Goal: Task Accomplishment & Management: Manage account settings

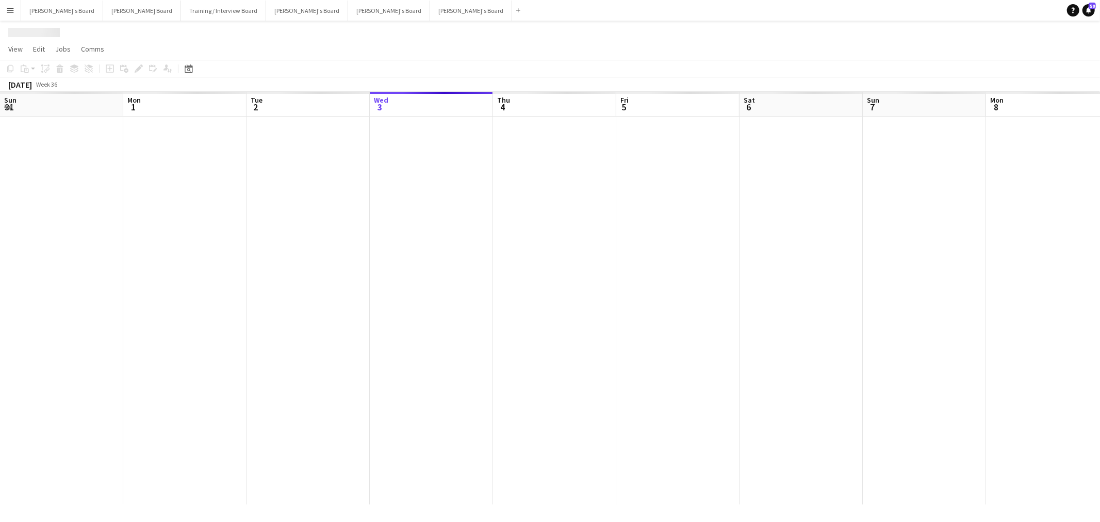
scroll to position [0, 246]
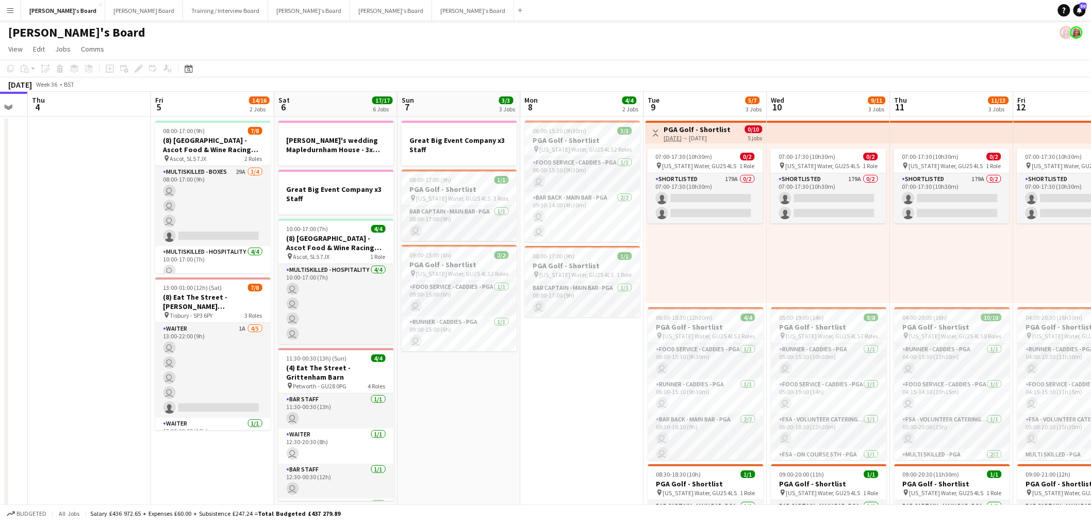
drag, startPoint x: 771, startPoint y: 397, endPoint x: 481, endPoint y: 392, distance: 290.8
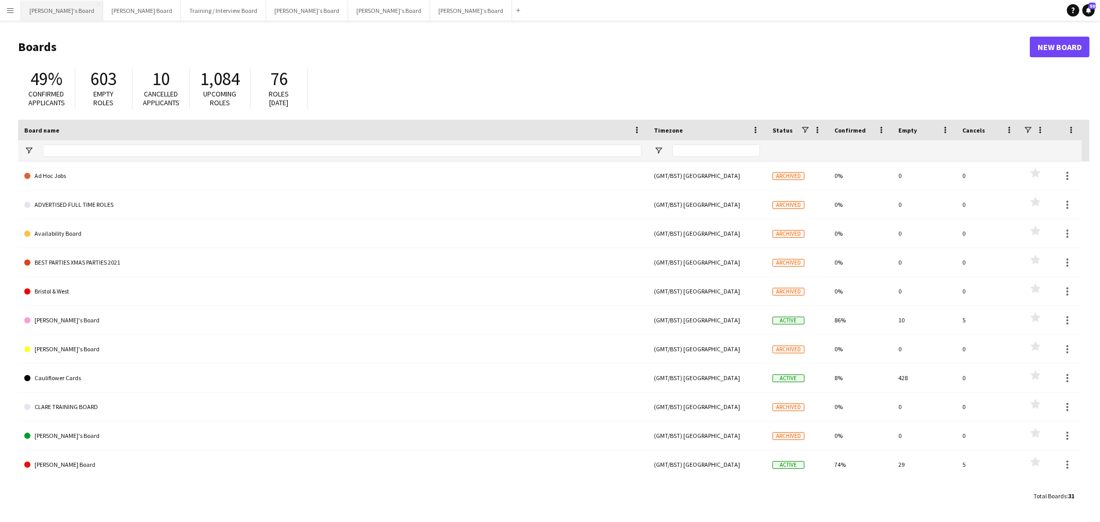
click at [38, 18] on button "[PERSON_NAME]'s Board Close" at bounding box center [62, 11] width 82 height 20
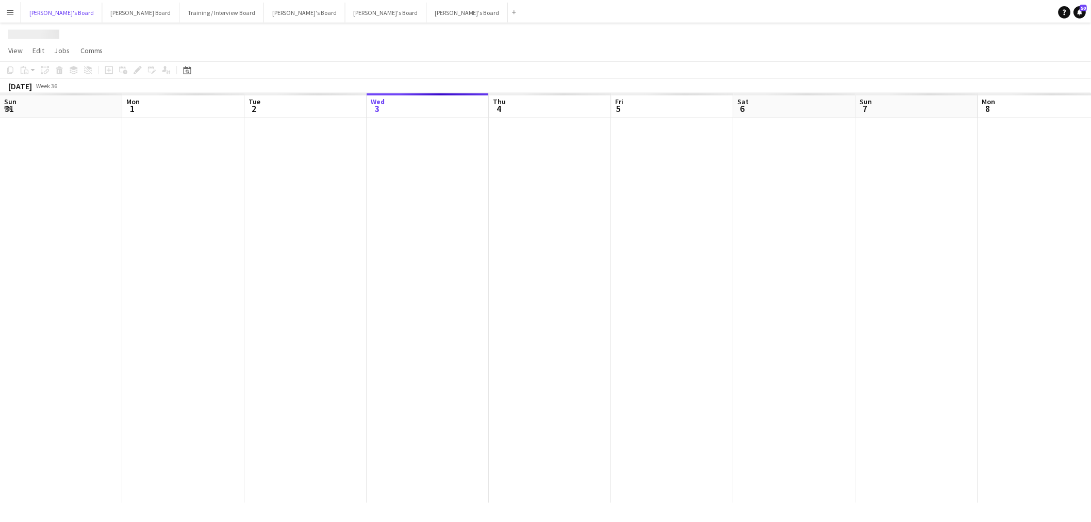
scroll to position [0, 246]
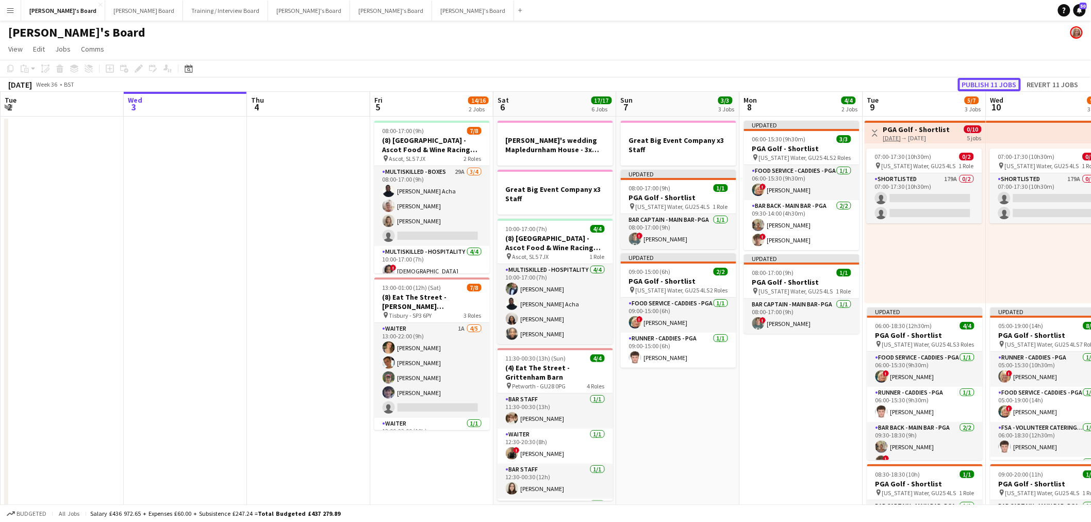
click at [986, 82] on button "Publish 11 jobs" at bounding box center [989, 84] width 63 height 13
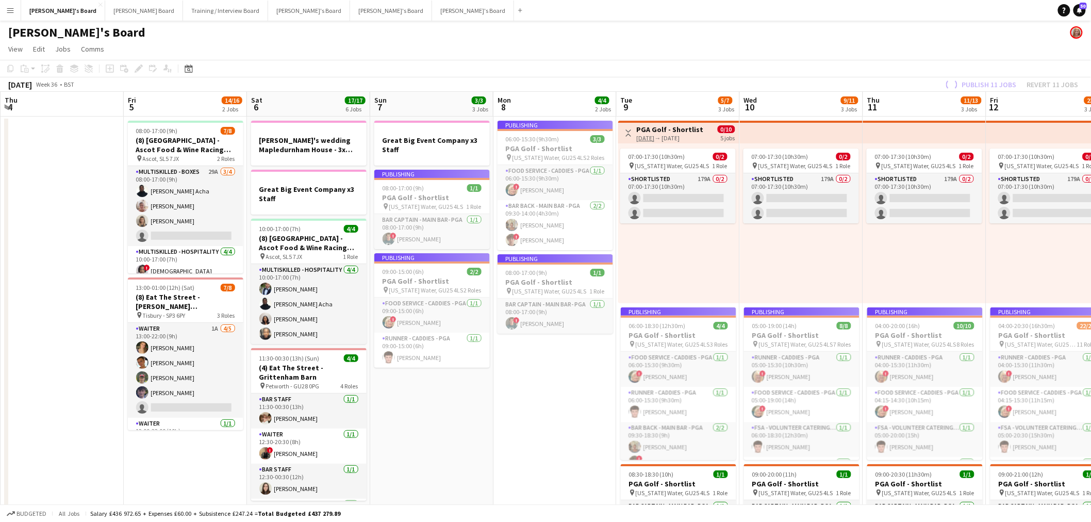
drag, startPoint x: 771, startPoint y: 386, endPoint x: 390, endPoint y: 377, distance: 380.6
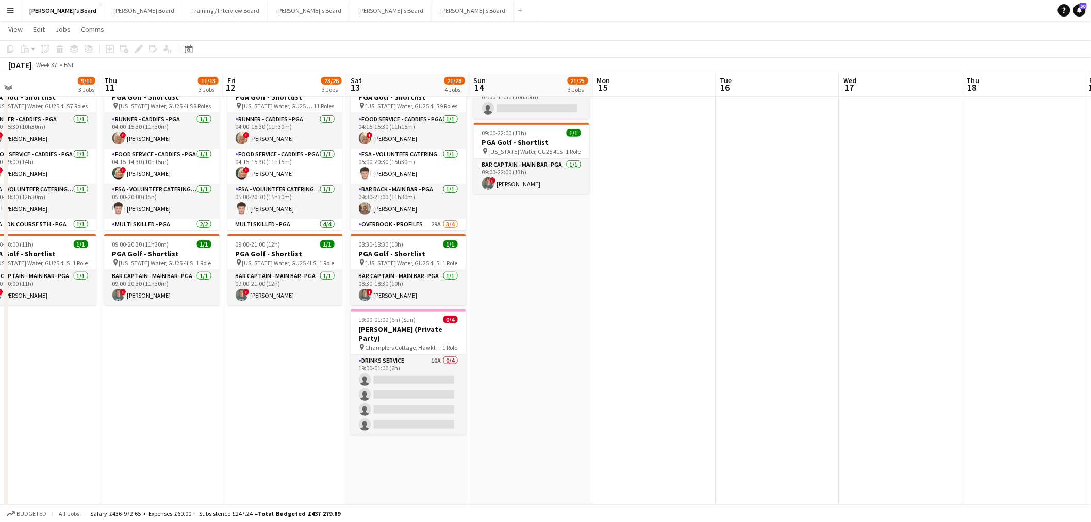
scroll to position [0, 286]
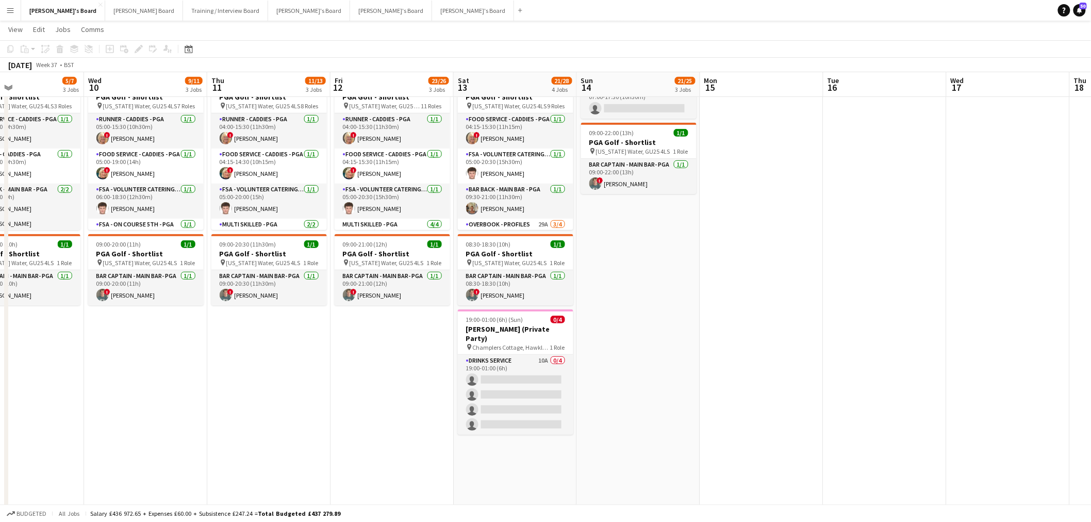
drag, startPoint x: 214, startPoint y: 356, endPoint x: 322, endPoint y: 366, distance: 107.7
click at [322, 366] on app-calendar-viewport "Sun 7 3/3 3 Jobs Mon 8 4/4 2 Jobs Tue 9 5/7 3 Jobs Wed 10 9/11 3 Jobs Thu 11 11…" at bounding box center [545, 338] width 1091 height 1054
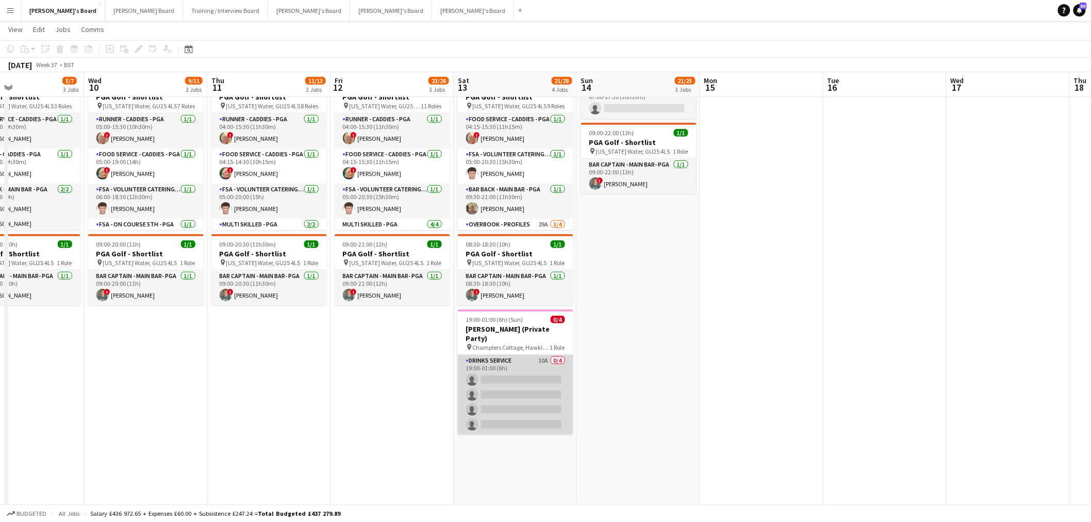
click at [530, 370] on app-card-role "Drinks Service 10A 0/4 19:00-01:00 (6h) single-neutral-actions single-neutral-a…" at bounding box center [515, 395] width 115 height 80
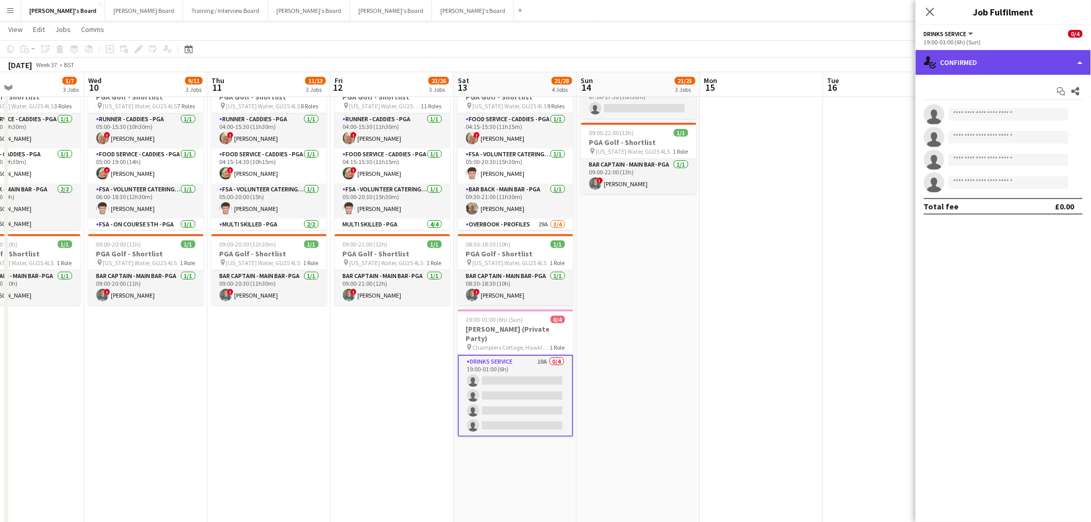
click at [1016, 68] on div "single-neutral-actions-check-2 Confirmed" at bounding box center [1003, 62] width 175 height 25
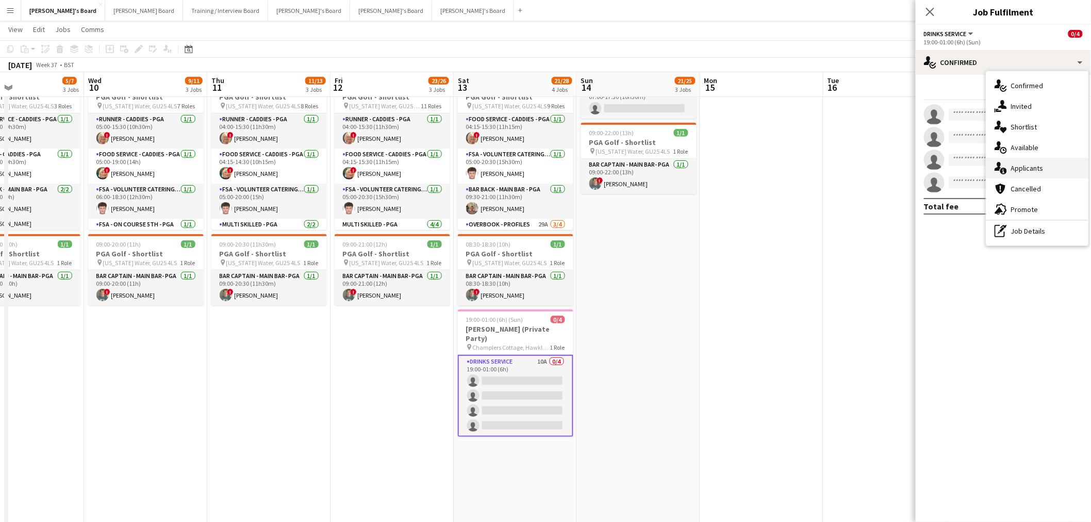
click at [1031, 172] on span "Applicants" at bounding box center [1027, 167] width 32 height 9
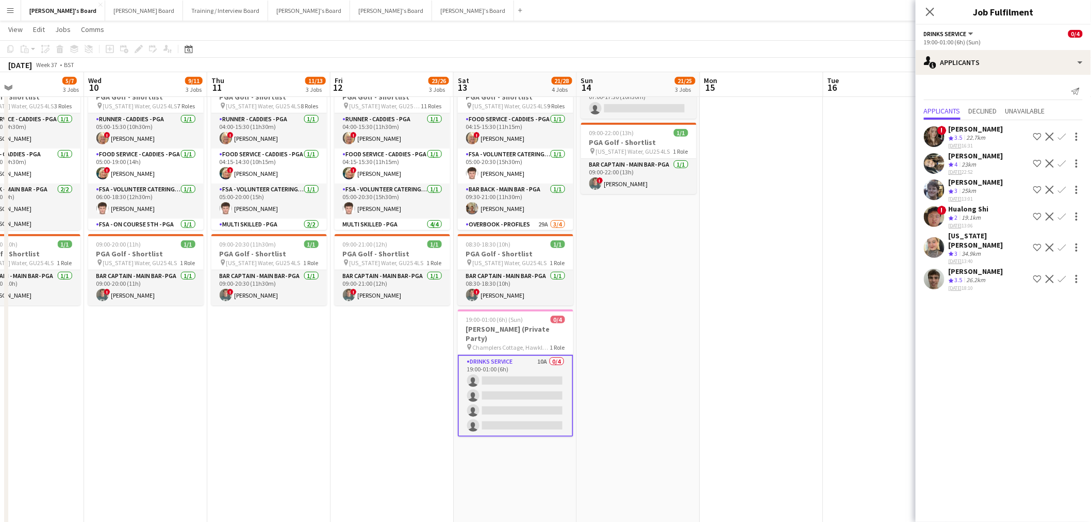
click at [977, 130] on div "Edie Lambden" at bounding box center [976, 128] width 55 height 9
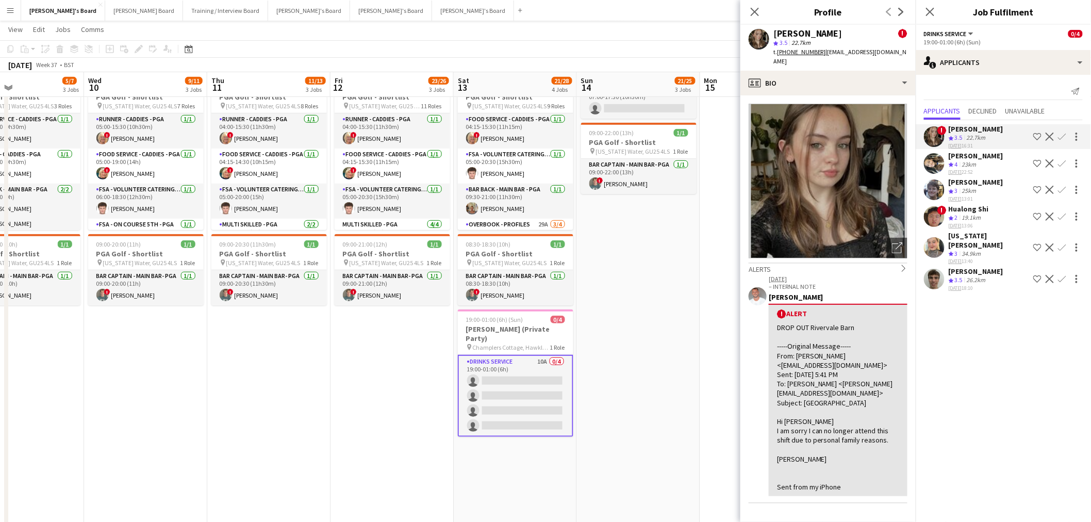
click at [975, 158] on div "[PERSON_NAME]" at bounding box center [976, 155] width 55 height 9
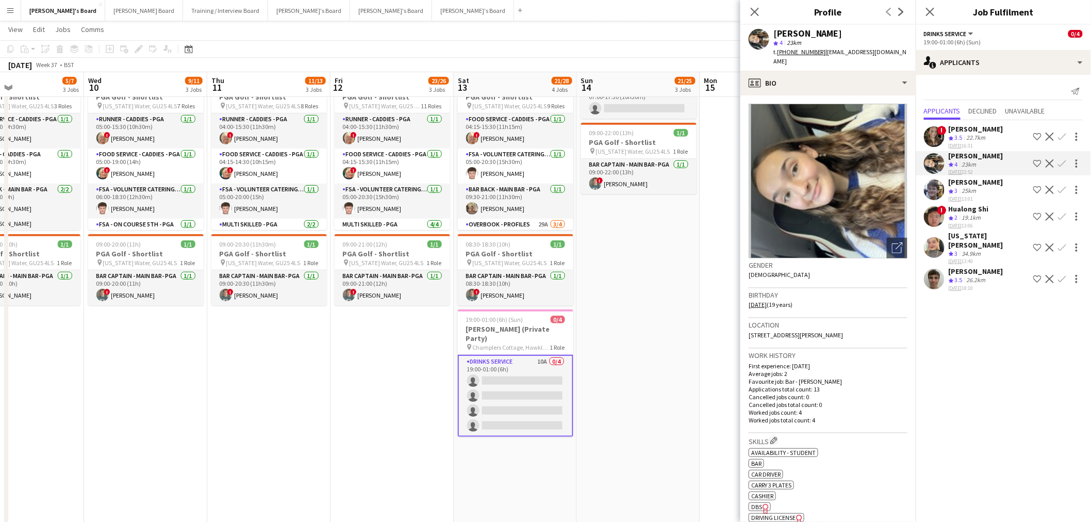
click at [1062, 163] on app-icon "Confirm" at bounding box center [1062, 163] width 8 height 8
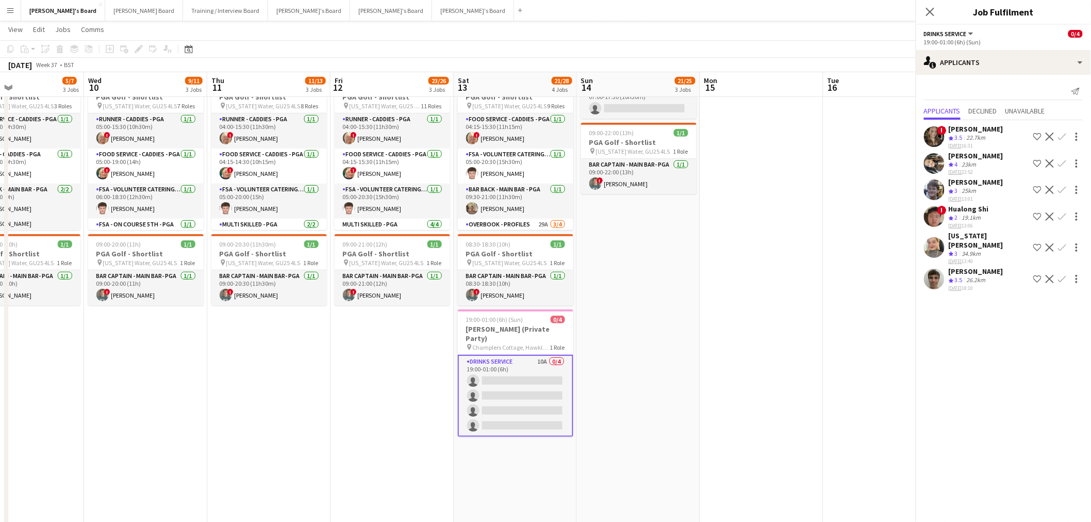
click at [1062, 163] on app-icon "Confirm" at bounding box center [1062, 163] width 8 height 8
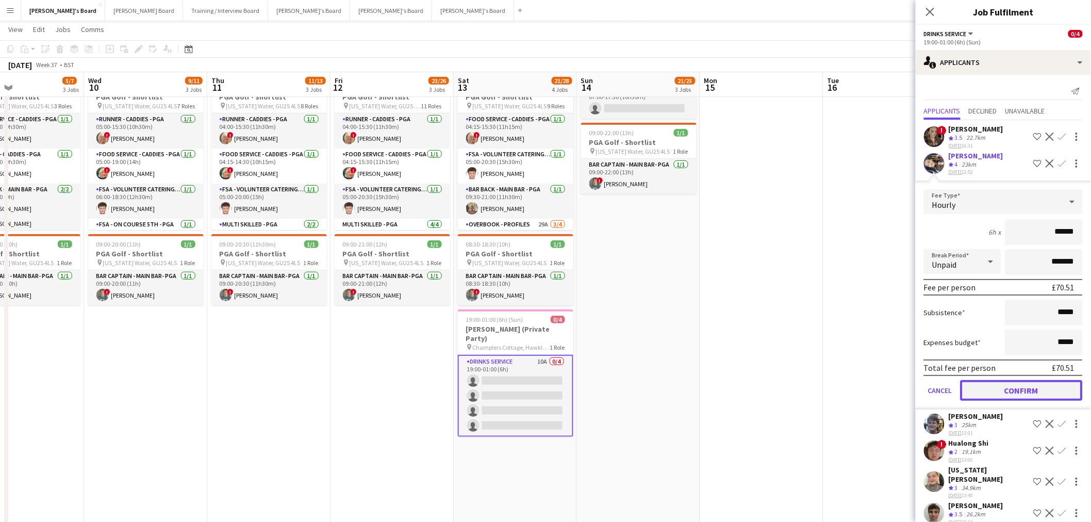
click at [990, 386] on button "Confirm" at bounding box center [1022, 390] width 122 height 21
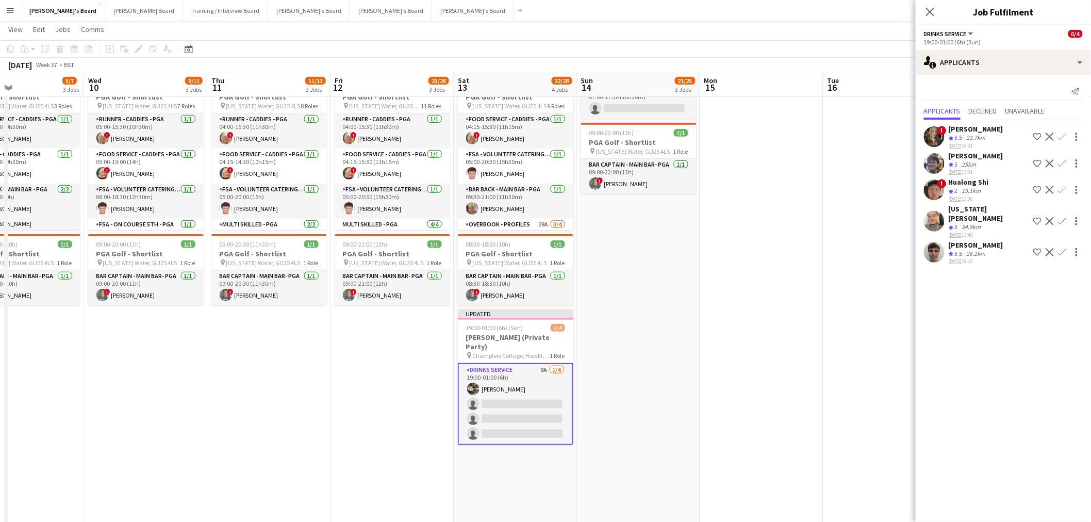
click at [967, 161] on div "25km" at bounding box center [969, 164] width 19 height 9
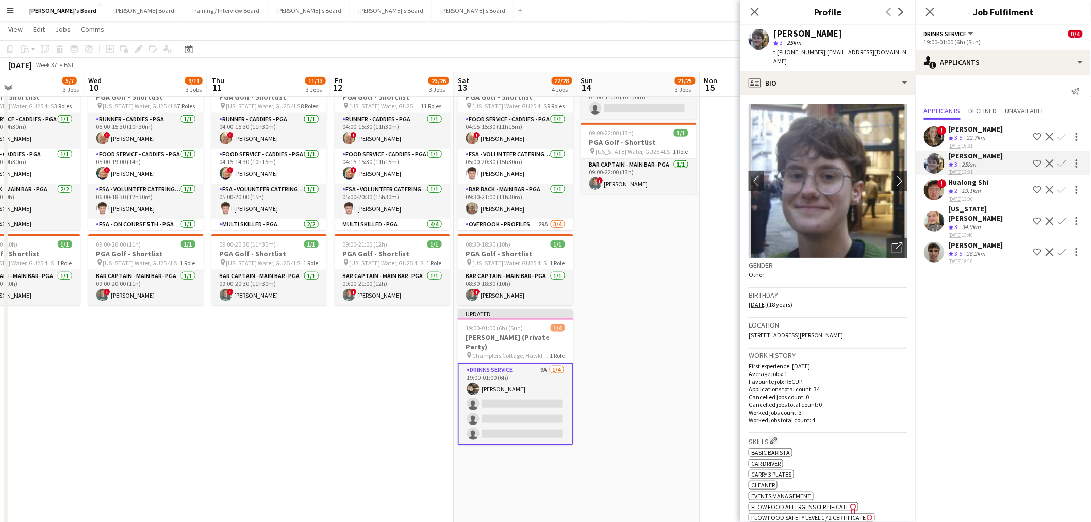
click at [1060, 162] on app-icon "Confirm" at bounding box center [1062, 163] width 8 height 8
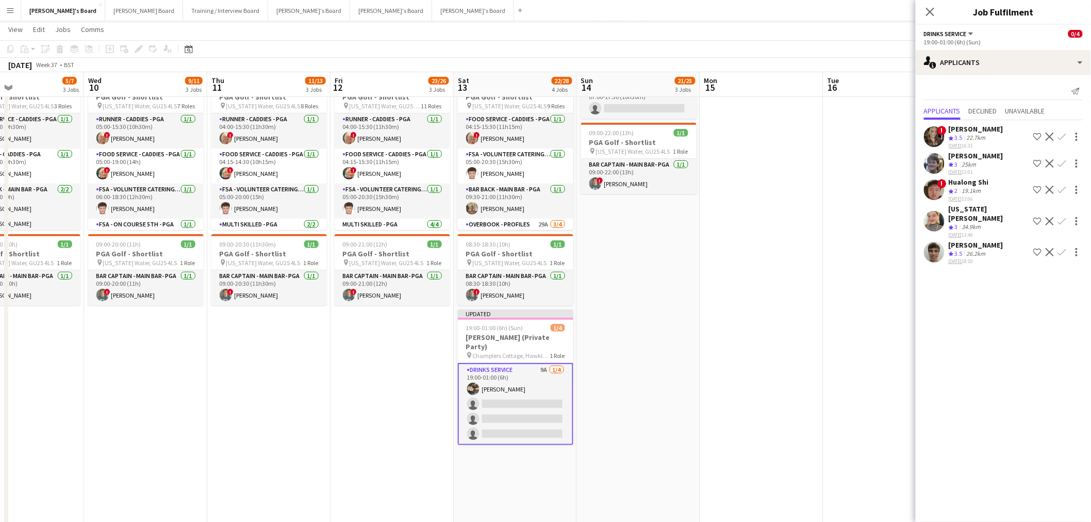
click at [1066, 160] on app-icon "Confirm" at bounding box center [1062, 163] width 8 height 8
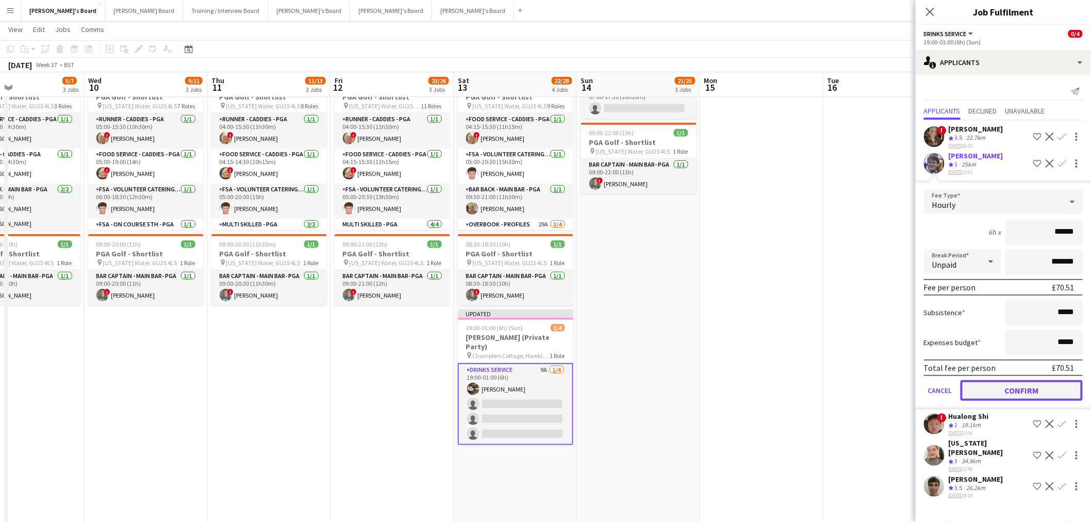
click at [985, 384] on button "Confirm" at bounding box center [1022, 390] width 122 height 21
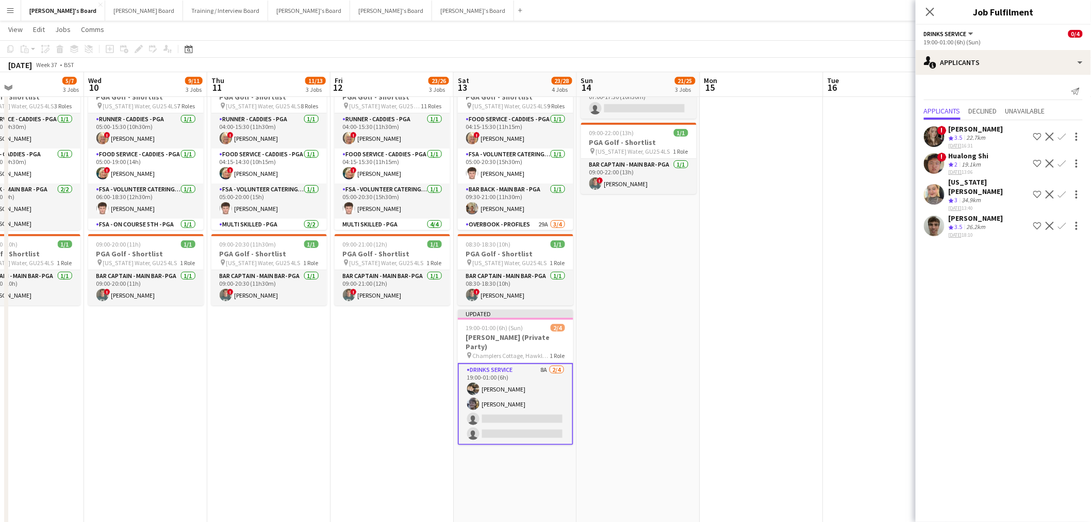
click at [983, 213] on div "Joseph Field" at bounding box center [976, 217] width 55 height 9
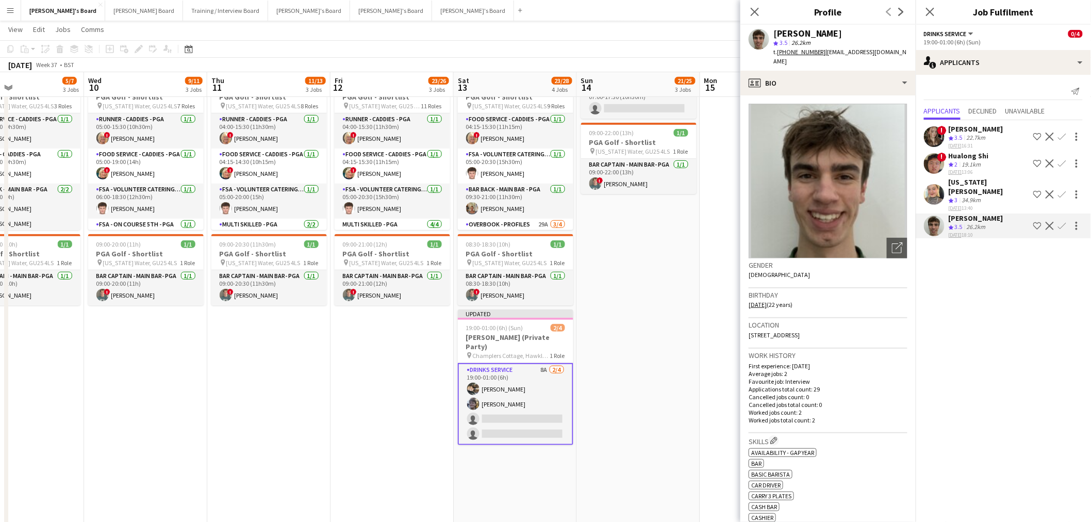
click at [1064, 222] on app-icon "Confirm" at bounding box center [1062, 226] width 8 height 8
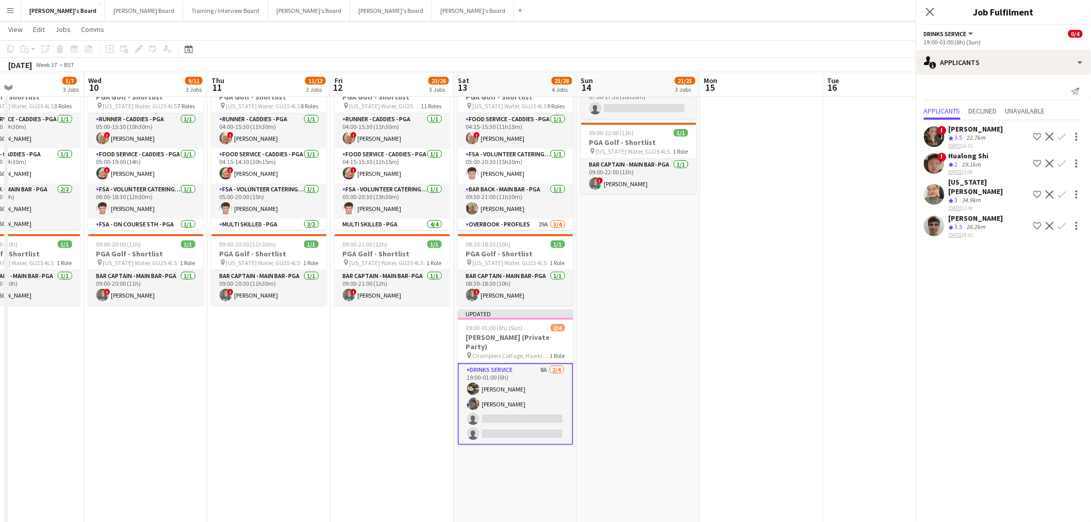
click at [1064, 222] on app-icon "Confirm" at bounding box center [1062, 226] width 8 height 8
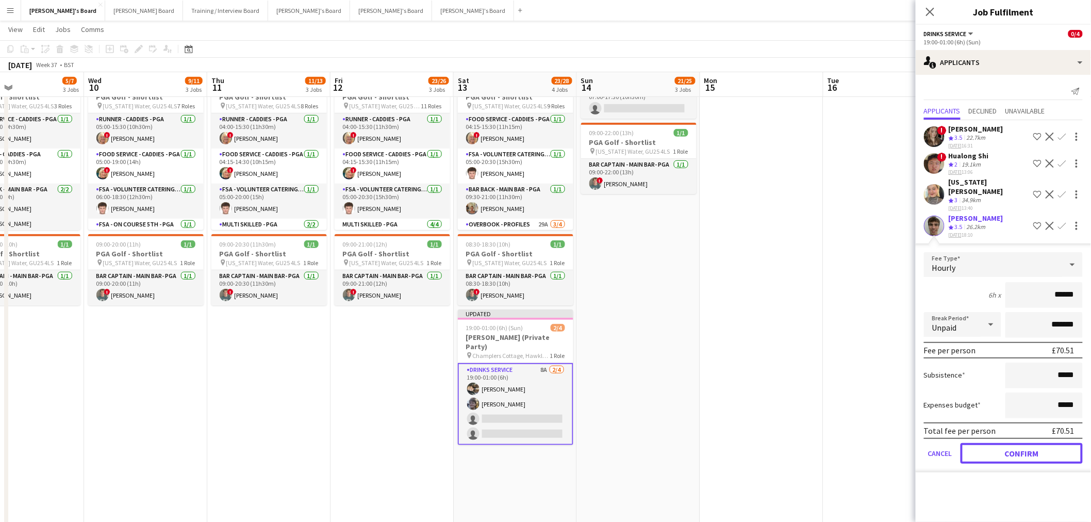
click at [1036, 443] on button "Confirm" at bounding box center [1022, 453] width 122 height 21
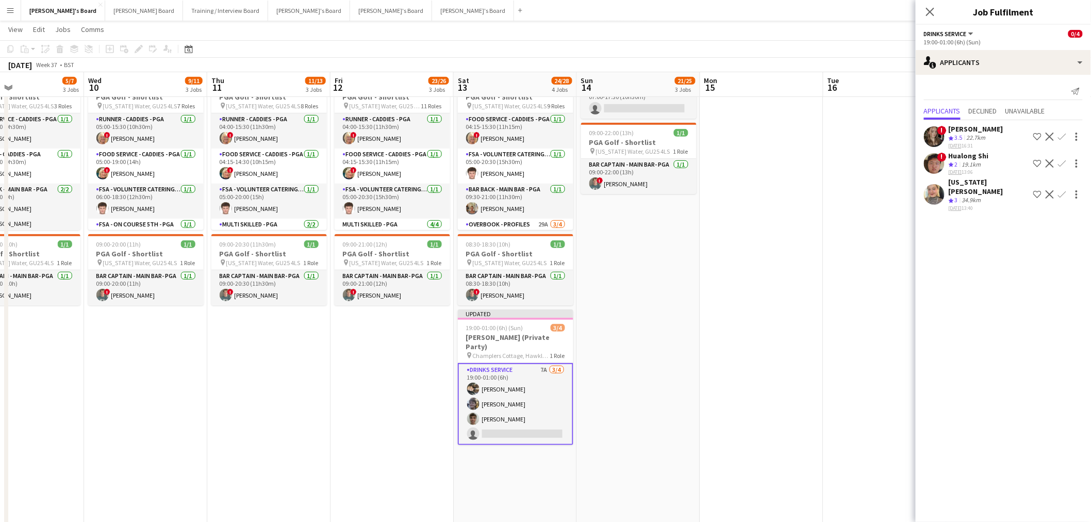
click at [718, 252] on app-date-cell at bounding box center [761, 244] width 123 height 714
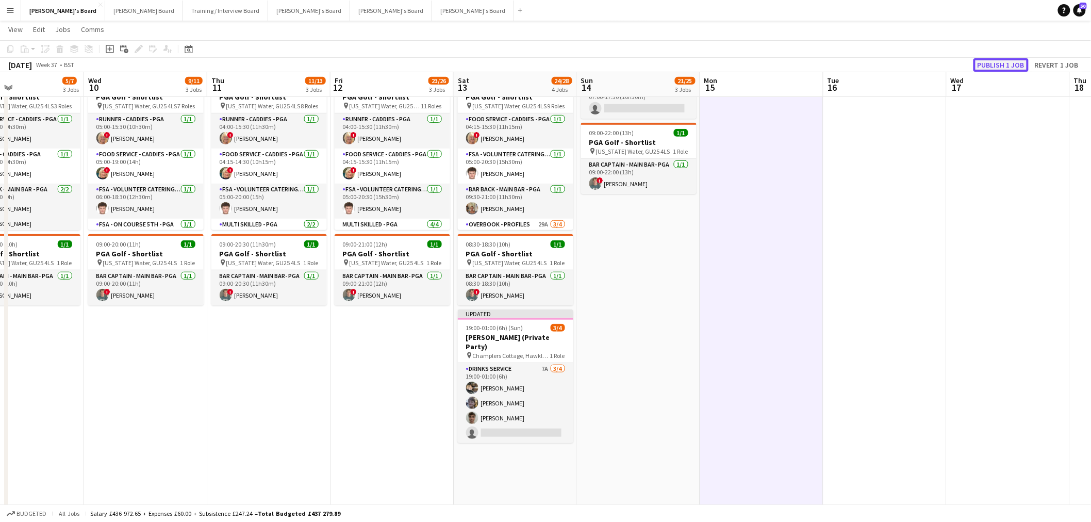
click at [1004, 64] on button "Publish 1 job" at bounding box center [1000, 64] width 55 height 13
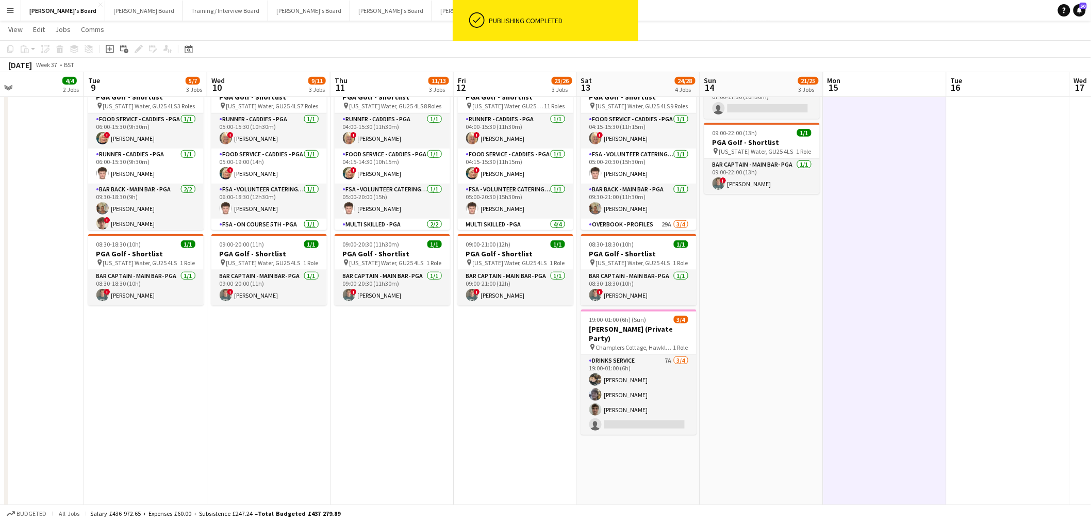
drag, startPoint x: 919, startPoint y: 368, endPoint x: 279, endPoint y: 301, distance: 642.8
click at [947, 366] on app-calendar-viewport "Sat 6 17/17 6 Jobs Sun 7 3/3 3 Jobs Mon 8 4/4 2 Jobs Tue 9 5/7 3 Jobs Wed 10 9/…" at bounding box center [545, 338] width 1091 height 1054
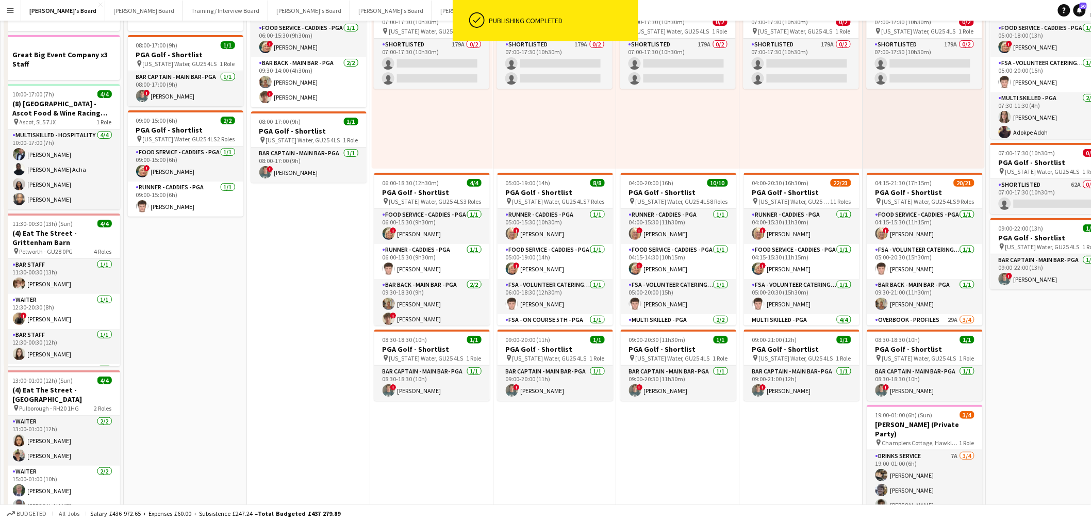
scroll to position [0, 0]
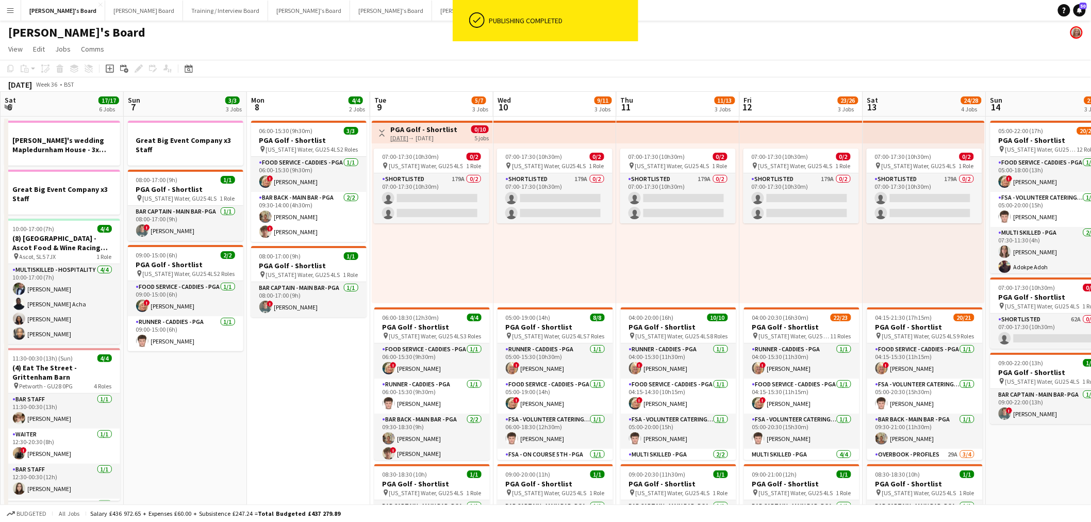
drag, startPoint x: 451, startPoint y: 346, endPoint x: 784, endPoint y: 340, distance: 333.6
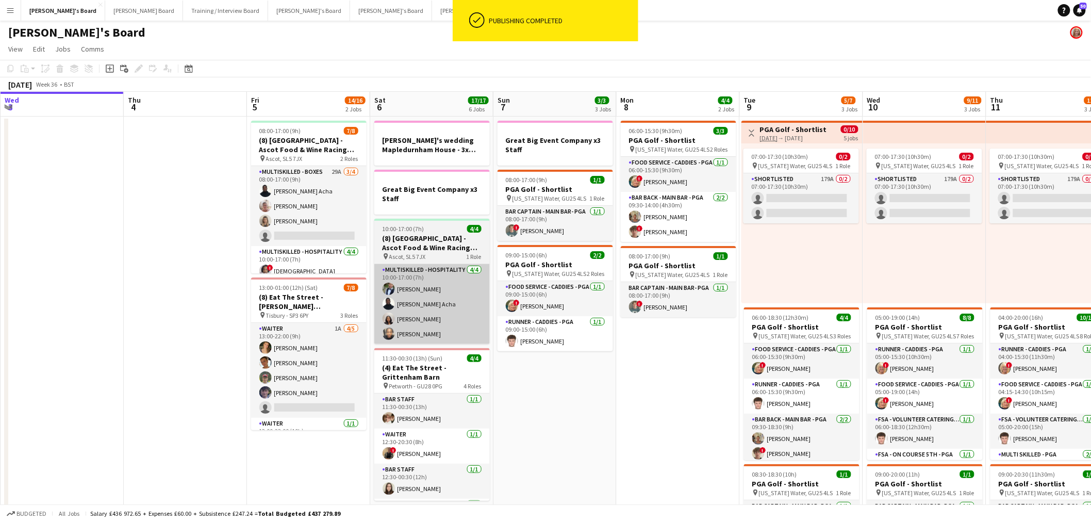
scroll to position [0, 291]
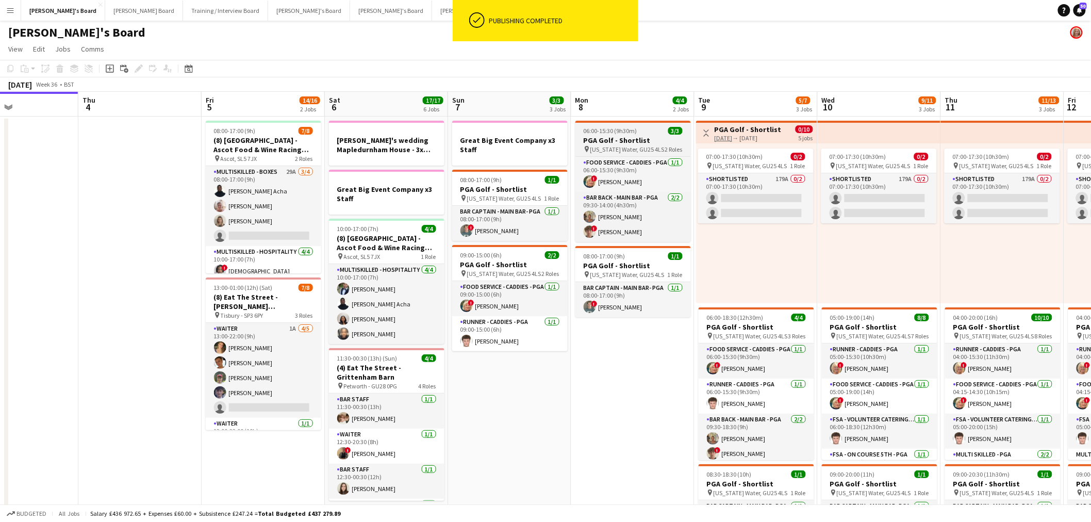
drag, startPoint x: 266, startPoint y: 191, endPoint x: 602, endPoint y: 156, distance: 338.0
click at [266, 191] on app-card-role "Multiskilled - Boxes 29A 3/4 08:00-17:00 (9h) Kelly Serika Acha Jan Sage Mathil…" at bounding box center [263, 206] width 115 height 80
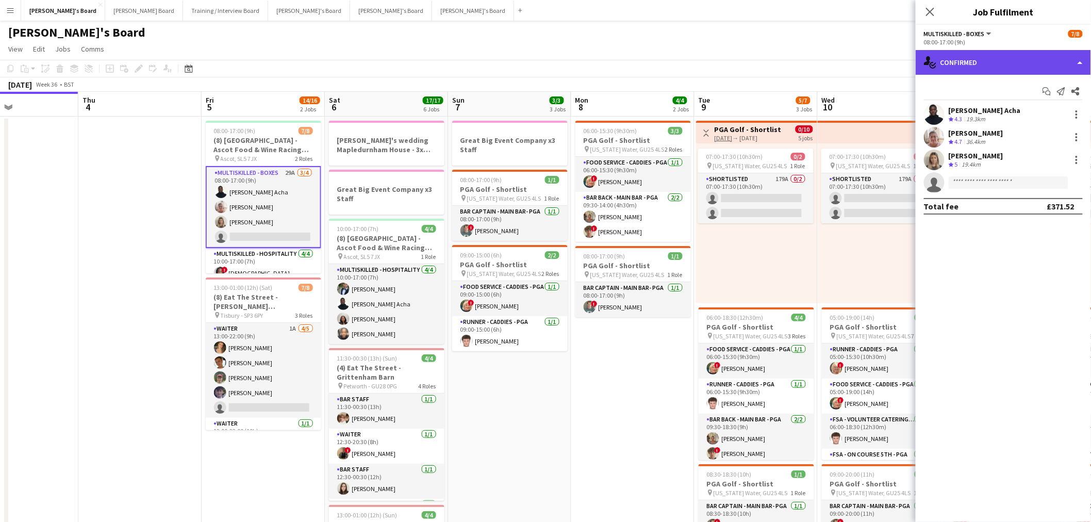
click at [966, 63] on div "single-neutral-actions-check-2 Confirmed" at bounding box center [1003, 62] width 175 height 25
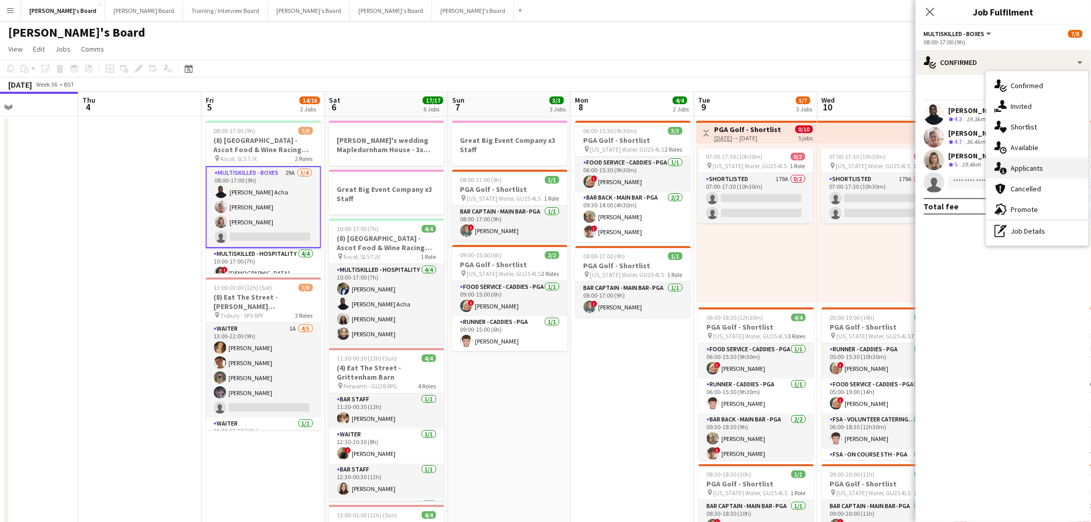
click at [1021, 171] on span "Applicants" at bounding box center [1027, 167] width 32 height 9
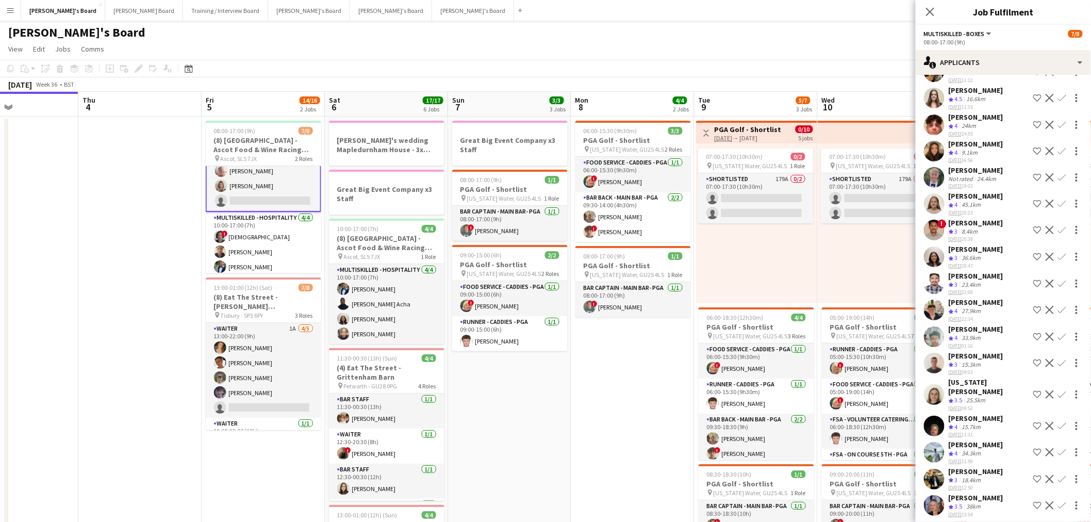
scroll to position [54, 0]
click at [1058, 253] on app-icon "Confirm" at bounding box center [1062, 257] width 8 height 8
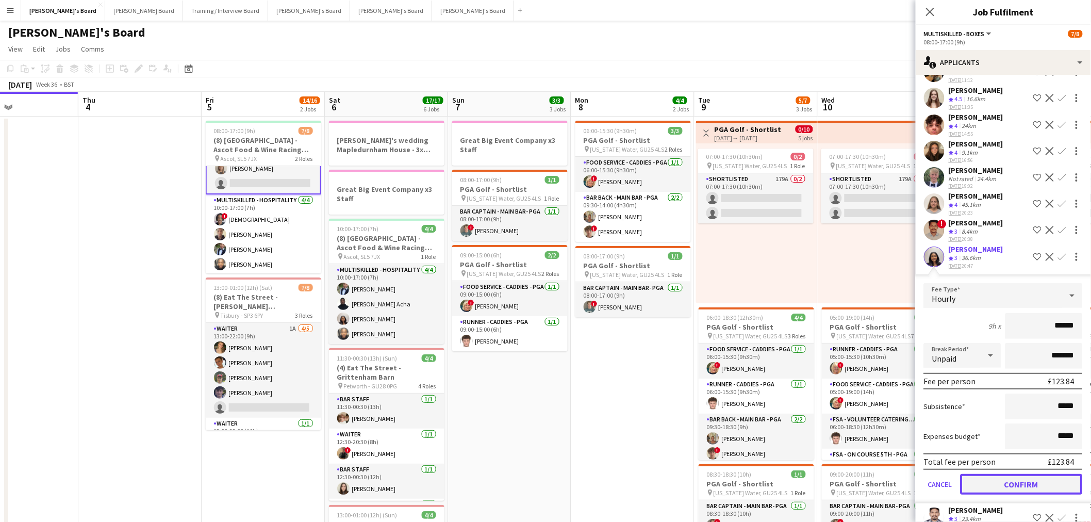
click at [1020, 475] on button "Confirm" at bounding box center [1022, 484] width 122 height 21
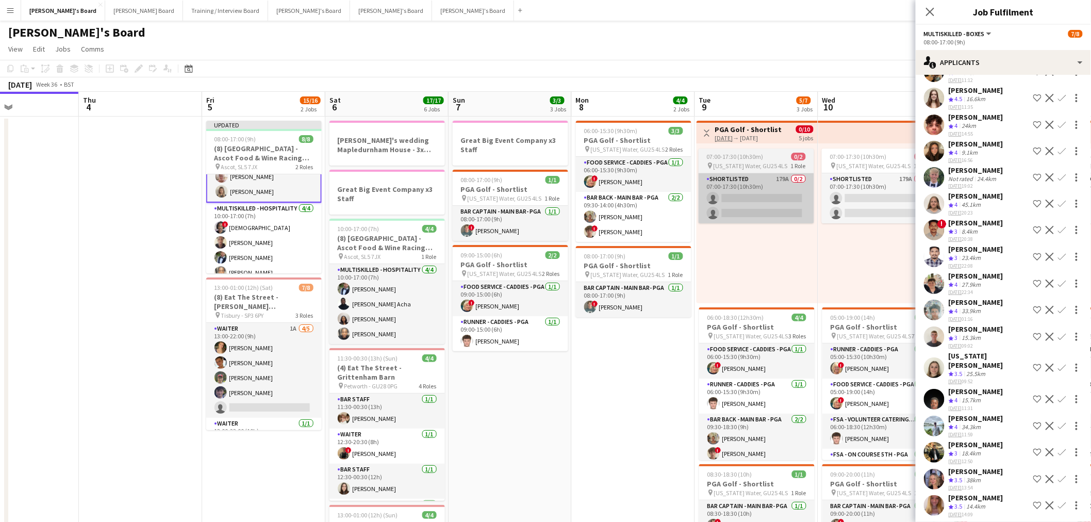
scroll to position [0, 289]
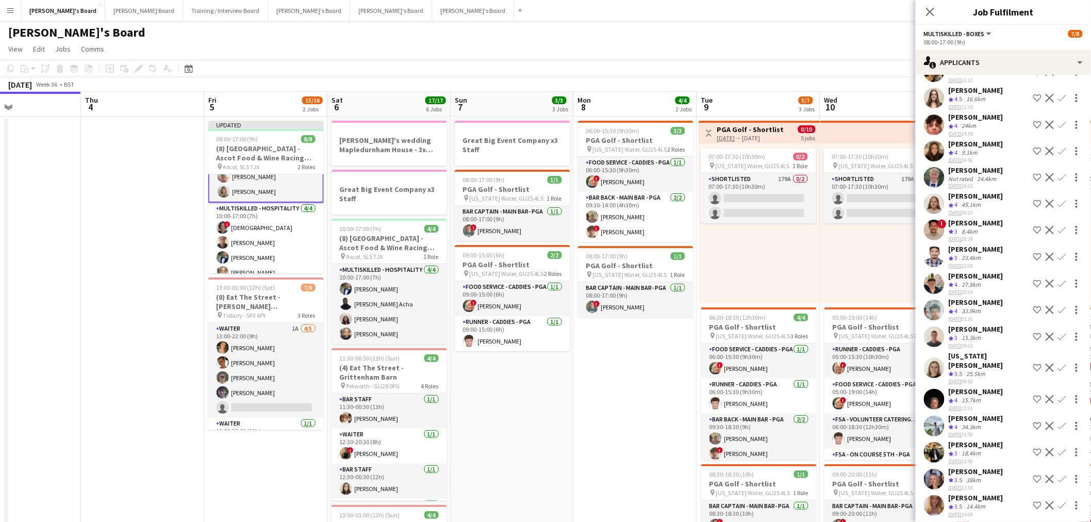
click at [537, 365] on app-date-cell "Great Big Event Company x3 Staff 08:00-17:00 (9h) 1/1 PGA Golf - Shortlist pin …" at bounding box center [512, 474] width 123 height 714
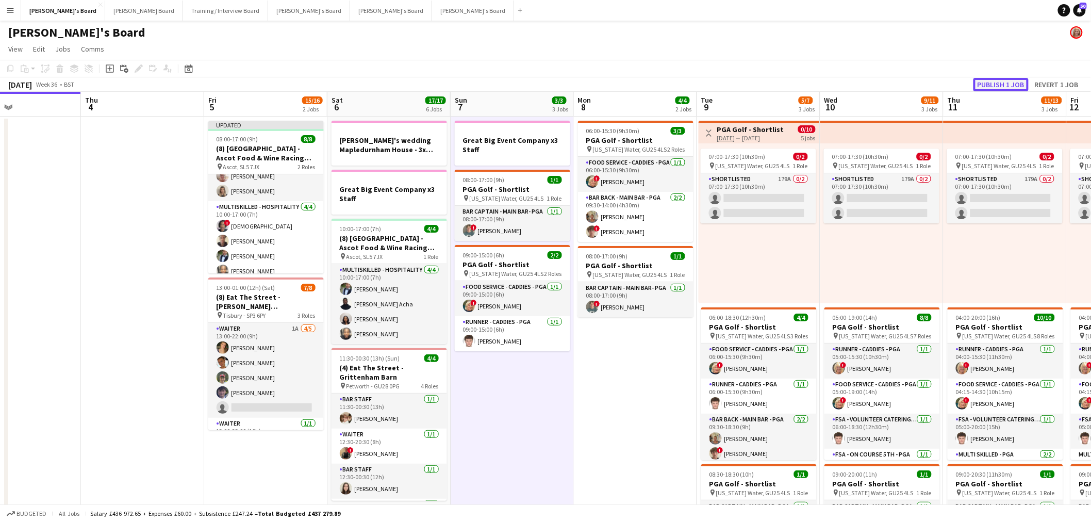
click at [1019, 83] on button "Publish 1 job" at bounding box center [1000, 84] width 55 height 13
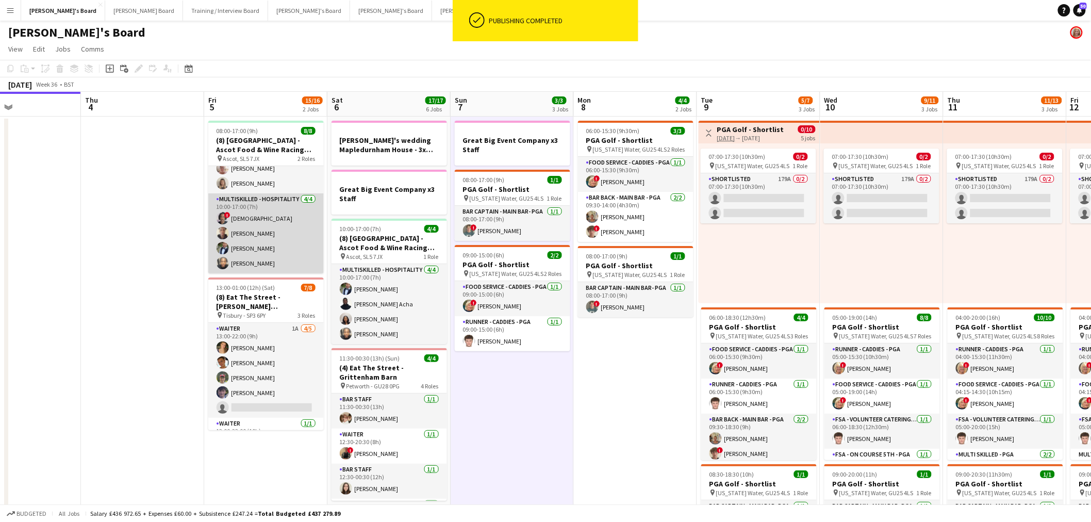
scroll to position [0, 0]
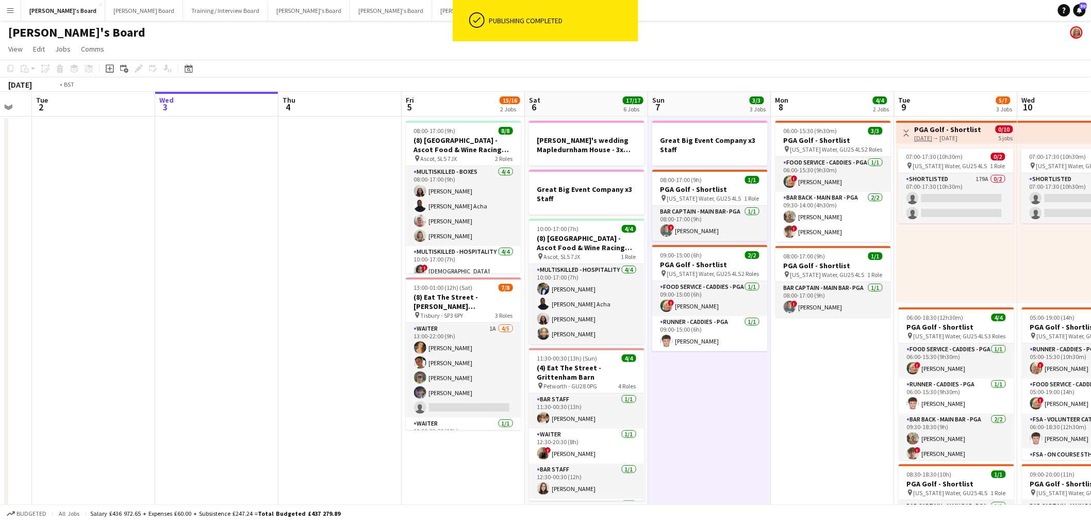
drag, startPoint x: 267, startPoint y: 295, endPoint x: 565, endPoint y: 293, distance: 298.0
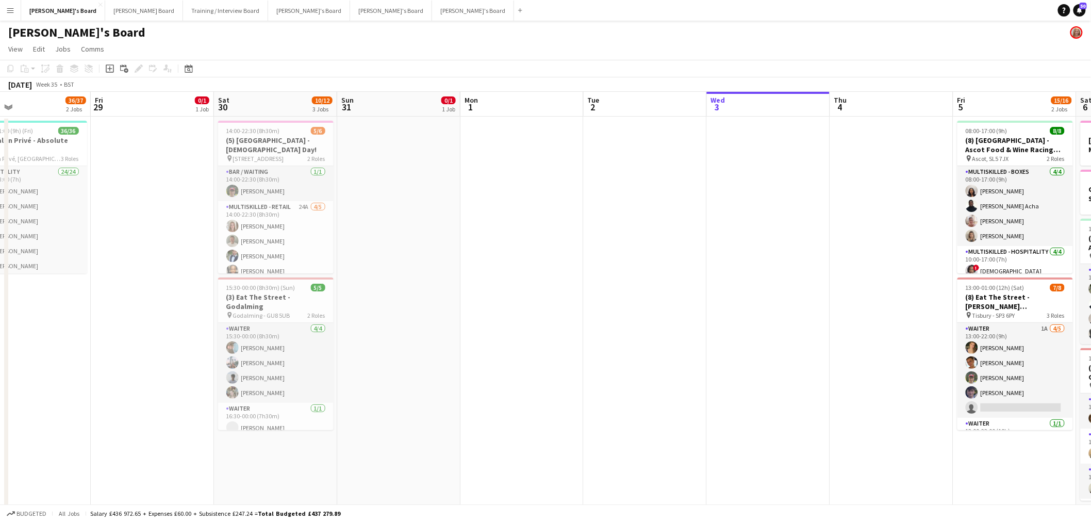
drag, startPoint x: 639, startPoint y: 270, endPoint x: 133, endPoint y: 307, distance: 507.6
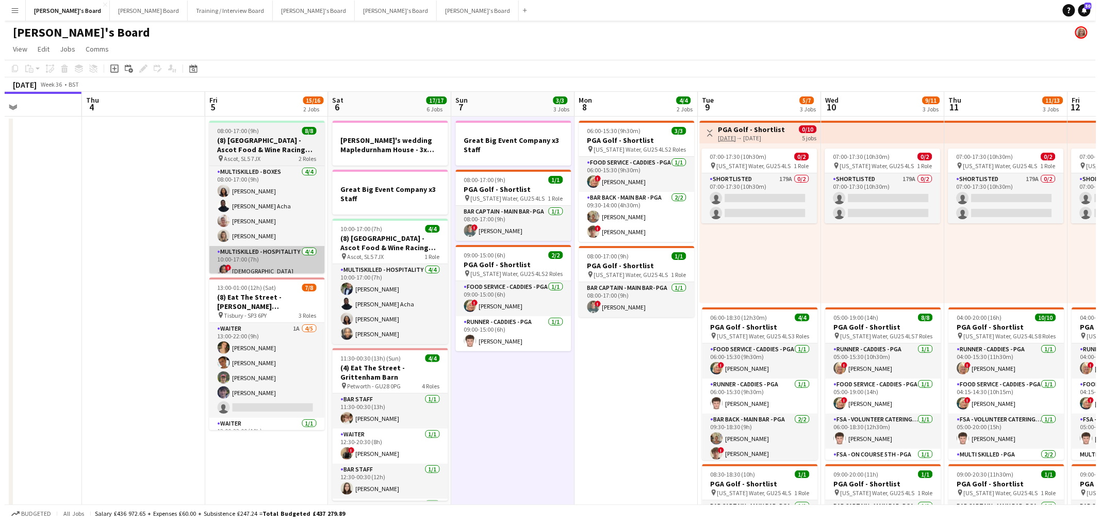
scroll to position [0, 292]
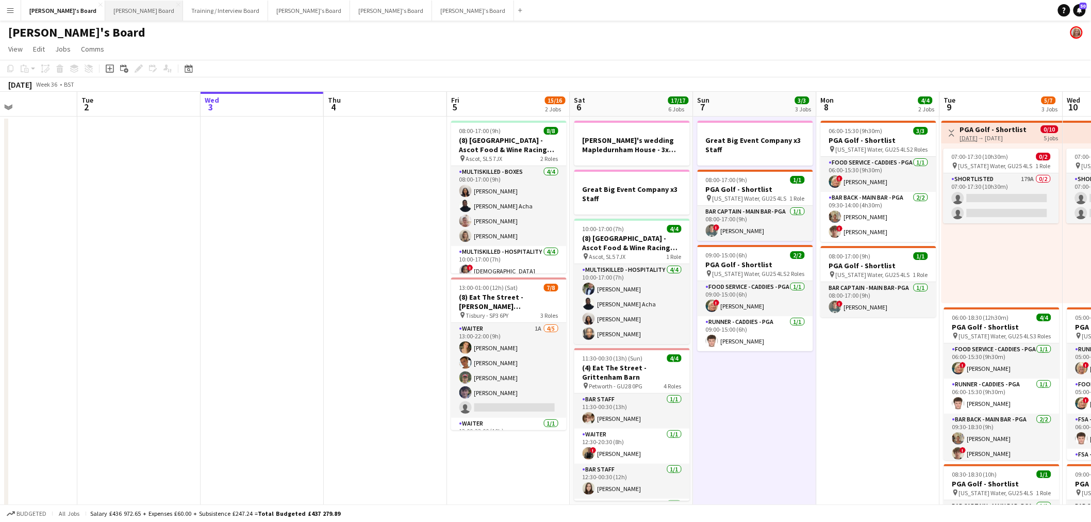
click at [105, 5] on button "Dean's Board Close" at bounding box center [144, 11] width 78 height 20
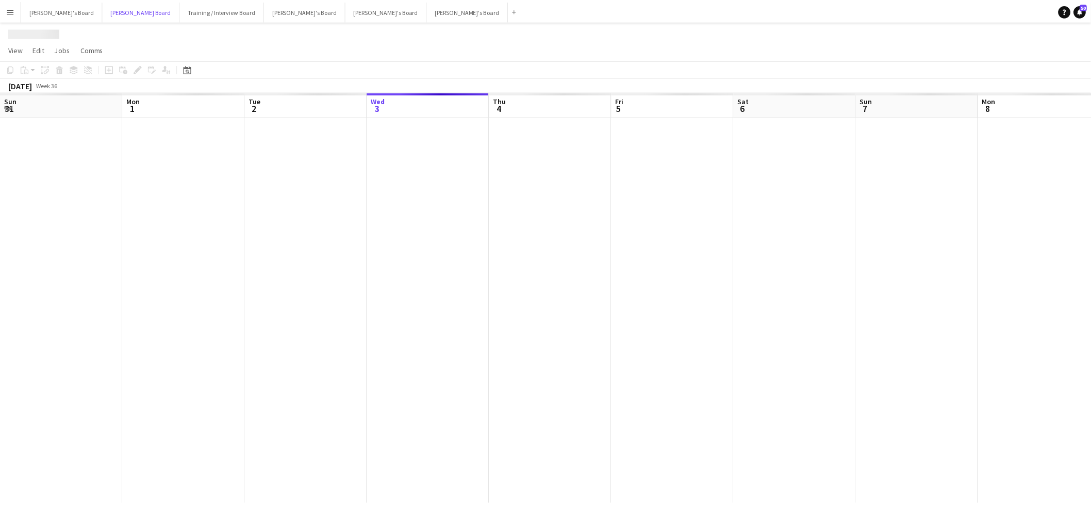
scroll to position [0, 246]
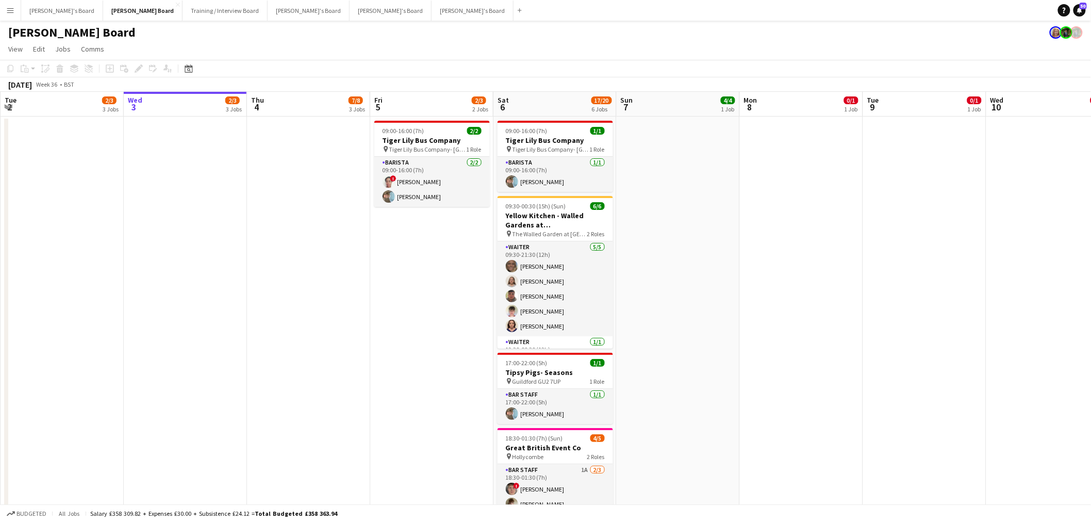
drag, startPoint x: 115, startPoint y: 346, endPoint x: 740, endPoint y: 285, distance: 627.4
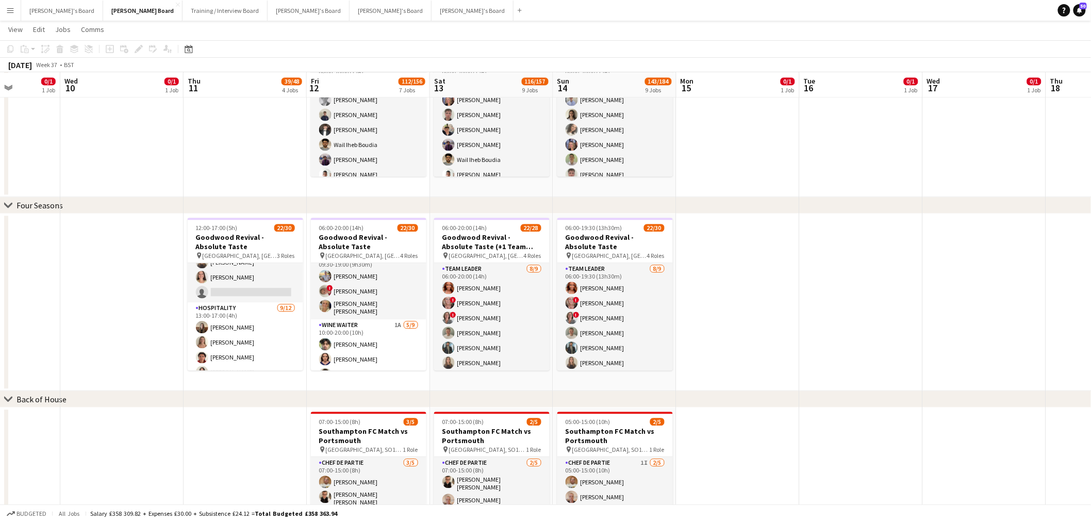
scroll to position [422, 0]
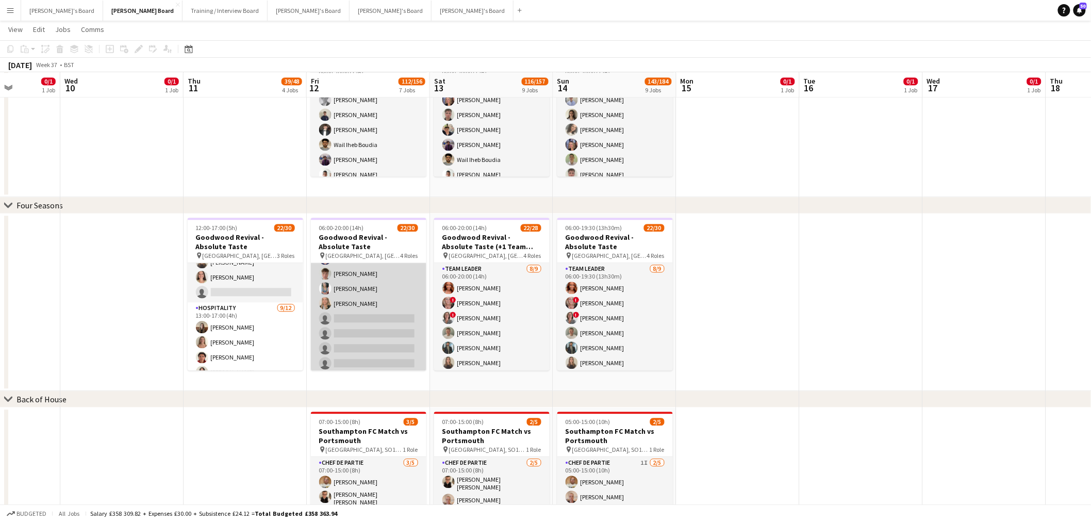
click at [358, 301] on app-card-role "WINE WAITER 1A 5/9 10:00-20:00 (10h) elliott bradford Molly Harper Tom Spencer …" at bounding box center [368, 296] width 115 height 155
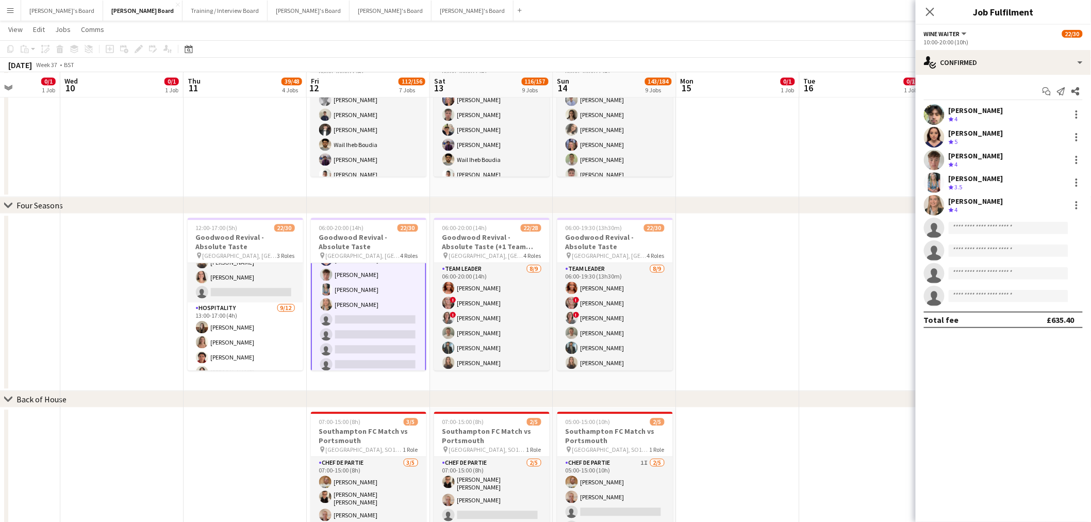
scroll to position [423, 0]
click at [970, 58] on div "single-neutral-actions-check-2 Confirmed" at bounding box center [1003, 62] width 175 height 25
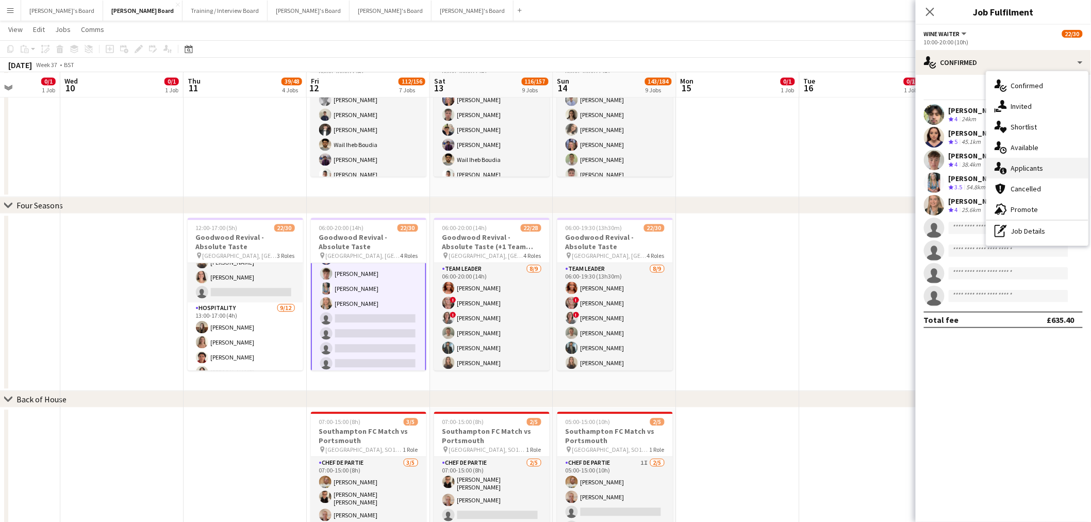
click at [1028, 168] on span "Applicants" at bounding box center [1027, 167] width 32 height 9
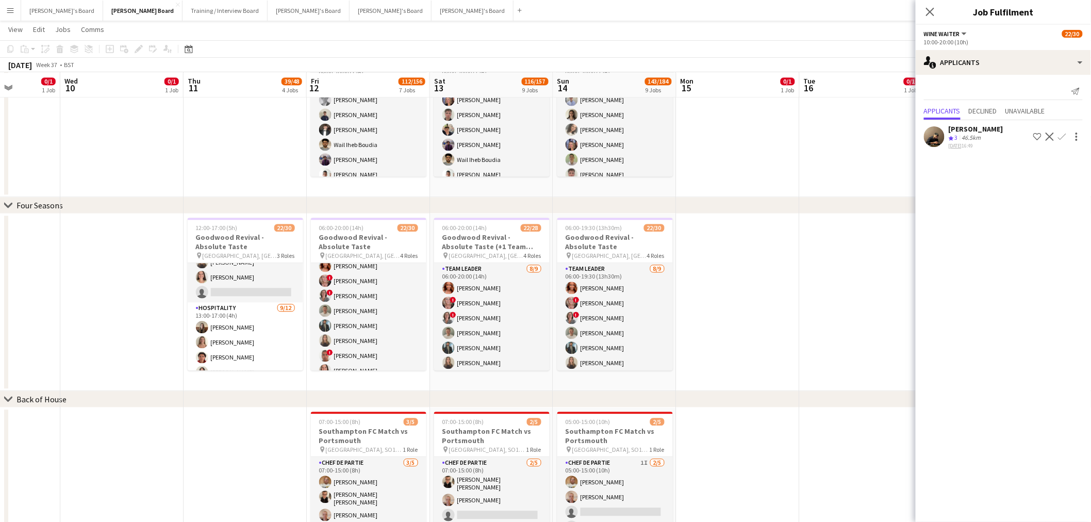
scroll to position [194, 0]
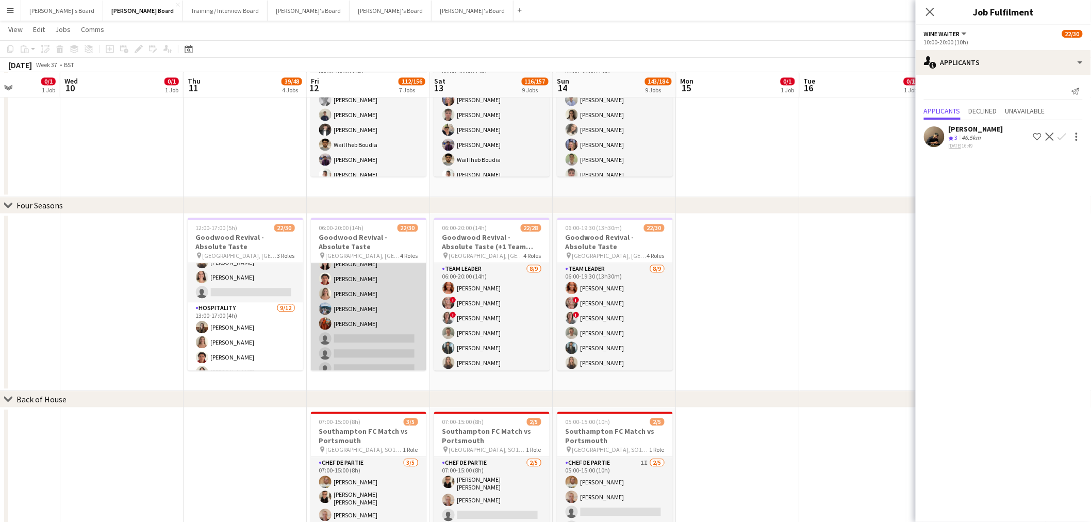
click at [380, 311] on app-card-role "Hospitality 3A 6/9 07:00-17:00 (10h) Chloe Kirkham Jayda Brown Max Goubert Niam…" at bounding box center [368, 301] width 115 height 155
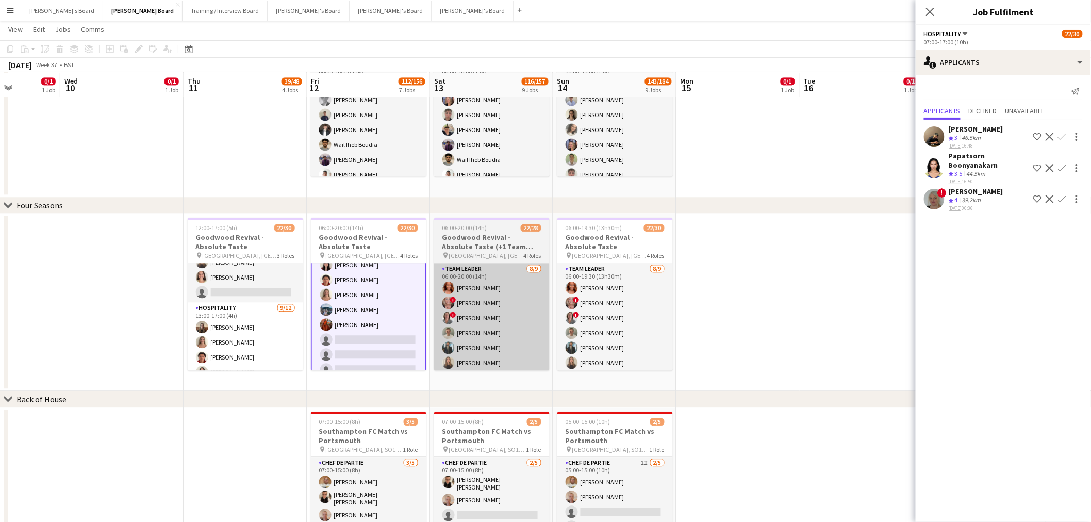
scroll to position [194, 0]
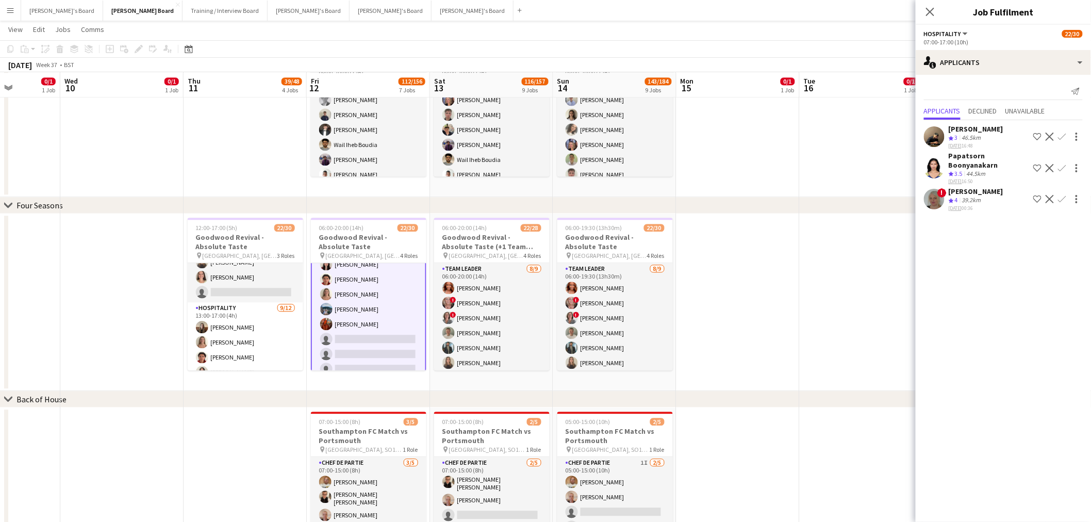
click at [983, 196] on div "39.2km" at bounding box center [971, 200] width 23 height 9
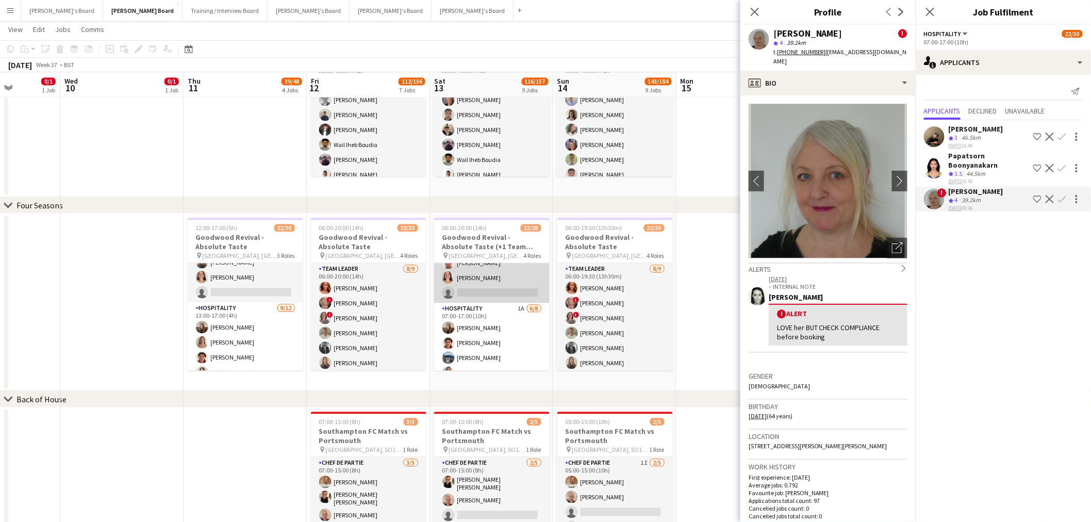
scroll to position [114, 0]
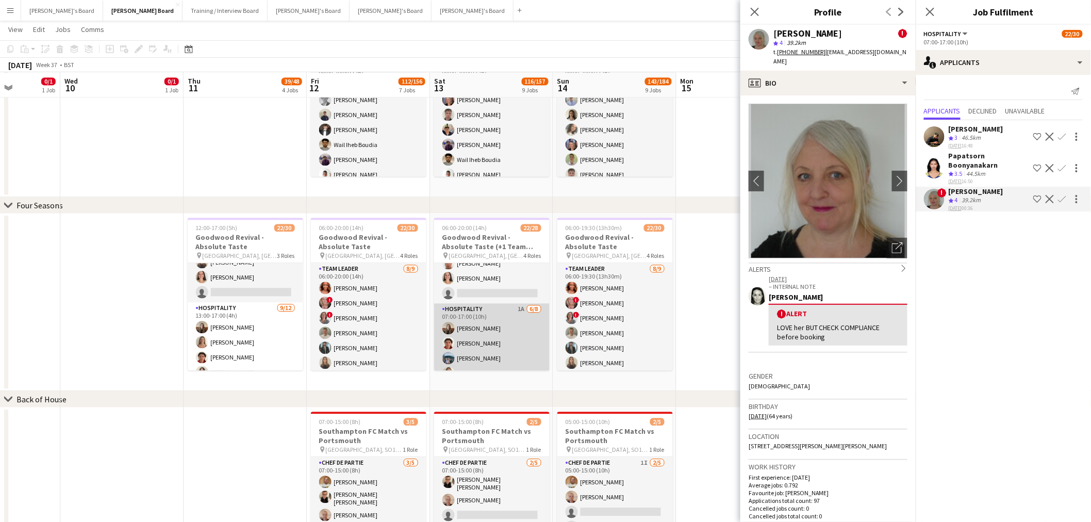
drag, startPoint x: 523, startPoint y: 337, endPoint x: 512, endPoint y: 313, distance: 26.3
click at [523, 336] on app-card-role "Hospitality 1A 6/8 07:00-17:00 (10h) Chloe Kirkham Max Goubert Andrey Prince Ni…" at bounding box center [491, 373] width 115 height 140
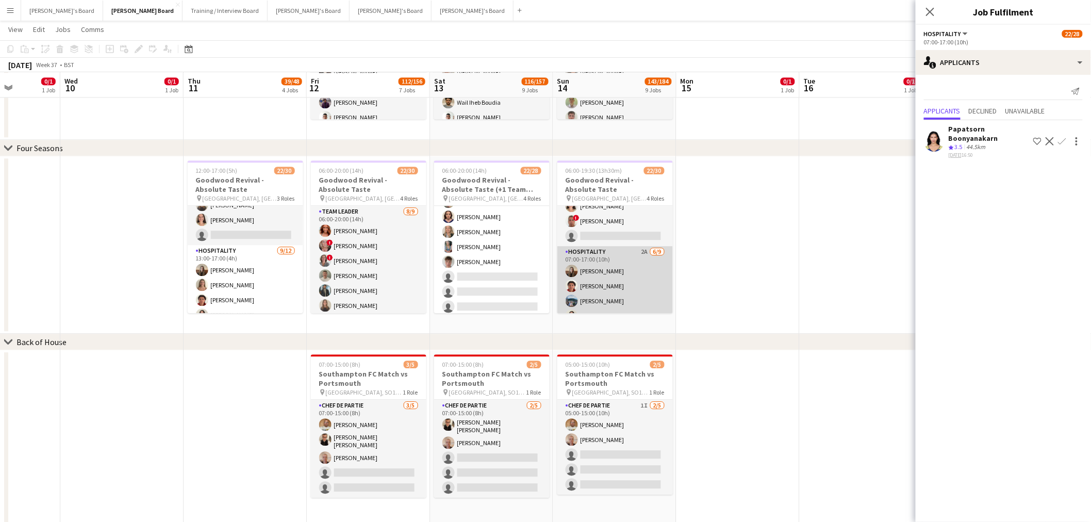
click at [637, 264] on app-card-role "Hospitality 2A 6/9 07:00-17:00 (10h) Chloe Kirkham Max Goubert Andrey Prince Ja…" at bounding box center [614, 323] width 115 height 155
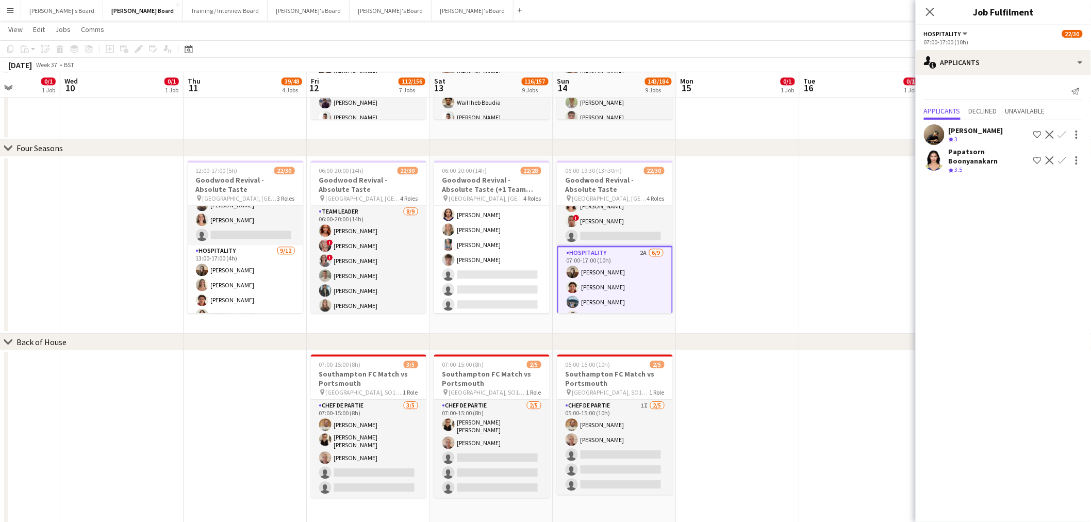
scroll to position [392, 0]
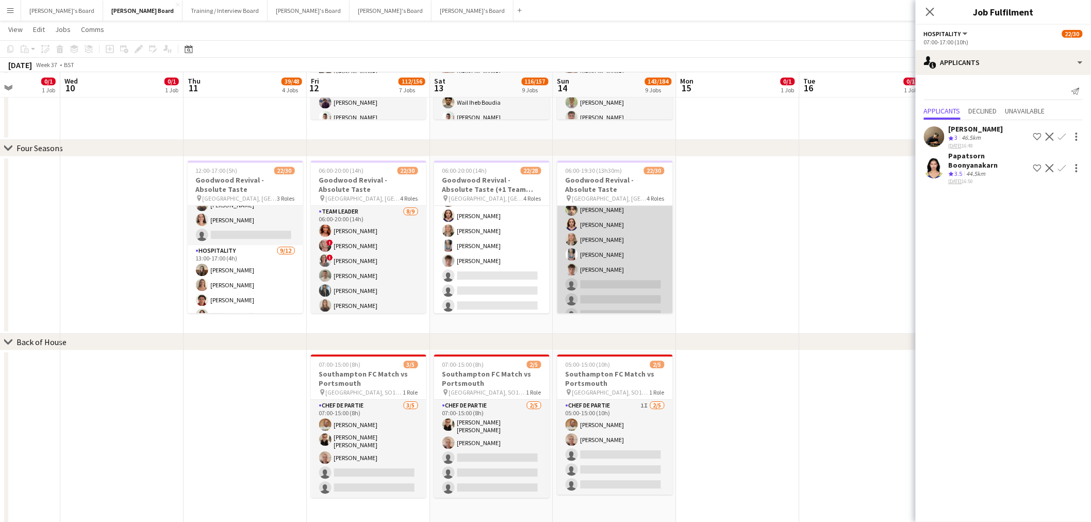
click at [635, 258] on app-card-role "WINE WAITER 1A 5/9 10:00-19:00 (9h) elliott bradford Molly Harper Lily Scott-Hu…" at bounding box center [614, 262] width 115 height 155
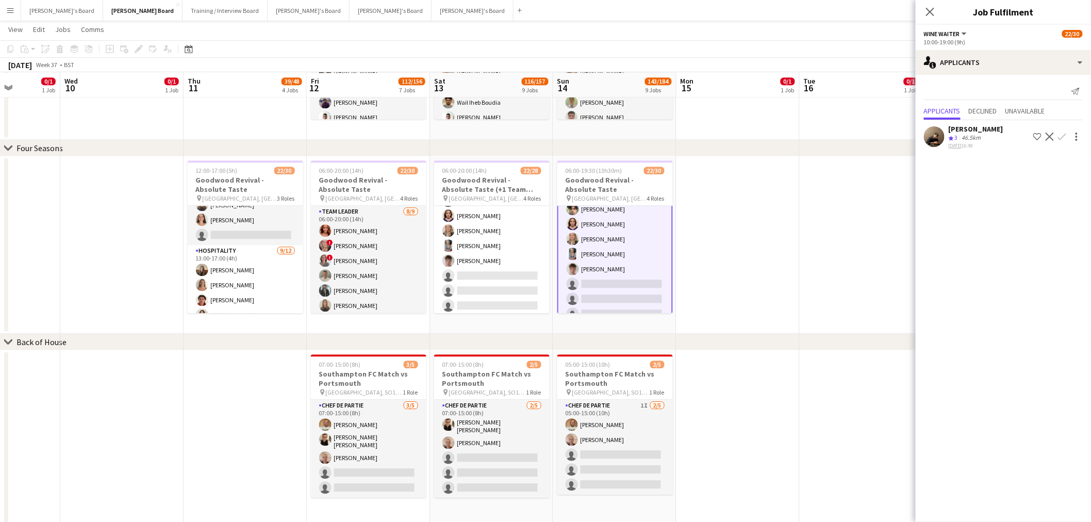
scroll to position [423, 0]
click at [165, 271] on app-date-cell at bounding box center [121, 244] width 123 height 177
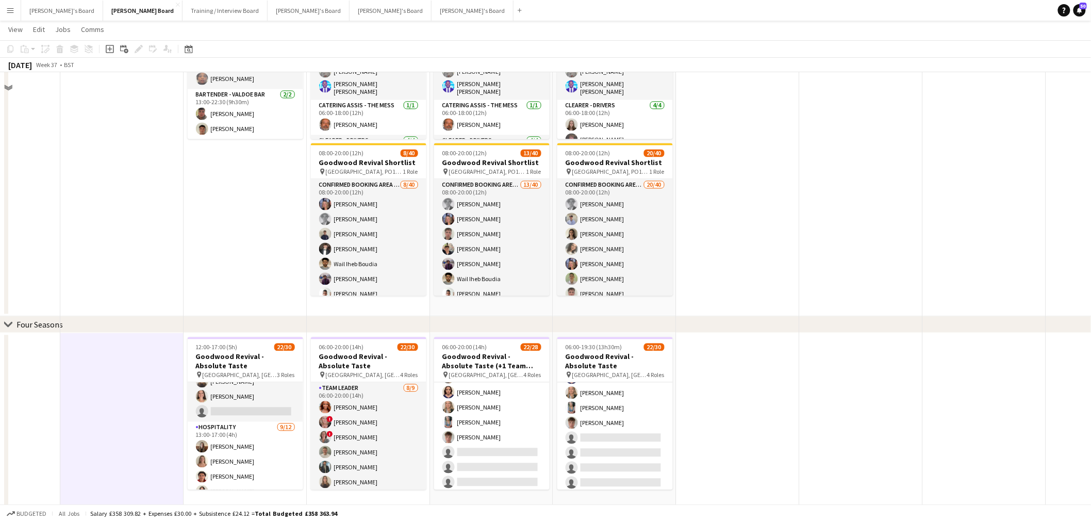
scroll to position [687, 0]
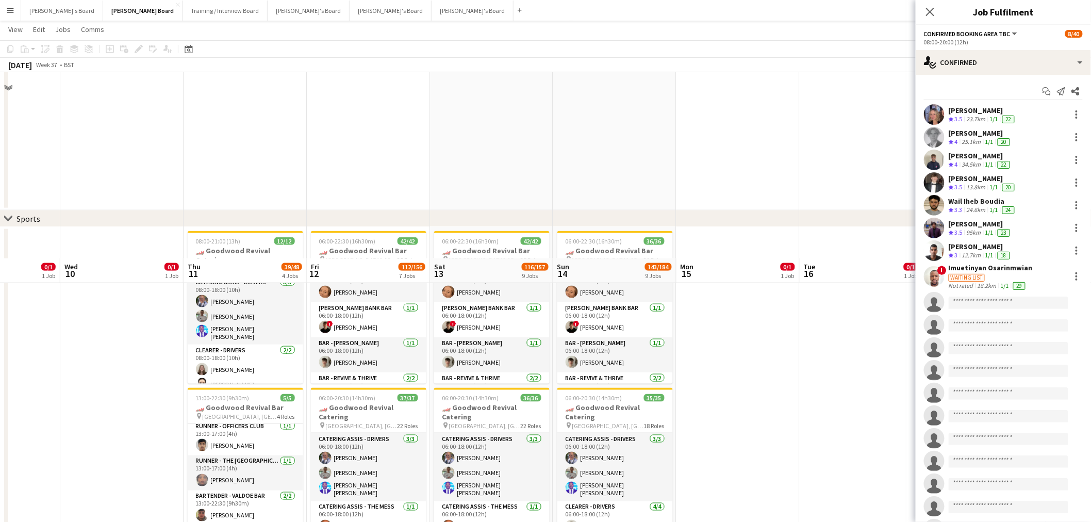
scroll to position [802, 0]
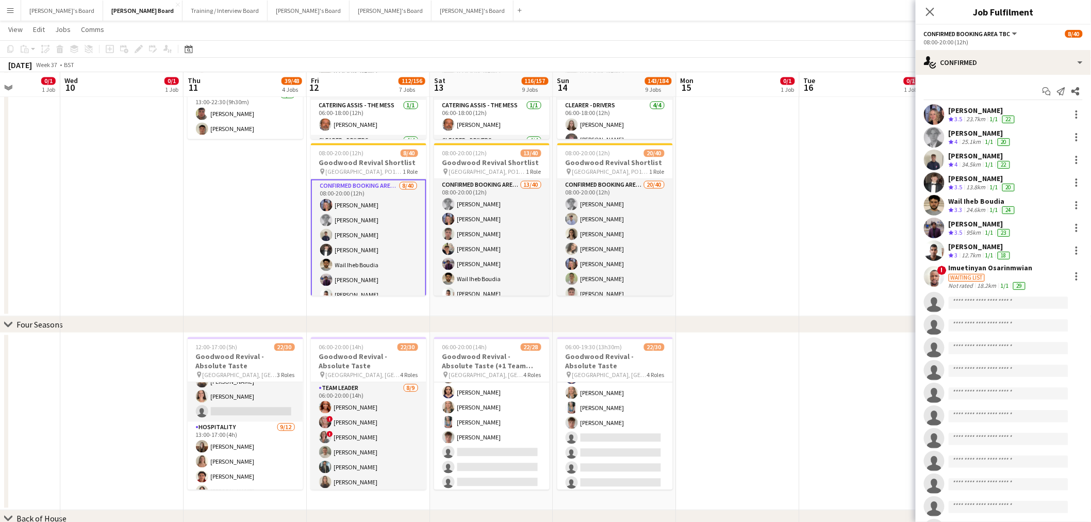
click at [762, 196] on app-date-cell at bounding box center [737, 71] width 123 height 491
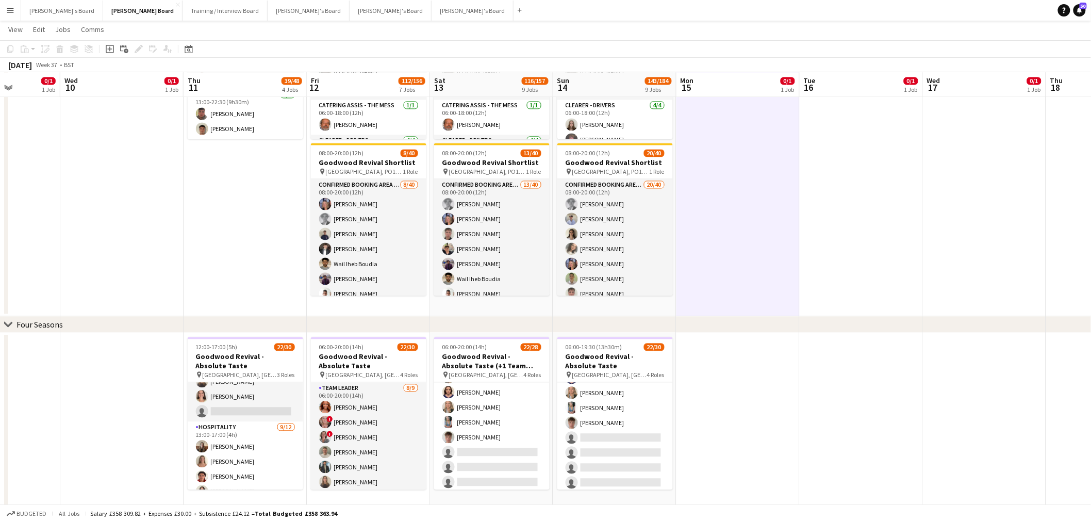
click at [762, 196] on app-date-cell at bounding box center [737, 71] width 123 height 491
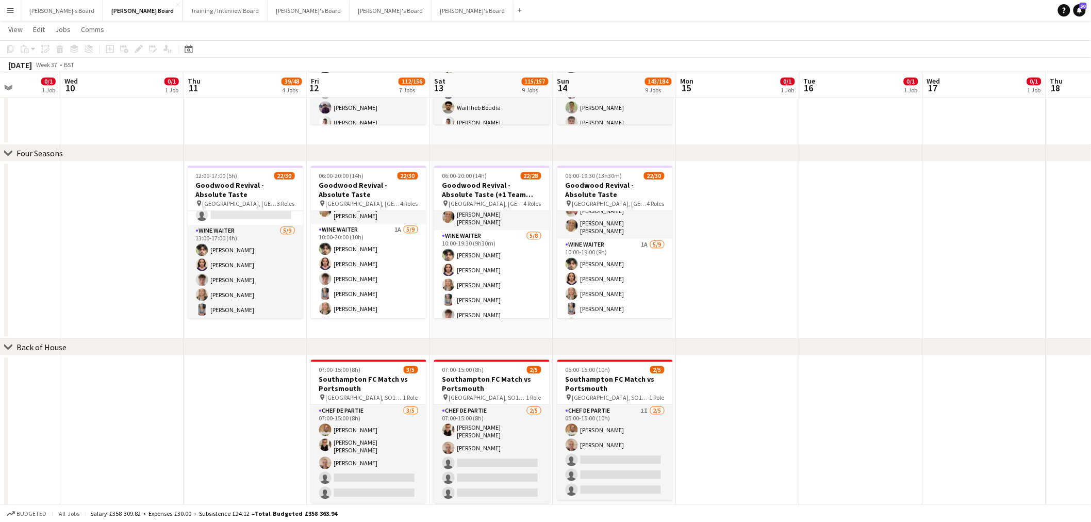
scroll to position [365, 0]
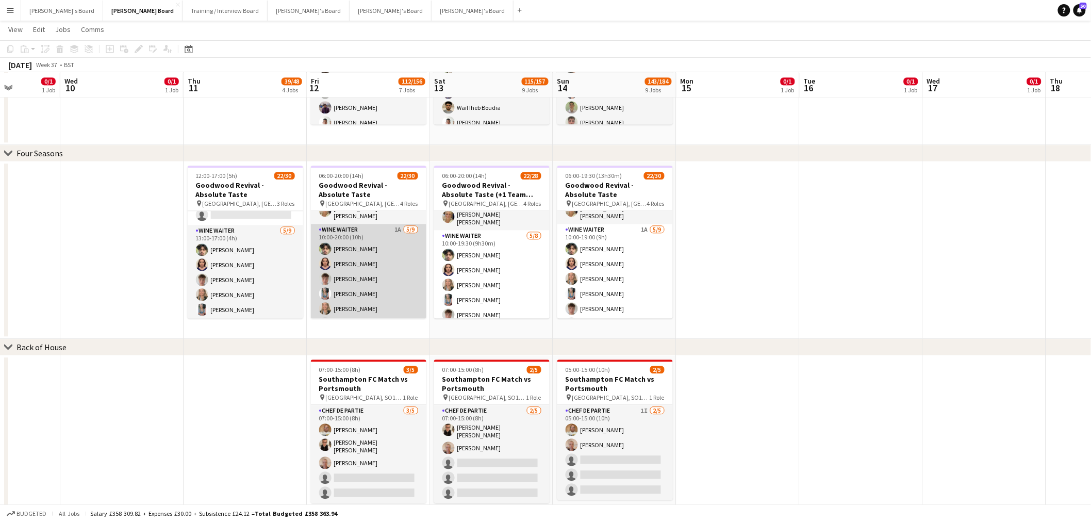
click at [356, 271] on app-card-role "WINE WAITER 1A 5/9 10:00-20:00 (10h) elliott bradford Molly Harper Tom Spencer …" at bounding box center [368, 301] width 115 height 155
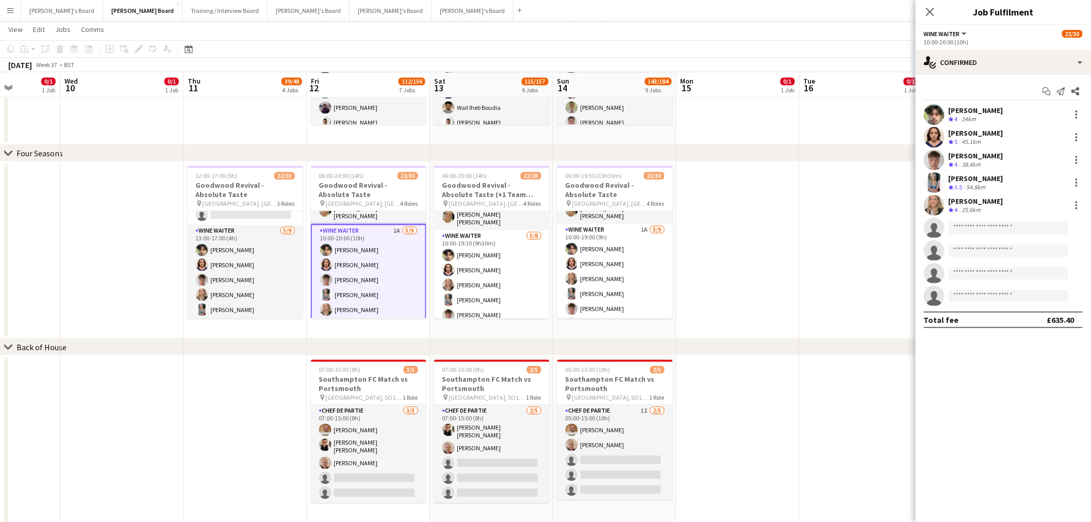
click at [975, 44] on div "10:00-20:00 (10h)" at bounding box center [1003, 42] width 159 height 8
click at [973, 60] on div "single-neutral-actions-check-2 Confirmed" at bounding box center [1003, 62] width 175 height 25
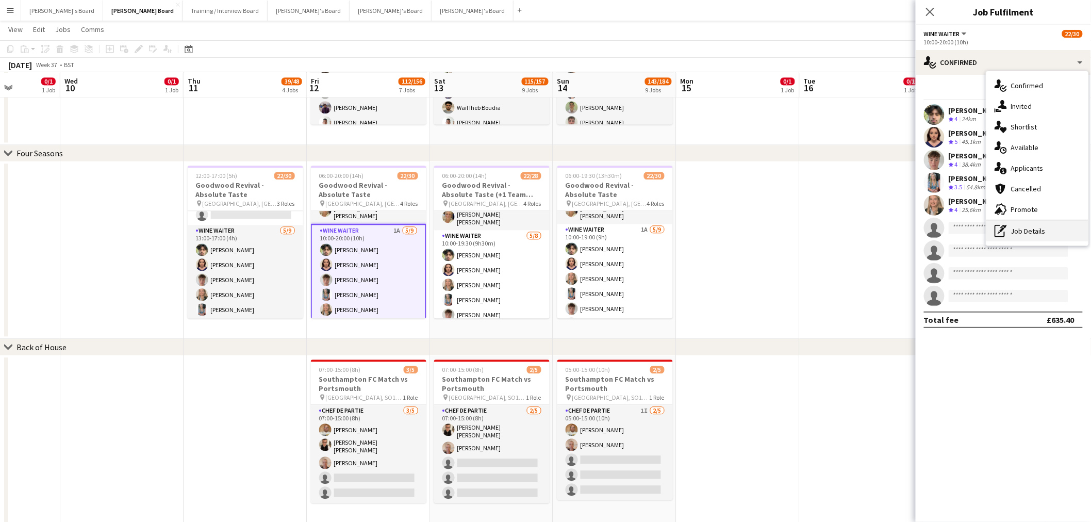
click at [1043, 227] on div "pen-write Job Details" at bounding box center [1037, 231] width 102 height 21
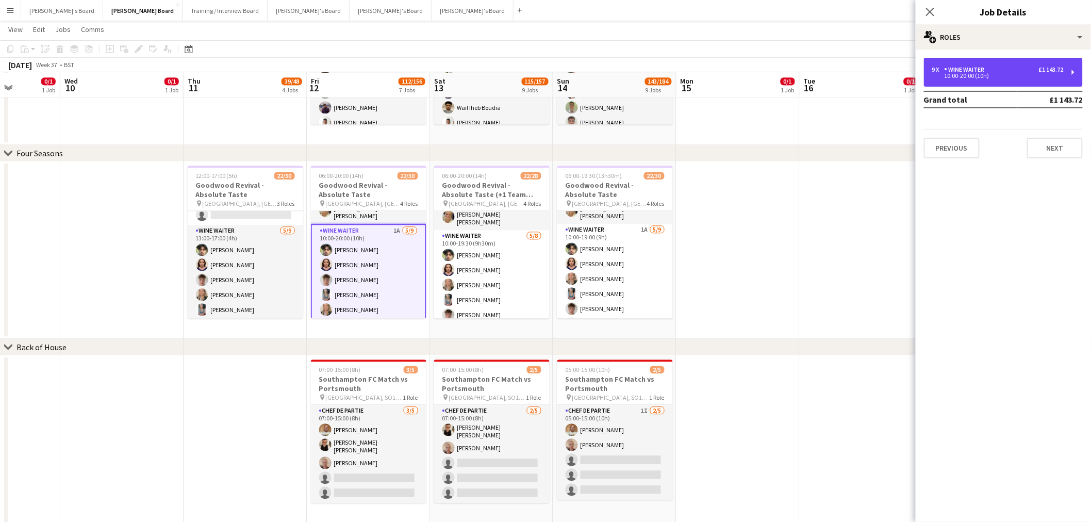
click at [954, 74] on div "10:00-20:00 (10h)" at bounding box center [997, 75] width 131 height 5
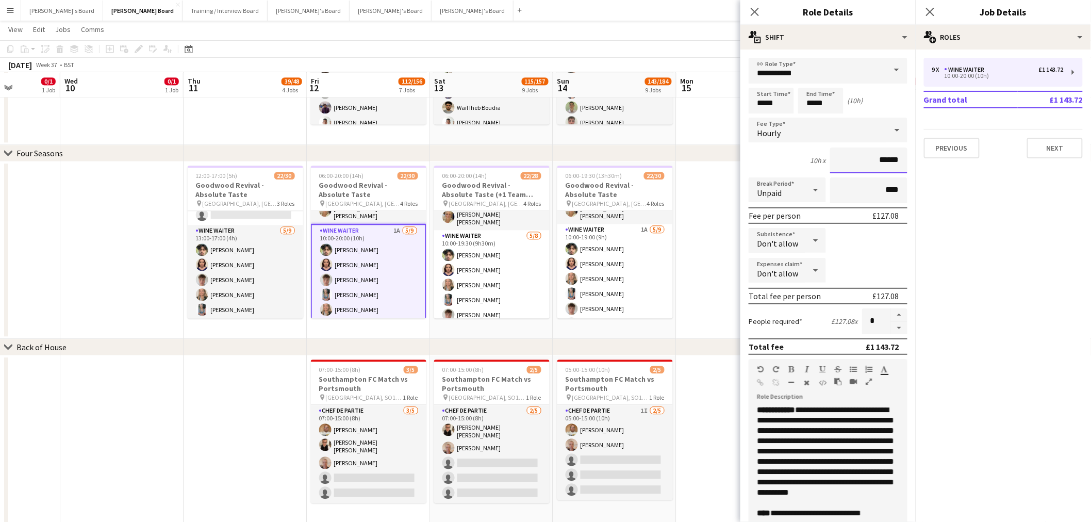
drag, startPoint x: 869, startPoint y: 157, endPoint x: 905, endPoint y: 160, distance: 35.7
click at [905, 160] on form "**********" at bounding box center [827, 378] width 175 height 641
click at [891, 163] on input "******" at bounding box center [868, 160] width 77 height 26
click at [708, 217] on app-date-cell at bounding box center [737, 249] width 123 height 177
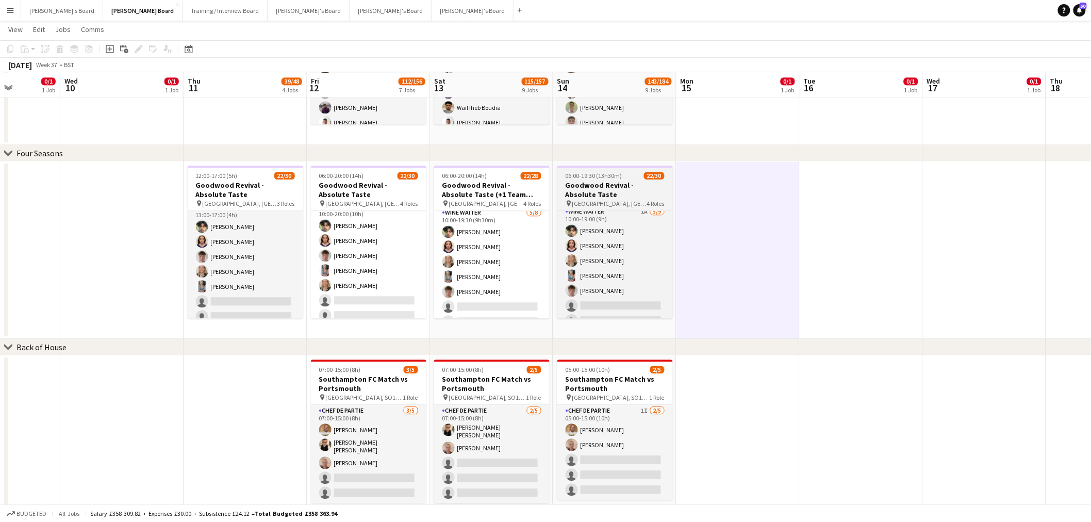
scroll to position [388, 0]
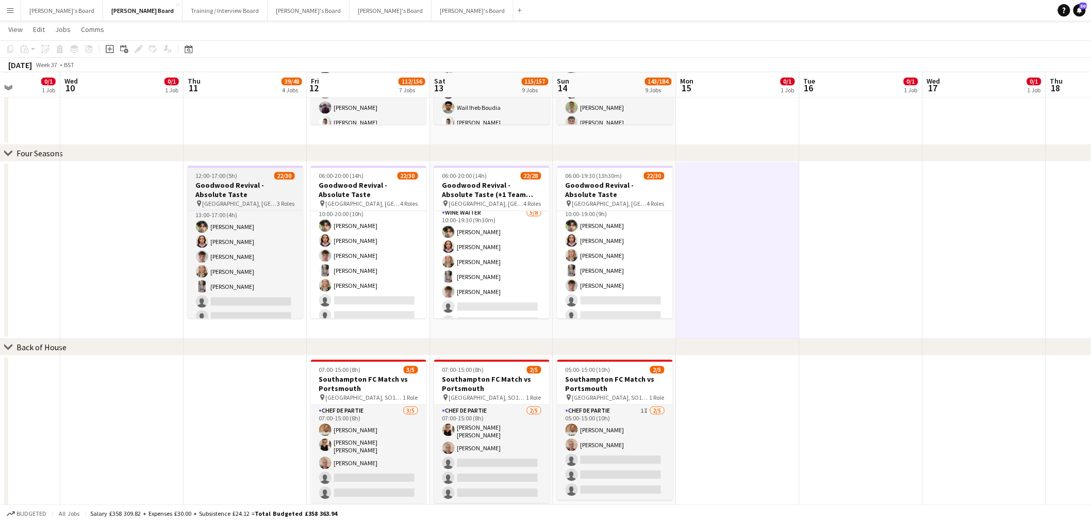
click at [245, 180] on h3 "Goodwood Revival - Absolute Taste" at bounding box center [245, 189] width 115 height 19
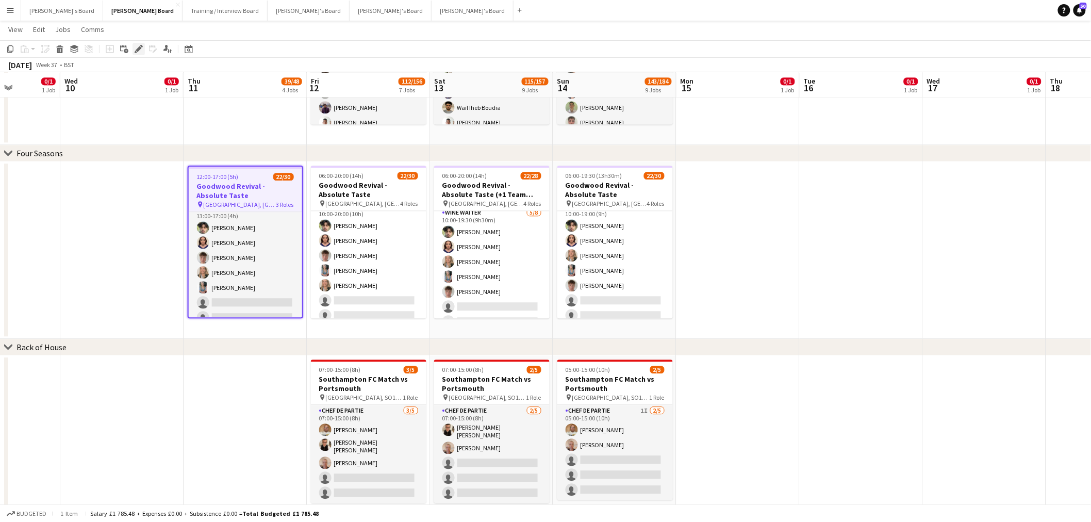
click at [134, 54] on div "Edit" at bounding box center [139, 49] width 12 height 12
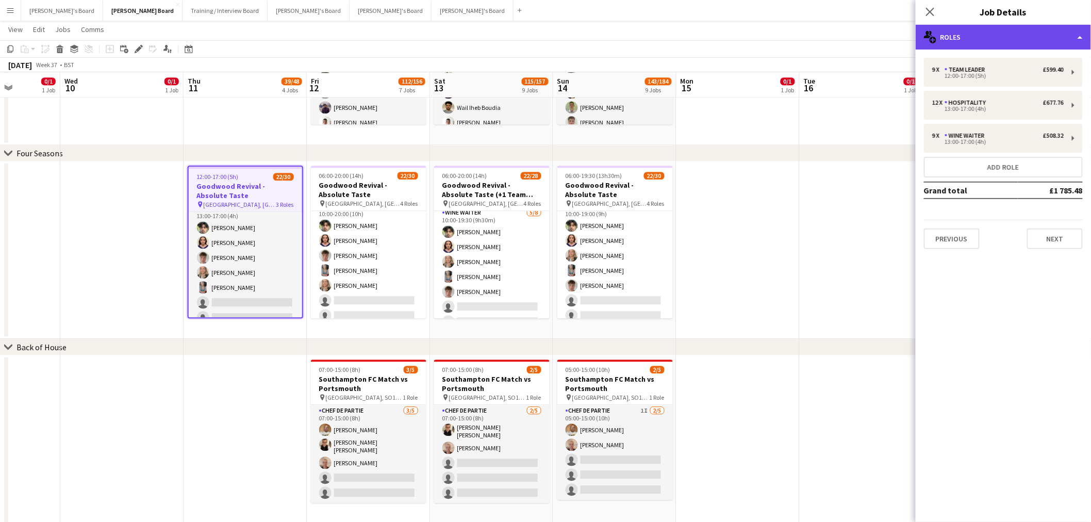
click at [988, 44] on div "multiple-users-add Roles" at bounding box center [1003, 37] width 175 height 25
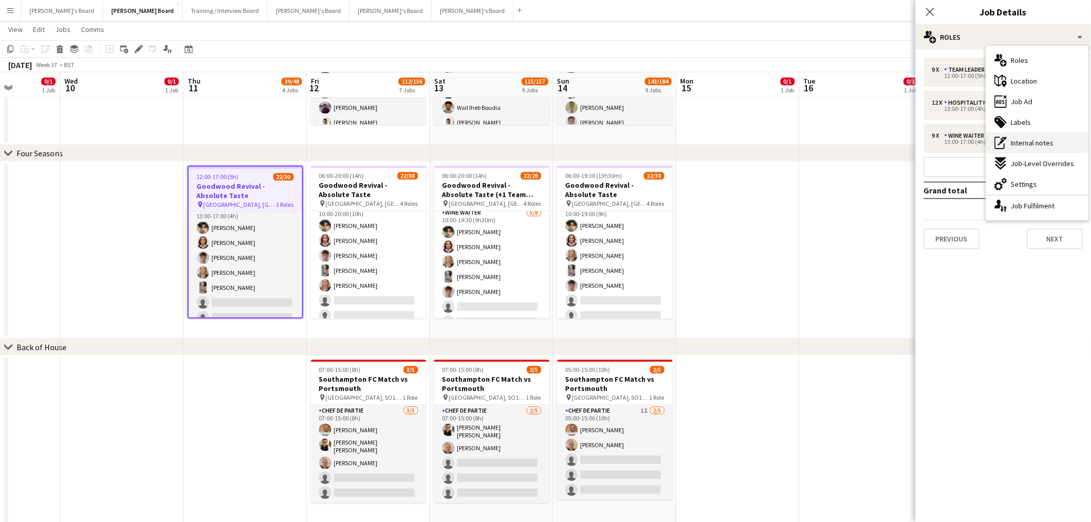
click at [1068, 143] on div "pen-write Internal notes" at bounding box center [1037, 143] width 102 height 21
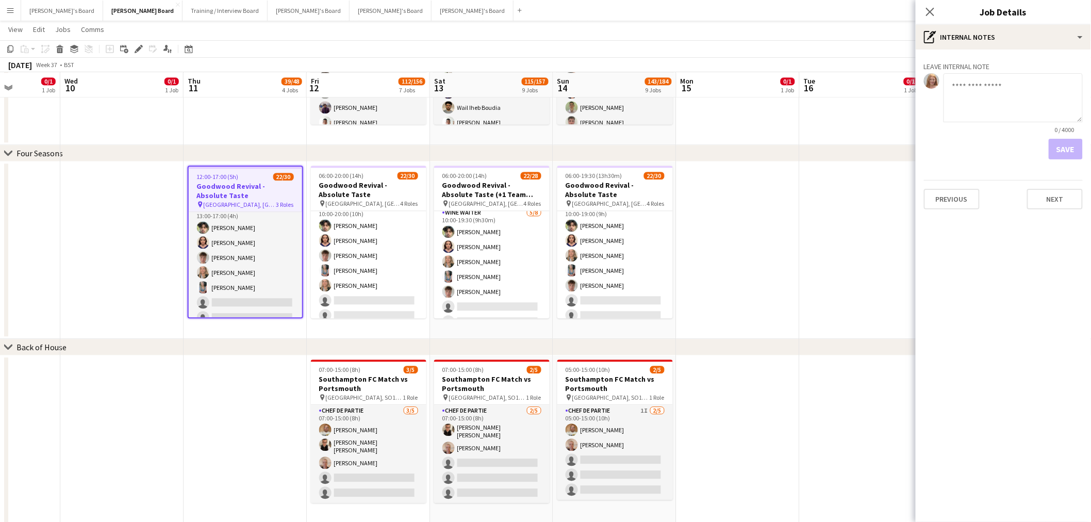
drag, startPoint x: 963, startPoint y: 90, endPoint x: 975, endPoint y: 88, distance: 12.5
click at [964, 90] on textarea at bounding box center [1013, 97] width 139 height 49
click at [957, 110] on textarea "**********" at bounding box center [1013, 97] width 139 height 49
click at [1034, 114] on textarea "**********" at bounding box center [1013, 97] width 139 height 49
type textarea "**********"
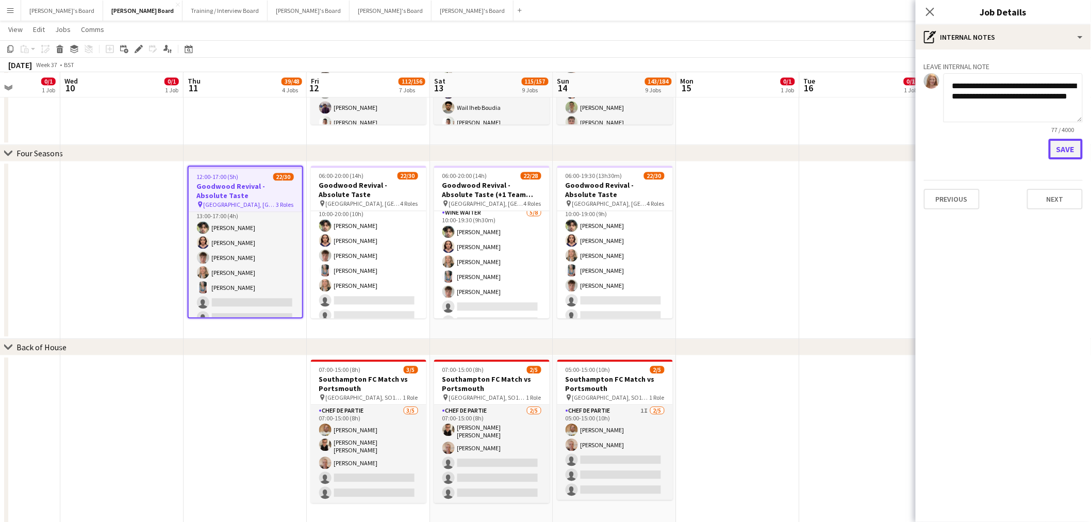
click at [1058, 147] on button "Save" at bounding box center [1066, 149] width 34 height 21
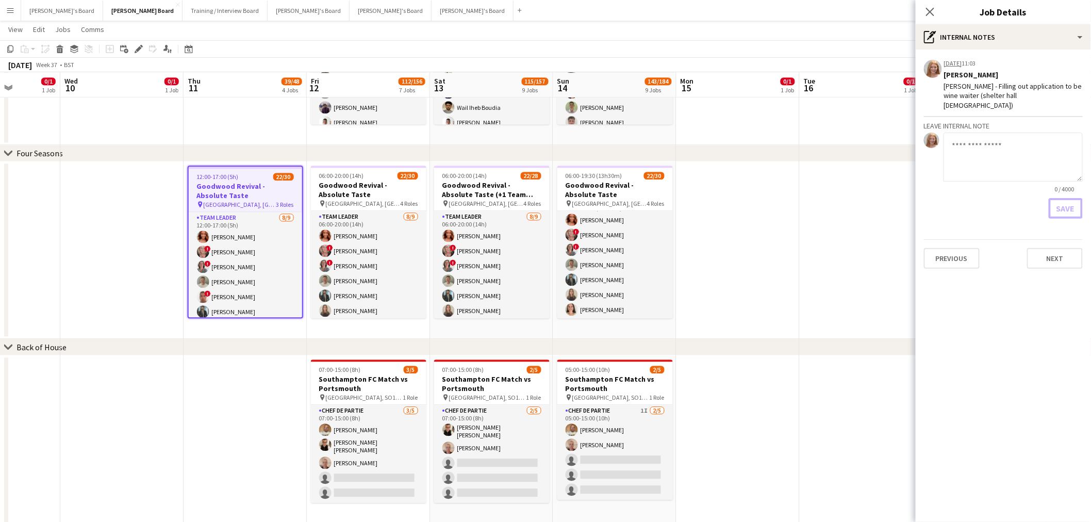
scroll to position [0, 0]
click at [81, 223] on app-date-cell at bounding box center [121, 249] width 123 height 177
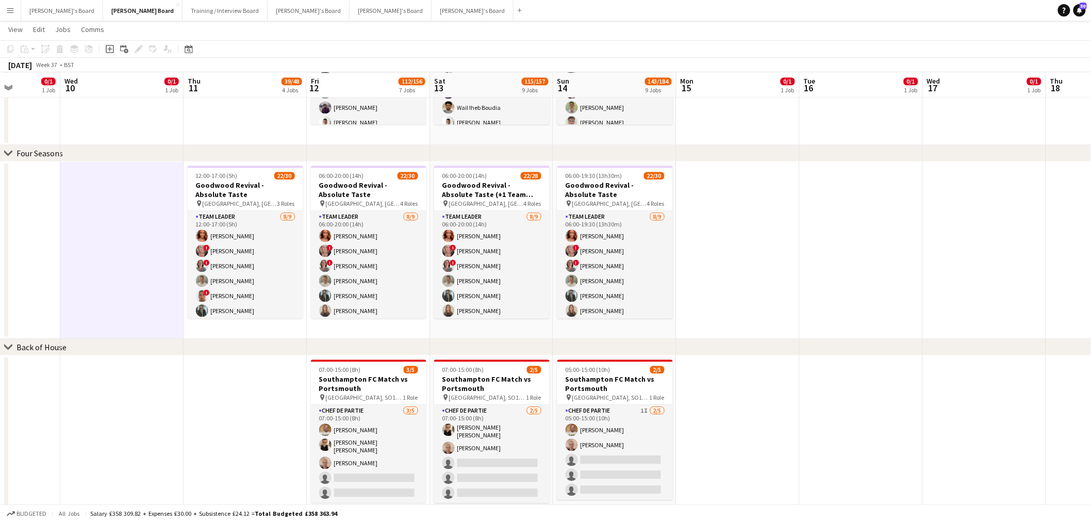
click at [95, 220] on app-date-cell at bounding box center [121, 249] width 123 height 177
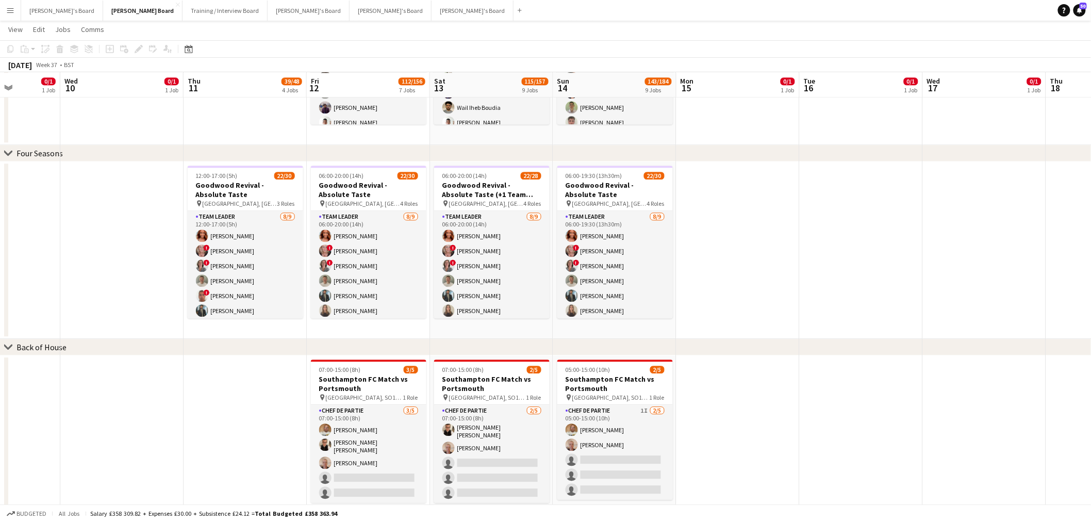
scroll to position [0, 413]
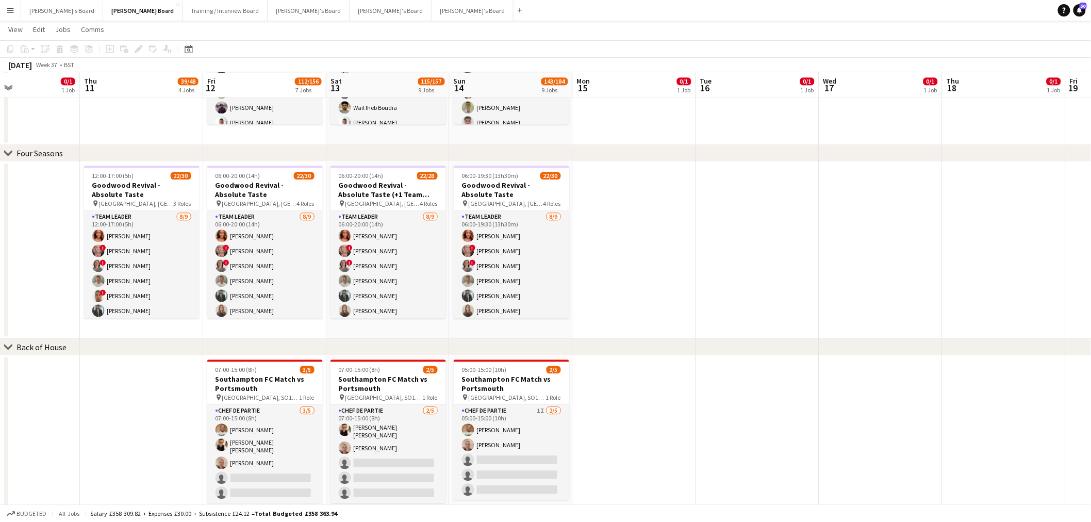
drag, startPoint x: 358, startPoint y: 254, endPoint x: 254, endPoint y: 261, distance: 103.9
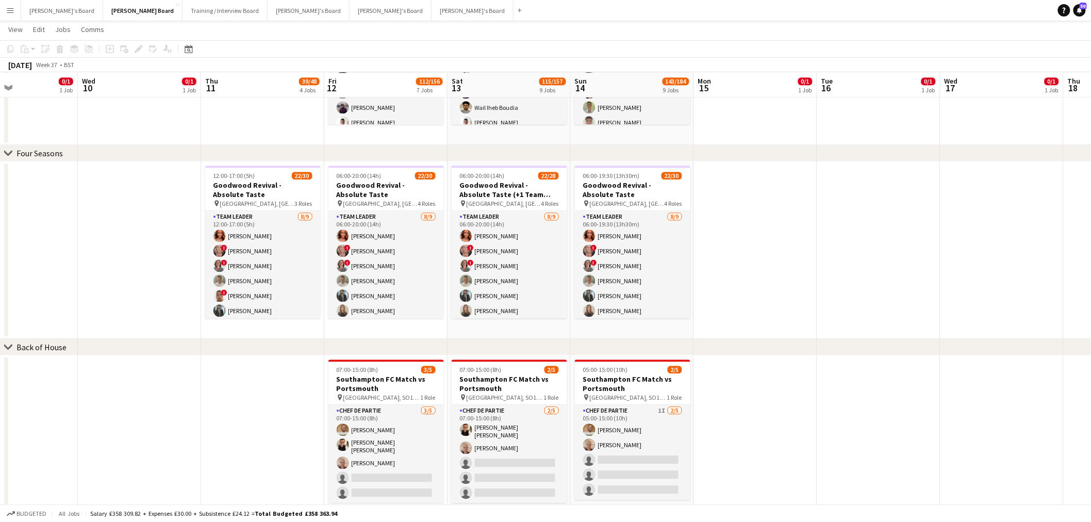
scroll to position [0, 291]
drag, startPoint x: 368, startPoint y: 283, endPoint x: 490, endPoint y: 313, distance: 125.9
click at [133, 225] on app-date-cell at bounding box center [140, 249] width 123 height 177
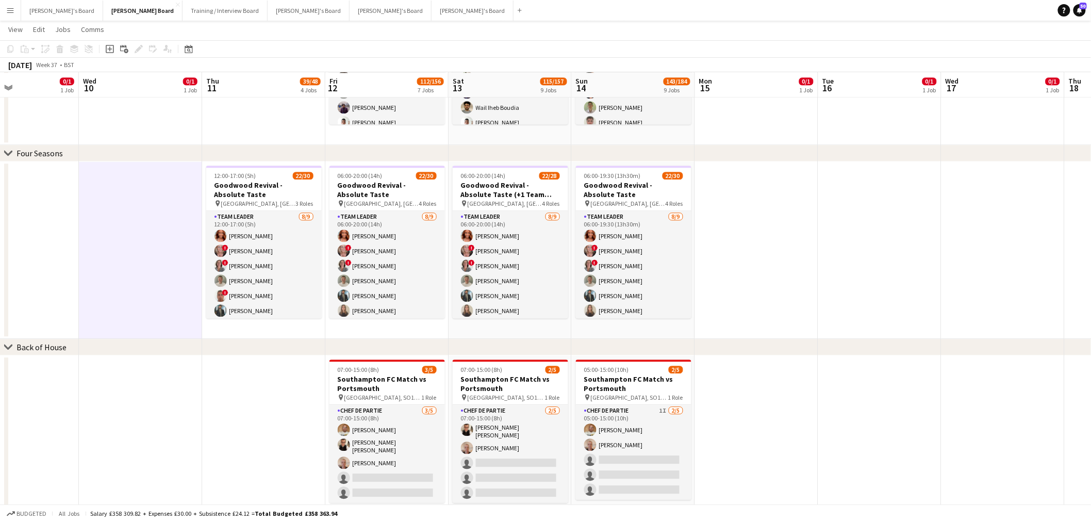
click at [133, 225] on app-date-cell at bounding box center [140, 249] width 123 height 177
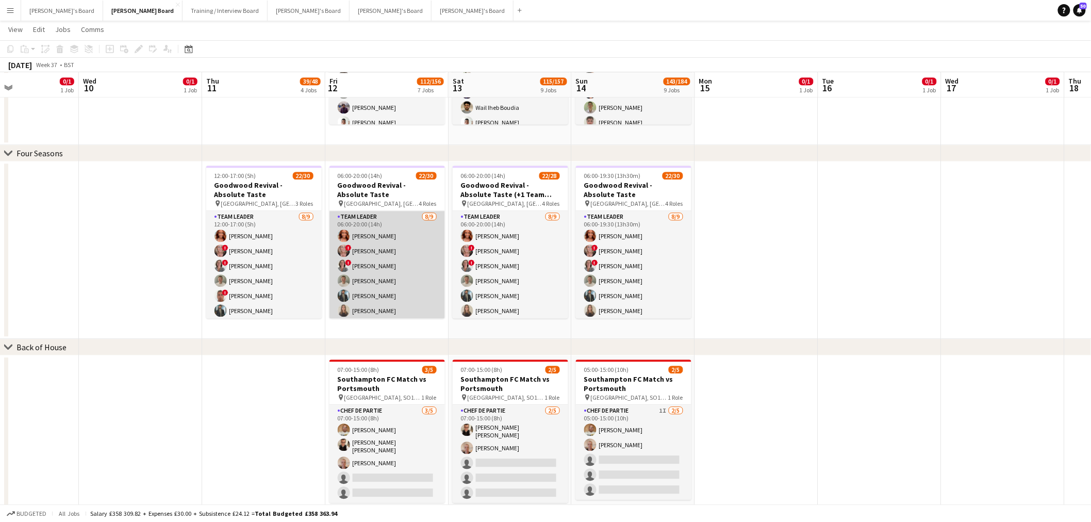
click at [381, 270] on app-card-role "TEAM LEADER 8/9 06:00-20:00 (14h) Abigail Winton ! Angela Webster ! Jennifer Pi…" at bounding box center [386, 288] width 115 height 155
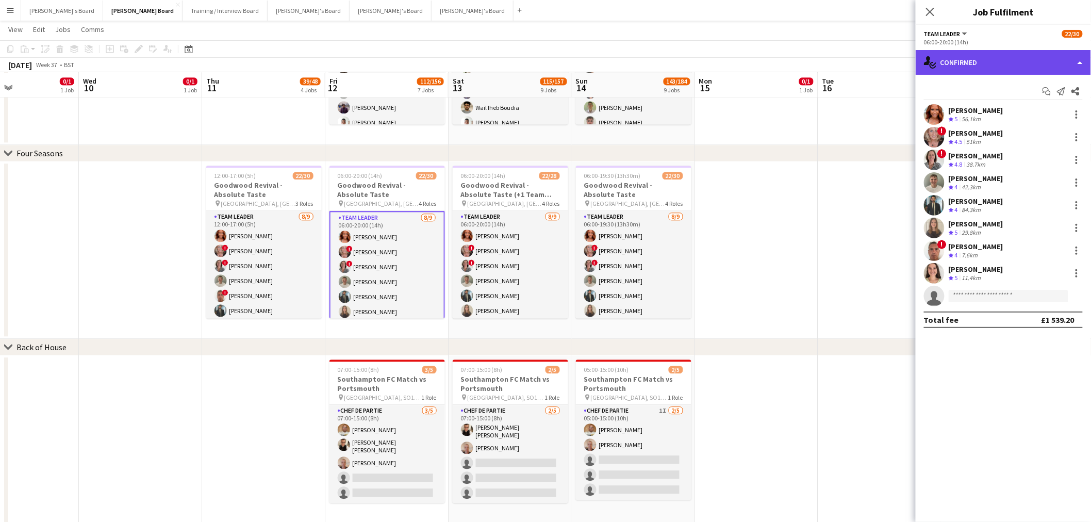
click at [988, 68] on div "single-neutral-actions-check-2 Confirmed" at bounding box center [1003, 62] width 175 height 25
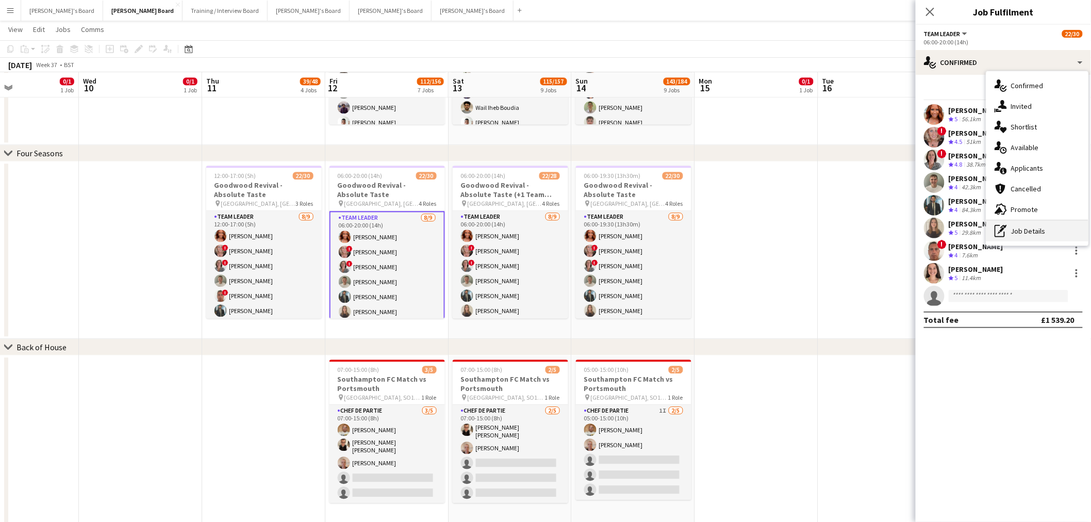
click at [1045, 229] on div "pen-write Job Details" at bounding box center [1037, 231] width 102 height 21
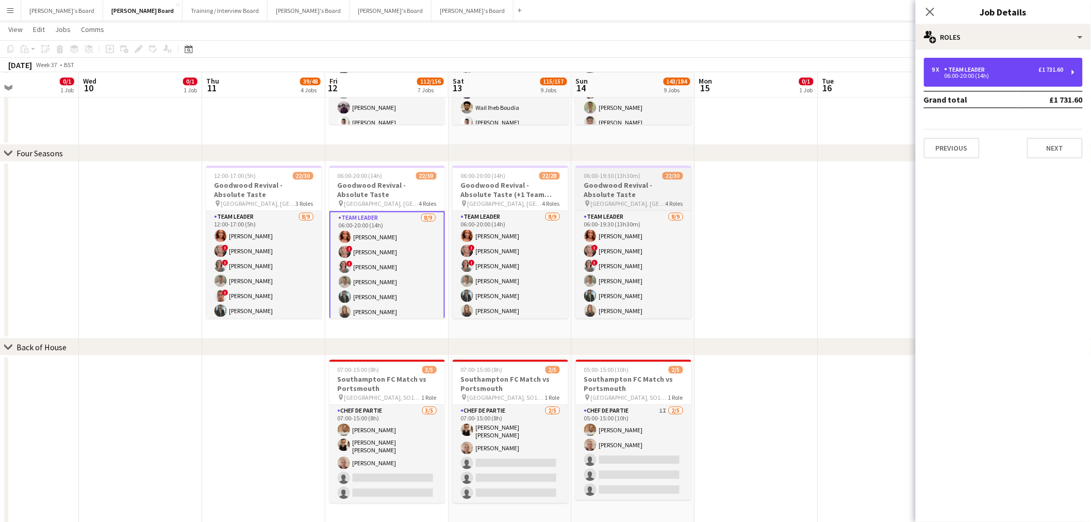
click at [956, 71] on div "TEAM LEADER" at bounding box center [967, 69] width 45 height 7
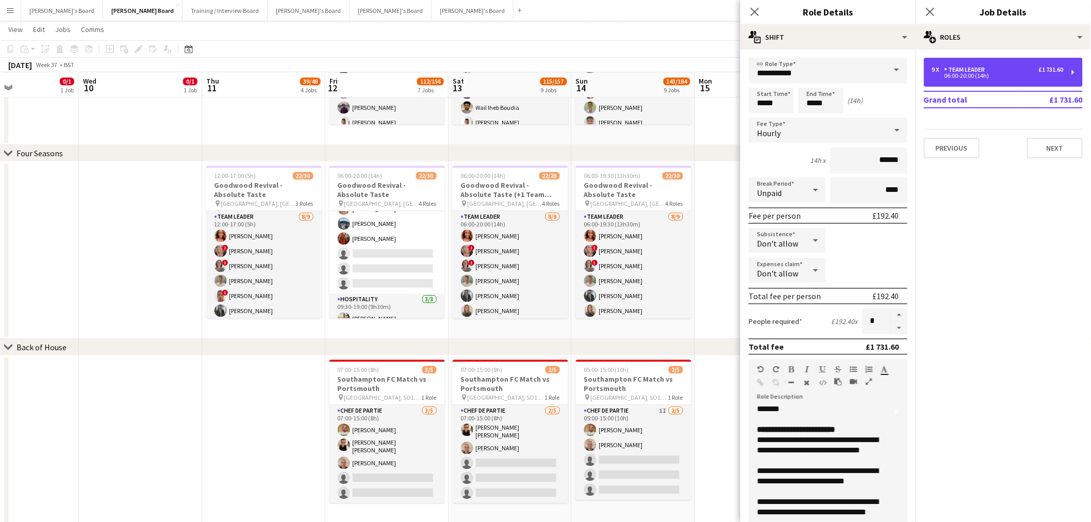
scroll to position [423, 0]
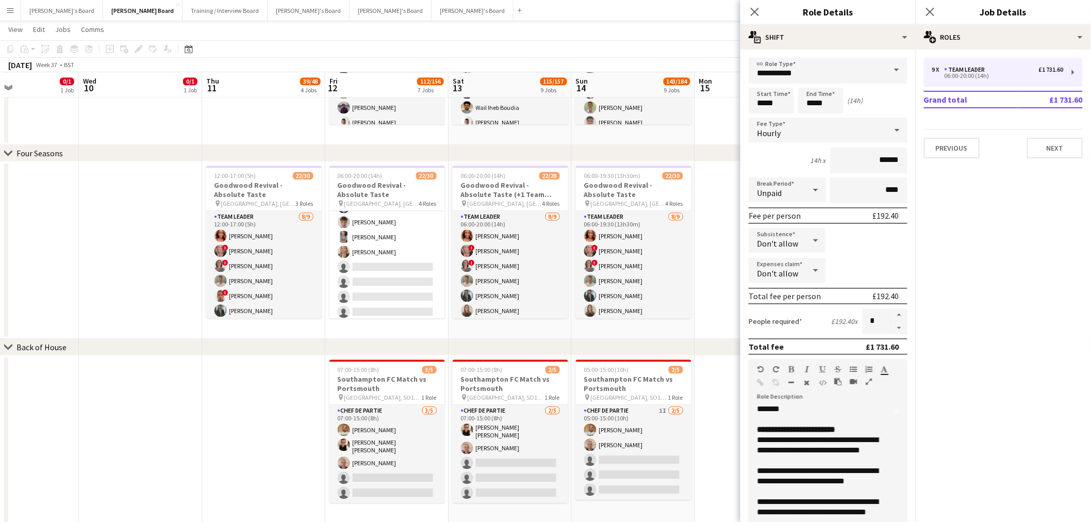
click at [163, 213] on app-date-cell at bounding box center [140, 249] width 123 height 177
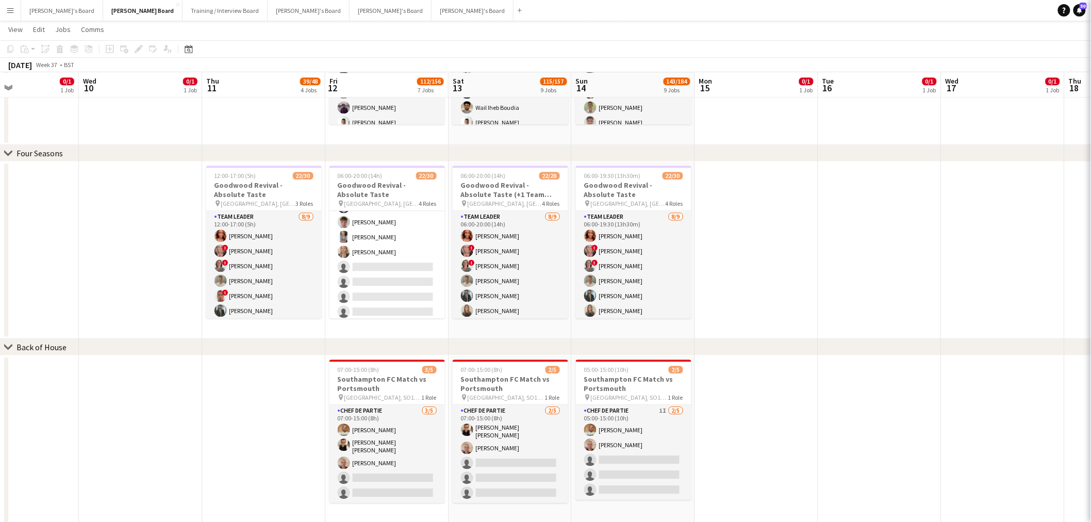
click at [163, 213] on app-date-cell at bounding box center [140, 249] width 123 height 177
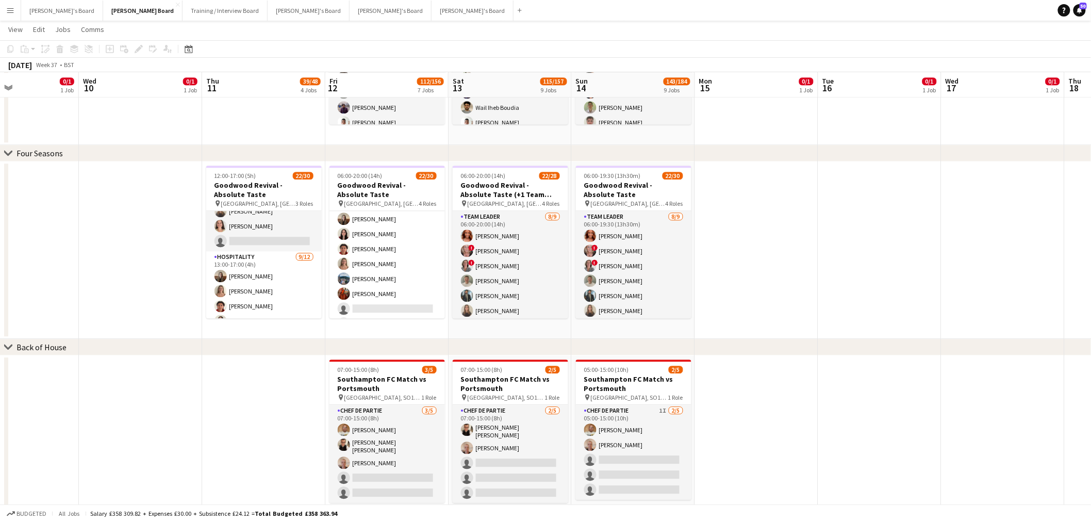
scroll to position [114, 0]
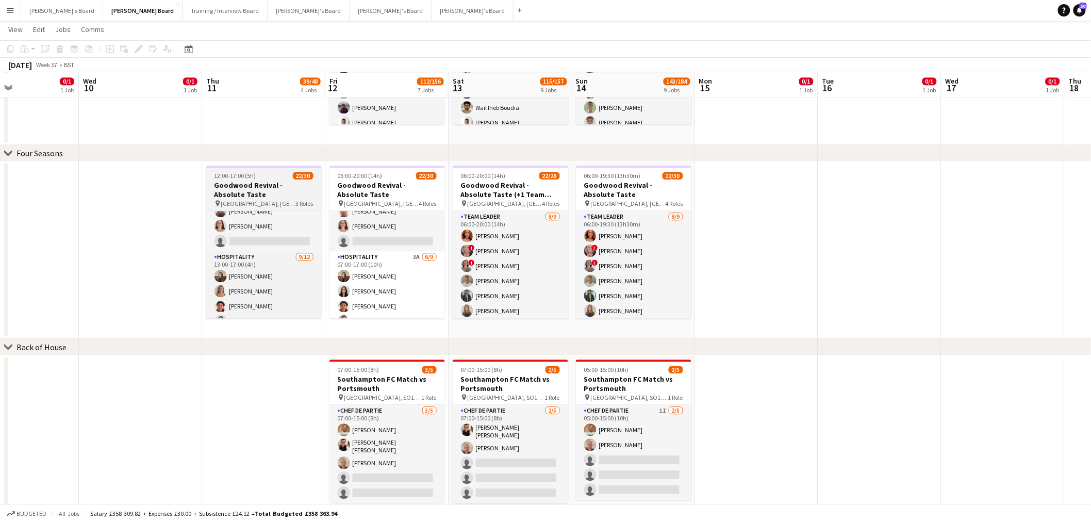
click at [284, 172] on div "12:00-17:00 (5h) 22/30" at bounding box center [263, 176] width 115 height 8
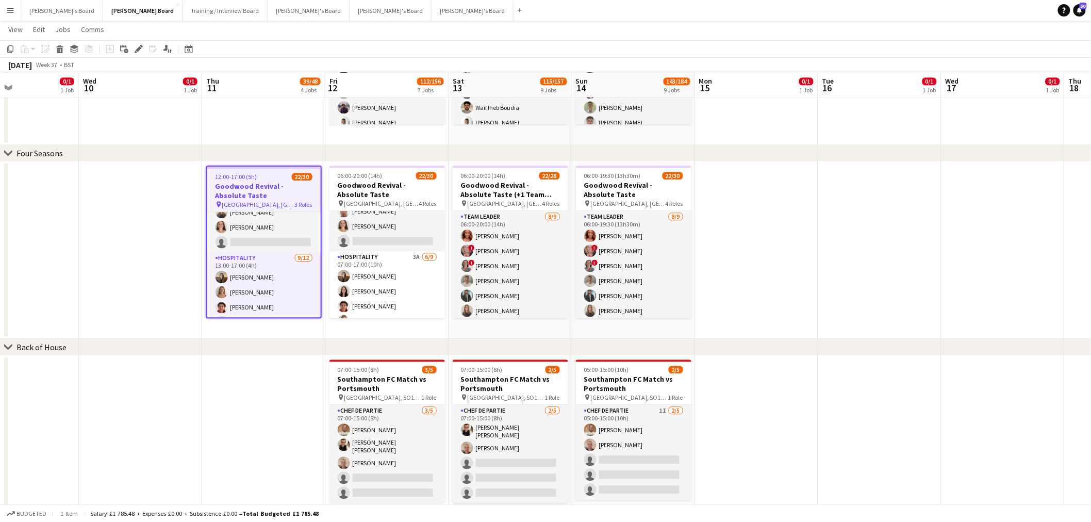
click at [133, 40] on app-toolbar "Copy Paste Paste Ctrl+V Paste with crew Ctrl+Shift+V Paste linked Job Delete Gr…" at bounding box center [545, 49] width 1091 height 18
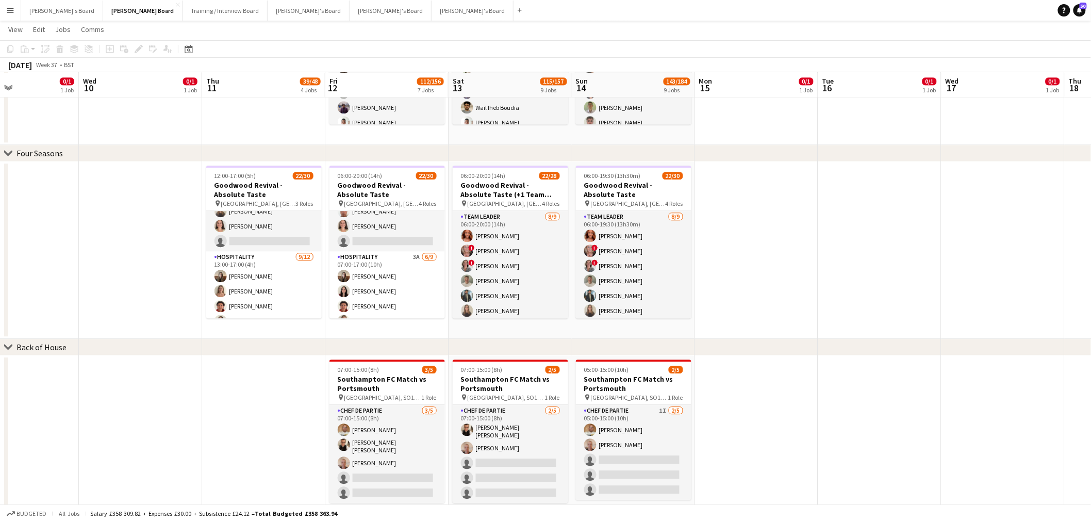
click at [136, 44] on div "Add job Add linked Job Edit Edit linked Job Applicants" at bounding box center [134, 49] width 79 height 12
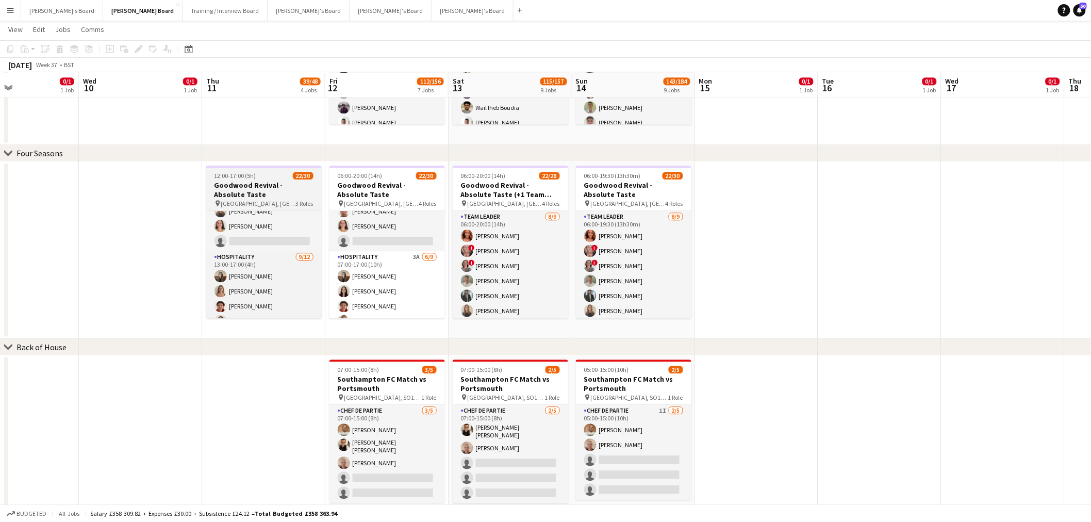
click at [231, 177] on span "12:00-17:00 (5h)" at bounding box center [235, 176] width 42 height 8
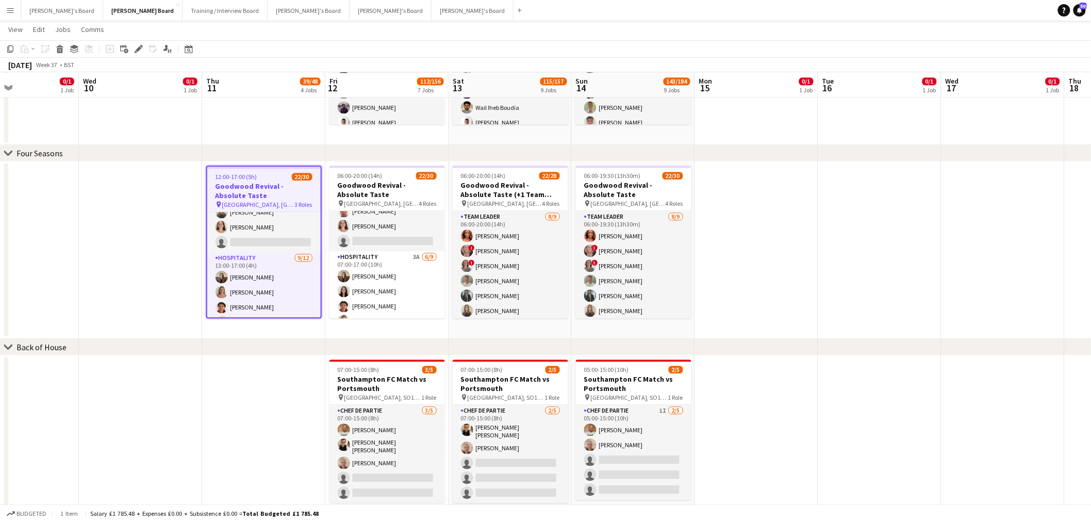
click at [145, 48] on div "Add job Add linked Job Edit Edit linked Job Applicants" at bounding box center [134, 49] width 79 height 12
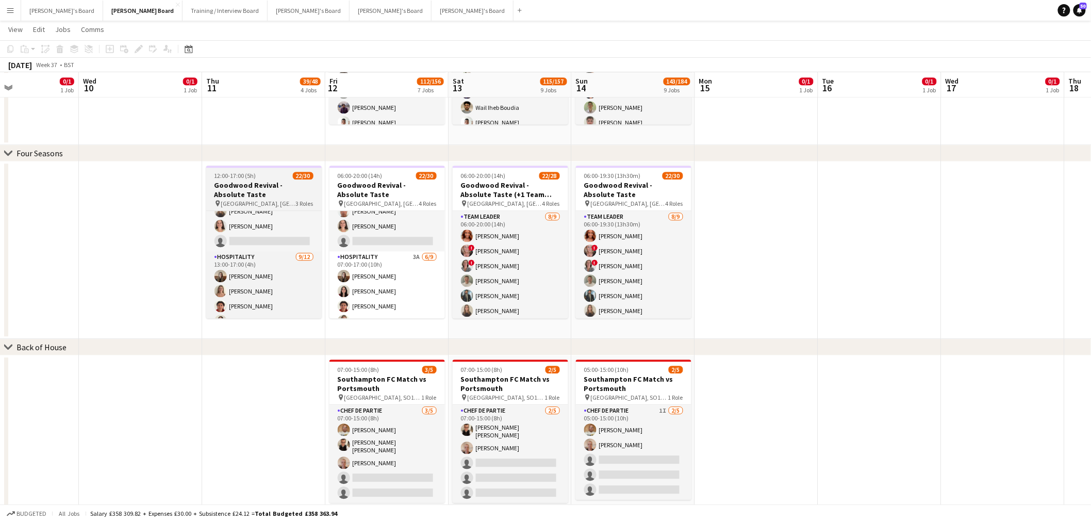
click at [246, 170] on app-job-card "12:00-17:00 (5h) 22/30 Goodwood Revival - Absolute Taste pin Goodwood Motor Cir…" at bounding box center [263, 242] width 115 height 153
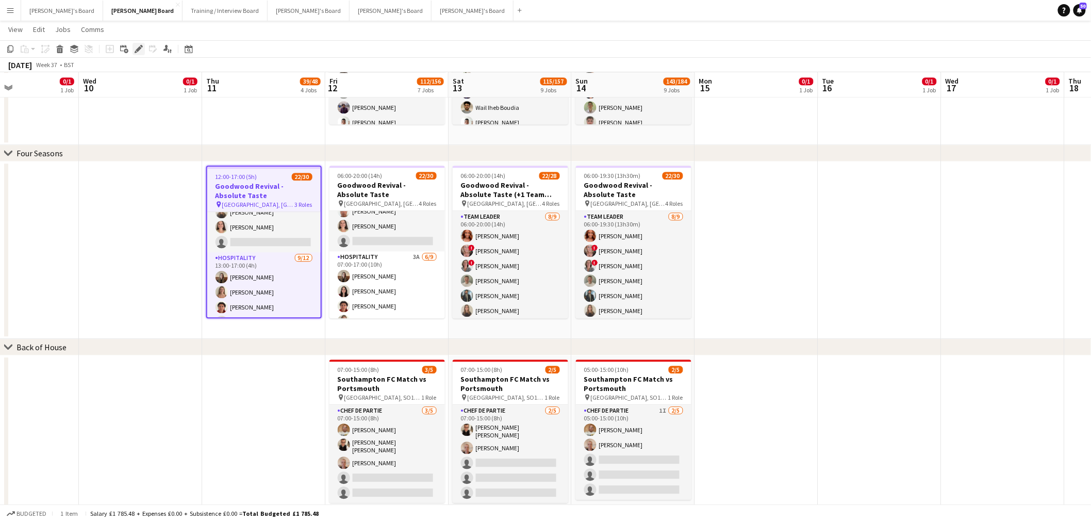
click at [135, 51] on icon "Edit" at bounding box center [139, 49] width 8 height 8
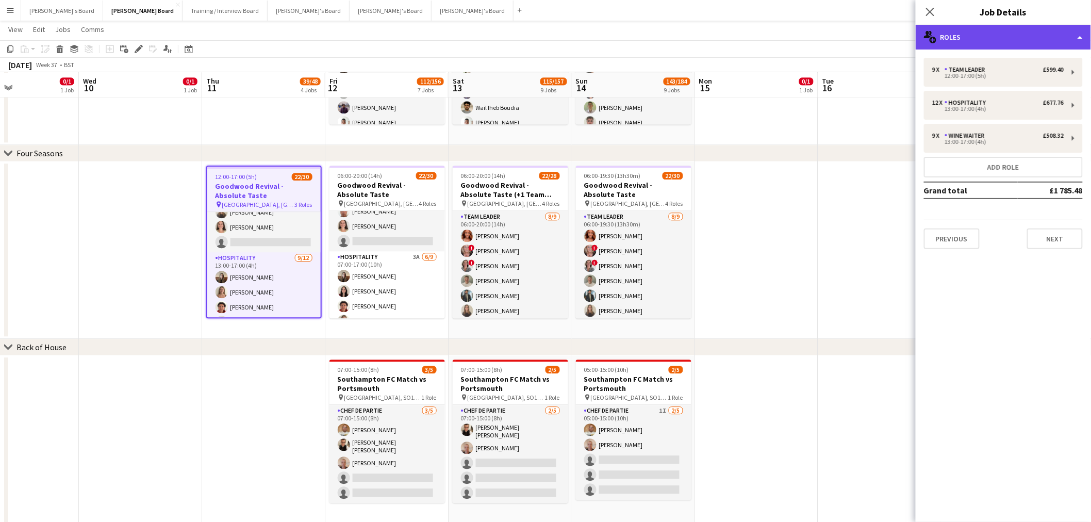
click at [926, 38] on icon "multiple-users-add" at bounding box center [930, 37] width 12 height 12
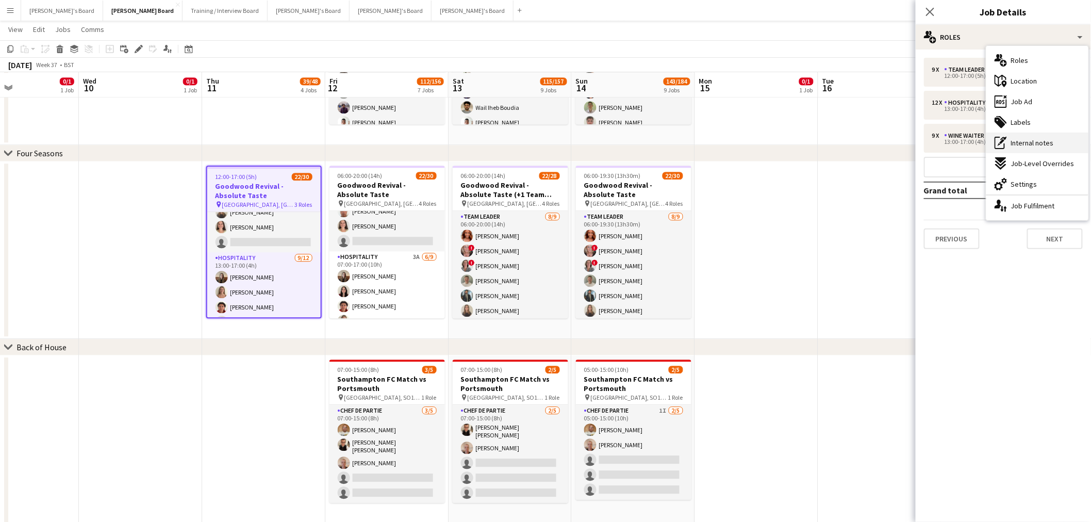
click at [1034, 141] on span "Internal notes" at bounding box center [1032, 142] width 43 height 9
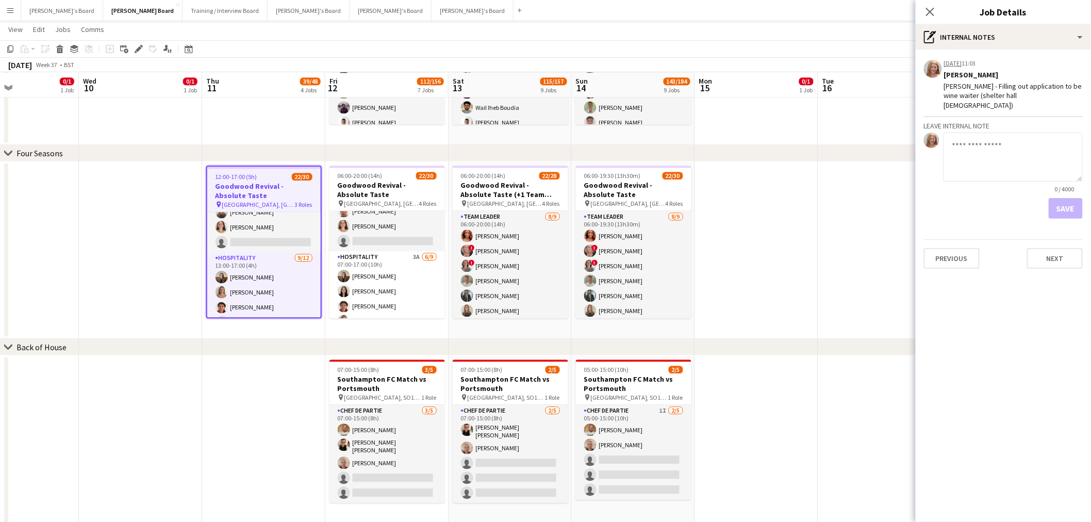
click at [1008, 151] on textarea at bounding box center [1013, 157] width 139 height 49
type textarea "**********"
click at [1060, 198] on button "Save" at bounding box center [1066, 208] width 34 height 21
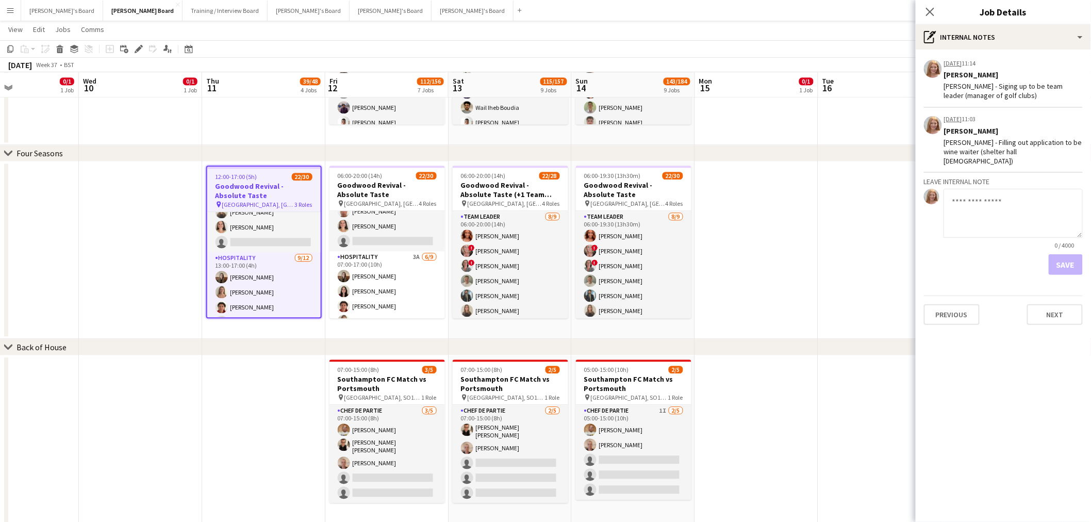
click at [776, 263] on app-date-cell at bounding box center [756, 249] width 123 height 177
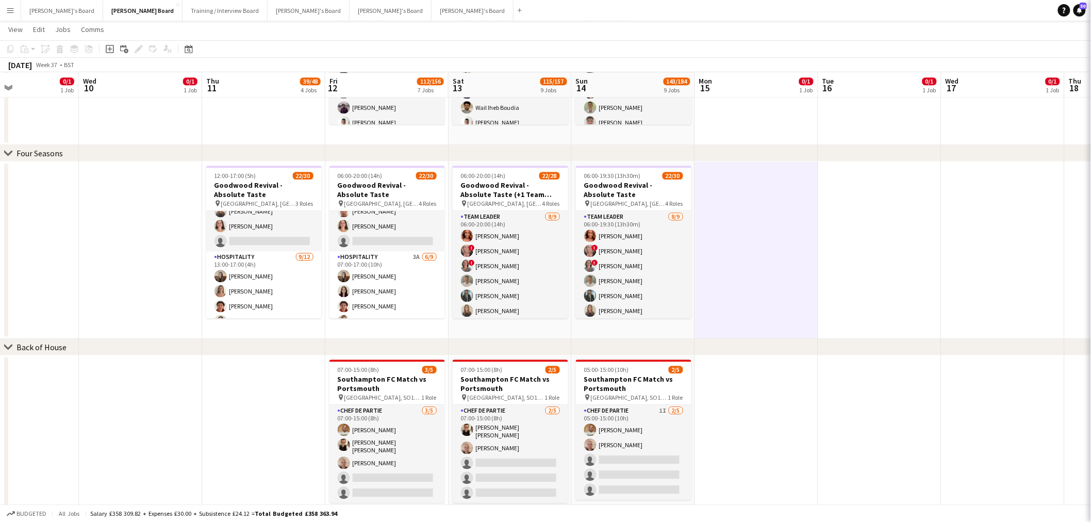
click at [776, 263] on app-date-cell at bounding box center [756, 249] width 123 height 177
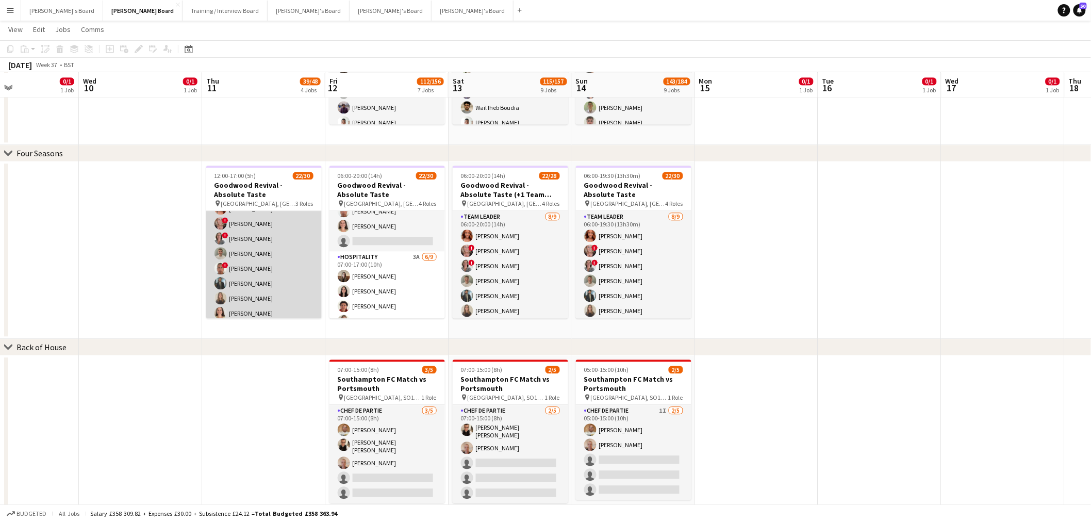
scroll to position [0, 0]
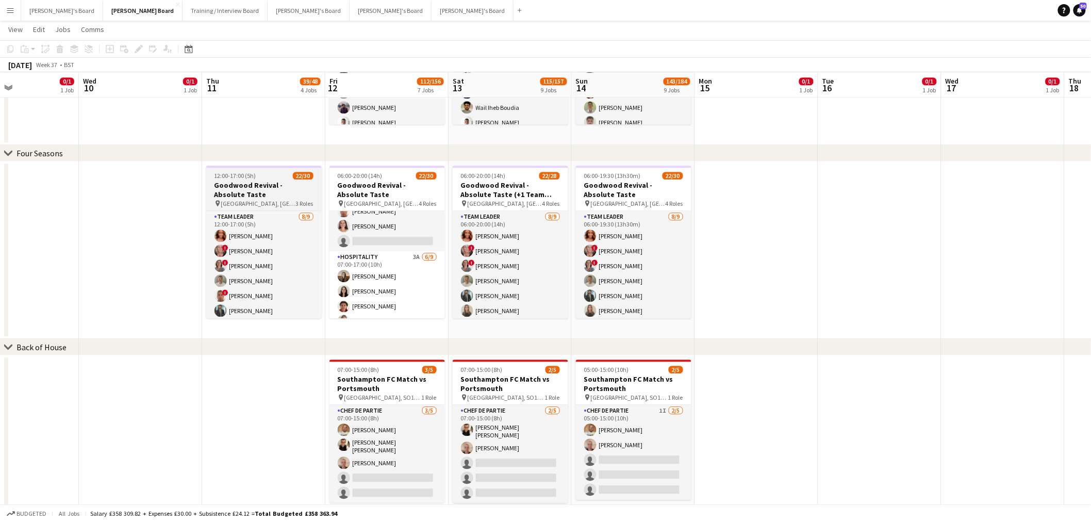
click at [253, 200] on span "Goodwood Motor Circuit, Chichester, PO18 0PH" at bounding box center [258, 204] width 75 height 8
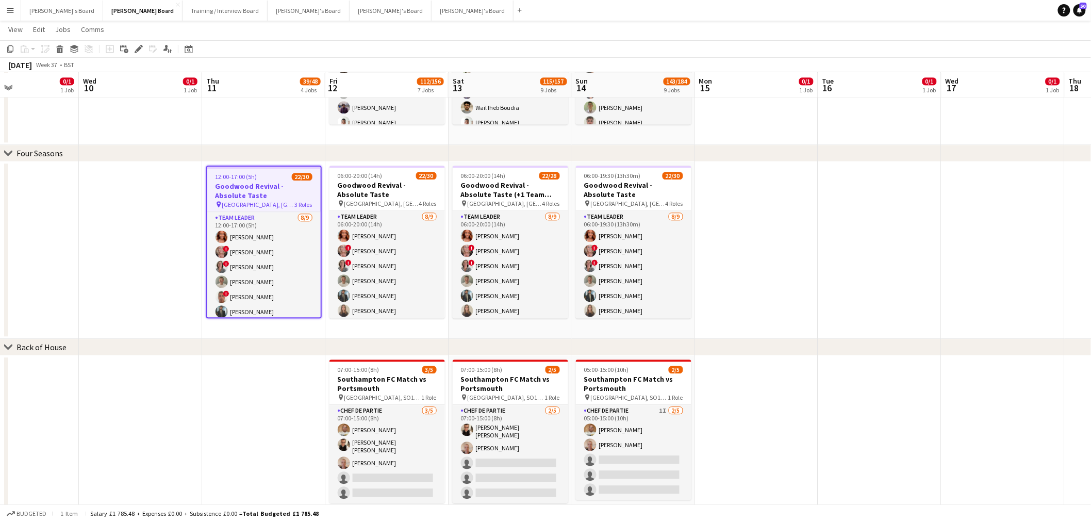
click at [146, 196] on app-date-cell at bounding box center [140, 249] width 123 height 177
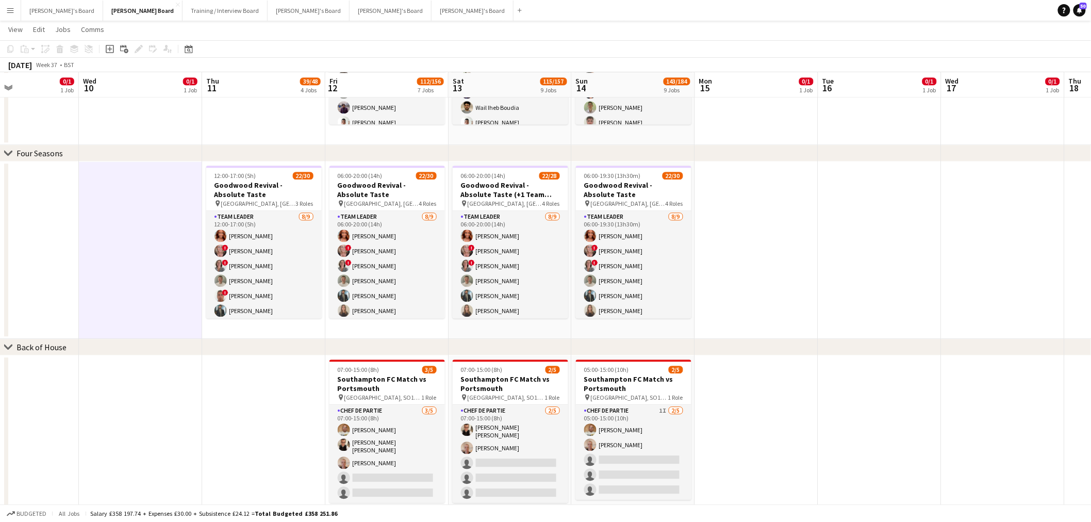
click at [11, 9] on app-icon "Menu" at bounding box center [10, 10] width 8 height 8
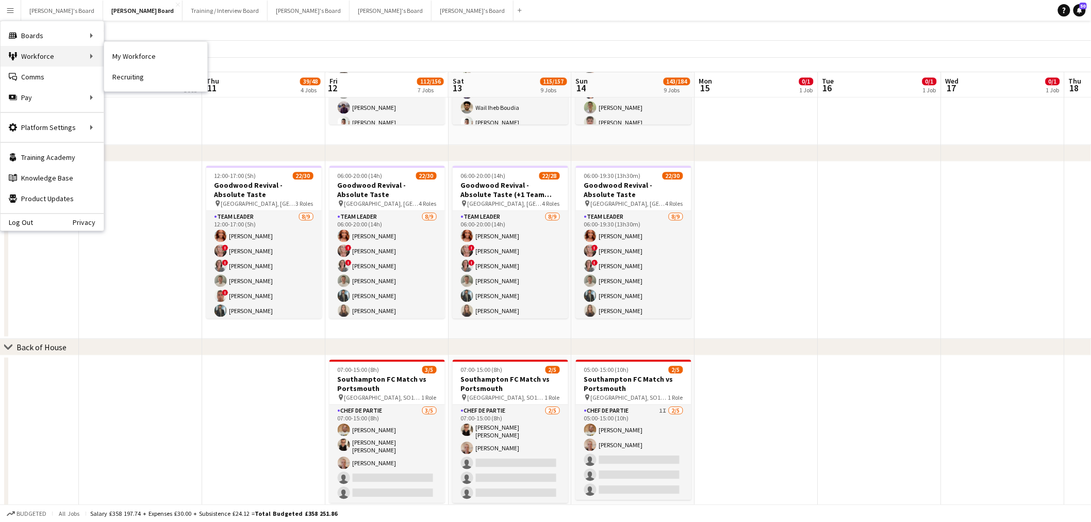
click at [54, 58] on div "Workforce Workforce" at bounding box center [52, 56] width 103 height 21
click at [176, 55] on link "My Workforce" at bounding box center [155, 56] width 103 height 21
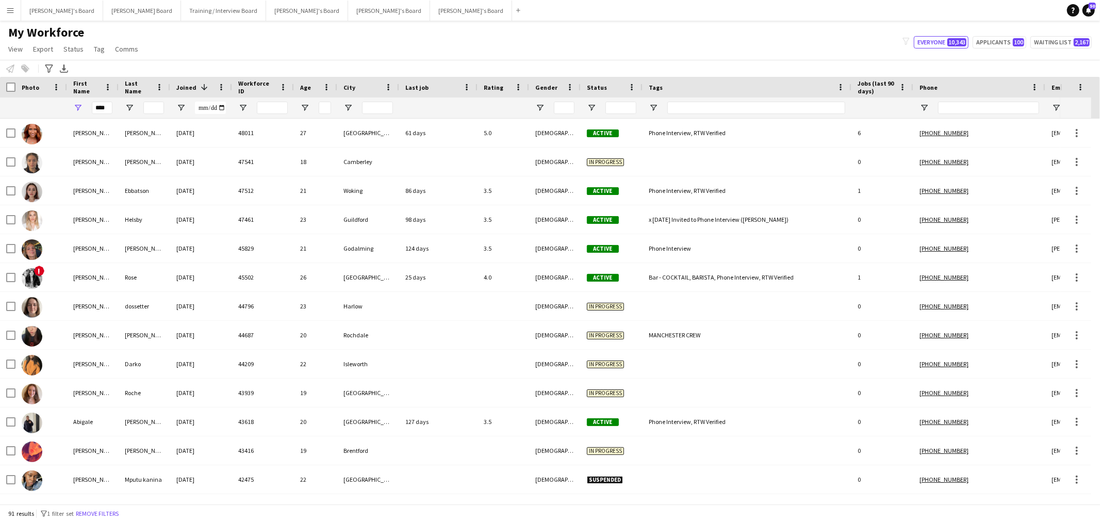
drag, startPoint x: 128, startPoint y: 511, endPoint x: 121, endPoint y: 508, distance: 7.2
click at [121, 511] on button "Remove filters" at bounding box center [97, 513] width 47 height 11
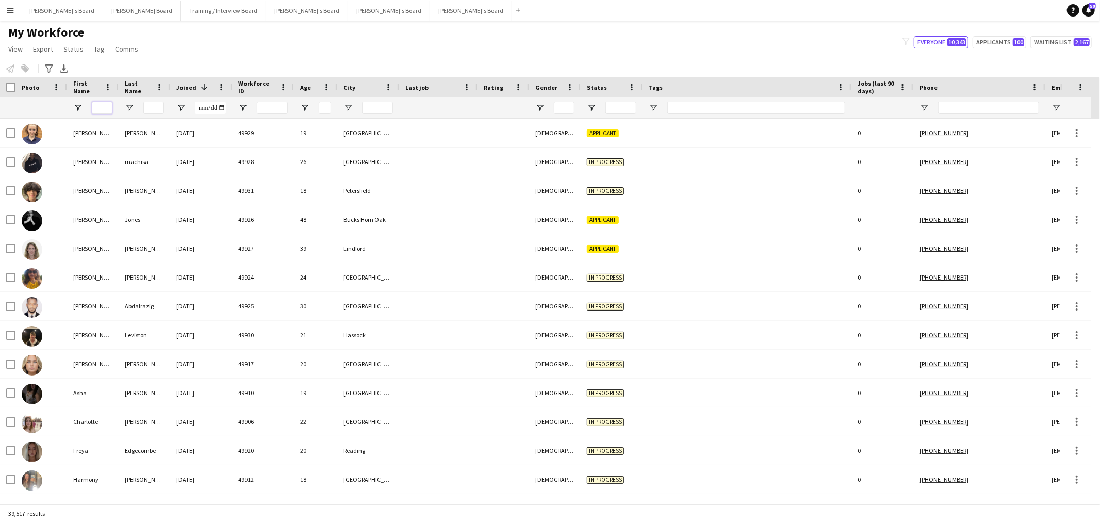
click at [103, 105] on input "First Name Filter Input" at bounding box center [102, 108] width 21 height 12
type input "***"
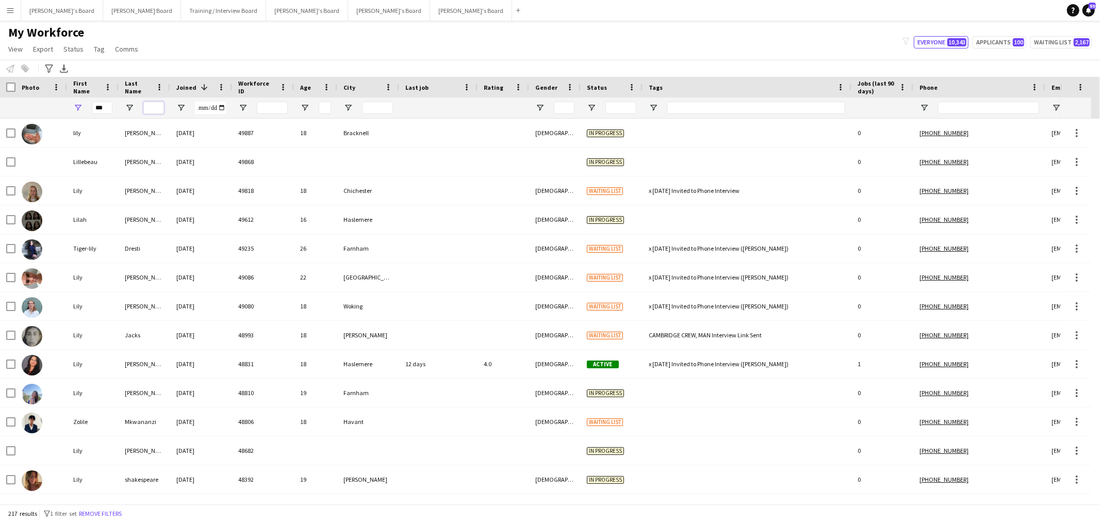
click at [155, 105] on input "Last Name Filter Input" at bounding box center [153, 108] width 21 height 12
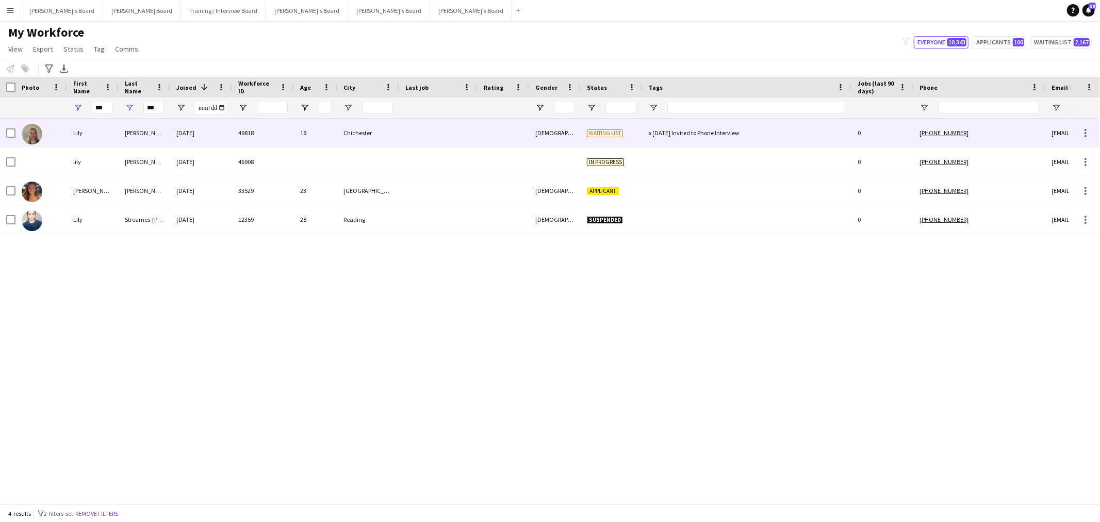
click at [122, 133] on div "Smith" at bounding box center [145, 133] width 52 height 28
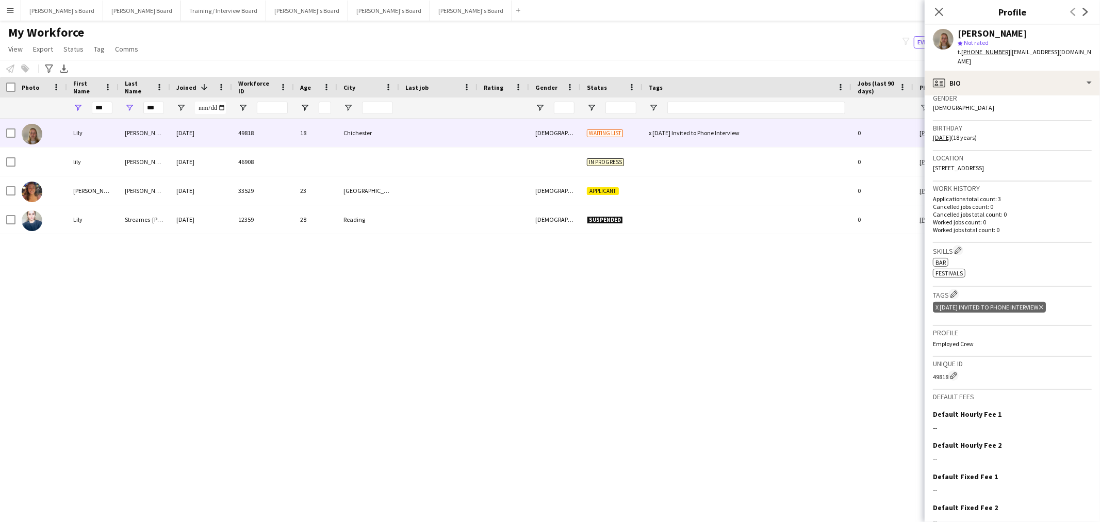
scroll to position [172, 0]
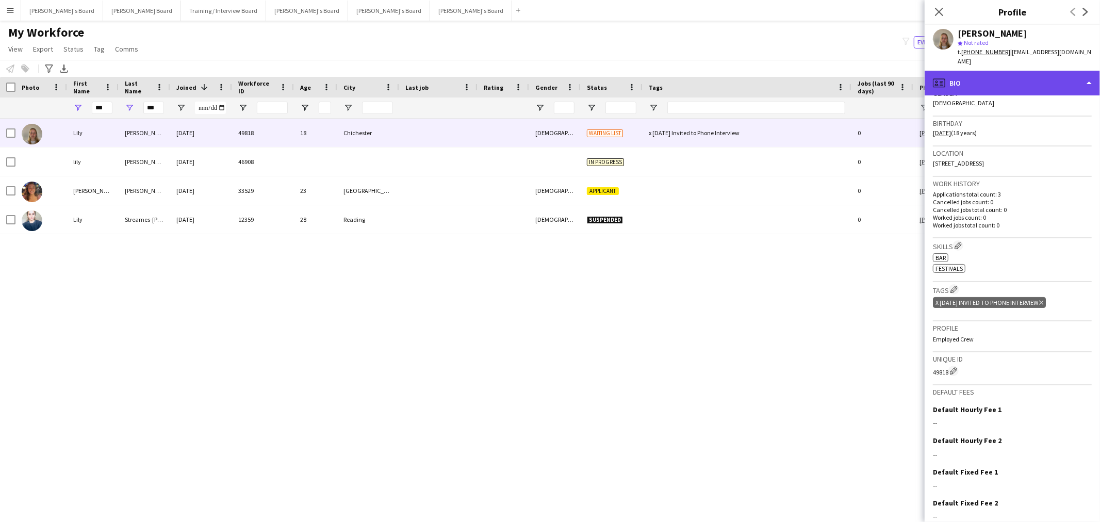
click at [1011, 71] on div "profile Bio" at bounding box center [1011, 83] width 175 height 25
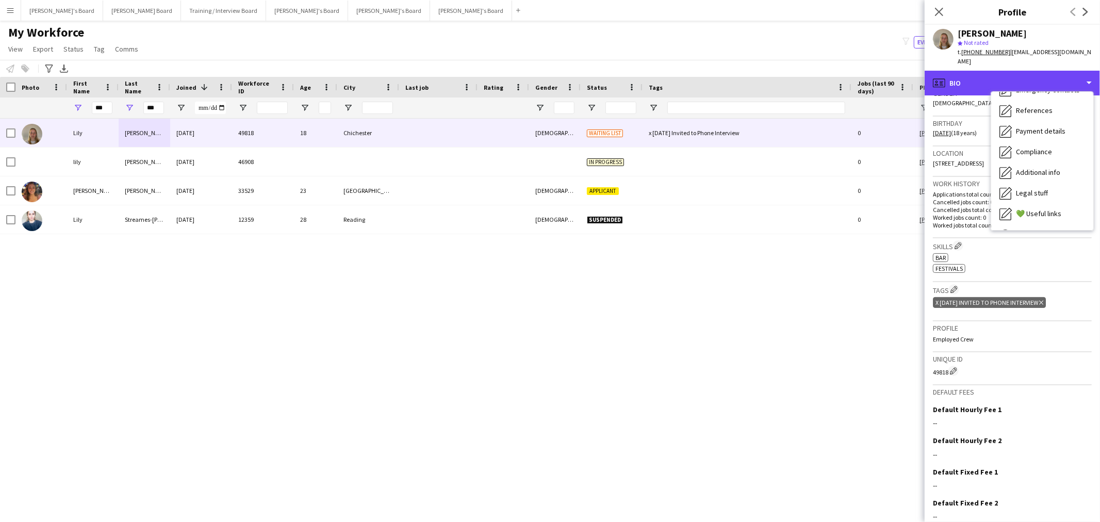
scroll to position [137, 0]
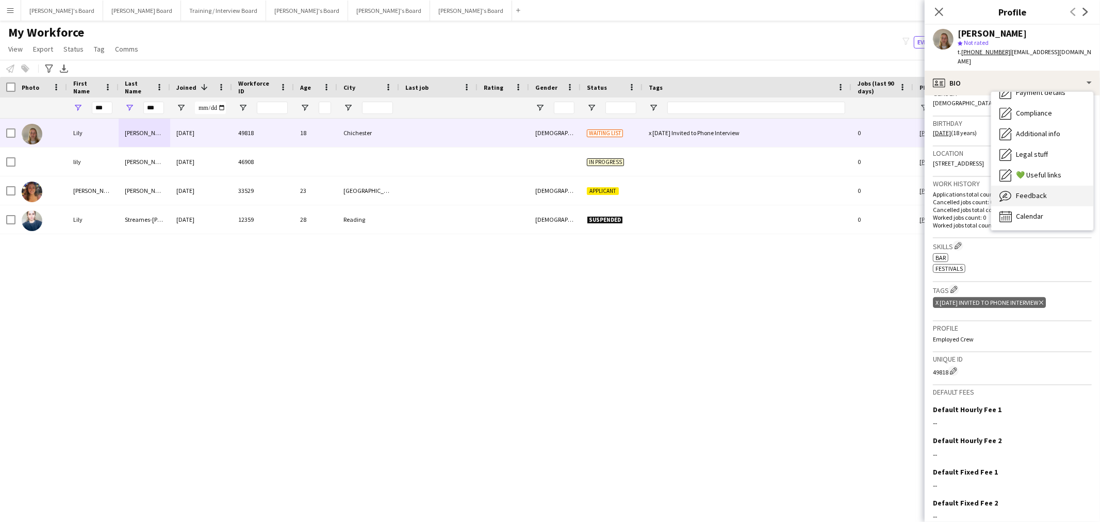
click at [1028, 191] on span "Feedback" at bounding box center [1031, 195] width 31 height 9
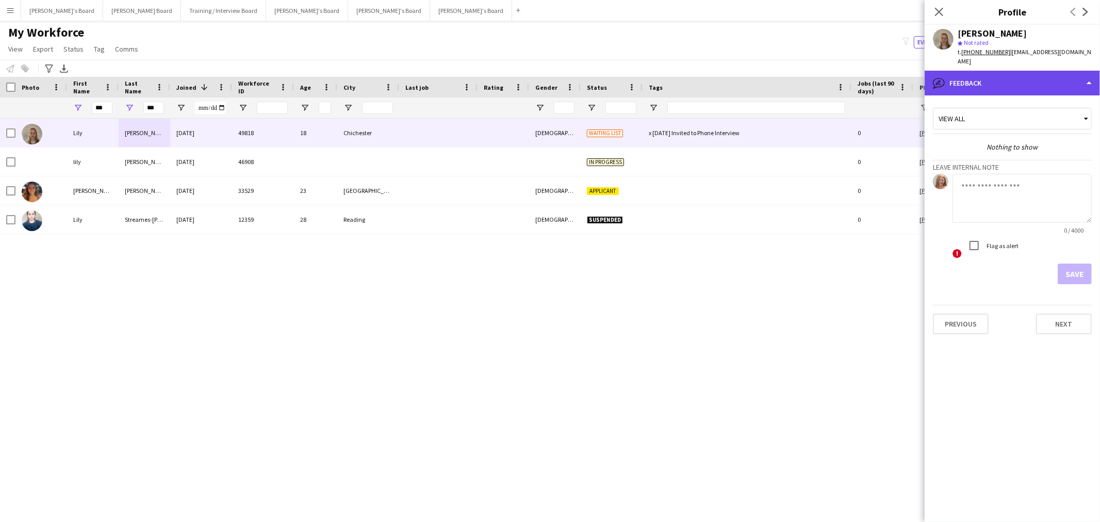
click at [995, 75] on div "bubble-pencil Feedback" at bounding box center [1011, 83] width 175 height 25
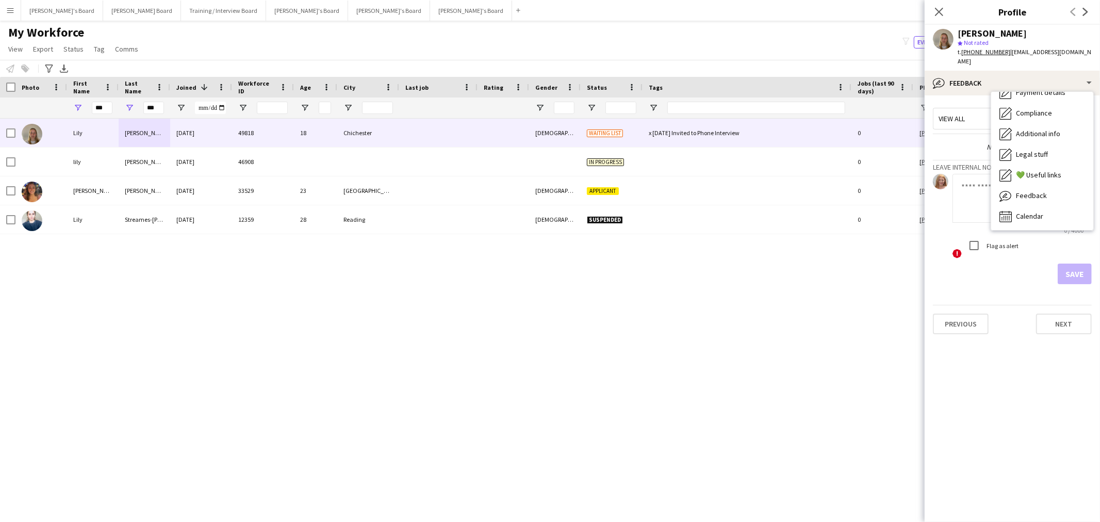
click at [1025, 220] on div "Bio Bio Company application Company application Employment Employment About you…" at bounding box center [1042, 161] width 102 height 138
click at [1023, 216] on div "Calendar Calendar" at bounding box center [1042, 216] width 102 height 21
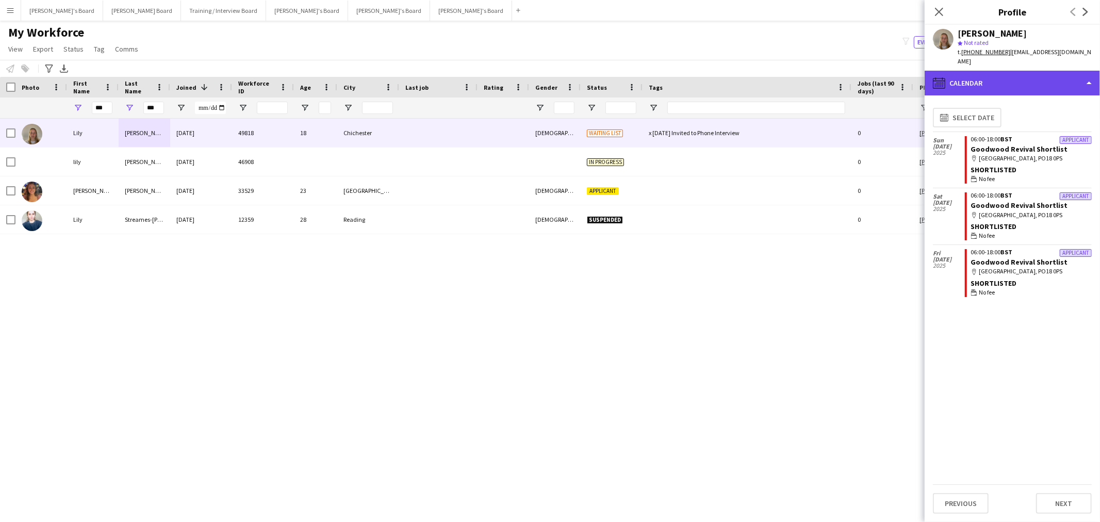
click at [992, 71] on div "calendar-full Calendar" at bounding box center [1011, 83] width 175 height 25
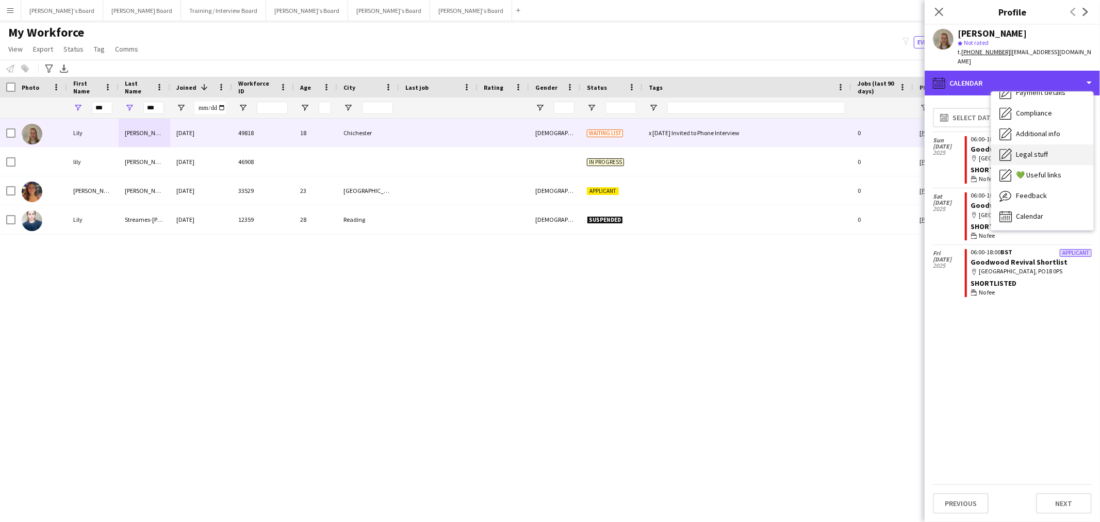
scroll to position [0, 0]
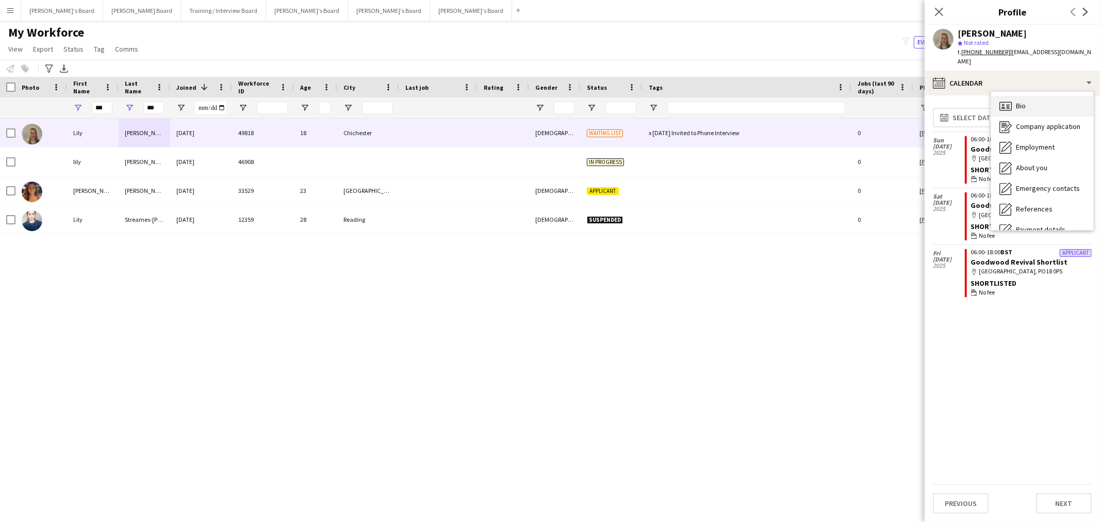
click at [1022, 101] on span "Bio" at bounding box center [1021, 105] width 10 height 9
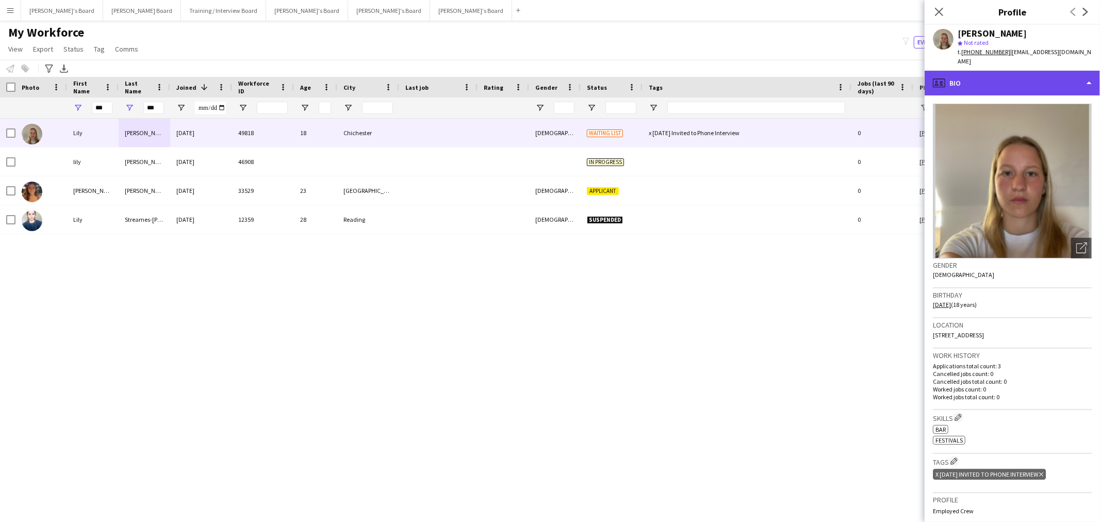
click at [981, 71] on div "profile Bio" at bounding box center [1011, 83] width 175 height 25
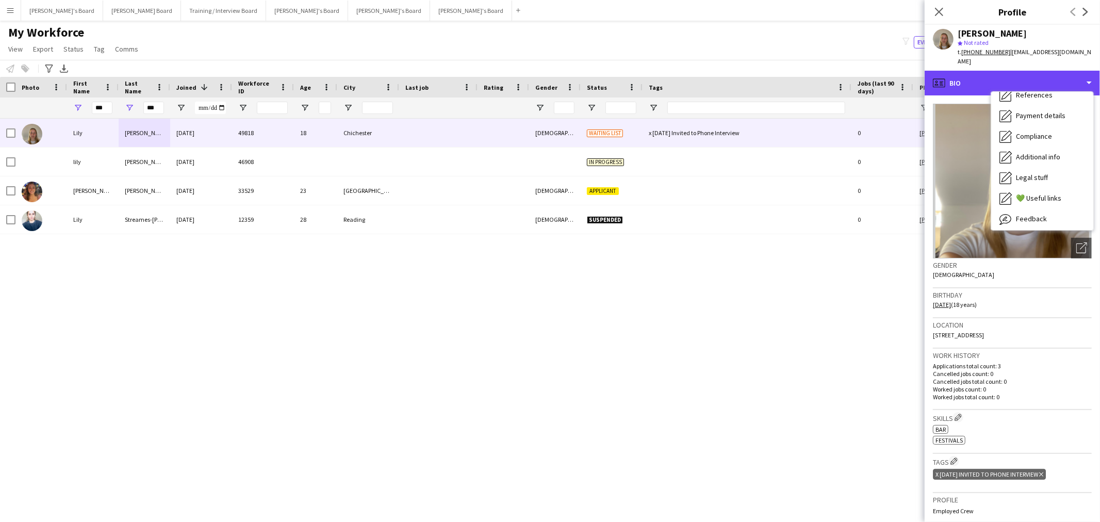
scroll to position [114, 0]
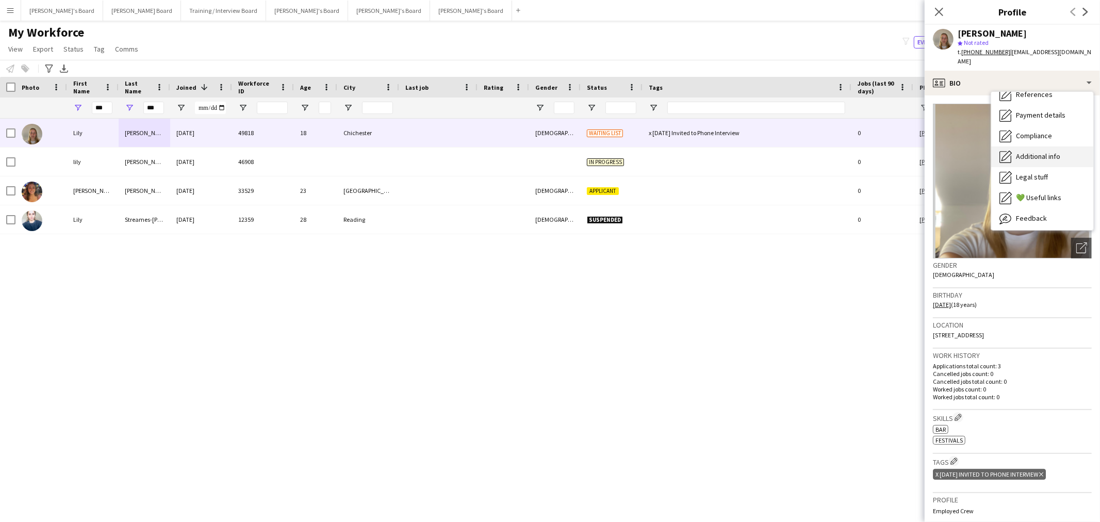
click at [1050, 146] on div "Additional info Additional info" at bounding box center [1042, 156] width 102 height 21
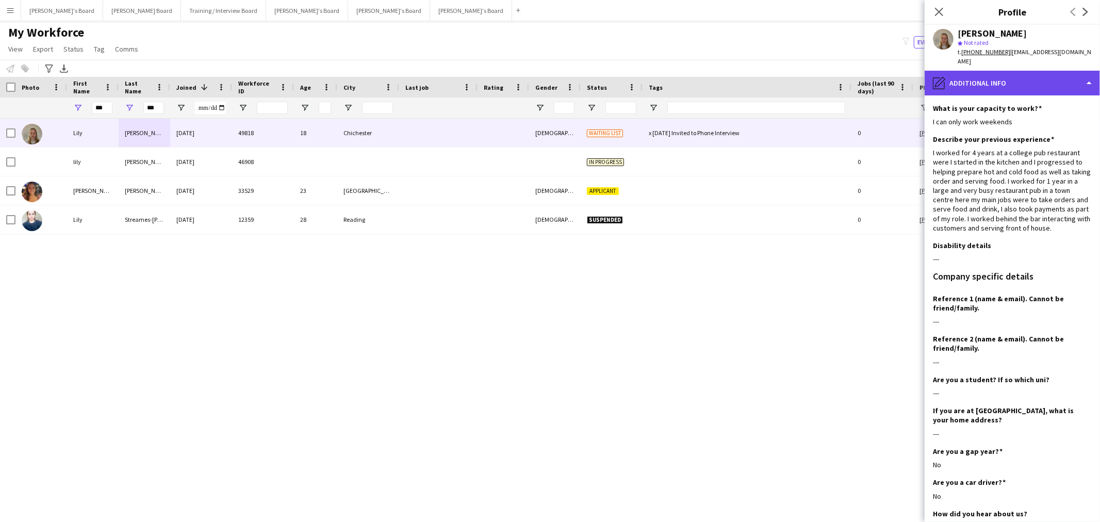
click at [959, 71] on div "pencil4 Additional info" at bounding box center [1011, 83] width 175 height 25
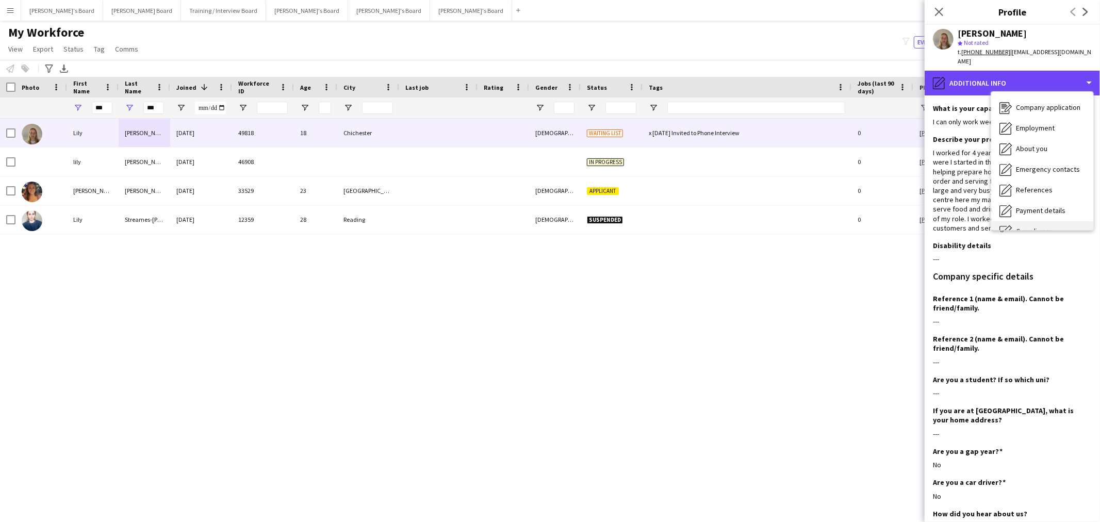
scroll to position [0, 0]
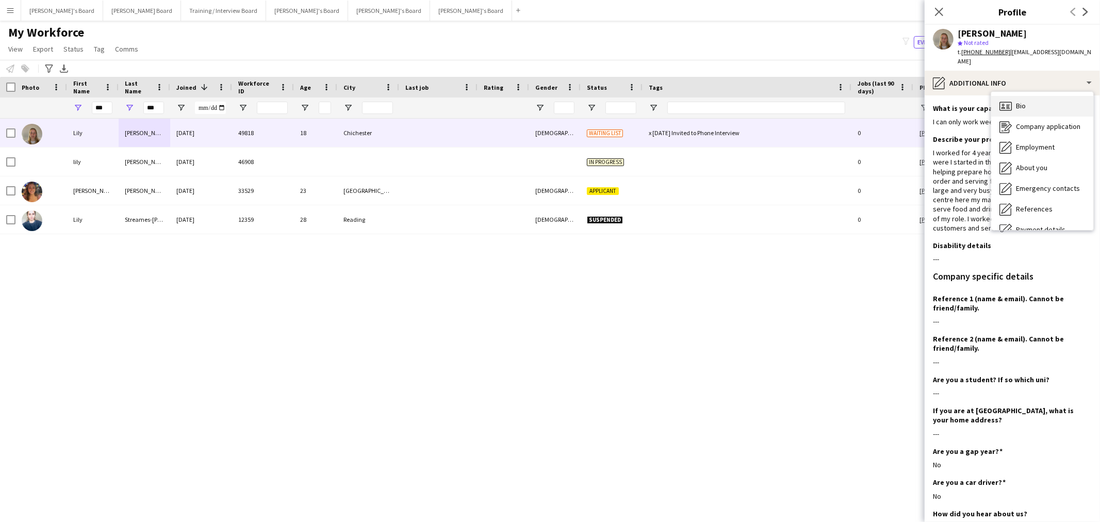
click at [1010, 100] on icon "Bio" at bounding box center [1005, 106] width 12 height 12
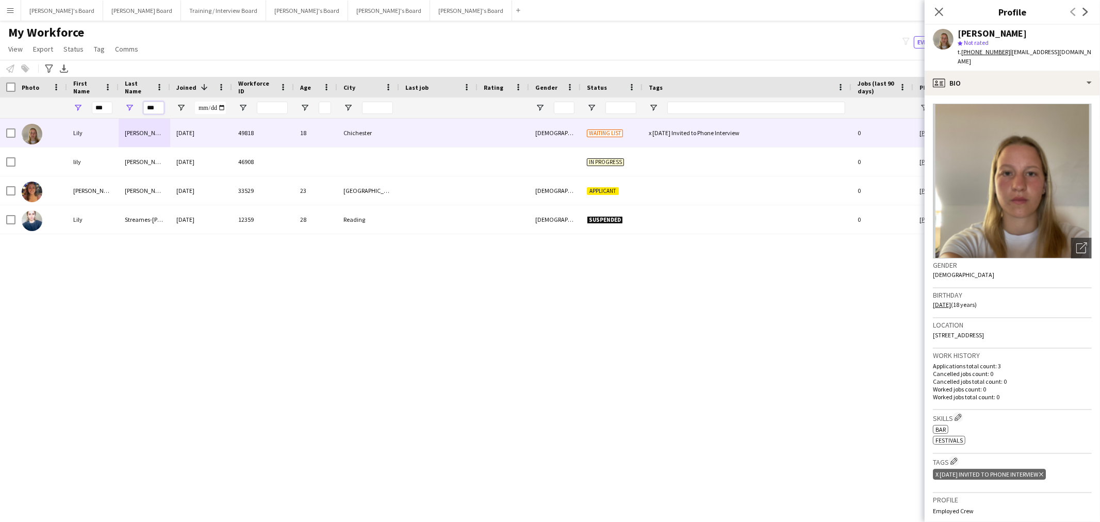
click at [158, 104] on input "***" at bounding box center [153, 108] width 21 height 12
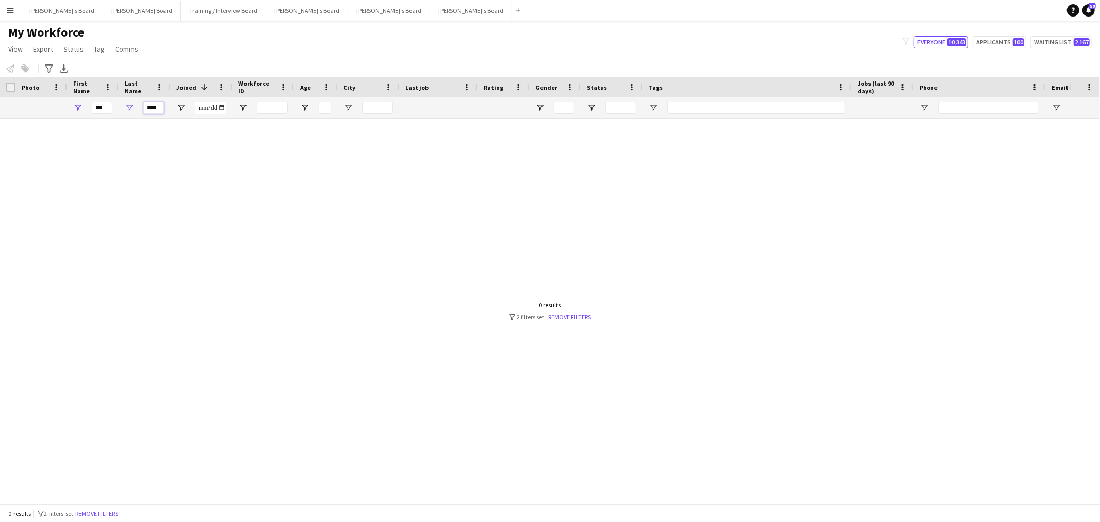
type input "****"
click at [102, 111] on input "***" at bounding box center [102, 108] width 21 height 12
click at [104, 112] on input "***" at bounding box center [102, 108] width 21 height 12
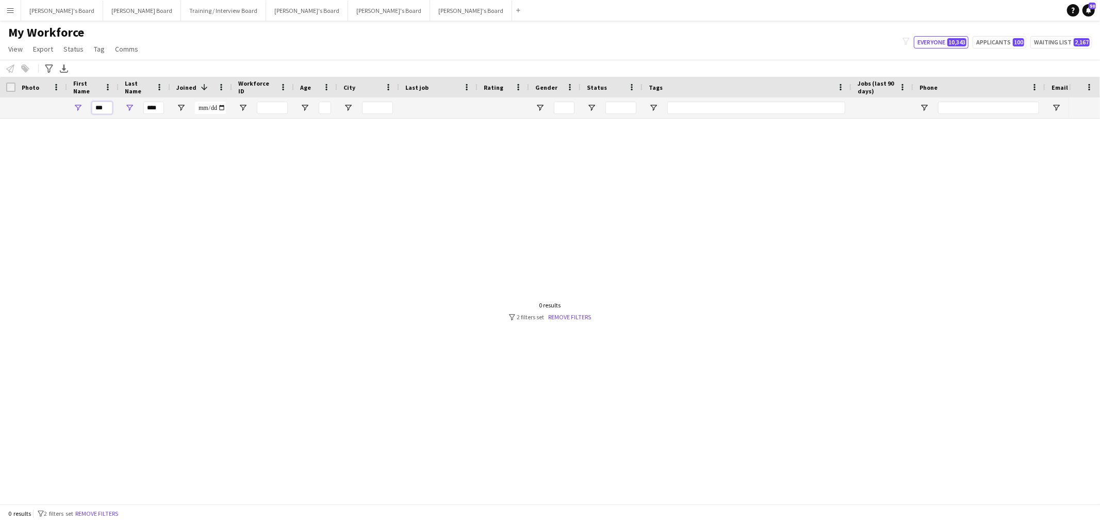
click at [104, 112] on input "***" at bounding box center [102, 108] width 21 height 12
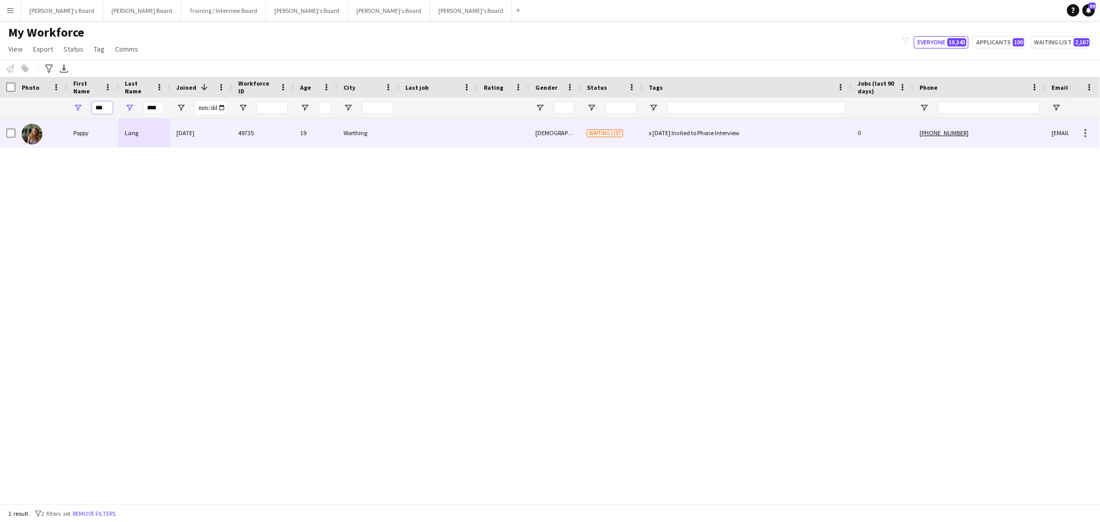
type input "***"
click at [121, 127] on div "Lang" at bounding box center [145, 133] width 52 height 28
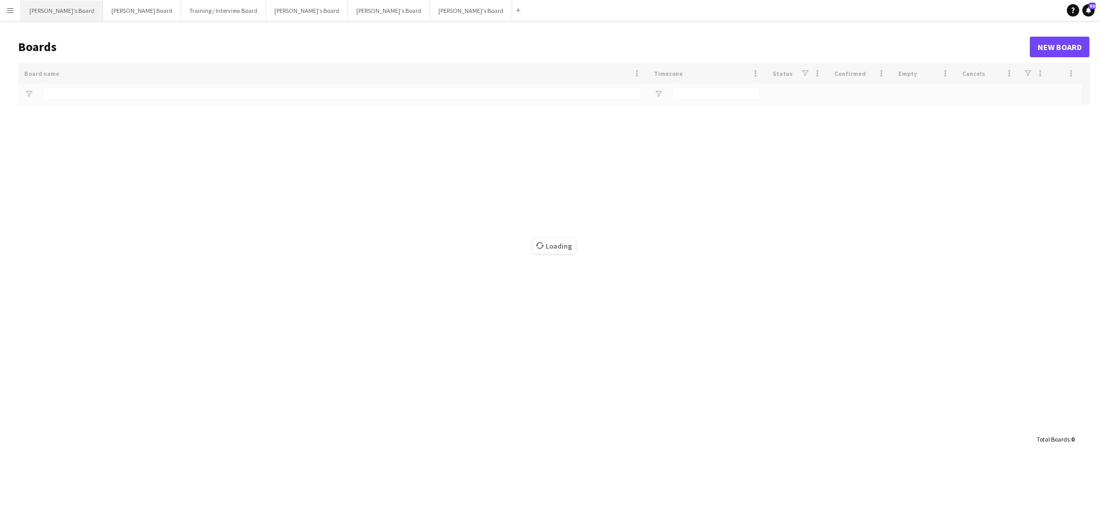
click at [53, 13] on button "[PERSON_NAME]'s Board Close" at bounding box center [62, 11] width 82 height 20
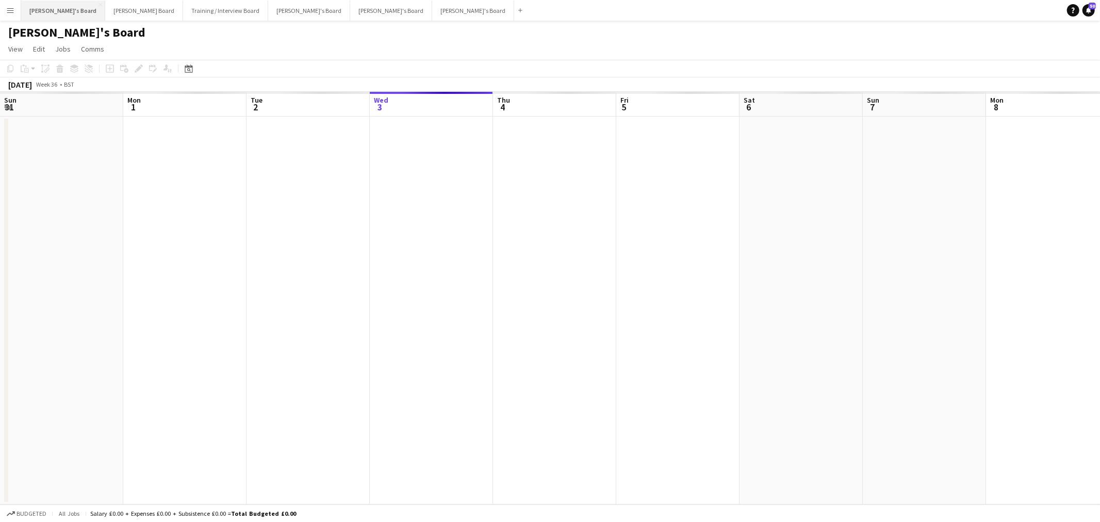
scroll to position [0, 246]
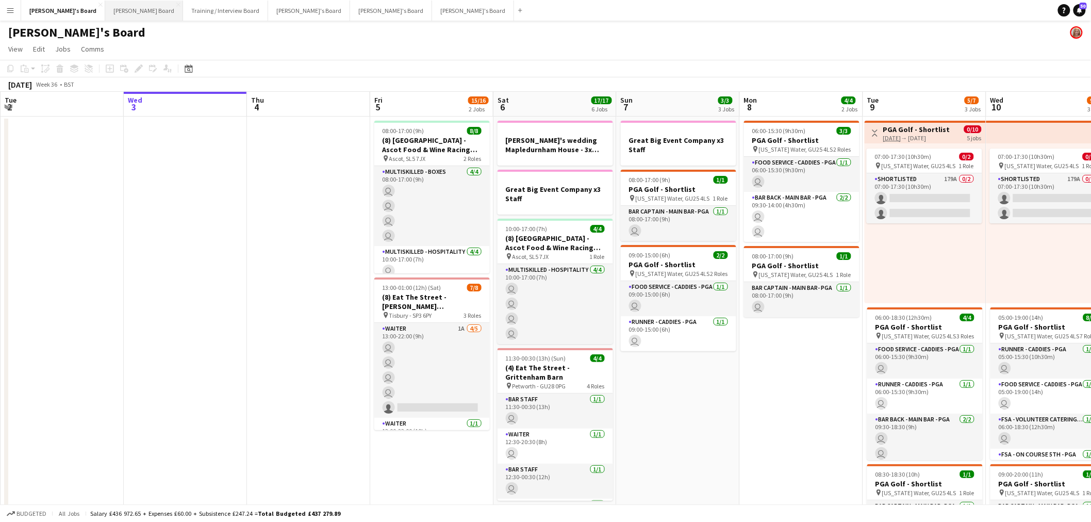
click at [105, 4] on button "[PERSON_NAME] Board Close" at bounding box center [144, 11] width 78 height 20
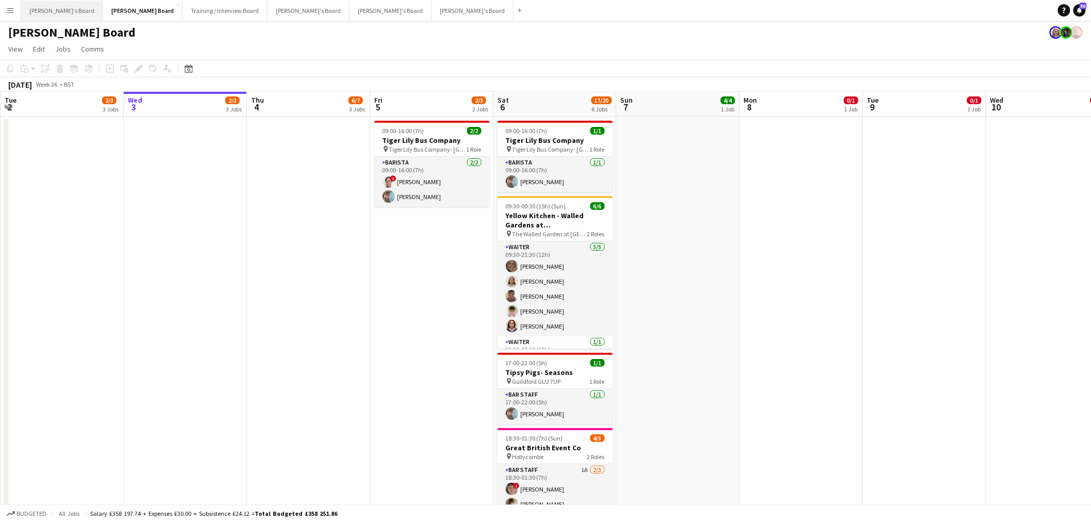
click at [57, 12] on button "[PERSON_NAME]'s Board Close" at bounding box center [62, 11] width 82 height 20
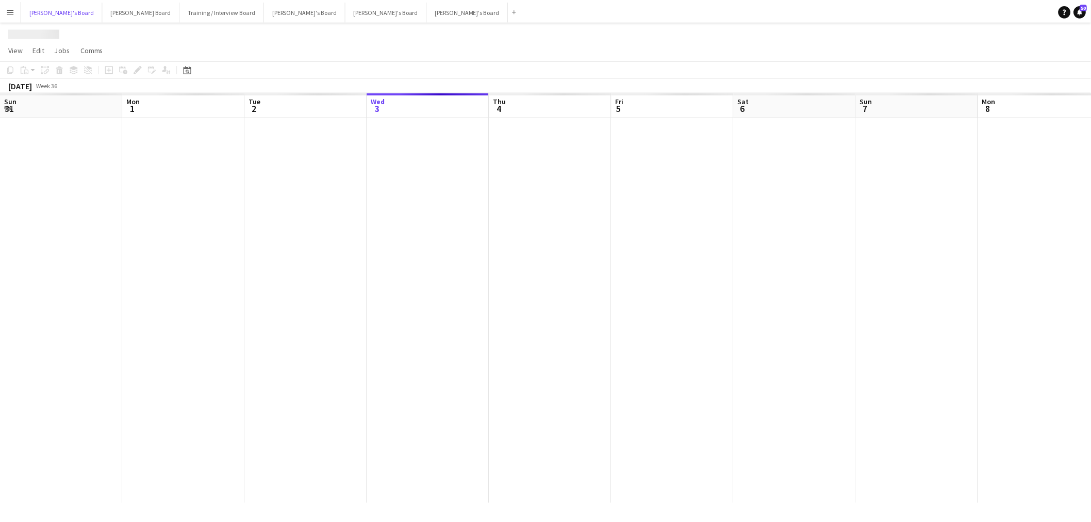
scroll to position [0, 246]
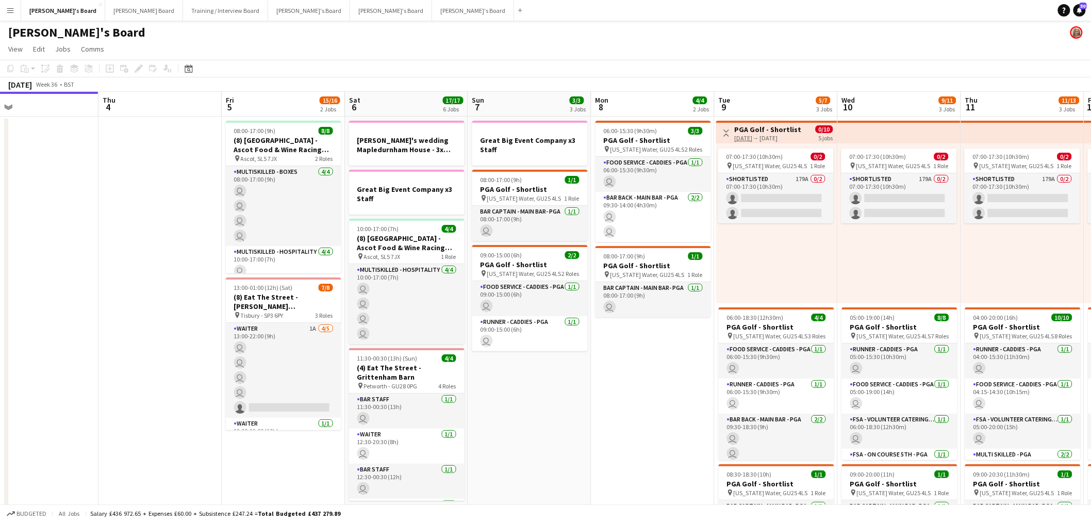
drag, startPoint x: 749, startPoint y: 372, endPoint x: 335, endPoint y: 385, distance: 413.7
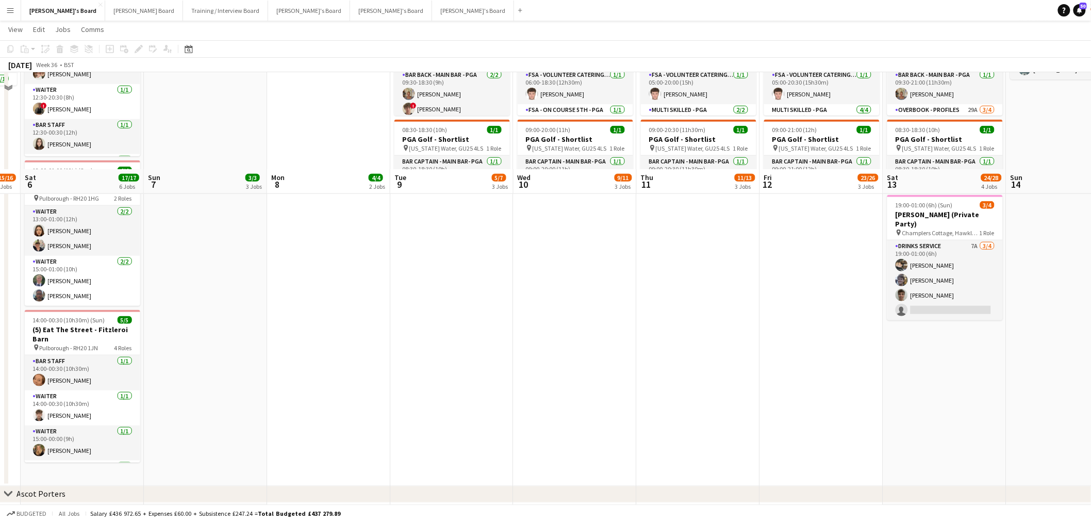
scroll to position [589, 0]
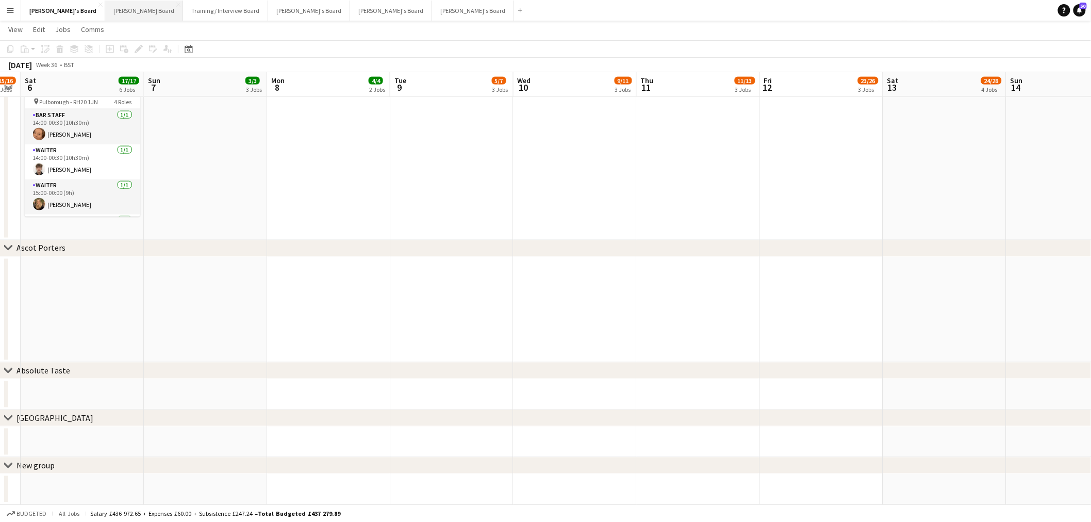
click at [105, 12] on button "Dean's Board Close" at bounding box center [144, 11] width 78 height 20
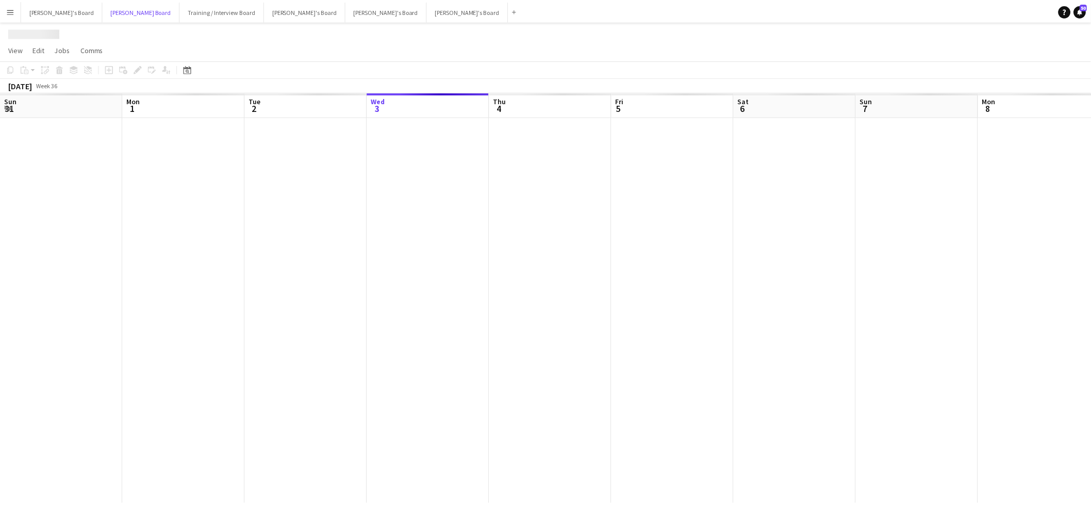
scroll to position [0, 246]
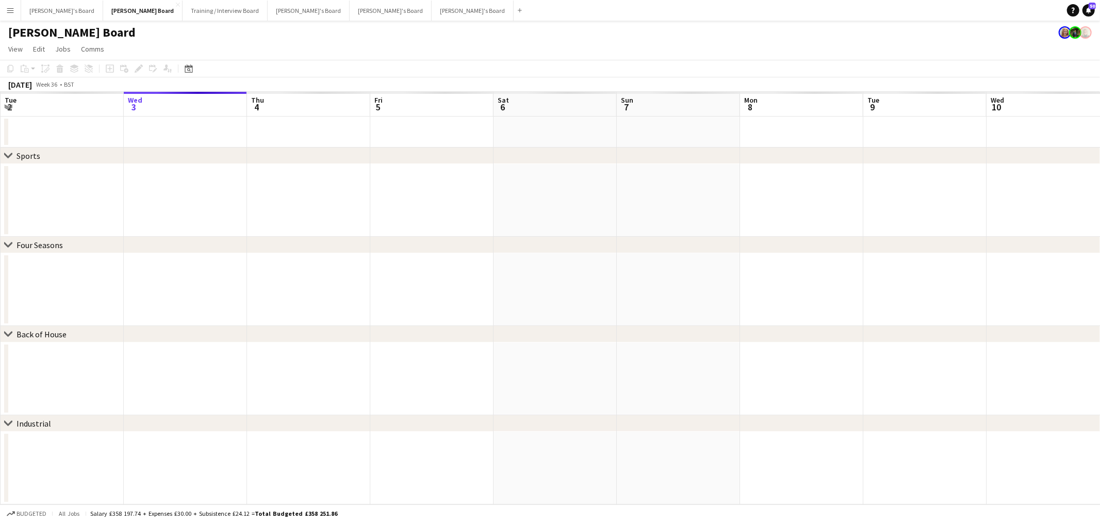
click at [0, 342] on html "Menu Boards Boards Boards All jobs Status Workforce Workforce My Workforce Recr…" at bounding box center [550, 261] width 1100 height 522
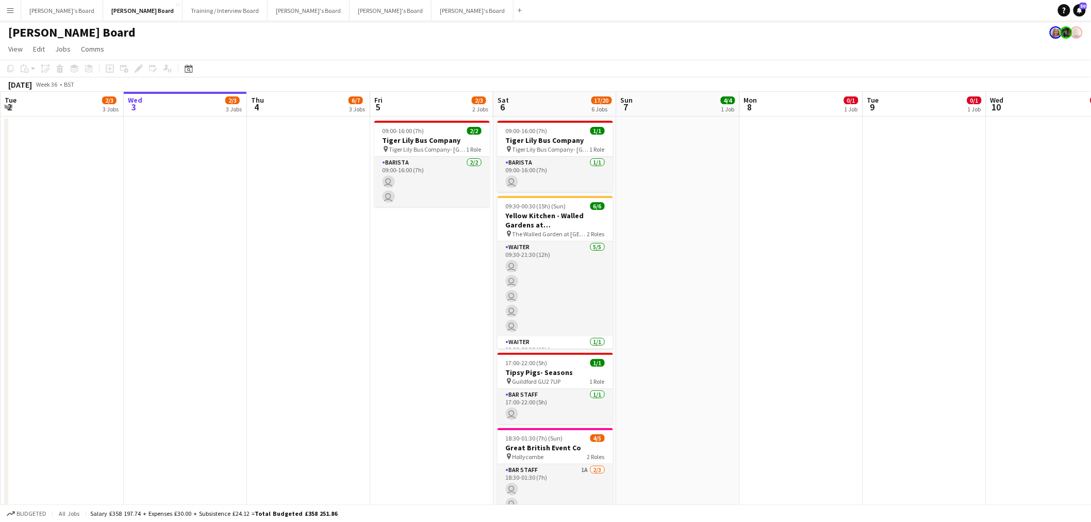
drag, startPoint x: 682, startPoint y: 244, endPoint x: 272, endPoint y: 244, distance: 409.4
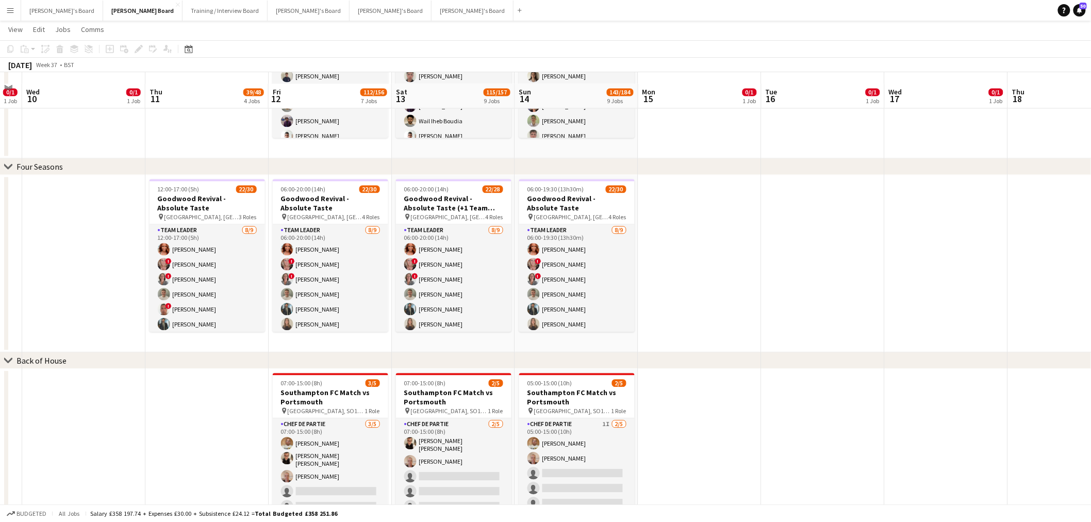
scroll to position [973, 0]
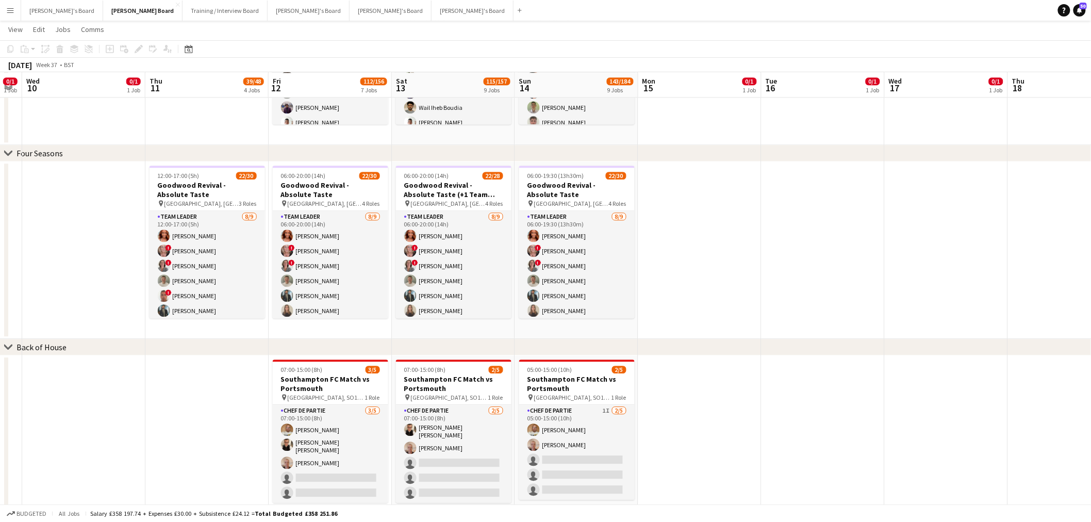
drag, startPoint x: 200, startPoint y: 348, endPoint x: 324, endPoint y: 350, distance: 123.8
click at [324, 350] on div "chevron-right Back of House" at bounding box center [545, 347] width 1091 height 16
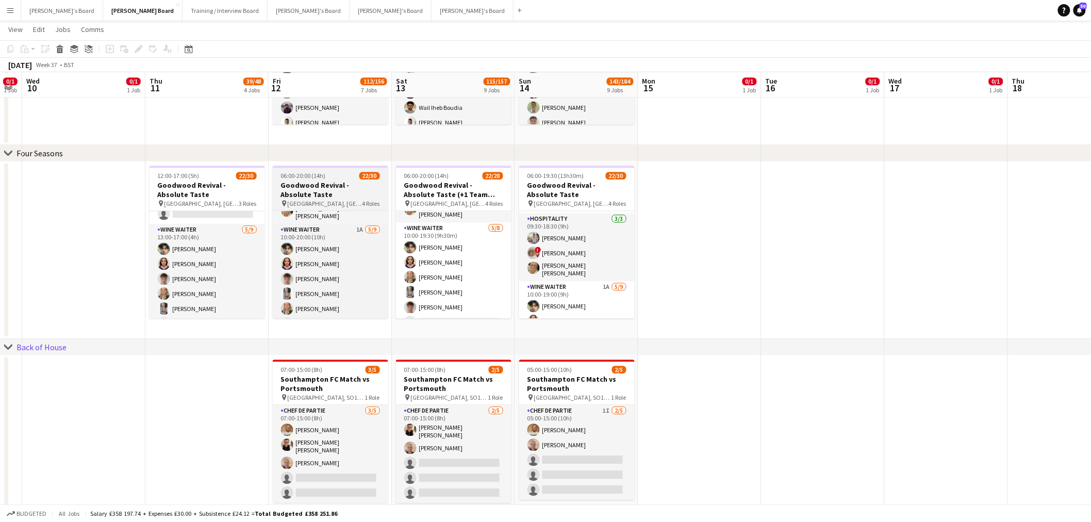
scroll to position [335, 0]
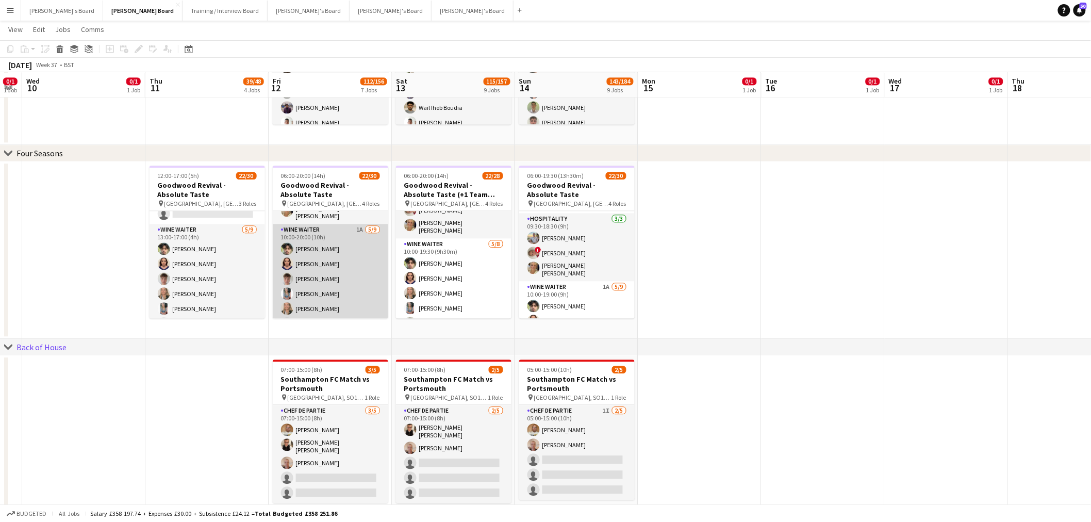
click at [324, 249] on app-card-role "WINE WAITER 1A 5/9 10:00-20:00 (10h) elliott bradford Molly Harper Tom Spencer …" at bounding box center [330, 301] width 115 height 155
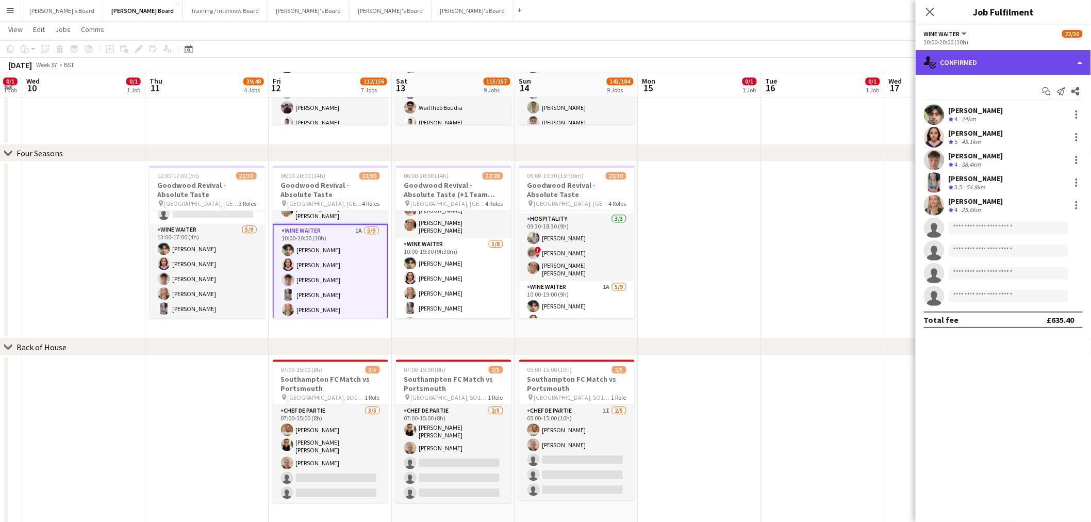
click at [986, 60] on div "single-neutral-actions-check-2 Confirmed" at bounding box center [1003, 62] width 175 height 25
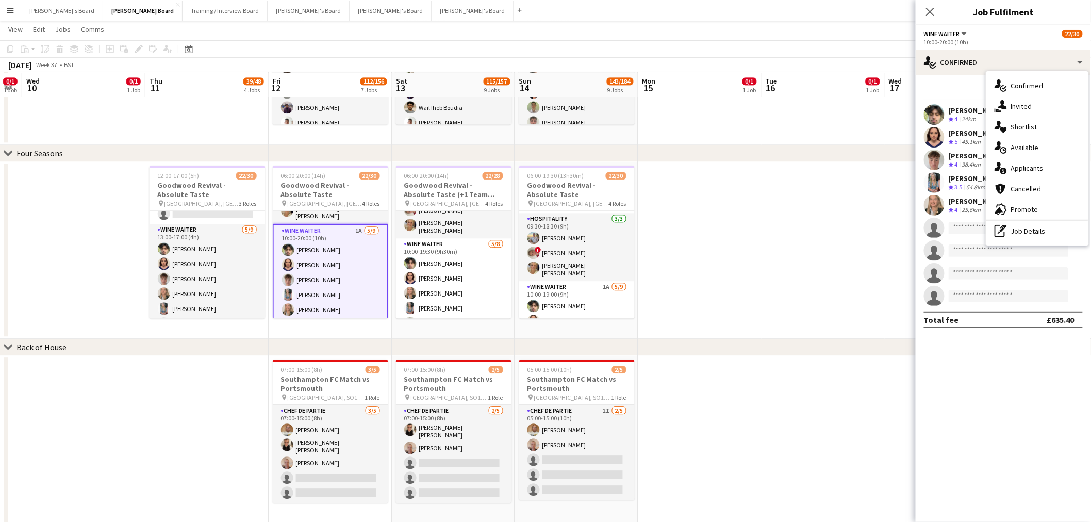
click at [1059, 160] on div "single-neutral-actions-information Applicants" at bounding box center [1037, 168] width 102 height 21
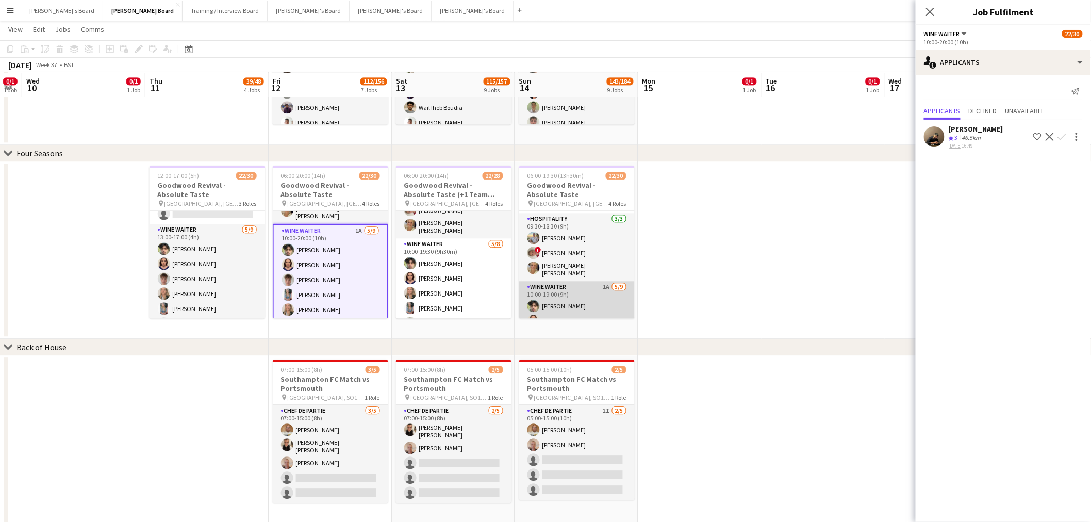
click at [593, 288] on app-card-role "WINE WAITER 1A 5/9 10:00-19:00 (9h) elliott bradford Molly Harper Lily Scott-Hu…" at bounding box center [576, 358] width 115 height 155
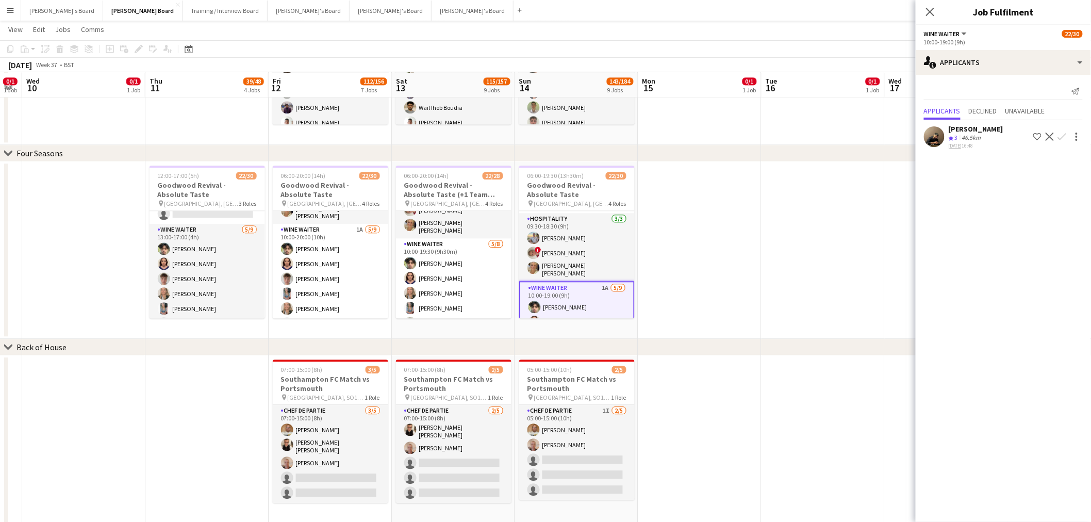
click at [952, 128] on div "Amin Saxena" at bounding box center [976, 128] width 55 height 9
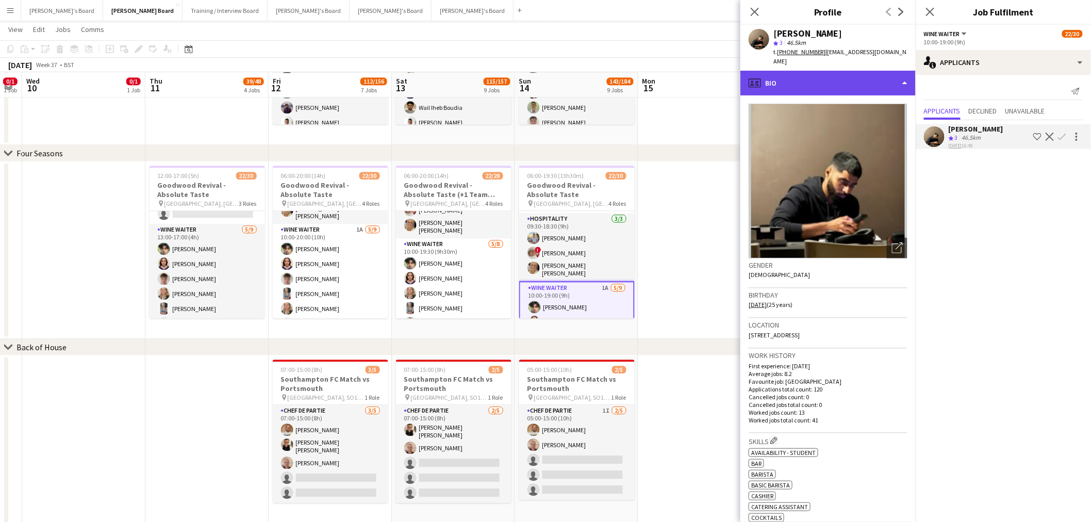
click at [820, 71] on div "profile Bio" at bounding box center [827, 83] width 175 height 25
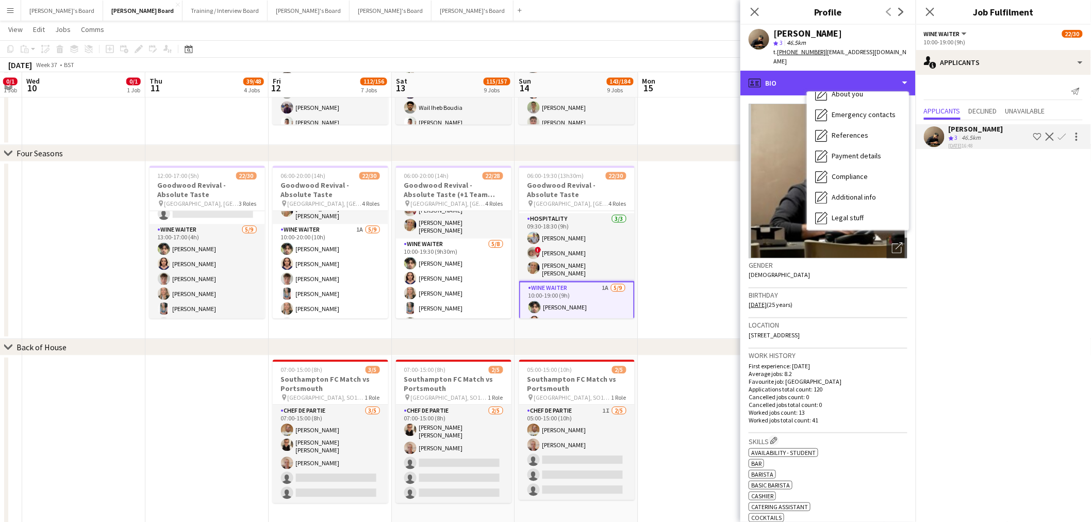
scroll to position [158, 0]
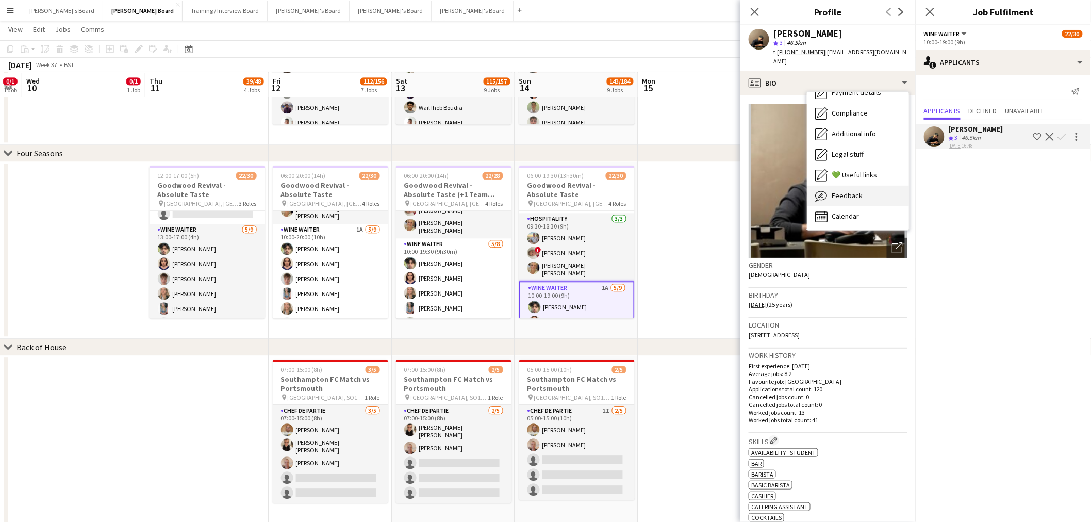
click at [869, 186] on div "Feedback Feedback" at bounding box center [858, 196] width 102 height 21
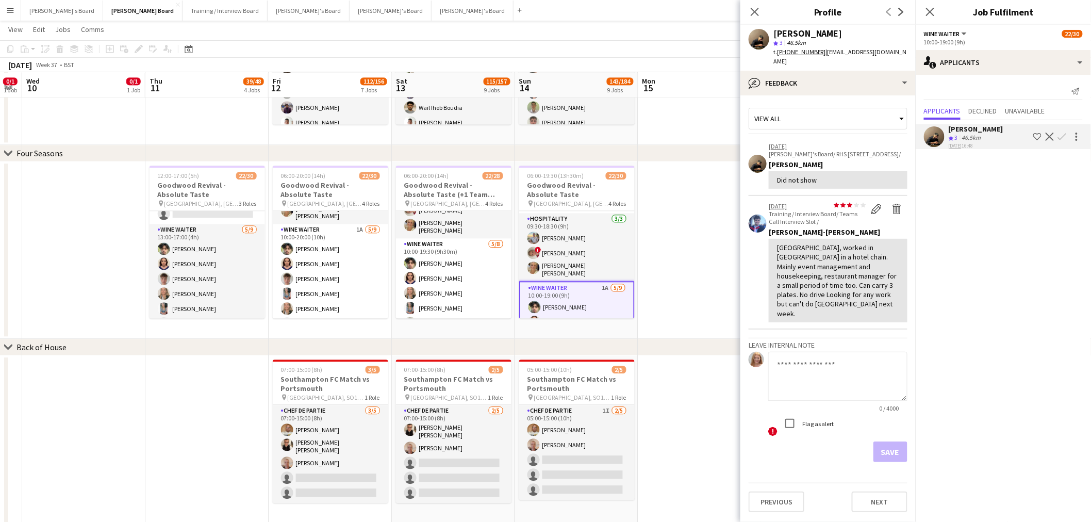
click at [688, 201] on app-date-cell at bounding box center [699, 249] width 123 height 177
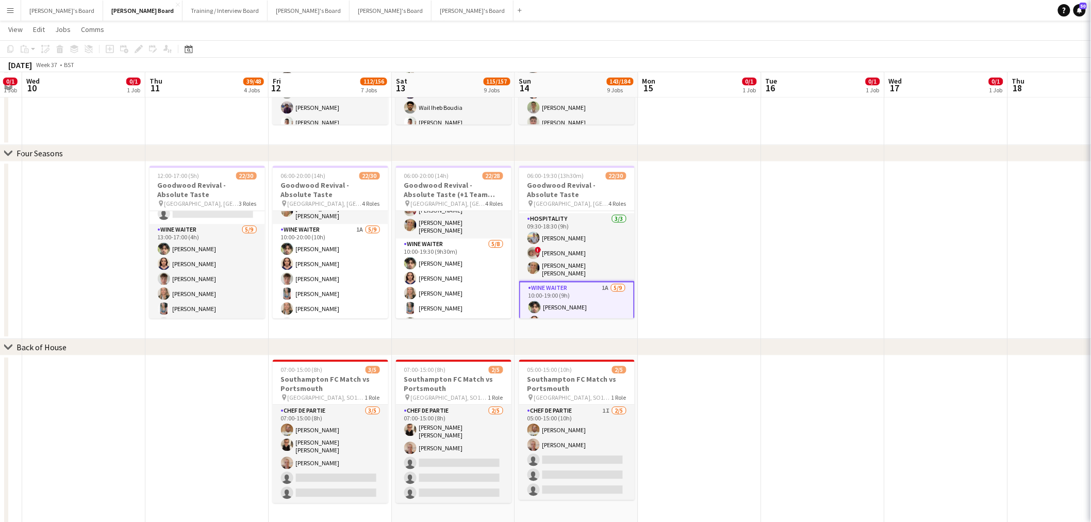
click at [688, 201] on app-date-cell at bounding box center [699, 249] width 123 height 177
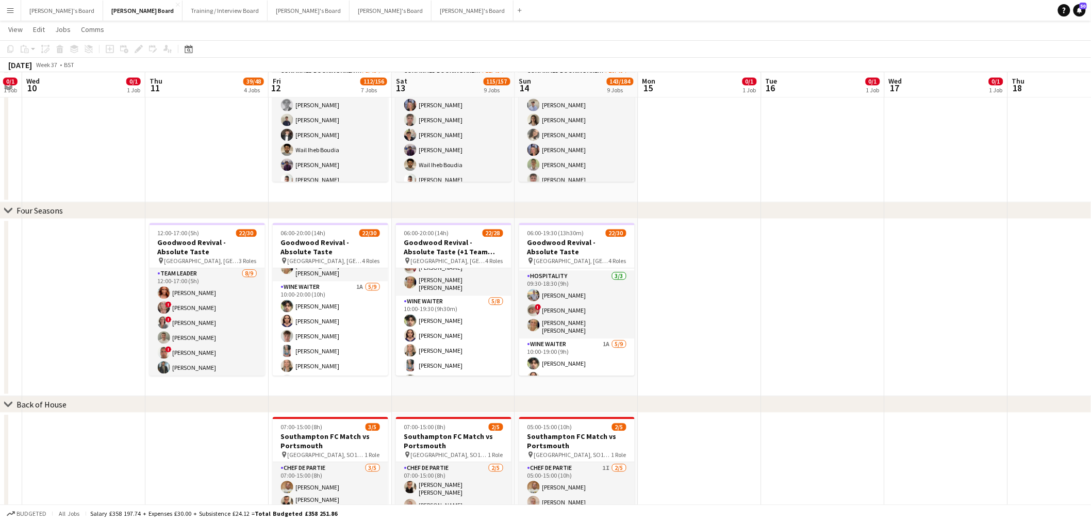
scroll to position [0, 0]
click at [220, 249] on h3 "Goodwood Revival - Absolute Taste" at bounding box center [207, 247] width 115 height 19
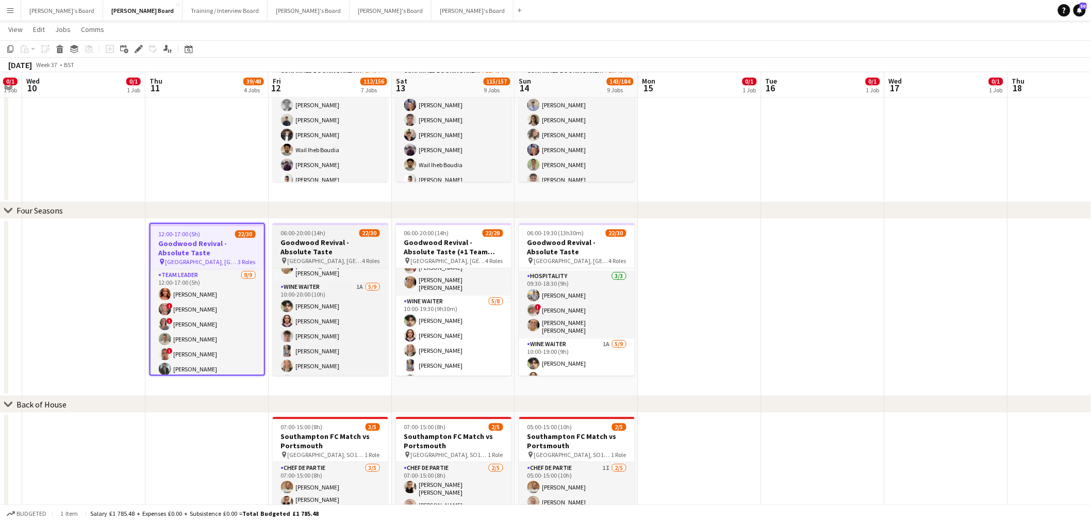
click at [324, 241] on h3 "Goodwood Revival - Absolute Taste" at bounding box center [330, 247] width 115 height 19
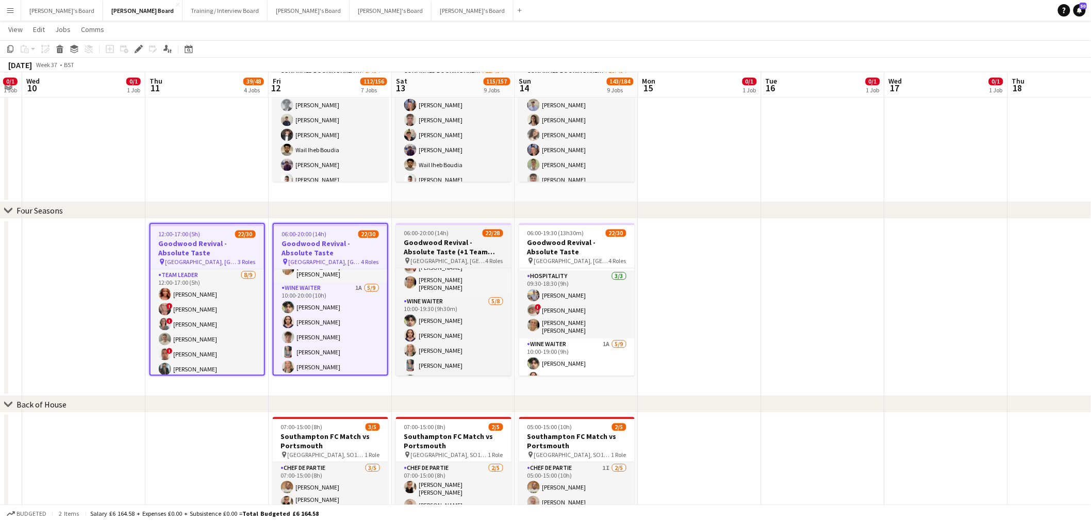
click at [465, 241] on h3 "Goodwood Revival - Absolute Taste (+1 Team Leader)" at bounding box center [453, 247] width 115 height 19
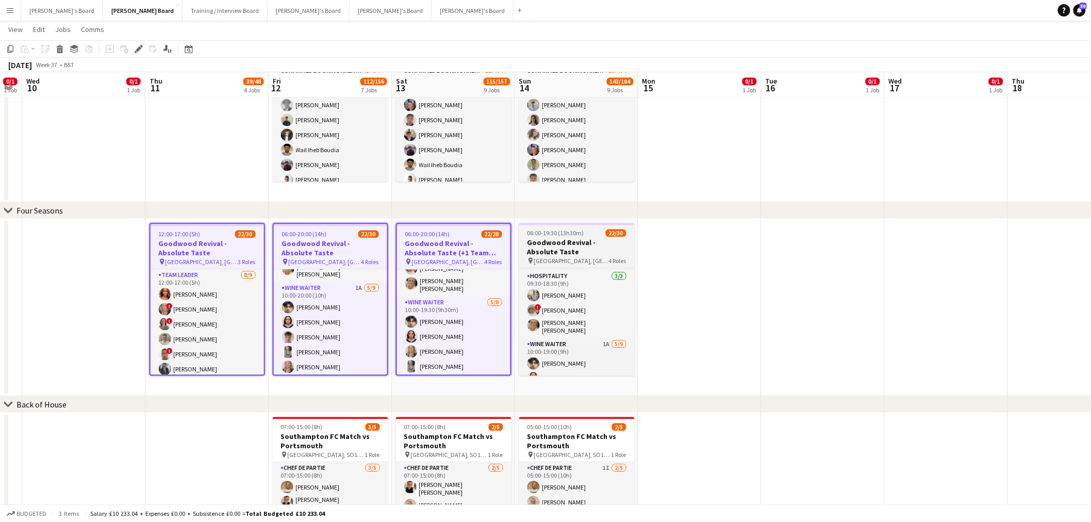
click at [570, 235] on span "06:00-19:30 (13h30m)" at bounding box center [555, 233] width 57 height 8
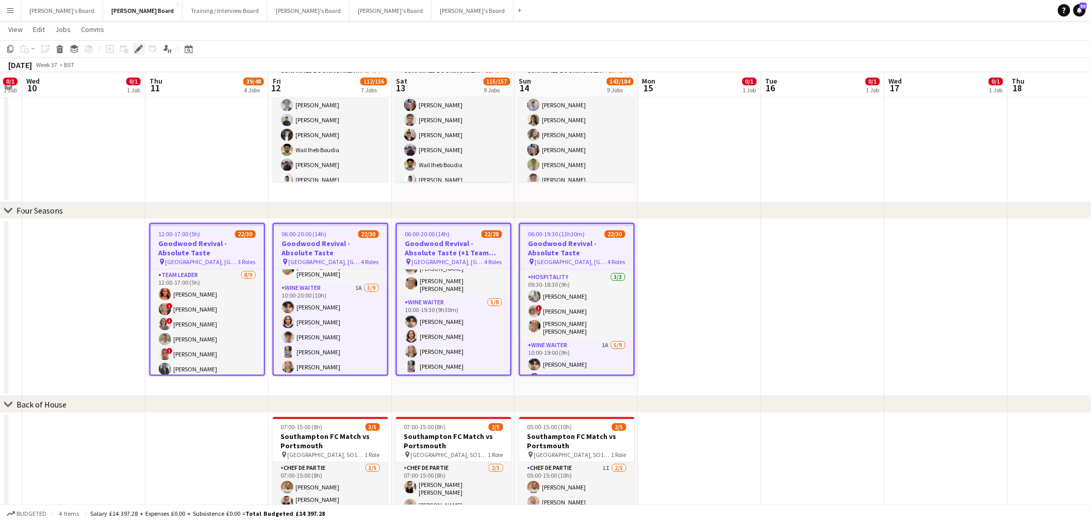
click at [141, 49] on icon "Edit" at bounding box center [139, 49] width 8 height 8
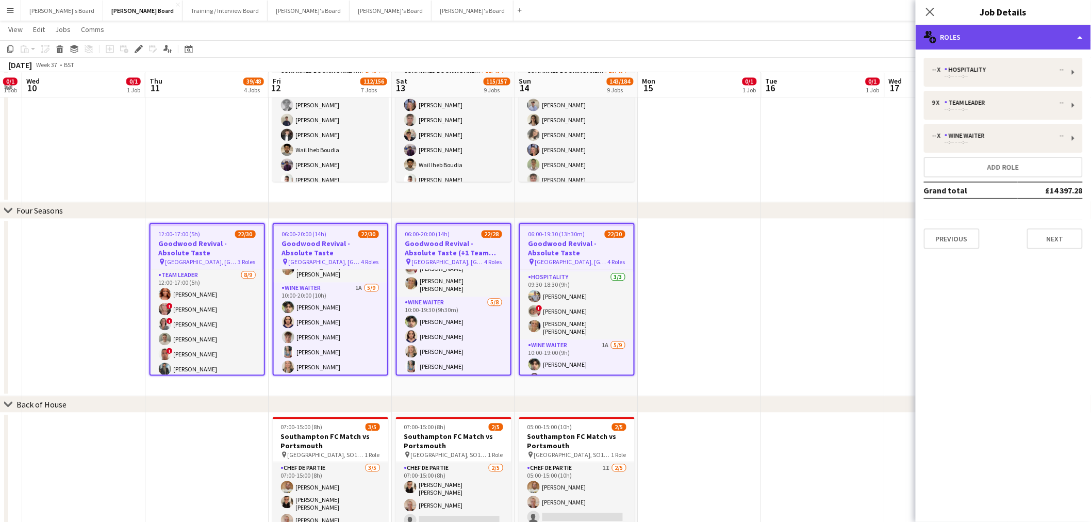
click at [949, 40] on div "multiple-users-add Roles" at bounding box center [1003, 37] width 175 height 25
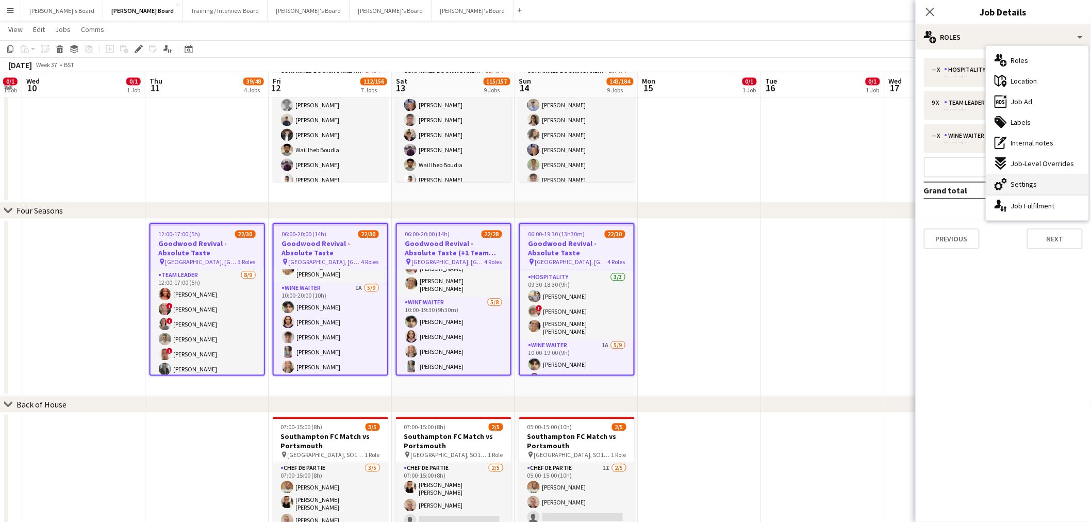
click at [1009, 177] on div "cog-double-3 Settings" at bounding box center [1037, 184] width 102 height 21
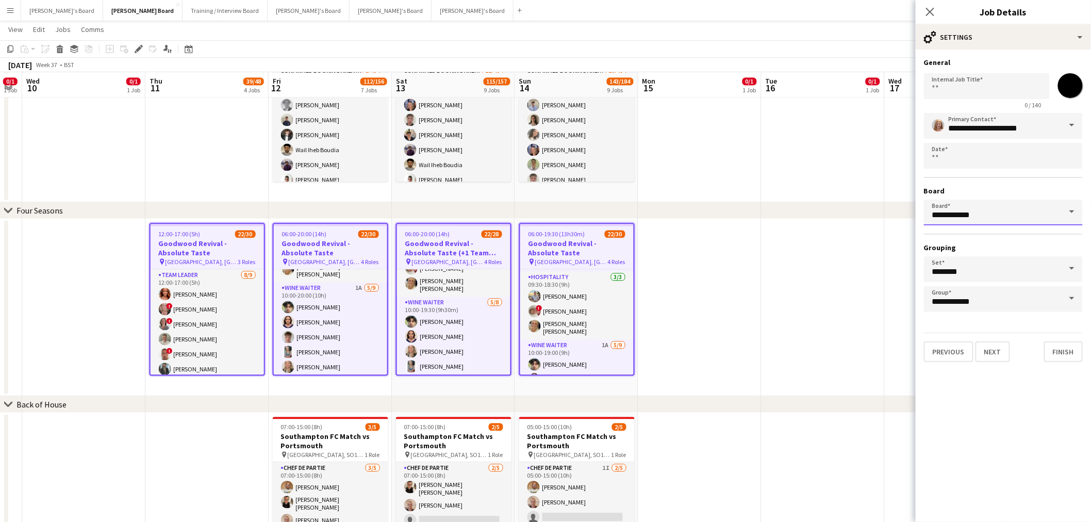
click at [1005, 207] on input "**********" at bounding box center [1003, 213] width 159 height 26
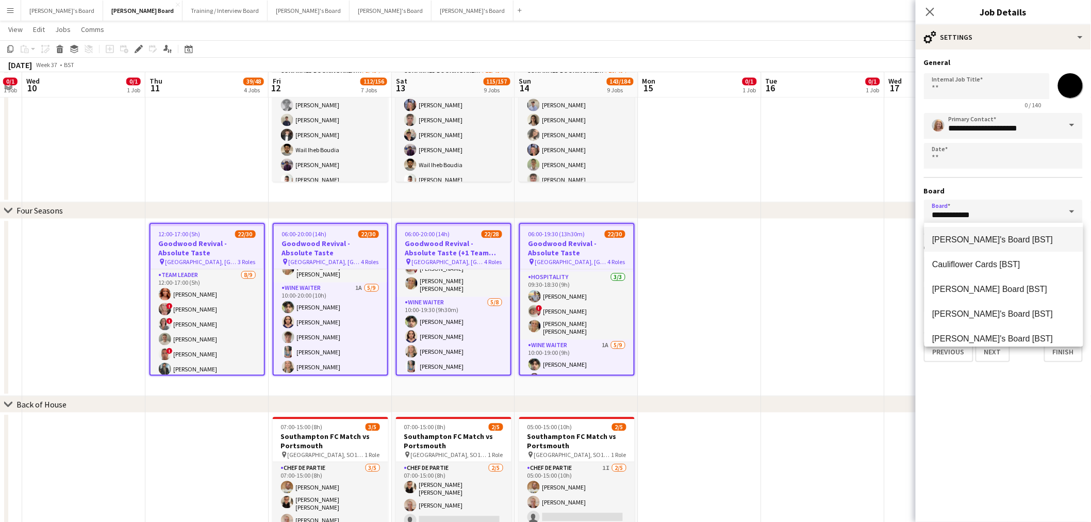
click at [972, 243] on span "Caitlin's Board [BST]" at bounding box center [993, 239] width 121 height 9
type input "**********"
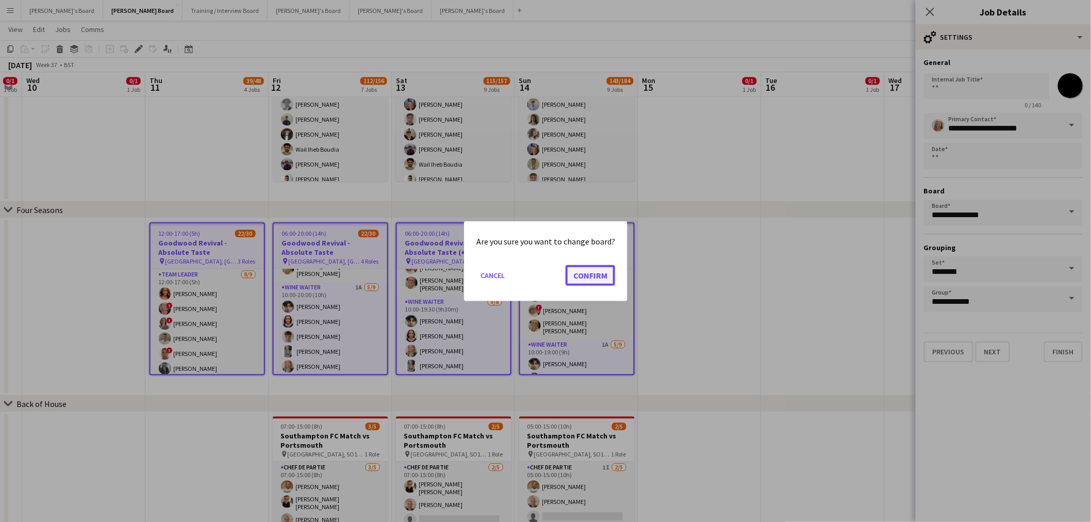
click at [604, 267] on button "Confirm" at bounding box center [590, 274] width 49 height 21
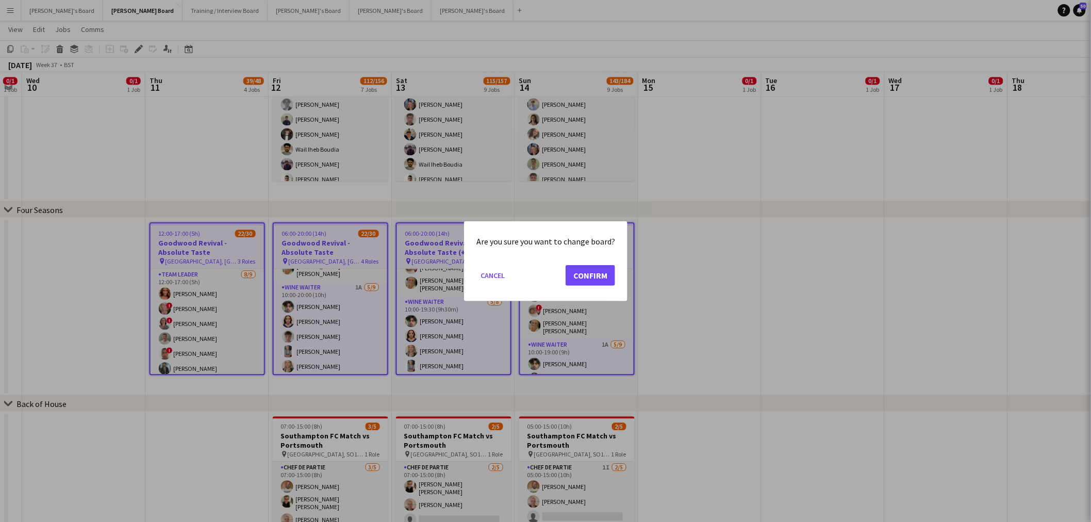
type input "**********"
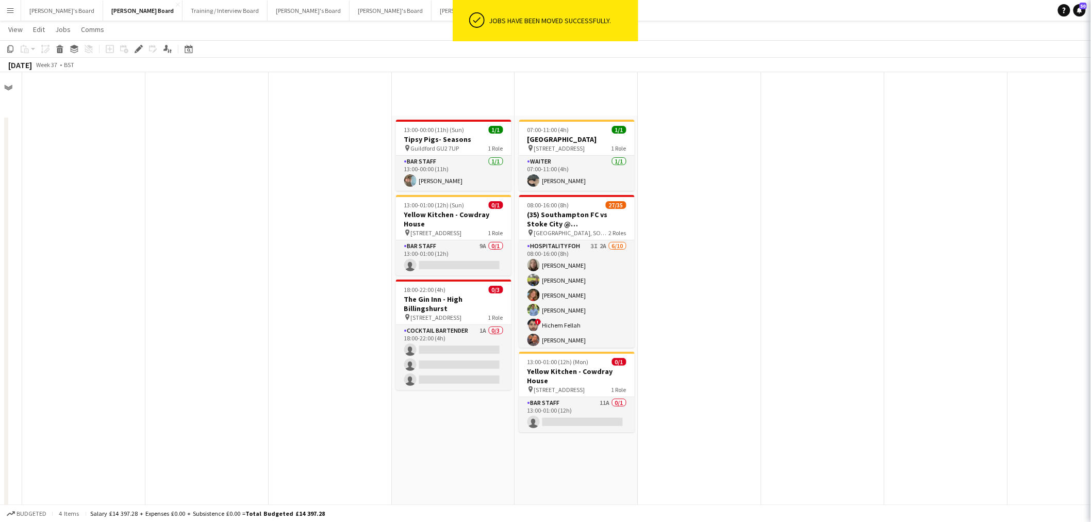
scroll to position [916, 0]
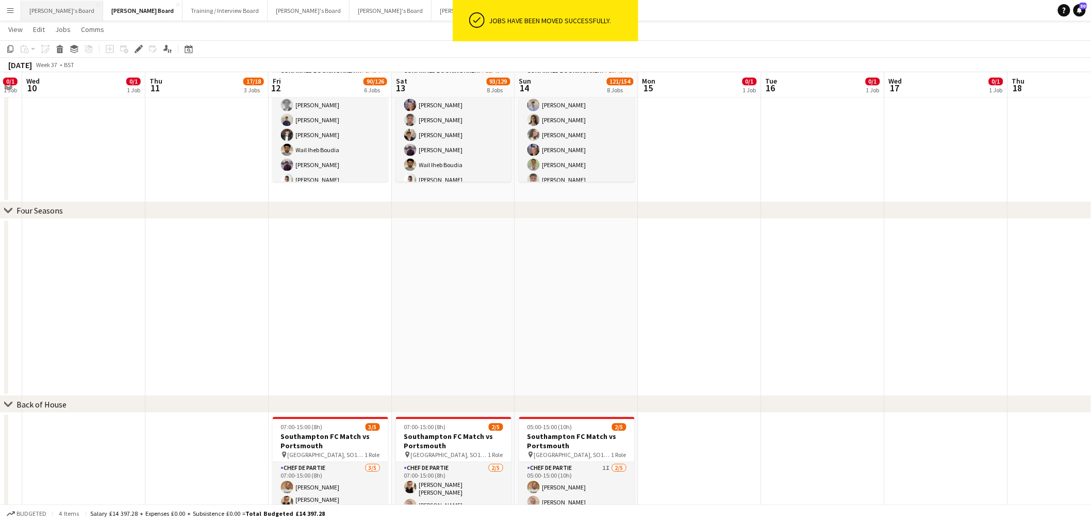
click at [34, 15] on button "Caitlin's Board Close" at bounding box center [62, 11] width 82 height 20
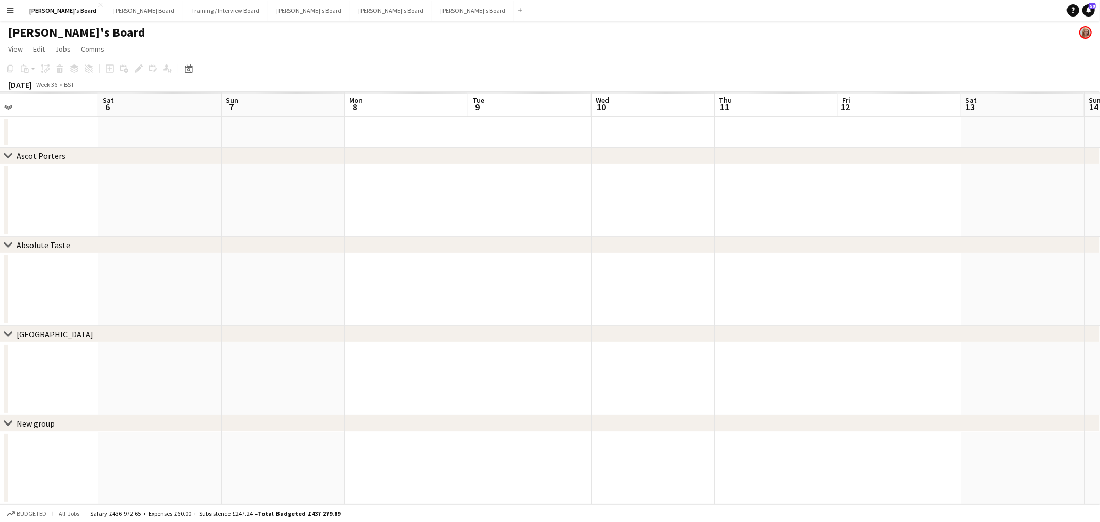
drag, startPoint x: 826, startPoint y: 270, endPoint x: 423, endPoint y: 305, distance: 404.2
click at [425, 305] on app-calendar-viewport "Tue 2 Wed 3 Thu 4 Fri 5 Sat 6 Sun 7 Mon 8 Tue 9 Wed 10 Thu 11 Fri 12 Sat 13 Sun…" at bounding box center [550, 298] width 1100 height 412
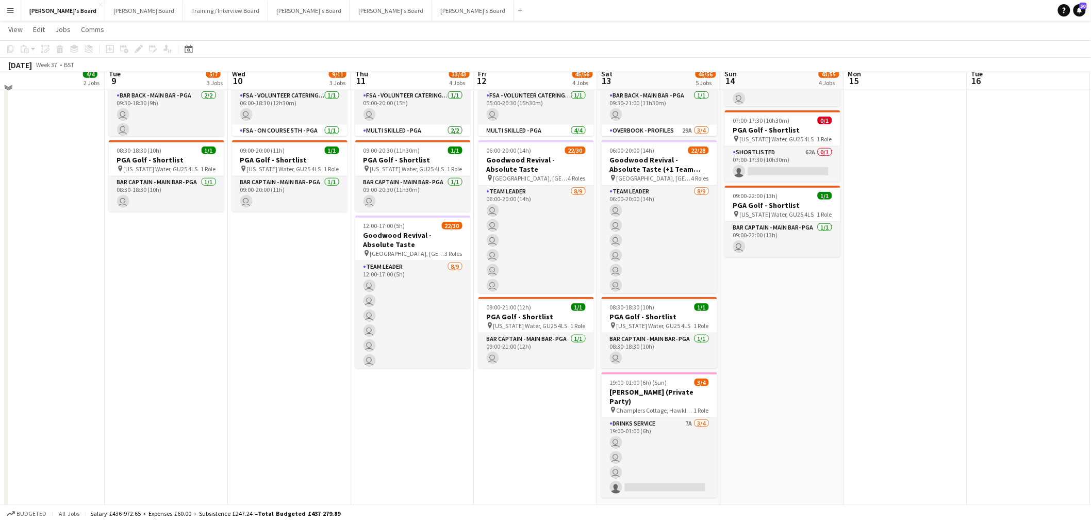
scroll to position [316, 0]
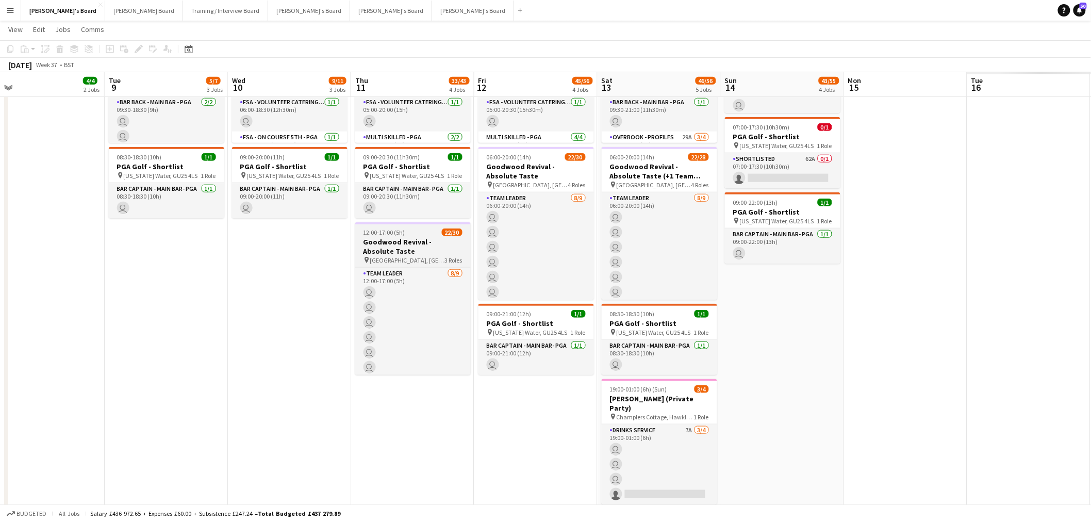
click at [431, 244] on h3 "Goodwood Revival - Absolute Taste" at bounding box center [412, 246] width 115 height 19
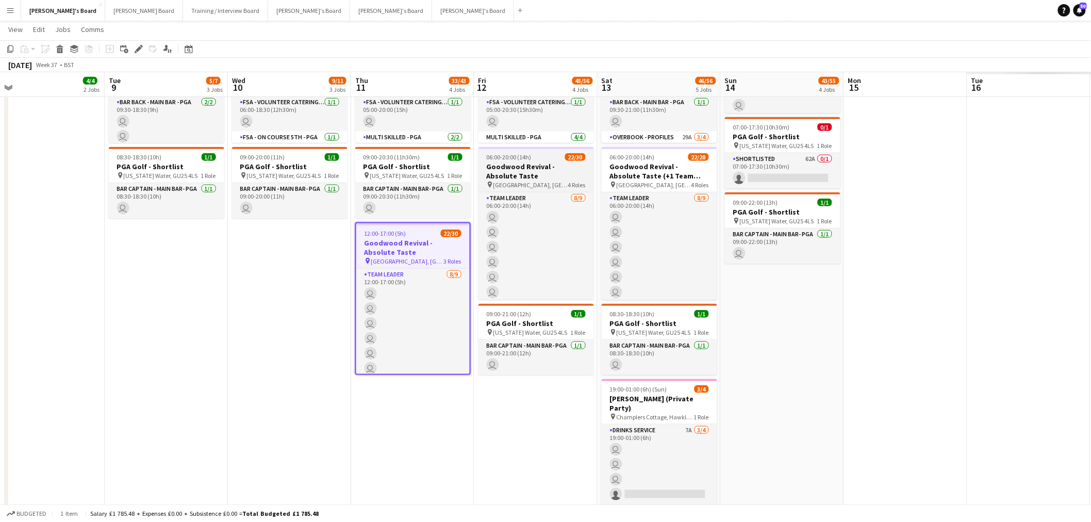
click at [532, 156] on div "06:00-20:00 (14h) 22/30" at bounding box center [535, 157] width 115 height 8
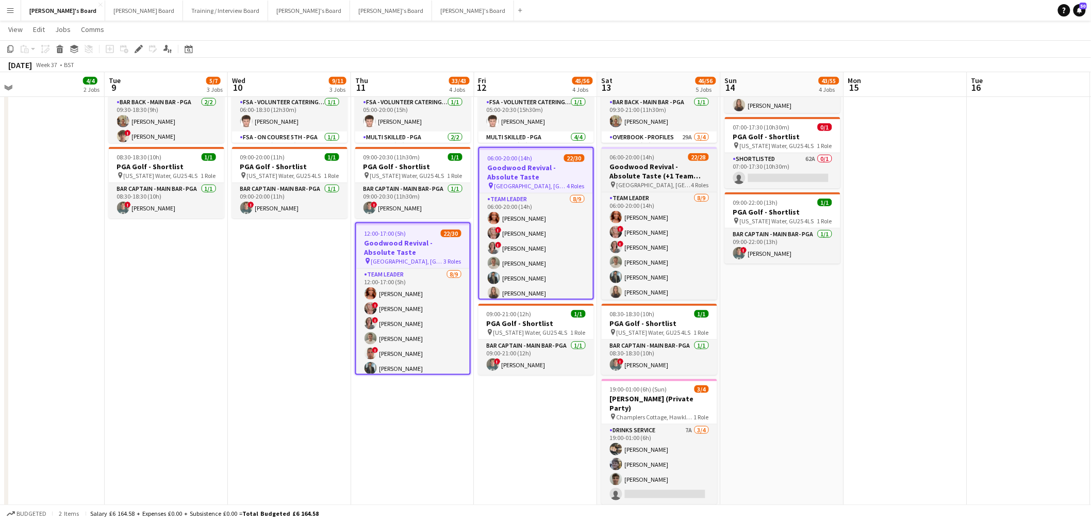
click at [632, 167] on h3 "Goodwood Revival - Absolute Taste (+1 Team Leader)" at bounding box center [659, 171] width 115 height 19
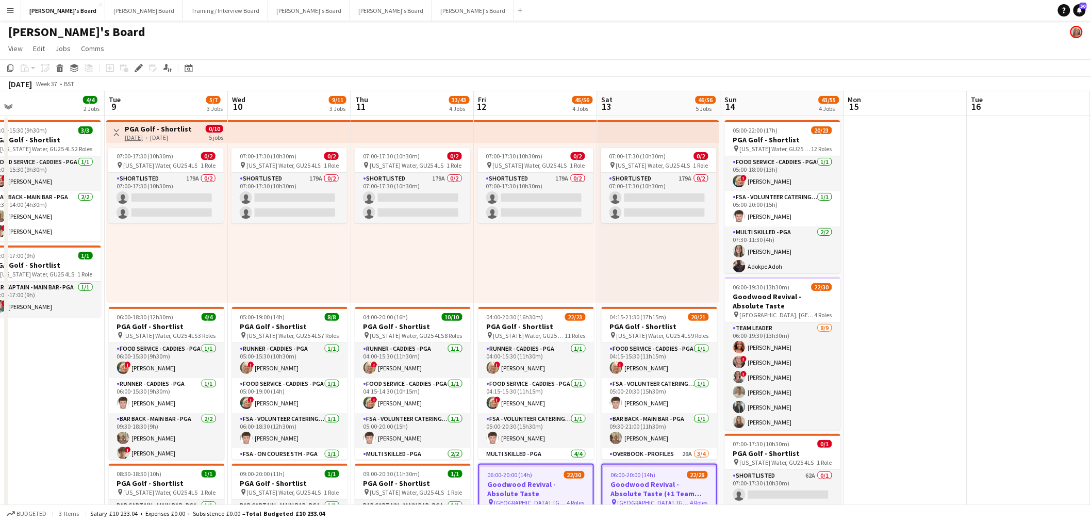
scroll to position [0, 0]
click at [756, 286] on span "06:00-19:30 (13h30m)" at bounding box center [761, 288] width 57 height 8
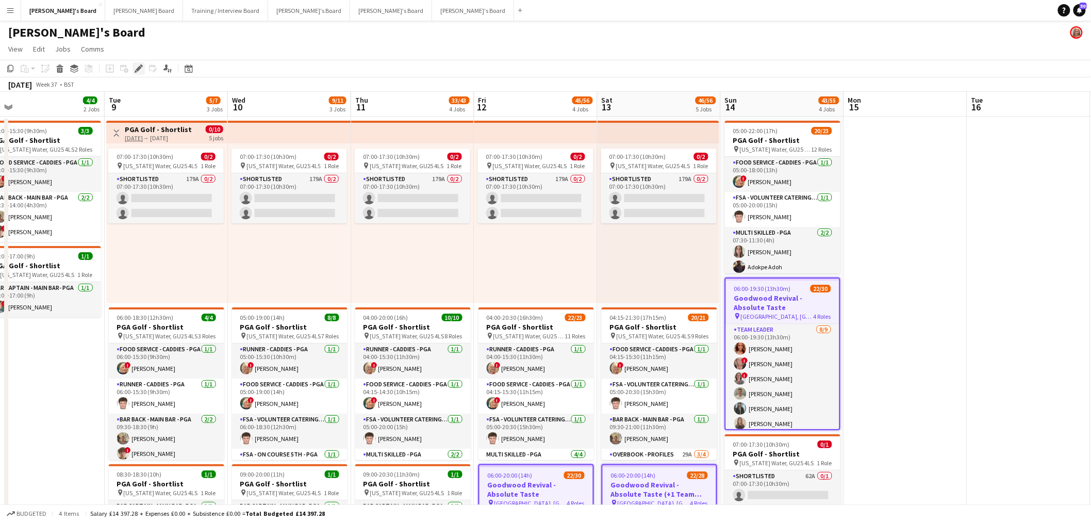
click at [140, 73] on icon "Edit" at bounding box center [139, 68] width 8 height 8
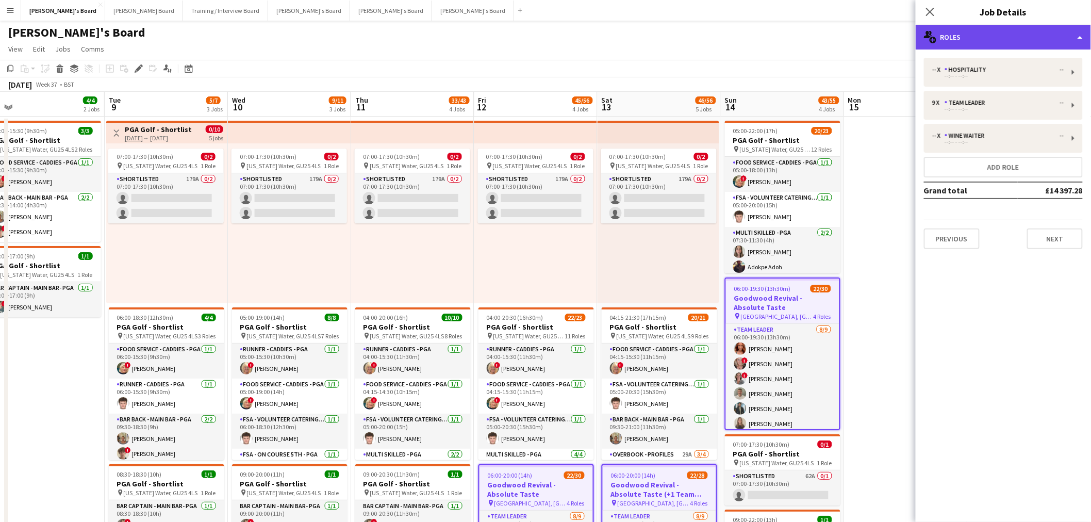
click at [984, 32] on div "multiple-users-add Roles" at bounding box center [1003, 37] width 175 height 25
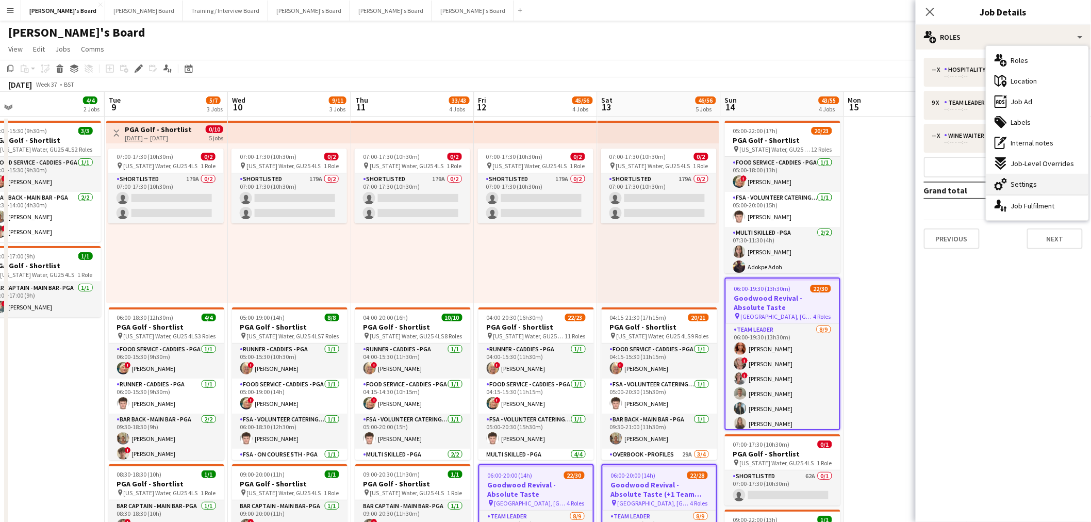
click at [1012, 174] on div "cog-double-3 Settings" at bounding box center [1037, 184] width 102 height 21
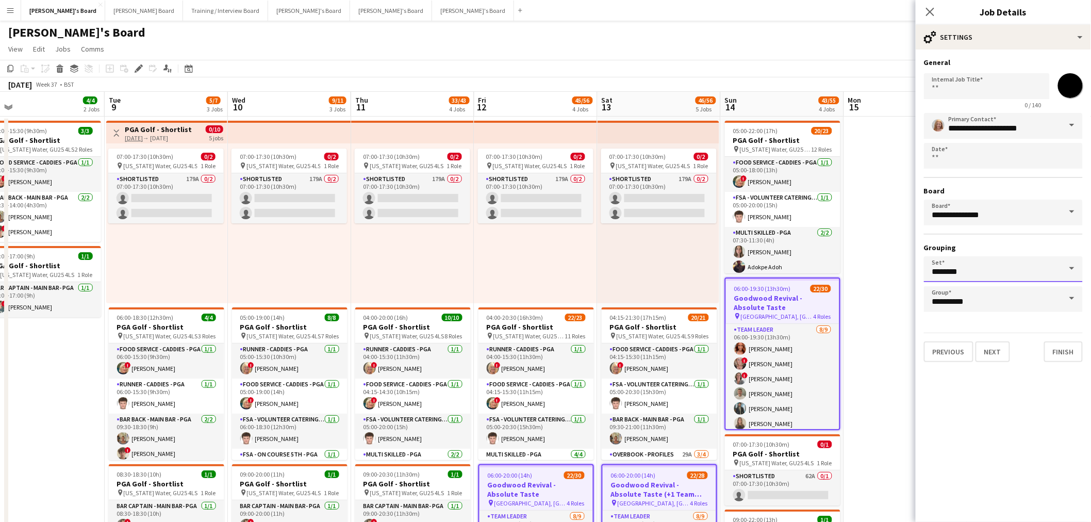
click at [982, 260] on input "********" at bounding box center [1003, 269] width 159 height 26
click at [998, 237] on div "**********" at bounding box center [1003, 212] width 159 height 199
click at [974, 294] on input "**********" at bounding box center [1003, 299] width 159 height 26
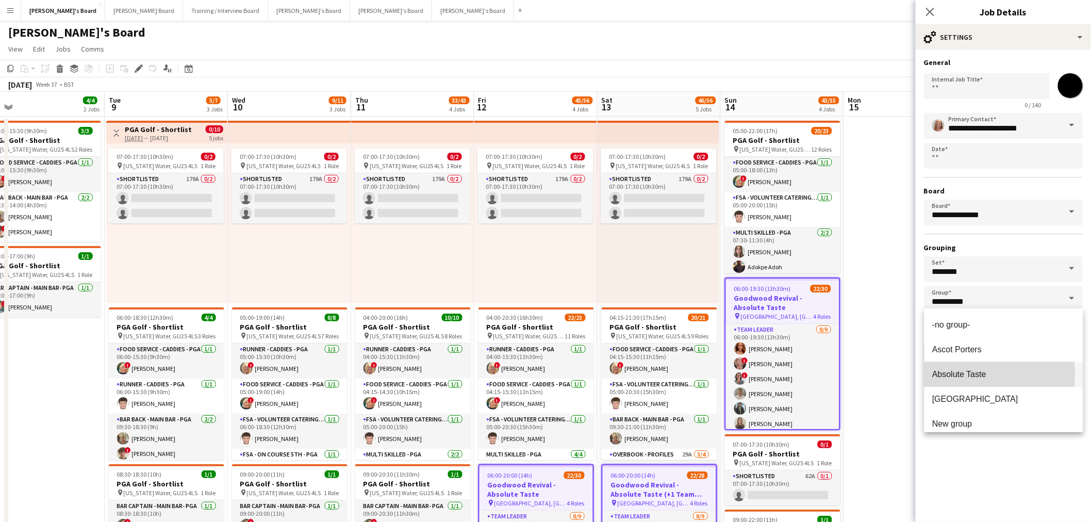
click at [954, 374] on span "Absolute Taste" at bounding box center [960, 374] width 54 height 9
type input "**********"
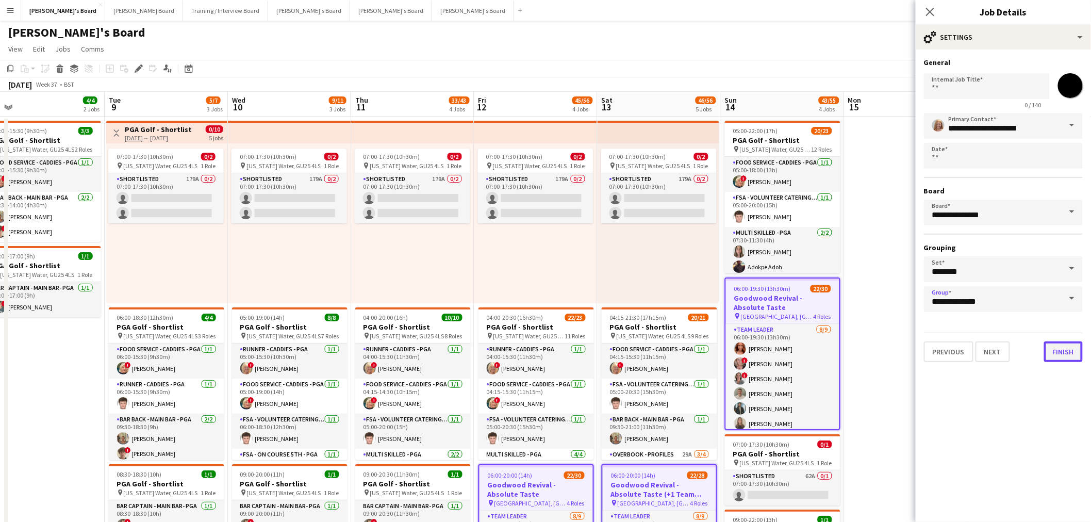
click at [1060, 349] on button "Finish" at bounding box center [1063, 351] width 39 height 21
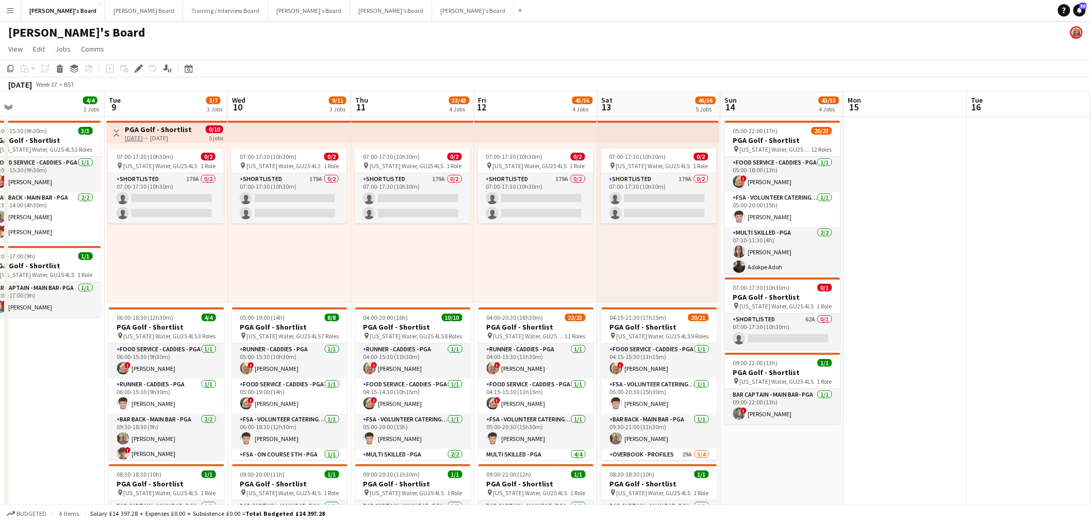
click at [910, 338] on app-date-cell at bounding box center [905, 474] width 123 height 714
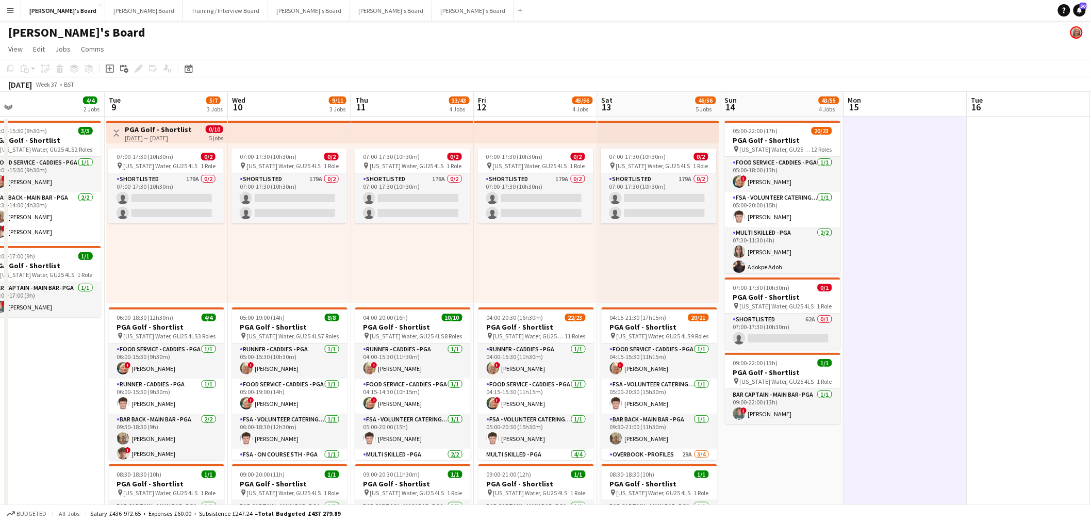
click at [895, 337] on app-date-cell at bounding box center [905, 474] width 123 height 714
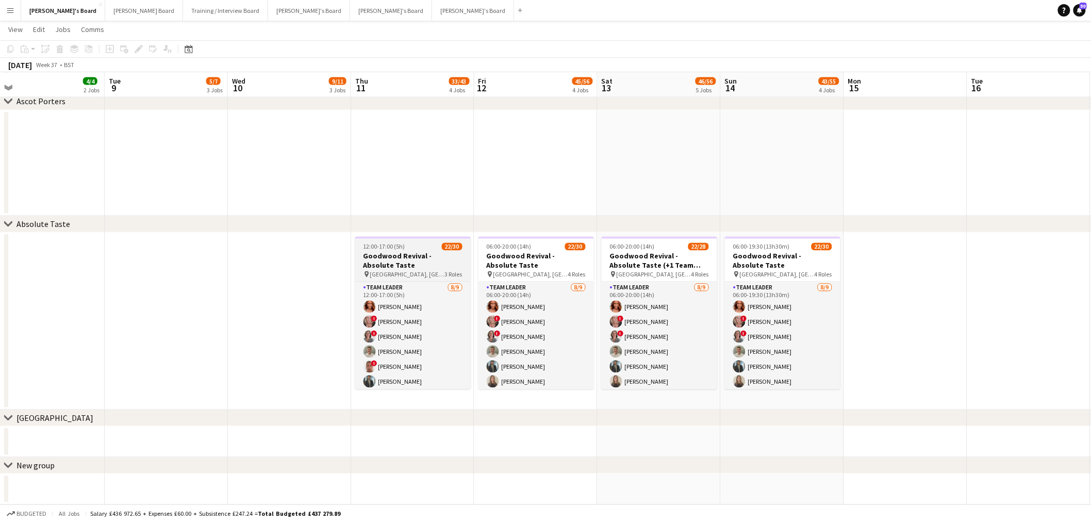
click at [429, 252] on h3 "Goodwood Revival - Absolute Taste" at bounding box center [412, 261] width 115 height 19
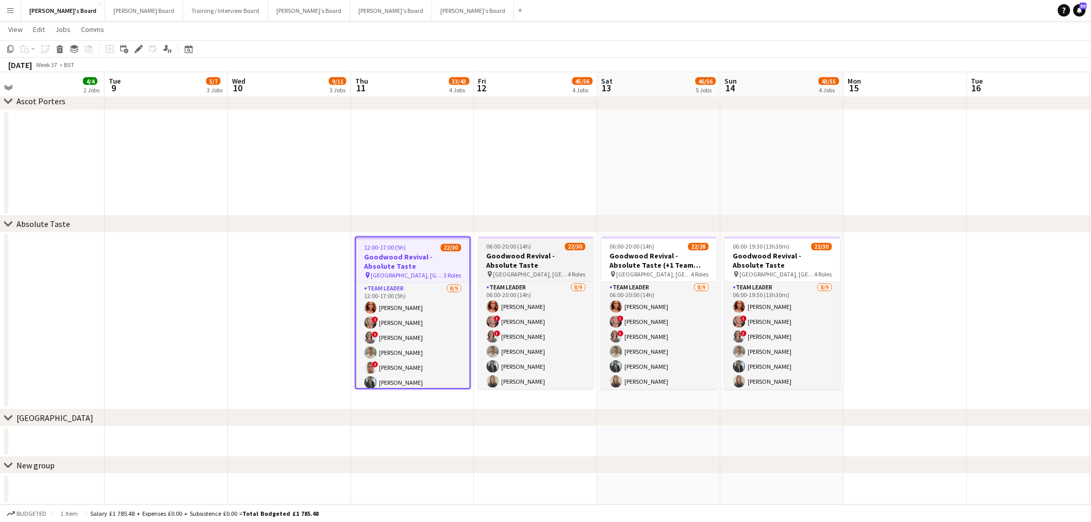
click at [532, 247] on div "06:00-20:00 (14h) 22/30" at bounding box center [535, 247] width 115 height 8
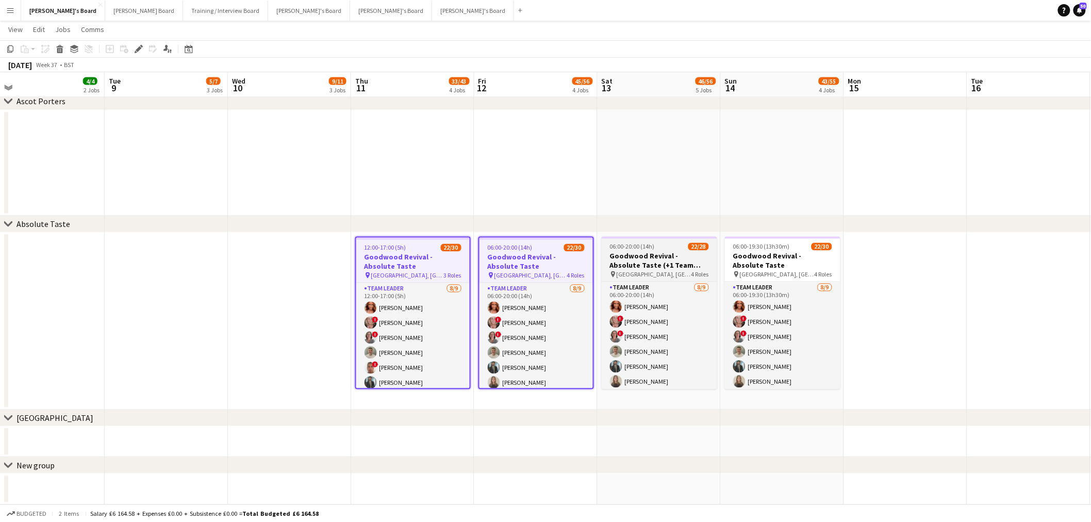
click at [631, 243] on span "06:00-20:00 (14h)" at bounding box center [632, 247] width 45 height 8
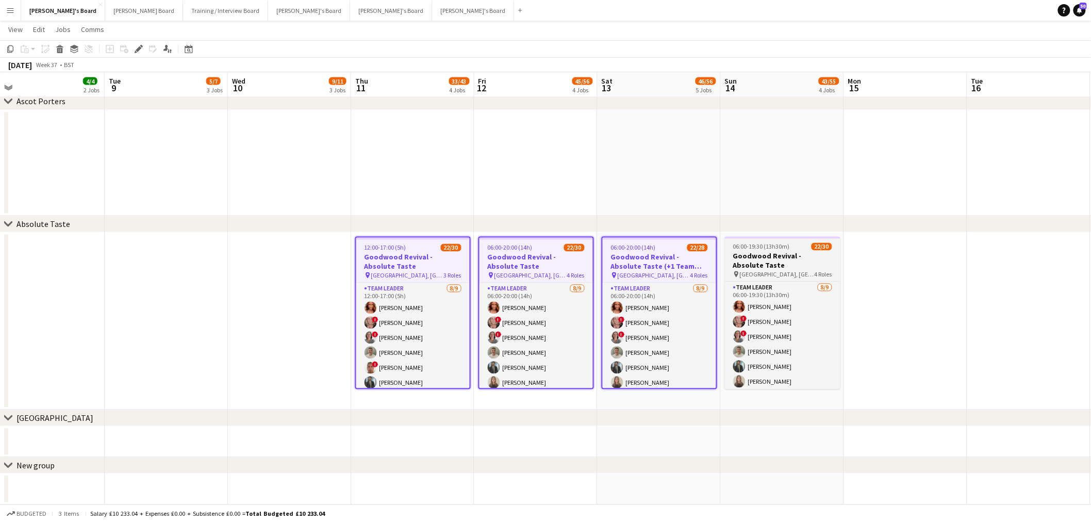
click at [764, 248] on span "06:00-19:30 (13h30m)" at bounding box center [761, 247] width 57 height 8
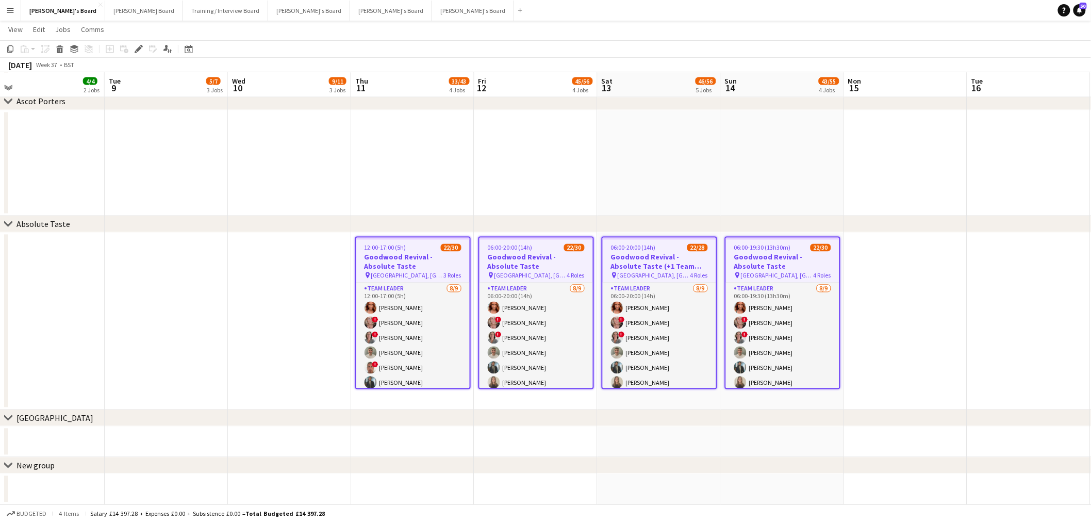
click at [231, 266] on app-date-cell at bounding box center [289, 321] width 123 height 177
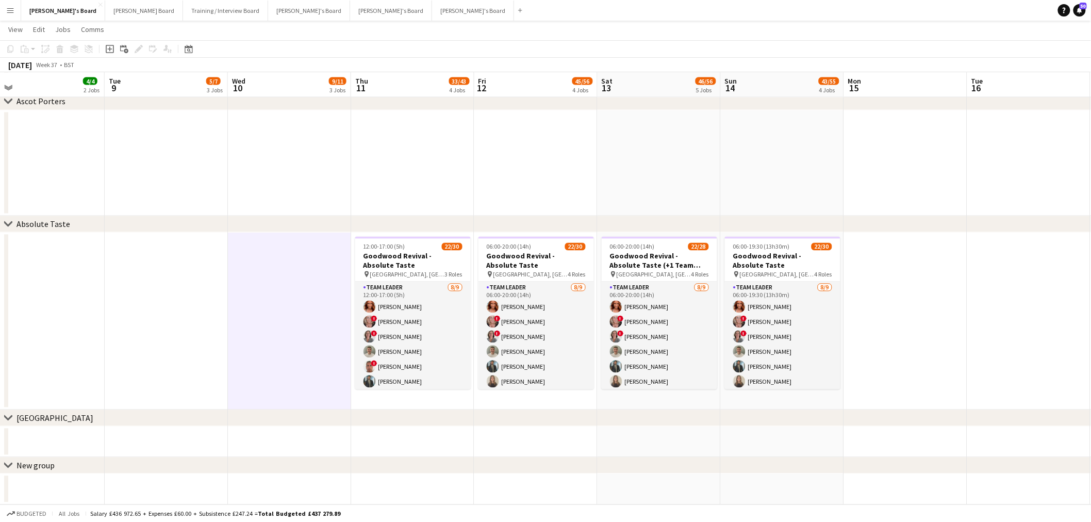
click at [230, 266] on app-date-cell at bounding box center [289, 321] width 123 height 177
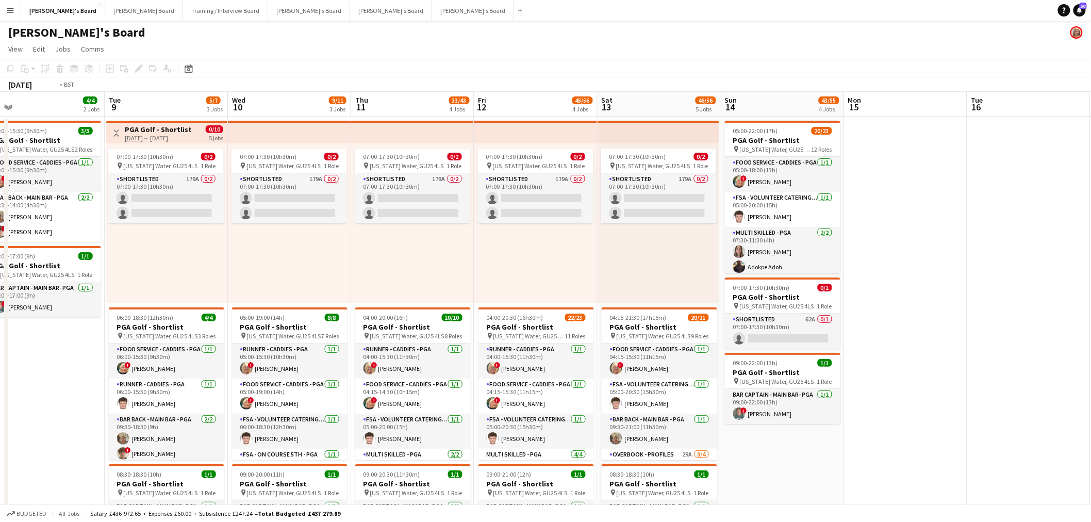
drag, startPoint x: 86, startPoint y: 127, endPoint x: 330, endPoint y: 134, distance: 244.5
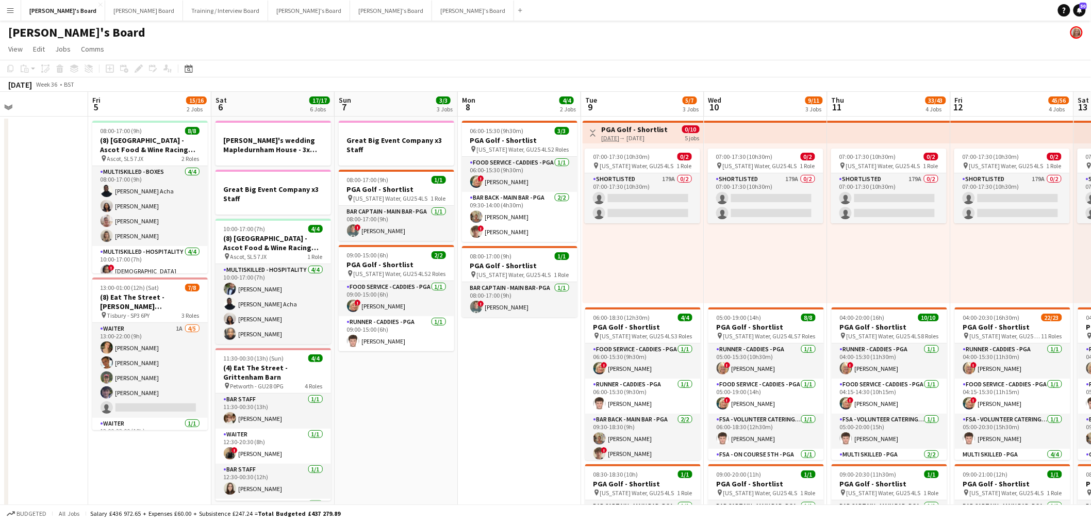
drag, startPoint x: 336, startPoint y: 173, endPoint x: 260, endPoint y: 177, distance: 75.4
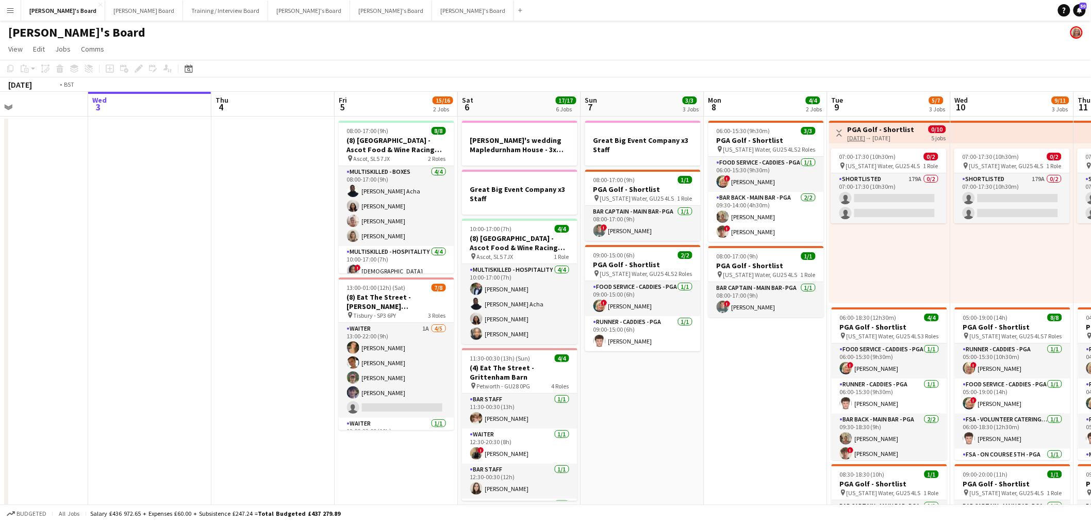
drag, startPoint x: 164, startPoint y: 193, endPoint x: 512, endPoint y: 189, distance: 348.6
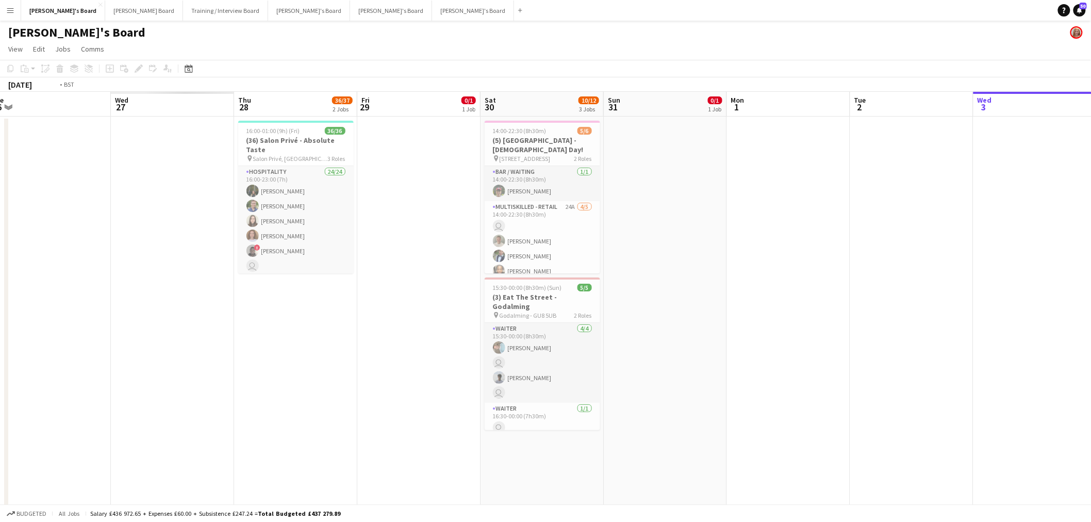
drag, startPoint x: 377, startPoint y: 235, endPoint x: 288, endPoint y: 223, distance: 90.4
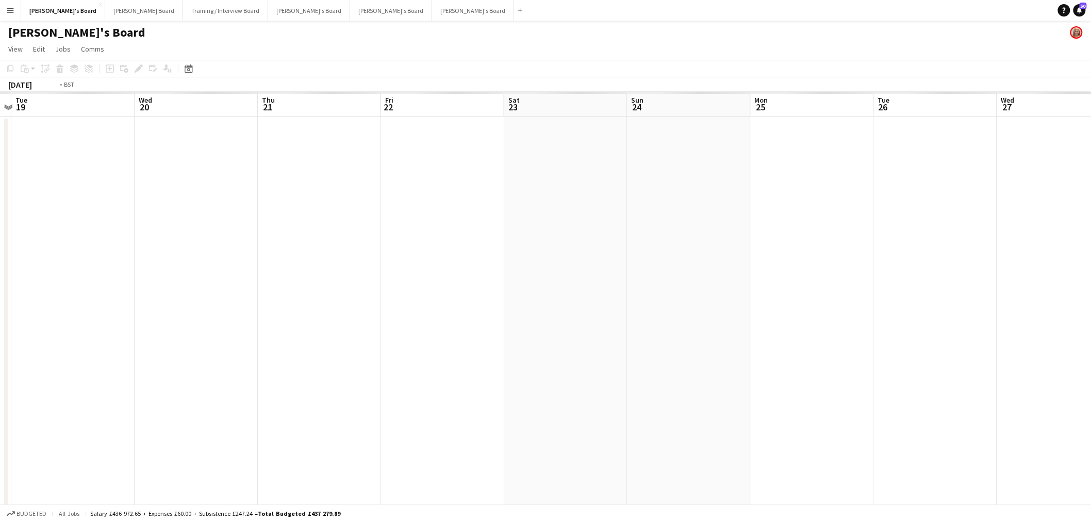
drag, startPoint x: 324, startPoint y: 254, endPoint x: 637, endPoint y: 220, distance: 314.8
drag, startPoint x: 588, startPoint y: 249, endPoint x: 730, endPoint y: 230, distance: 142.9
drag, startPoint x: 664, startPoint y: 256, endPoint x: 698, endPoint y: 252, distance: 34.3
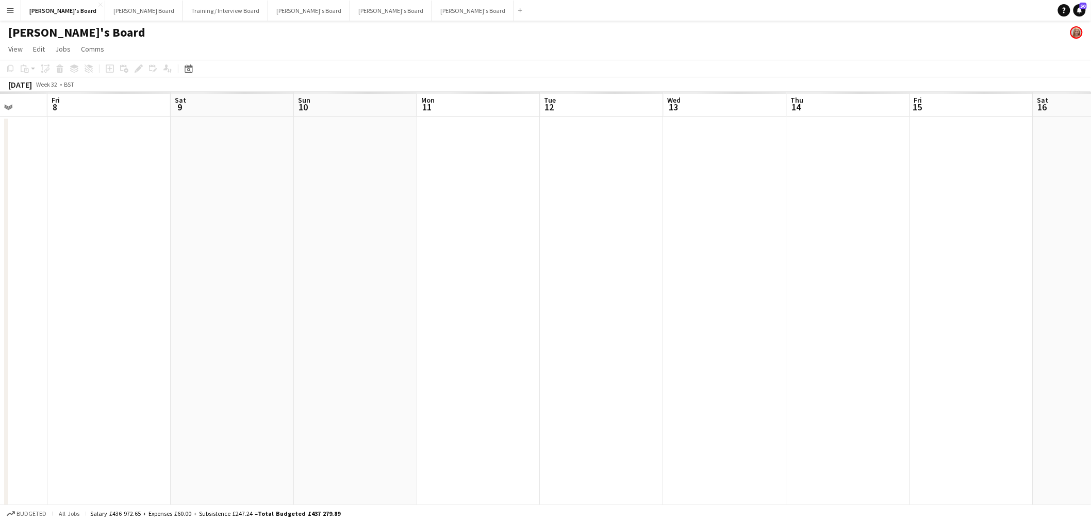
drag, startPoint x: 158, startPoint y: 282, endPoint x: 501, endPoint y: 243, distance: 345.0
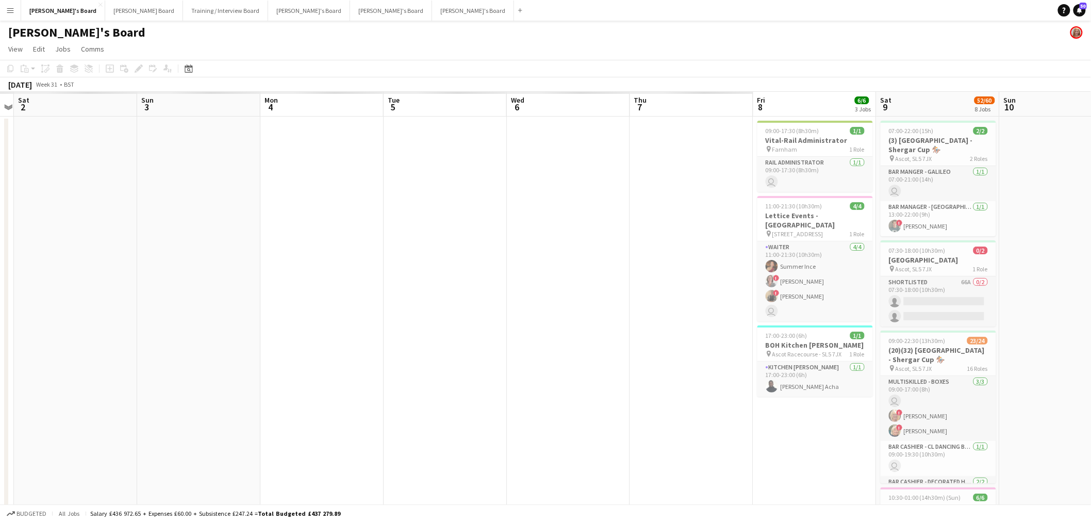
drag, startPoint x: 228, startPoint y: 249, endPoint x: 562, endPoint y: 252, distance: 333.6
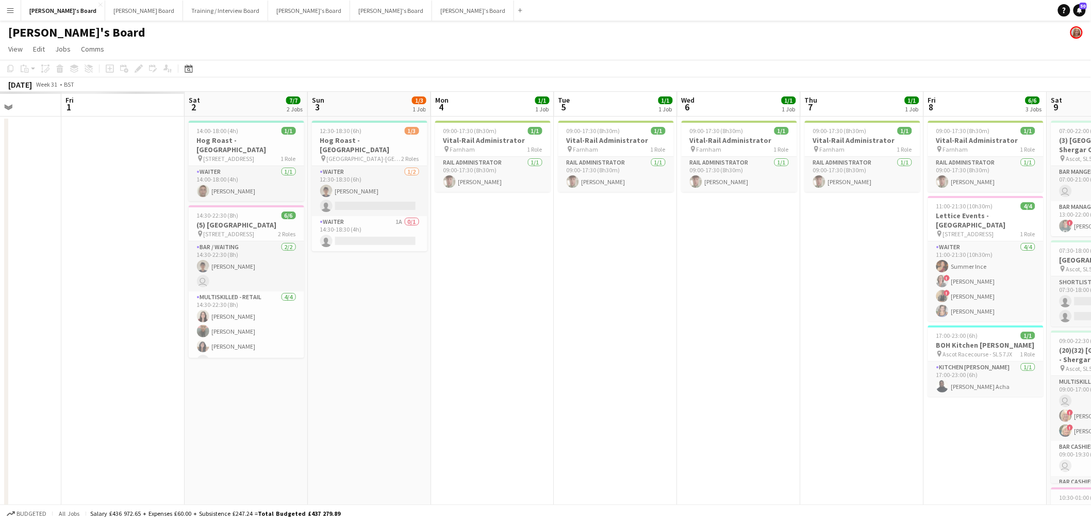
drag, startPoint x: 34, startPoint y: 277, endPoint x: 387, endPoint y: 258, distance: 354.2
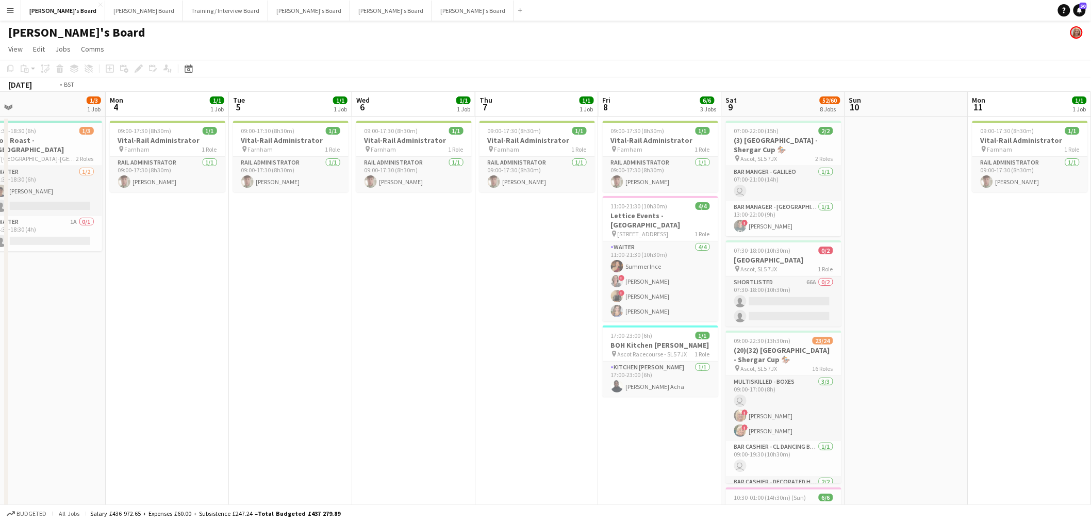
drag, startPoint x: 183, startPoint y: 275, endPoint x: -80, endPoint y: 288, distance: 263.2
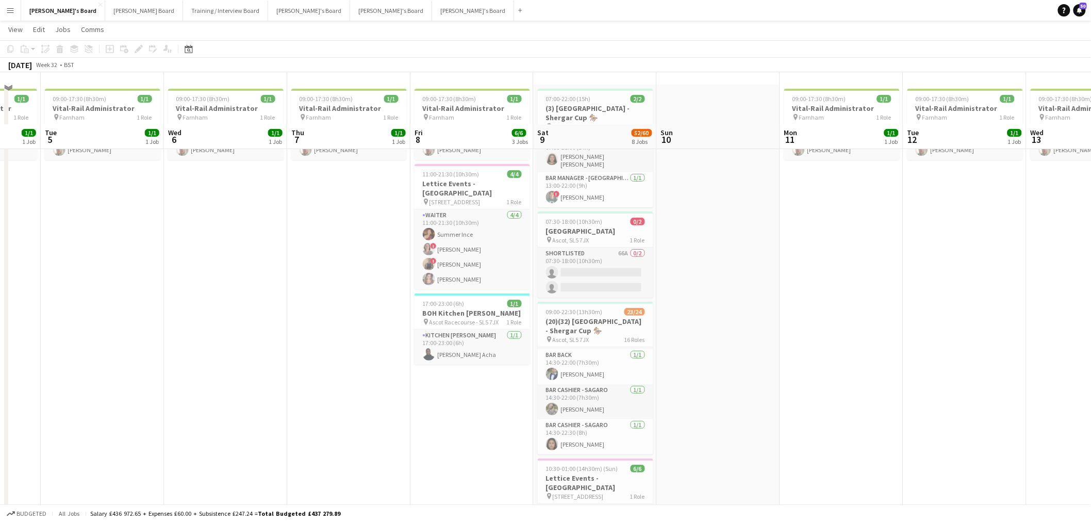
scroll to position [0, 0]
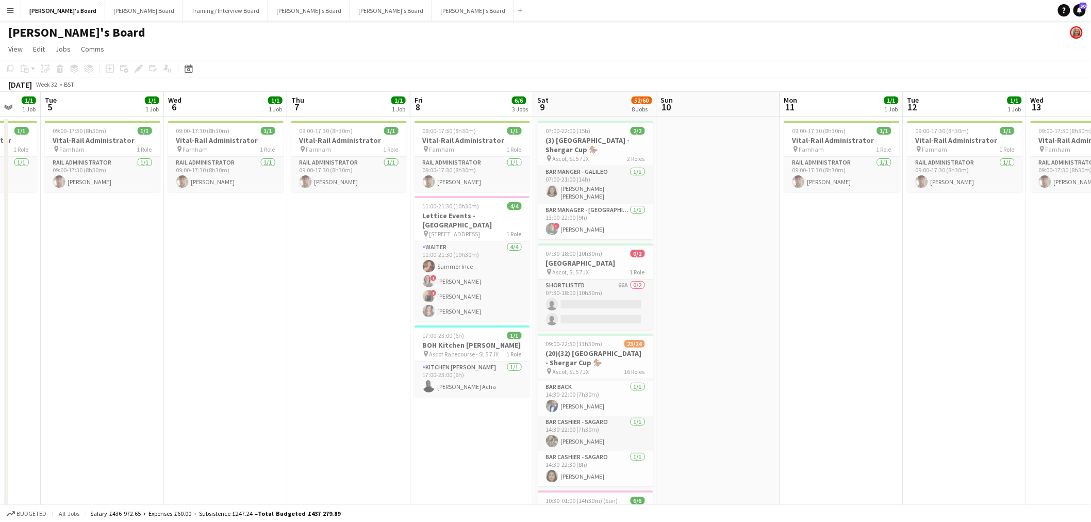
drag, startPoint x: 590, startPoint y: 348, endPoint x: 295, endPoint y: 364, distance: 295.4
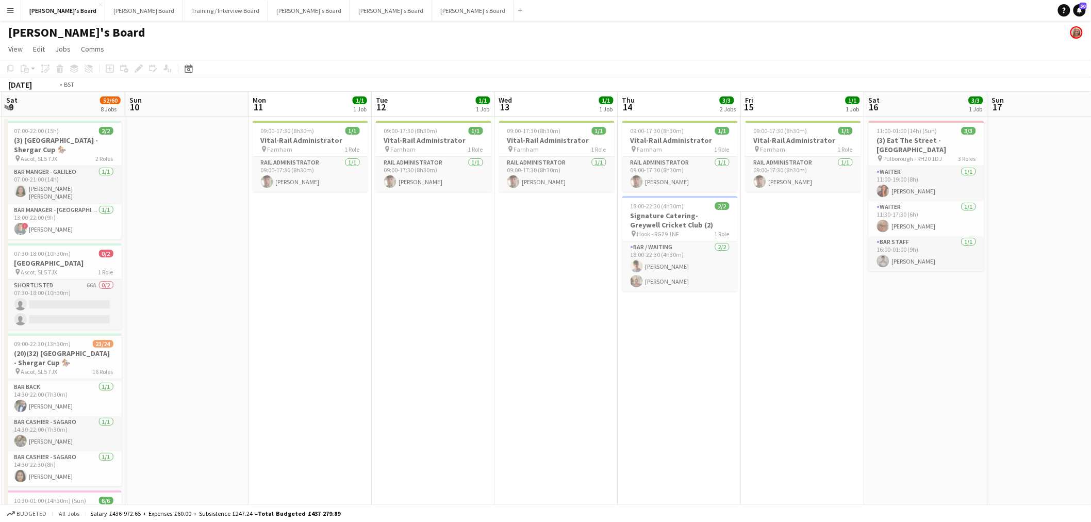
drag, startPoint x: 318, startPoint y: 348, endPoint x: 790, endPoint y: 321, distance: 472.5
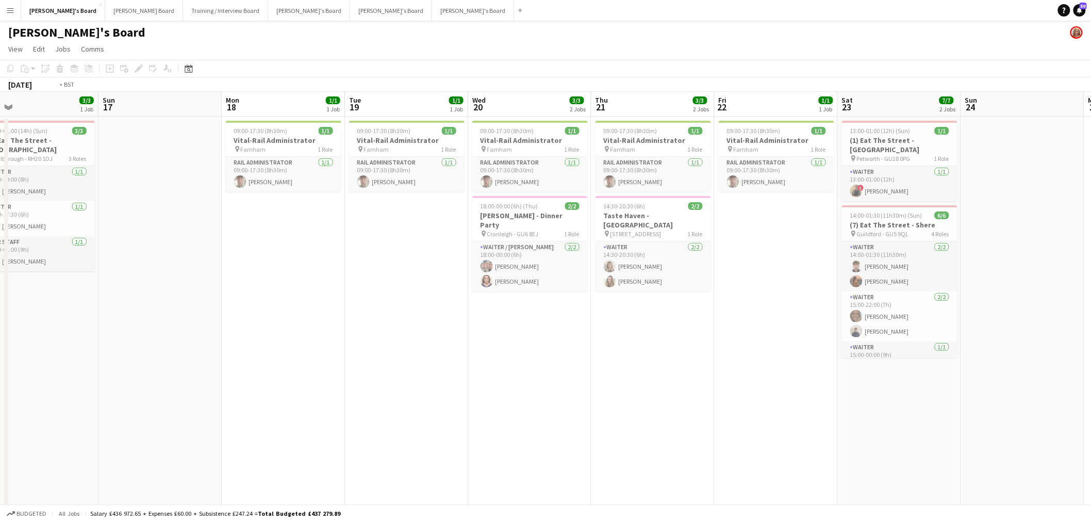
drag, startPoint x: 577, startPoint y: 349, endPoint x: 746, endPoint y: 342, distance: 168.8
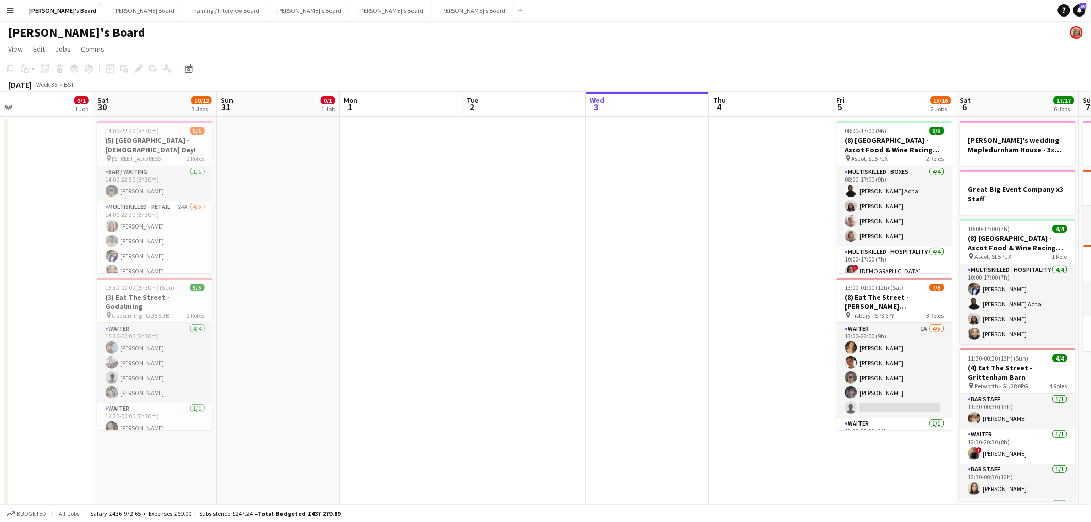
drag, startPoint x: 120, startPoint y: 375, endPoint x: 356, endPoint y: 353, distance: 236.7
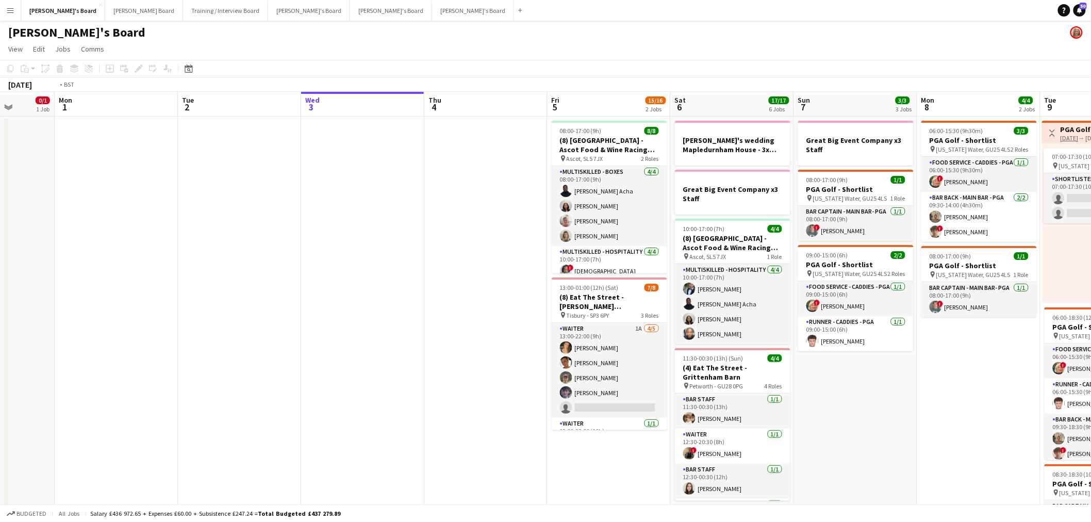
scroll to position [0, 342]
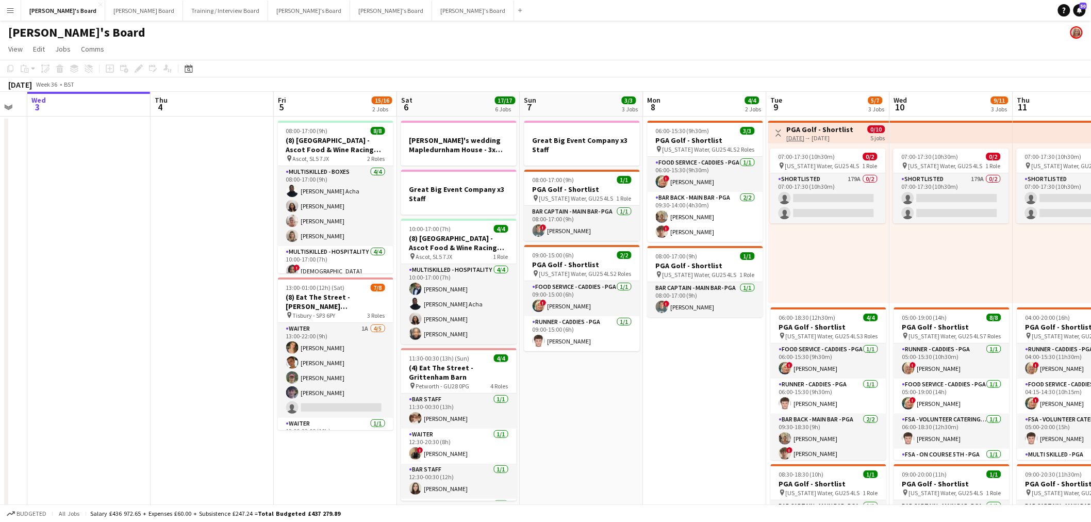
drag, startPoint x: 880, startPoint y: 365, endPoint x: 606, endPoint y: 390, distance: 274.9
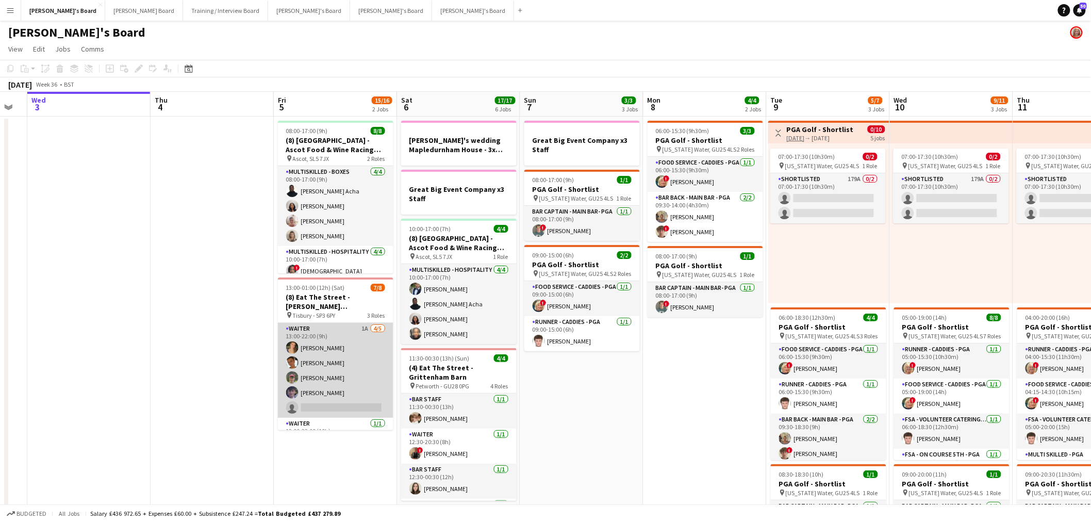
click at [334, 358] on app-card-role "Waiter 1A 4/5 13:00-22:00 (9h) annabelle lawrence Izzy Davies Joseph Keating Al…" at bounding box center [335, 370] width 115 height 95
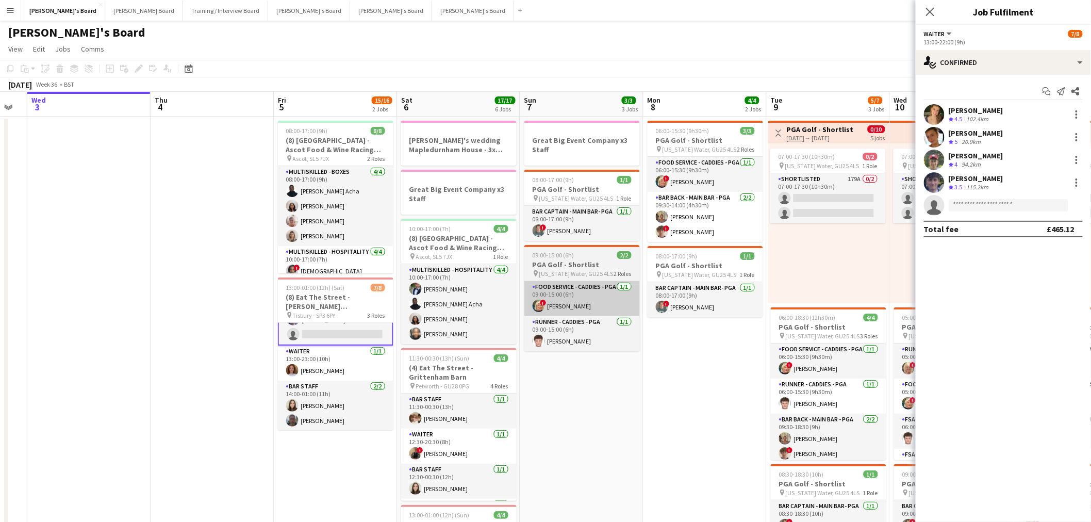
scroll to position [0, 0]
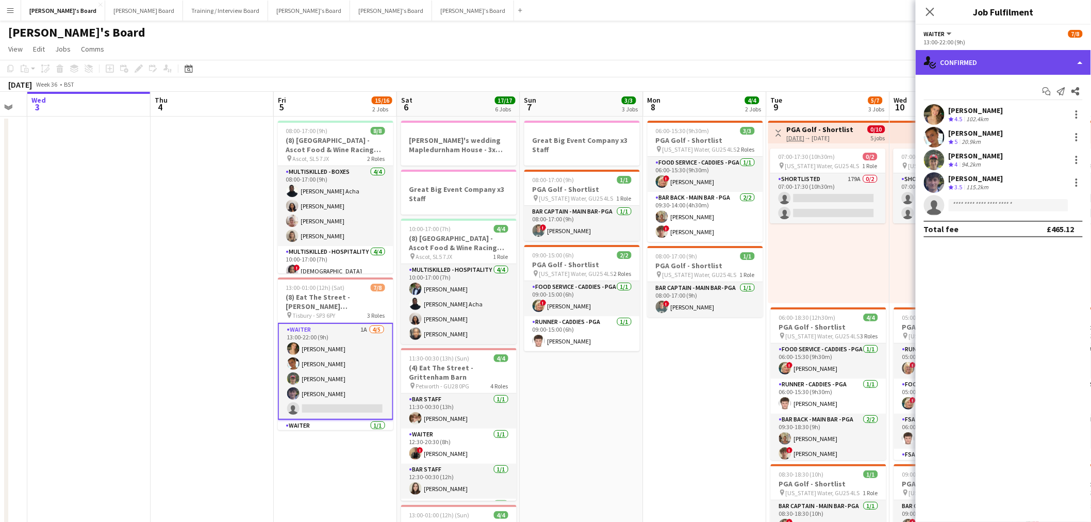
click at [962, 62] on div "single-neutral-actions-check-2 Confirmed" at bounding box center [1003, 62] width 175 height 25
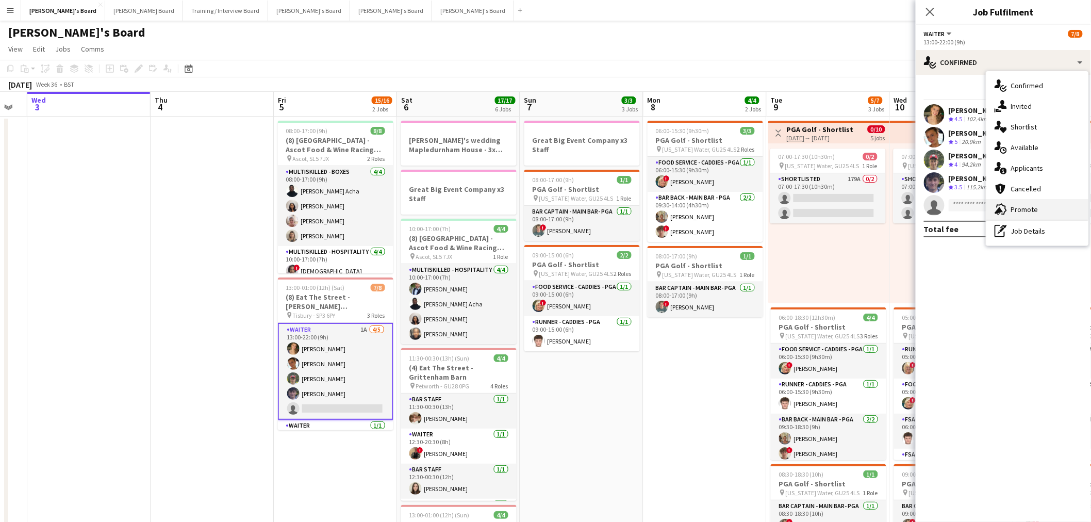
click at [1019, 201] on div "advertising-megaphone Promote" at bounding box center [1037, 209] width 102 height 21
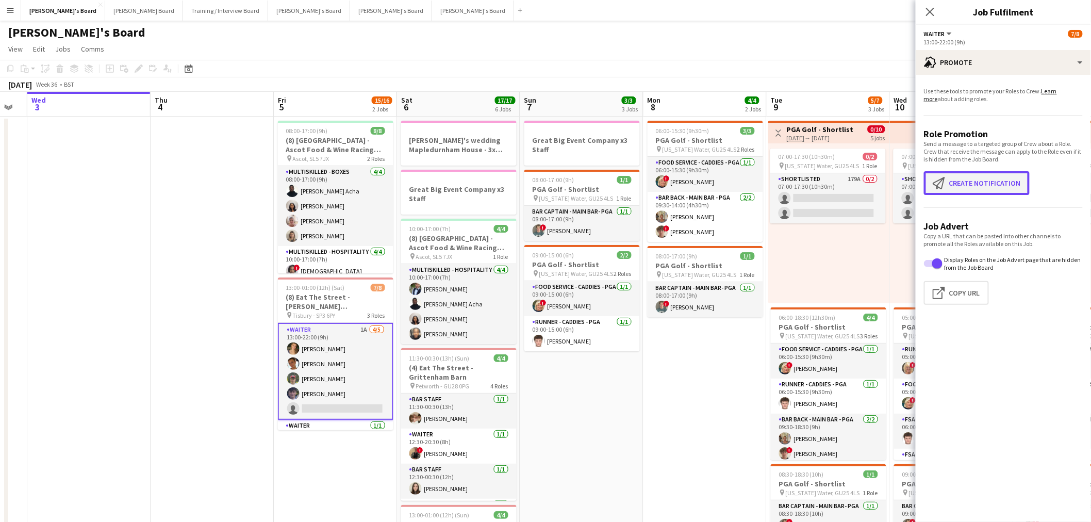
click at [968, 174] on button "Create notification Create notification" at bounding box center [977, 183] width 106 height 24
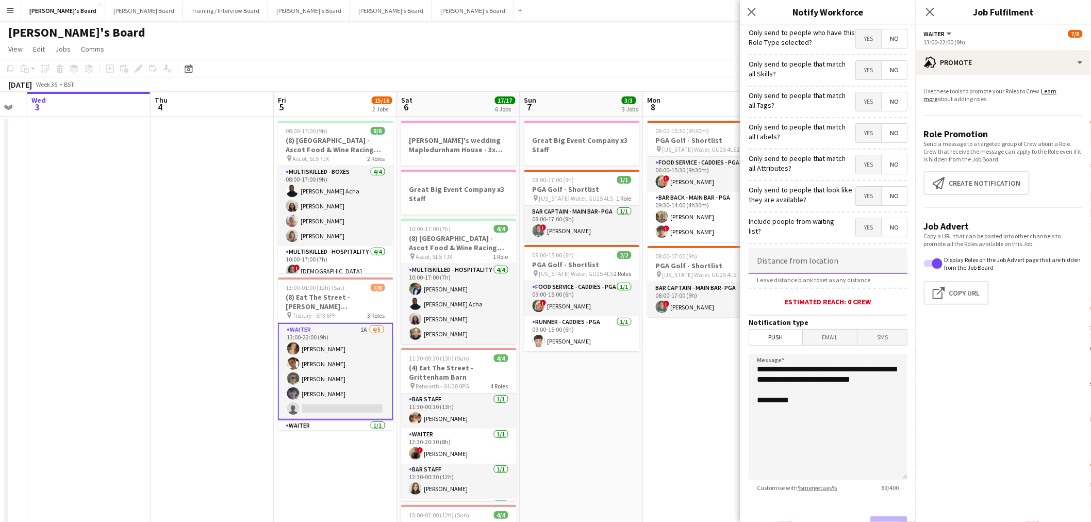
click at [836, 265] on input at bounding box center [828, 261] width 159 height 26
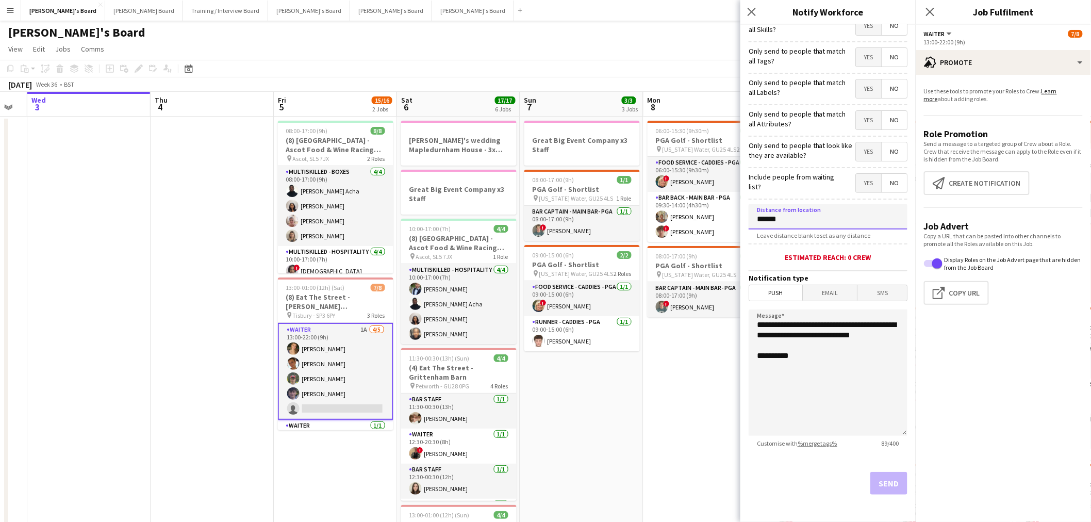
click at [823, 220] on input "******" at bounding box center [828, 217] width 159 height 26
type input "******"
click at [888, 480] on button "Send" at bounding box center [888, 483] width 37 height 23
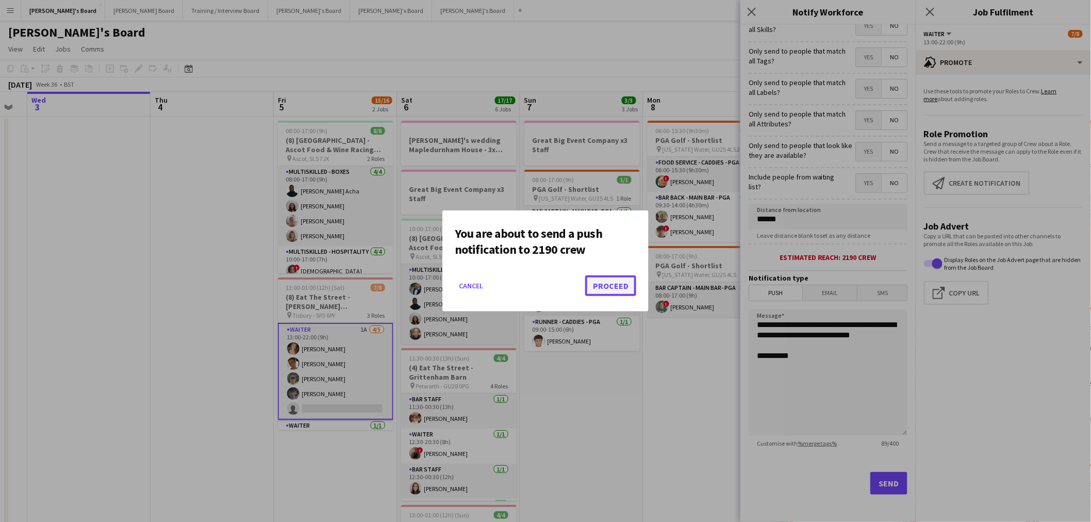
click at [622, 288] on button "Proceed" at bounding box center [610, 285] width 51 height 21
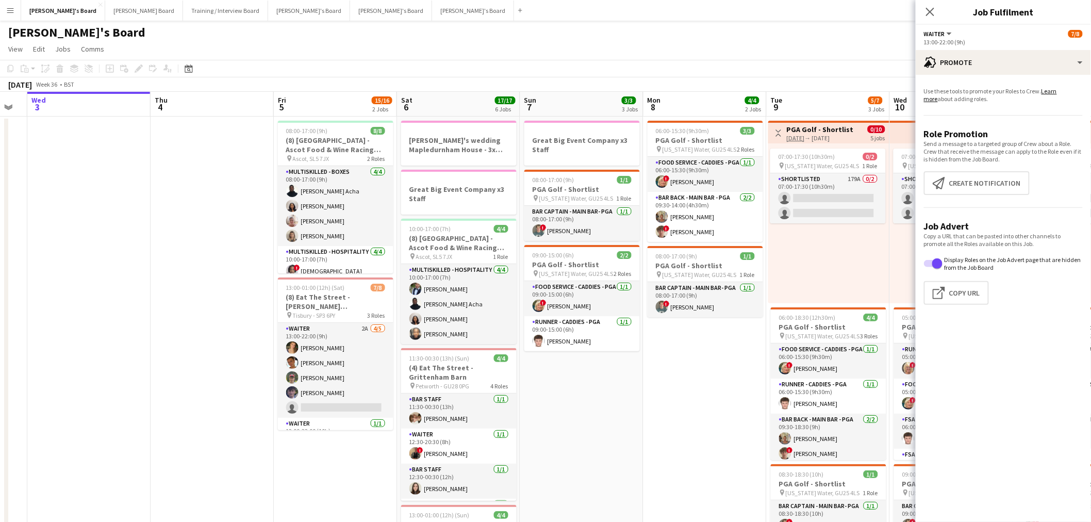
click at [196, 239] on app-date-cell at bounding box center [212, 474] width 123 height 714
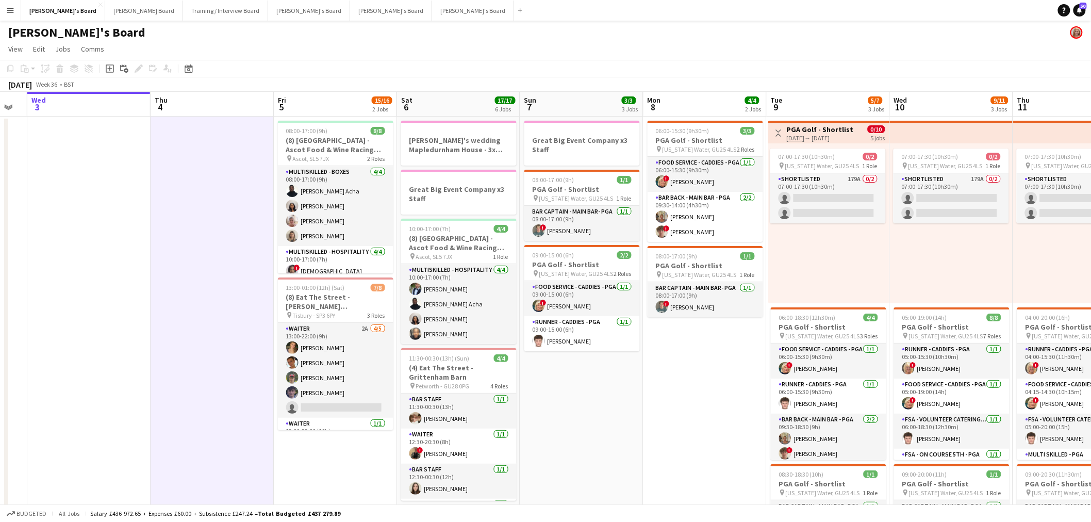
click at [196, 239] on app-date-cell at bounding box center [212, 474] width 123 height 714
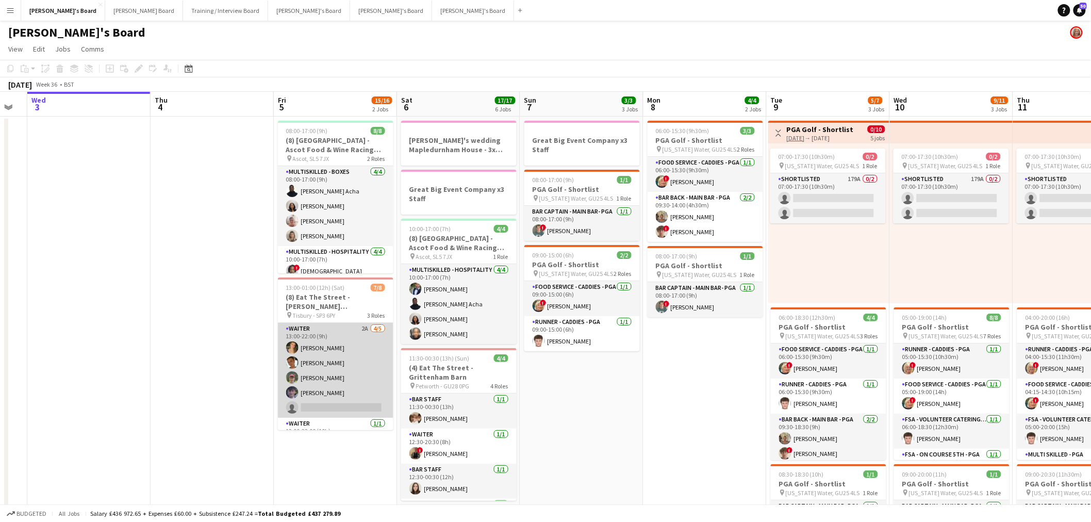
click at [295, 331] on app-card-role "Waiter 2A 4/5 13:00-22:00 (9h) annabelle lawrence Izzy Davies Joseph Keating Al…" at bounding box center [335, 370] width 115 height 95
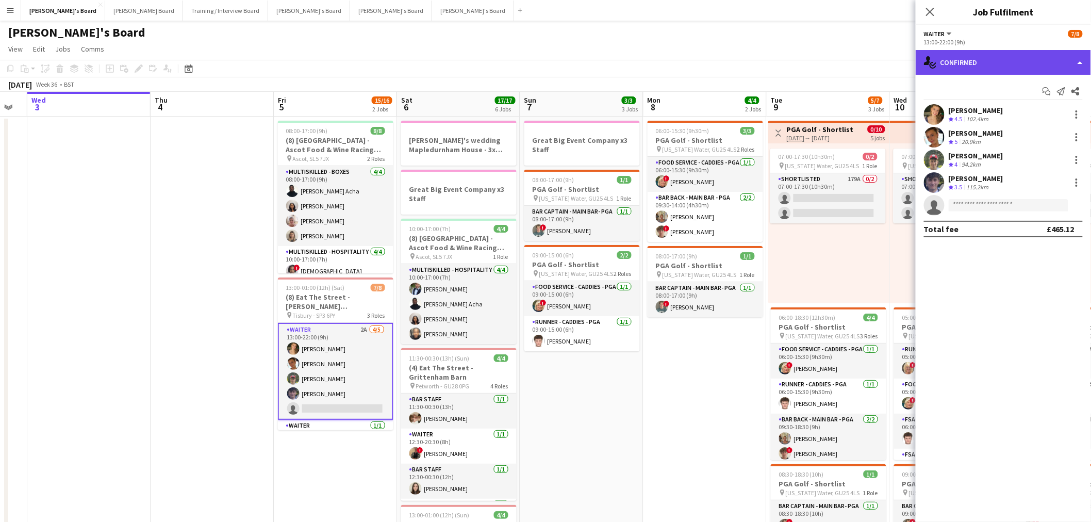
click at [968, 64] on div "single-neutral-actions-check-2 Confirmed" at bounding box center [1003, 62] width 175 height 25
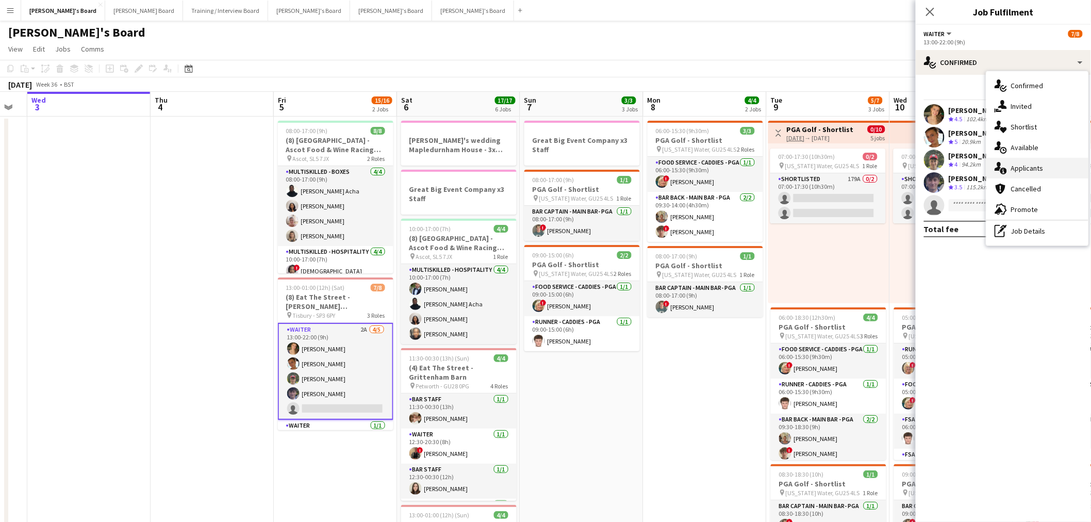
click at [1033, 175] on div "single-neutral-actions-information Applicants" at bounding box center [1037, 168] width 102 height 21
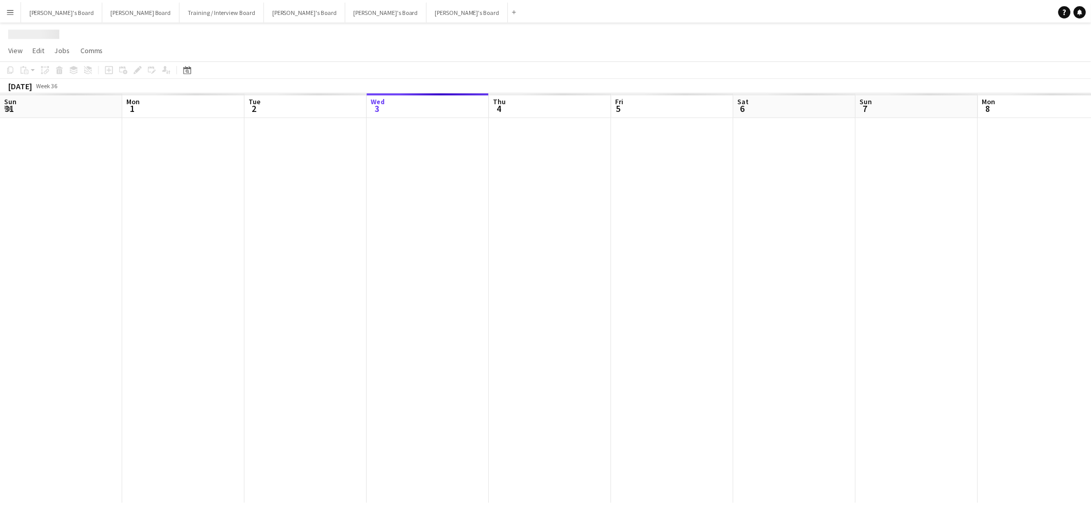
scroll to position [0, 246]
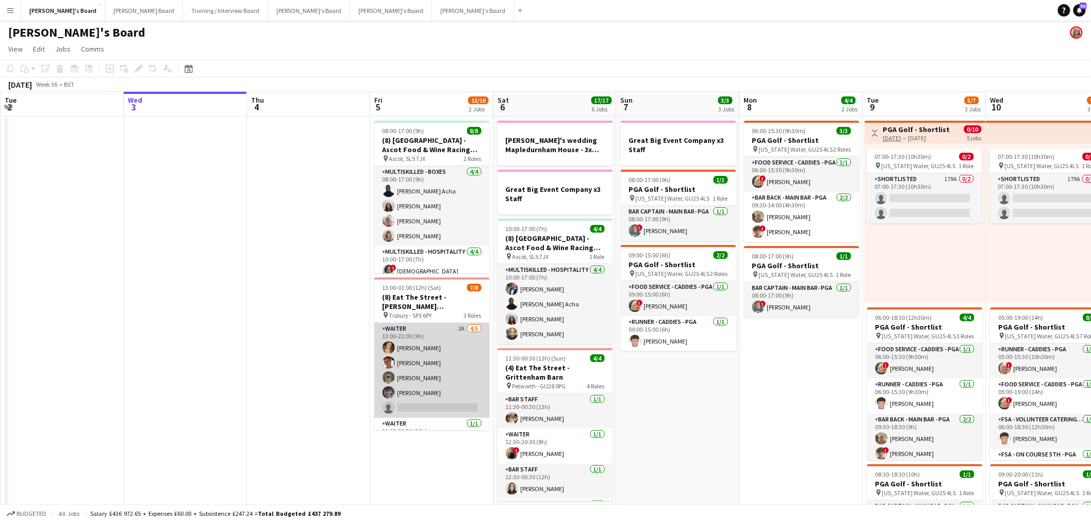
click at [414, 357] on app-card-role "Waiter 2A [DATE] 13:00-22:00 (9h) [PERSON_NAME] [PERSON_NAME] [PERSON_NAME] [PE…" at bounding box center [431, 370] width 115 height 95
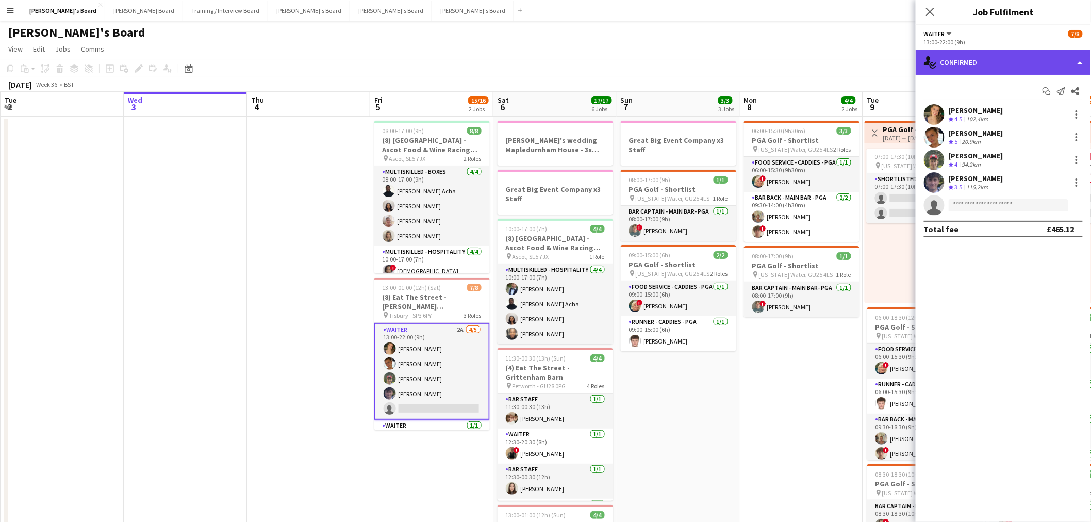
click at [1024, 53] on div "single-neutral-actions-check-2 Confirmed" at bounding box center [1003, 62] width 175 height 25
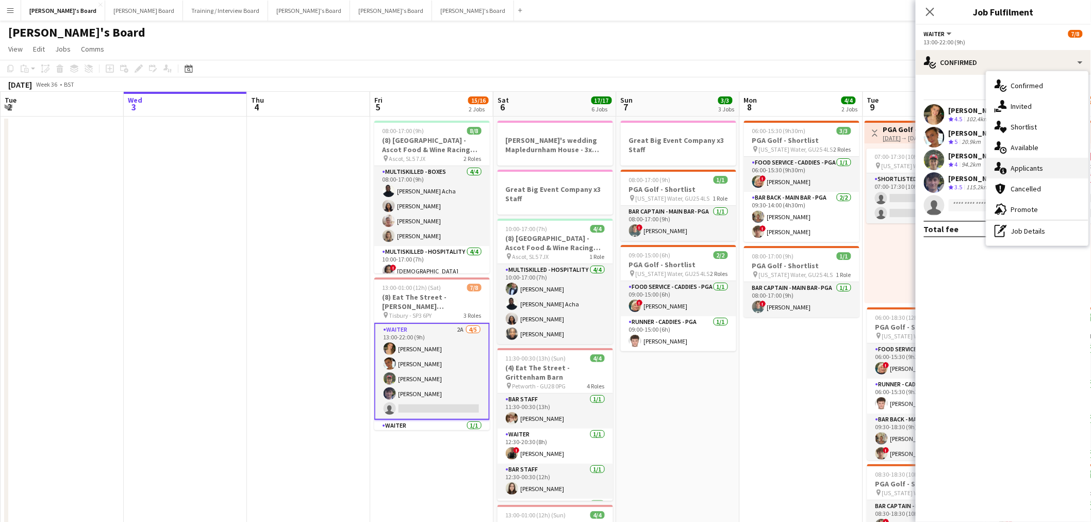
click at [1034, 166] on span "Applicants" at bounding box center [1027, 167] width 32 height 9
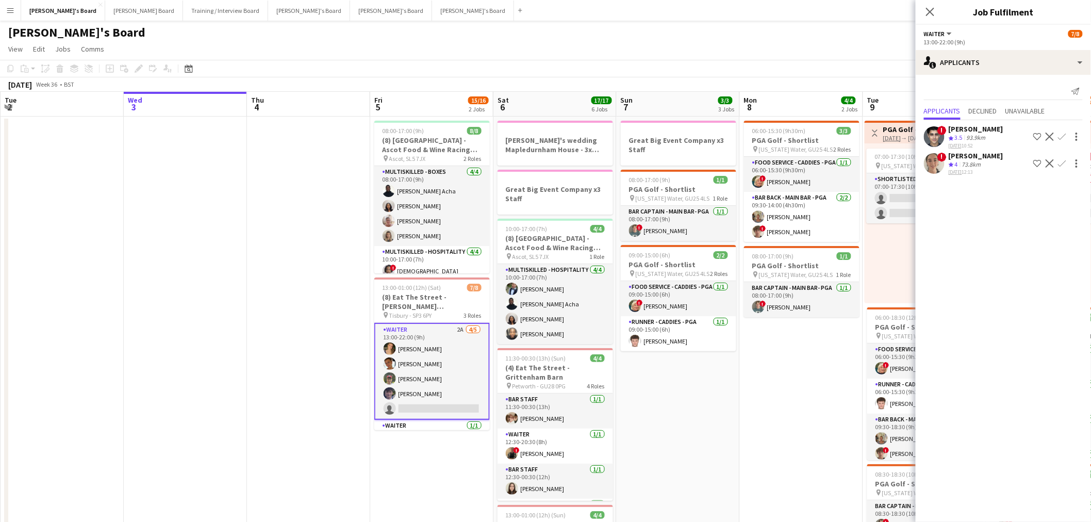
click at [1002, 165] on div "! ella beswick Crew rating 4 73.8km 03-09-2025 12:13 Shortlist crew Decline Con…" at bounding box center [1003, 163] width 175 height 25
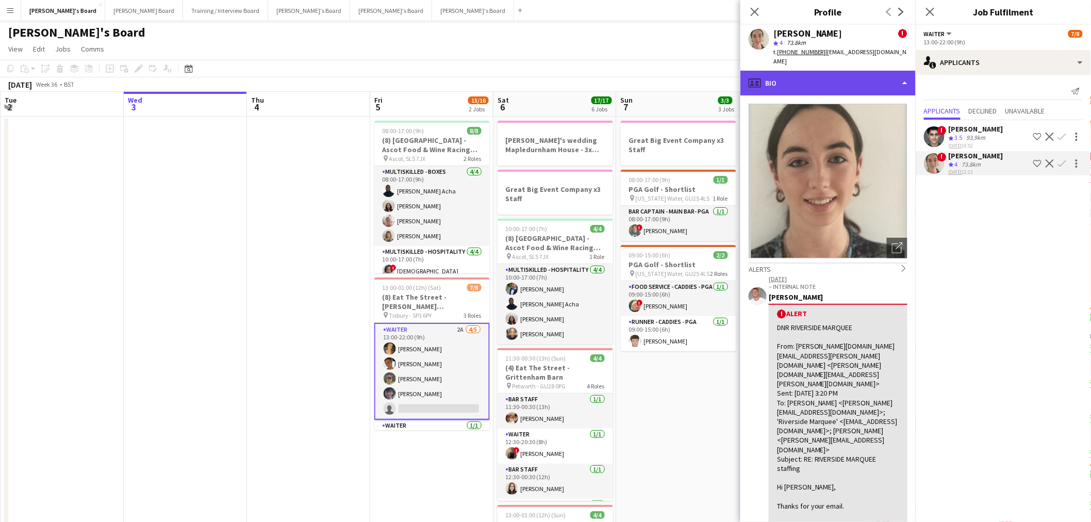
click at [781, 71] on div "profile Bio" at bounding box center [827, 83] width 175 height 25
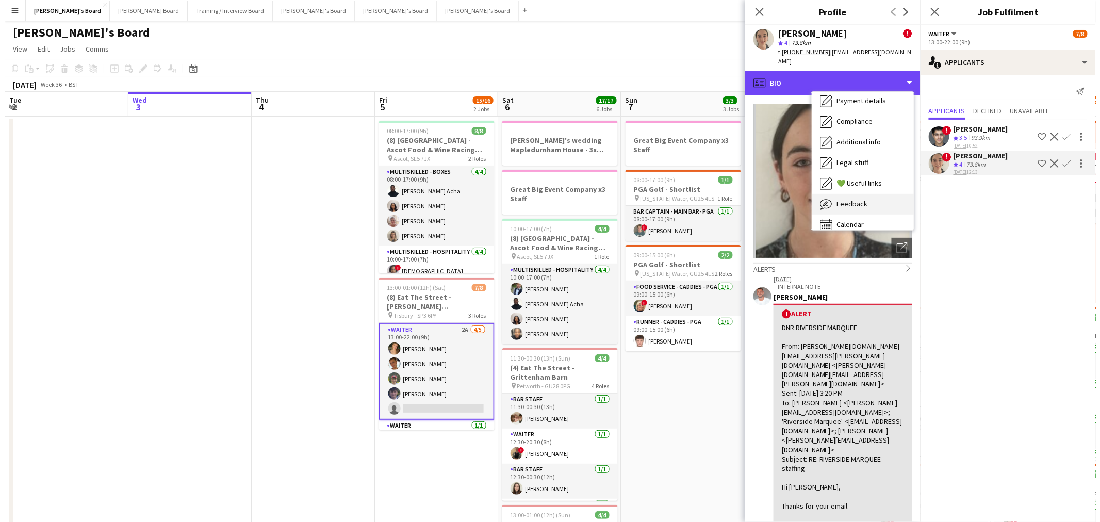
scroll to position [158, 0]
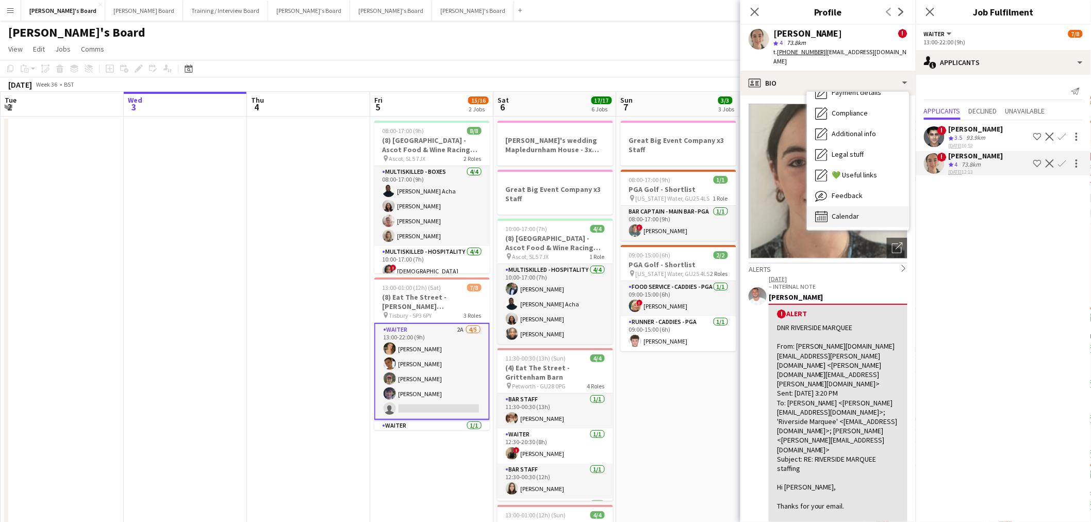
click at [847, 206] on div "Calendar Calendar" at bounding box center [858, 216] width 102 height 21
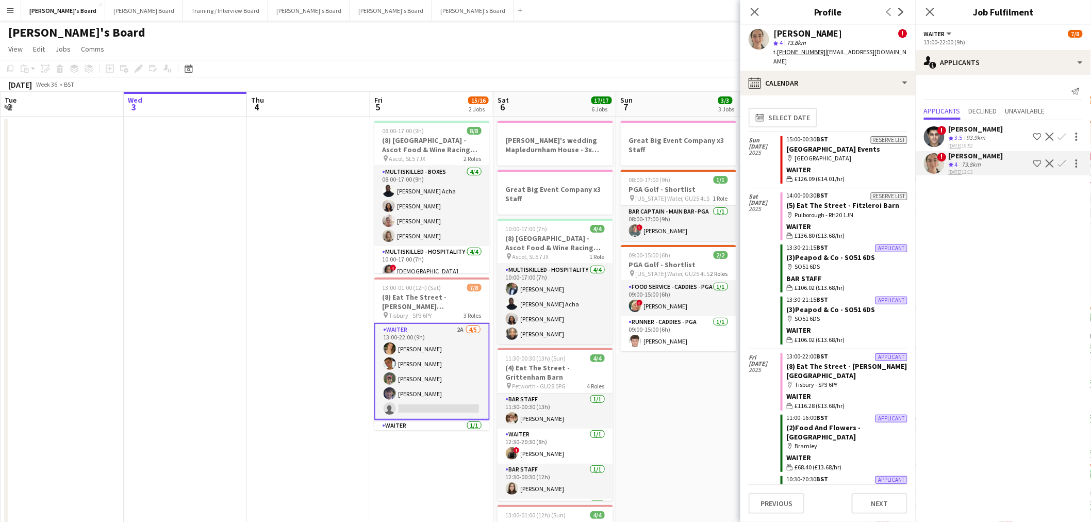
click at [296, 191] on app-date-cell at bounding box center [308, 474] width 123 height 714
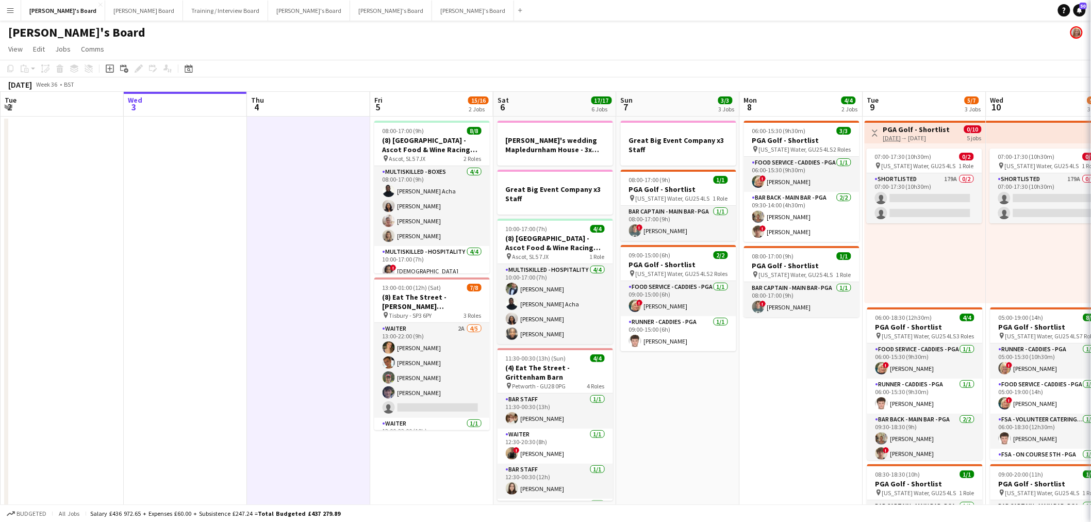
click at [296, 191] on app-date-cell at bounding box center [308, 474] width 123 height 714
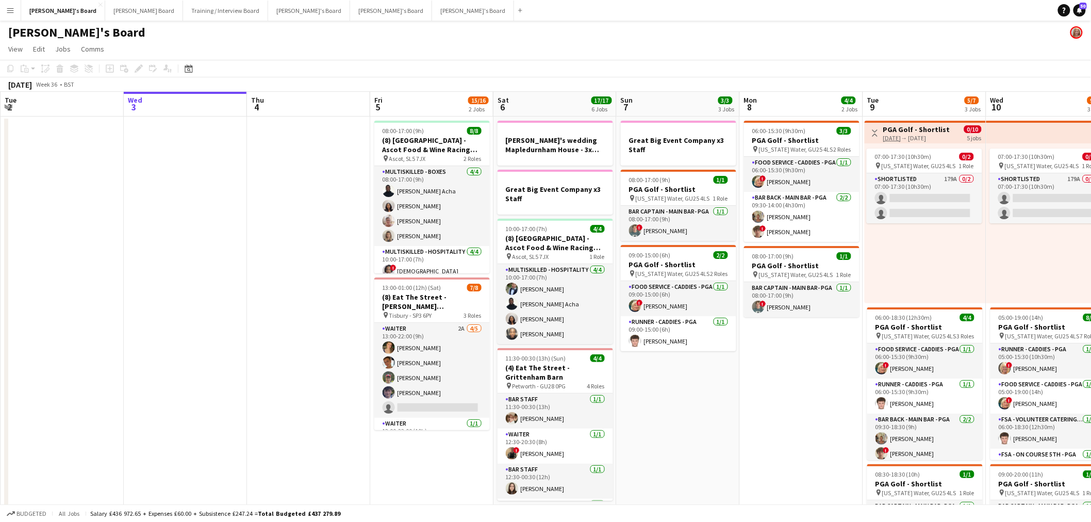
click at [9, 16] on button "Menu" at bounding box center [10, 10] width 21 height 21
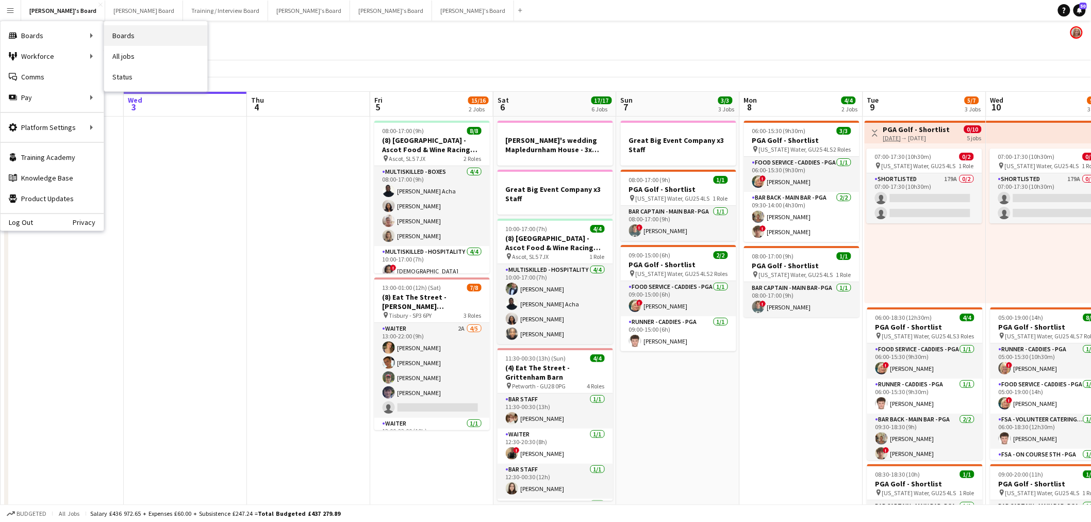
click at [145, 35] on link "Boards" at bounding box center [155, 35] width 103 height 21
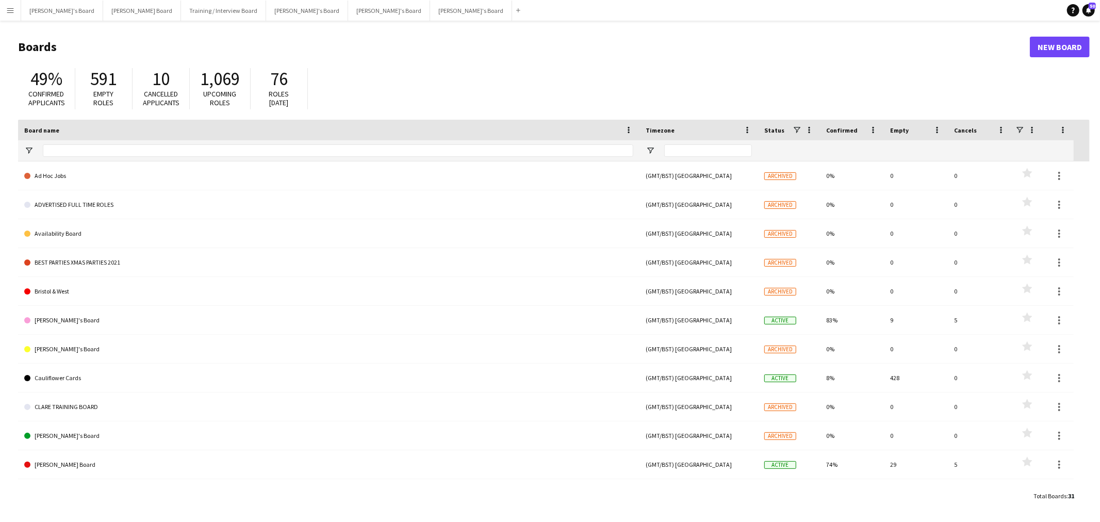
click at [3, 14] on button "Menu" at bounding box center [10, 10] width 21 height 21
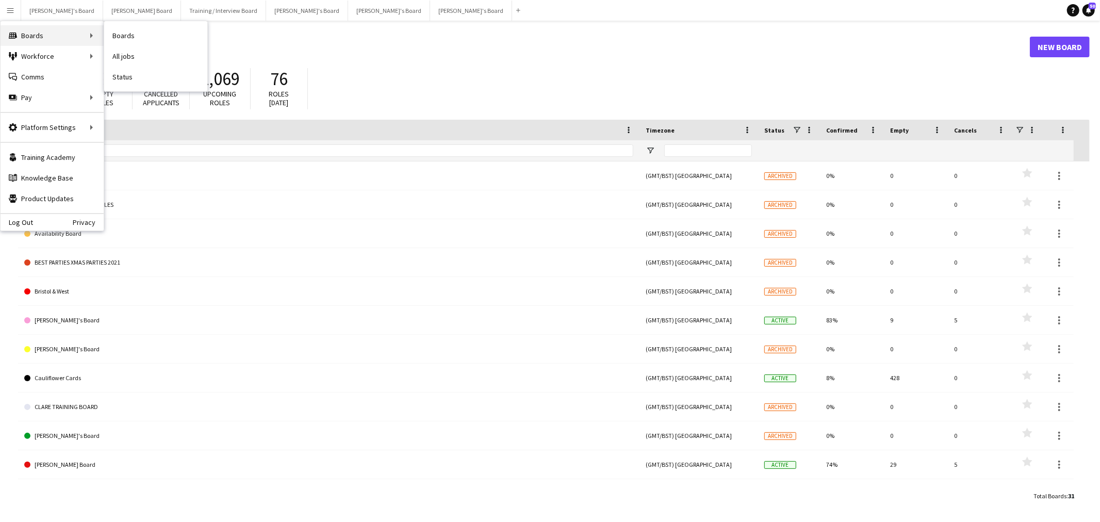
click at [28, 31] on div "Boards Boards" at bounding box center [52, 35] width 103 height 21
click at [145, 59] on link "All jobs" at bounding box center [155, 56] width 103 height 21
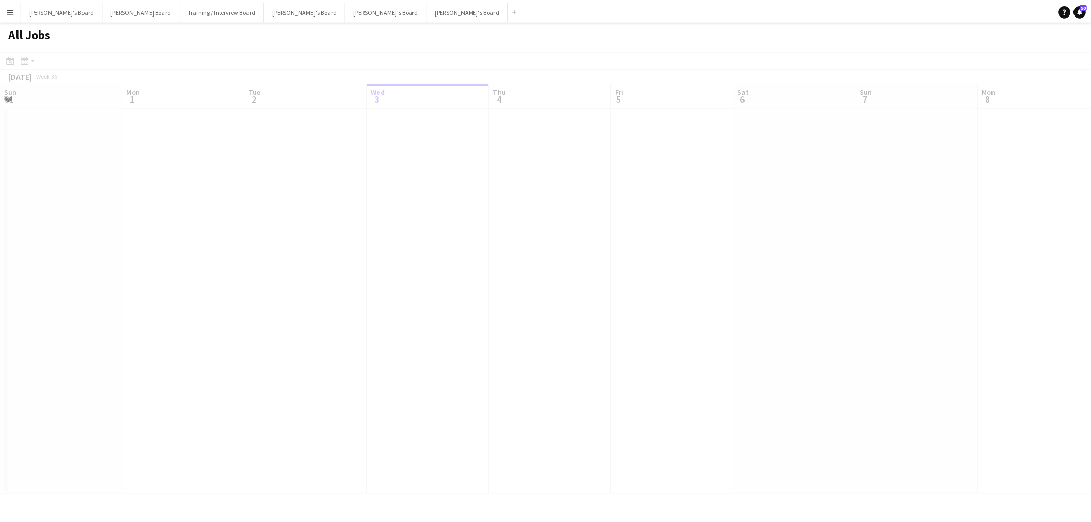
scroll to position [0, 246]
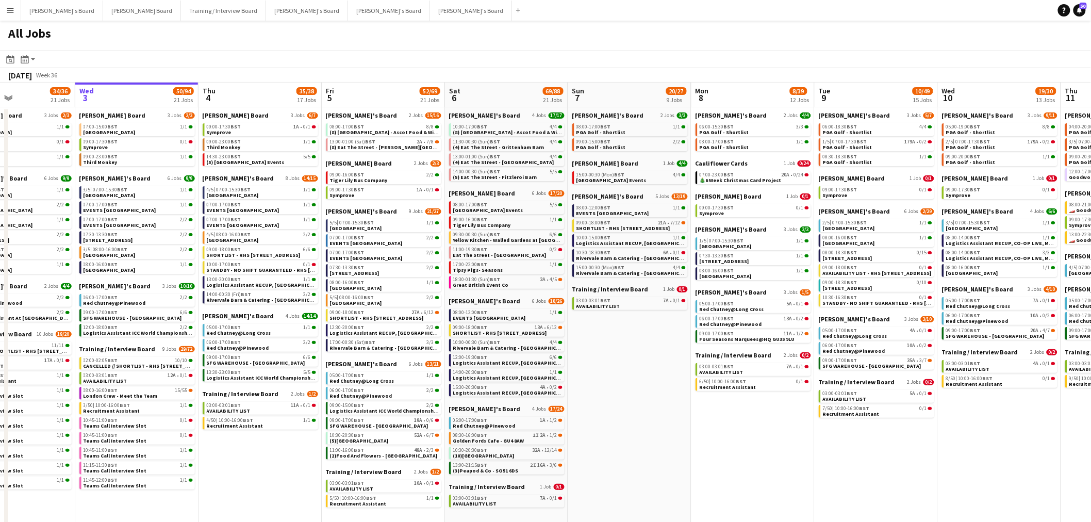
drag, startPoint x: 391, startPoint y: 211, endPoint x: 344, endPoint y: 213, distance: 46.9
click at [344, 213] on app-calendar-viewport "Sun 31 28/30 13 Jobs Mon 1 46/74 28 Jobs Tue 2 34/36 21 Jobs Wed 3 50/94 21 Job…" at bounding box center [545, 378] width 1091 height 593
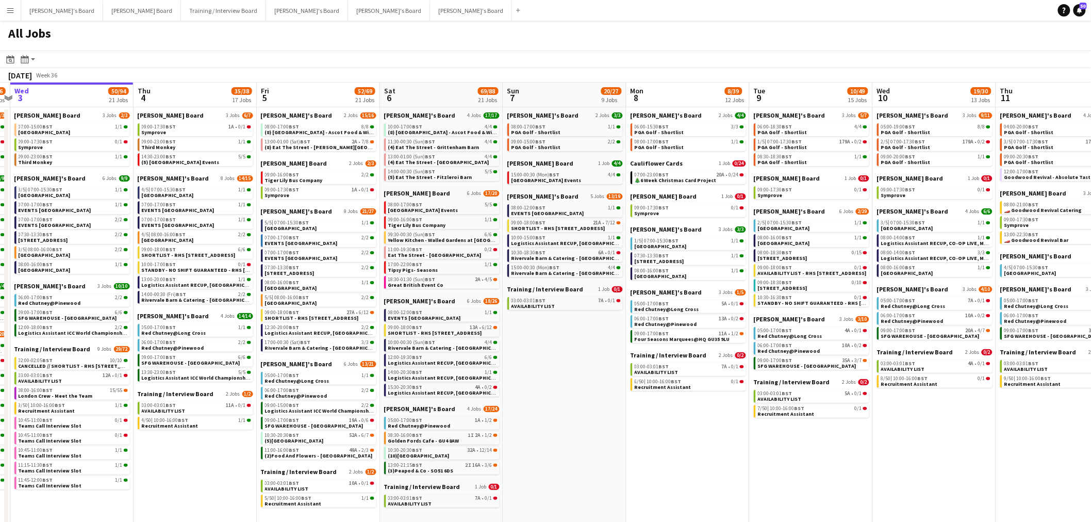
scroll to position [0, 364]
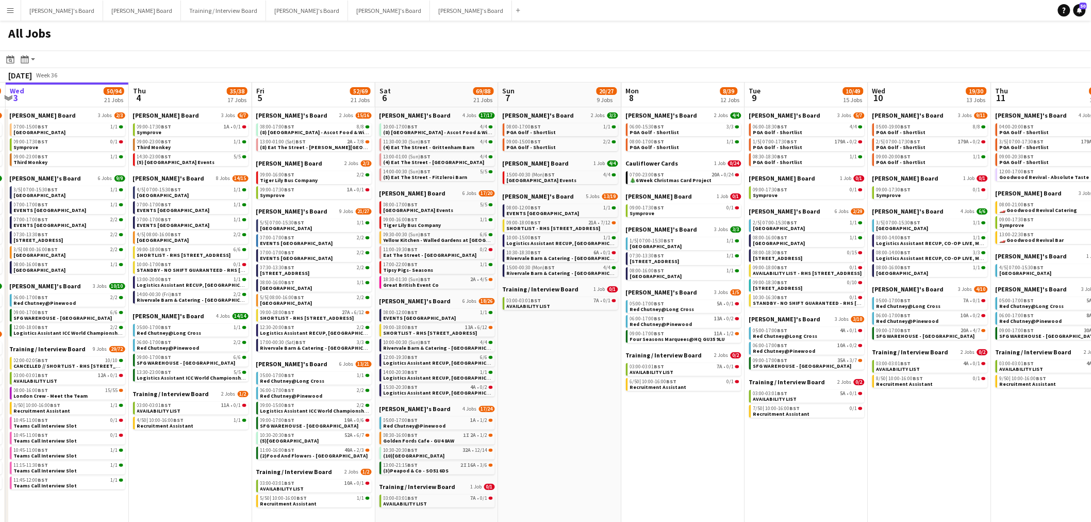
drag, startPoint x: 416, startPoint y: 234, endPoint x: 358, endPoint y: 235, distance: 57.2
click at [358, 235] on app-calendar-viewport "Sun 31 28/30 13 Jobs Mon 1 46/74 28 Jobs Tue 2 34/36 21 Jobs Wed 3 50/94 21 Job…" at bounding box center [545, 378] width 1091 height 593
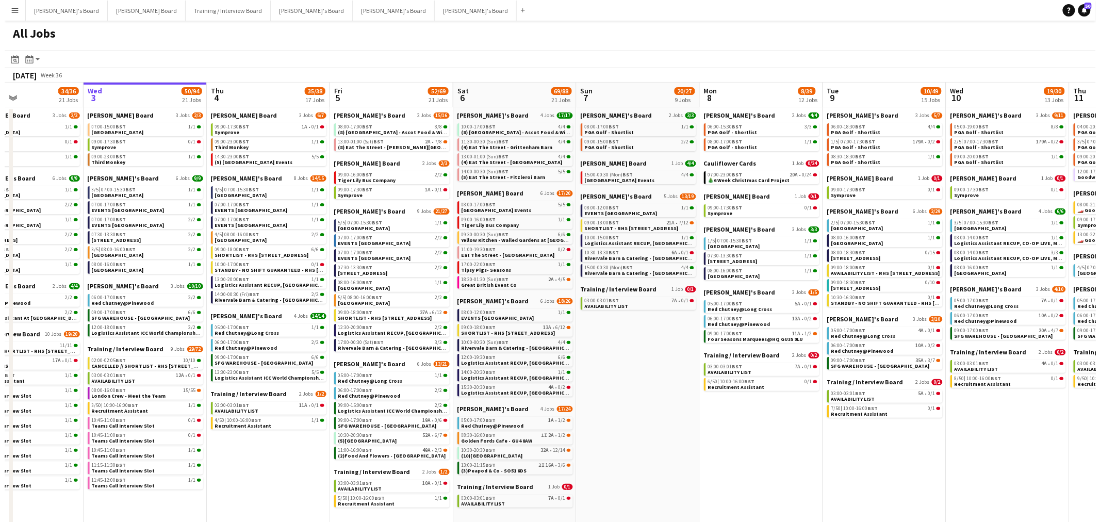
scroll to position [0, 282]
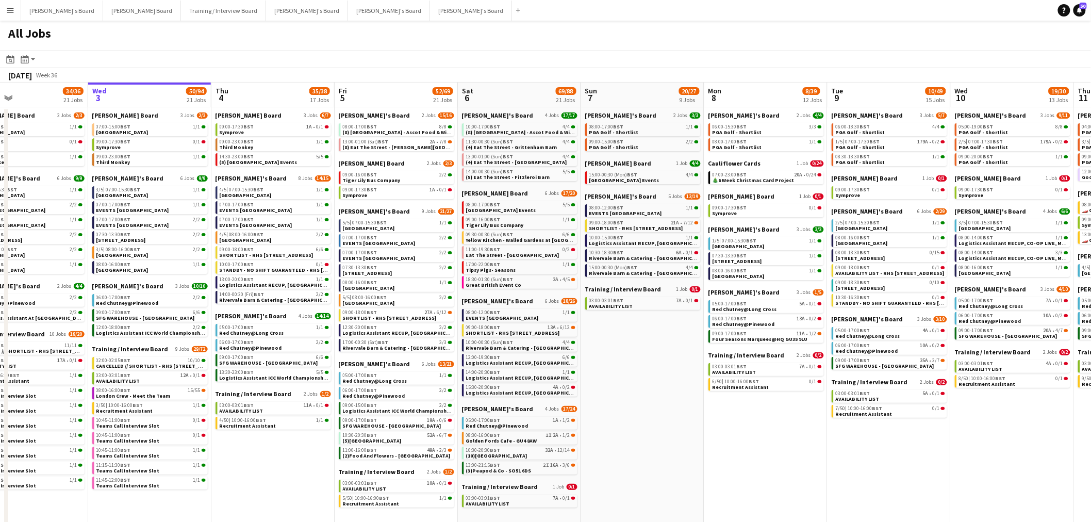
drag, startPoint x: 169, startPoint y: 240, endPoint x: 252, endPoint y: 251, distance: 83.2
click at [252, 251] on app-calendar-viewport "Sun 31 28/30 13 Jobs Mon 1 46/74 28 Jobs Tue 2 34/36 21 Jobs Wed 3 50/94 21 Job…" at bounding box center [545, 378] width 1091 height 593
click at [107, 6] on button "Dean's Board Close" at bounding box center [142, 11] width 78 height 20
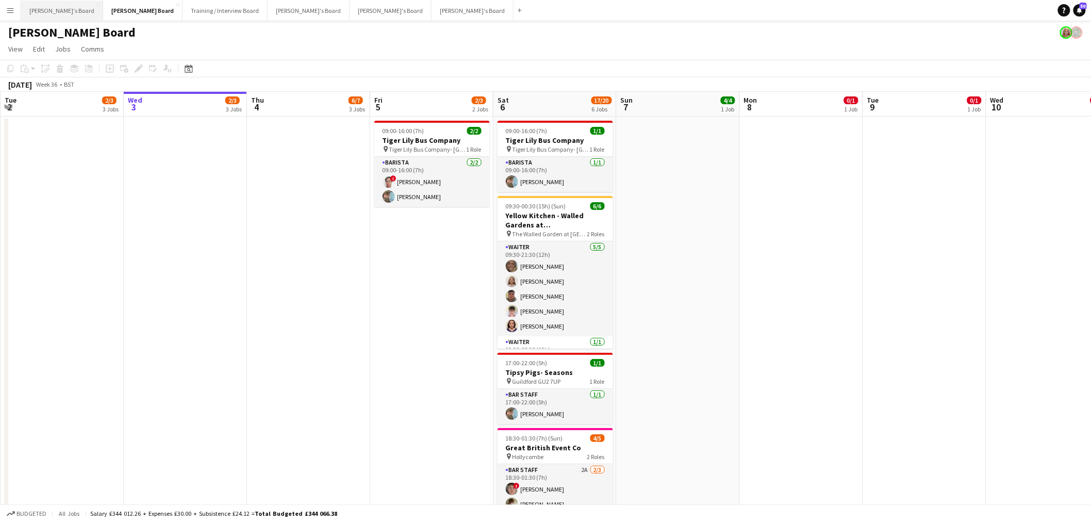
click at [46, 11] on button "Caitlin's Board Close" at bounding box center [62, 11] width 82 height 20
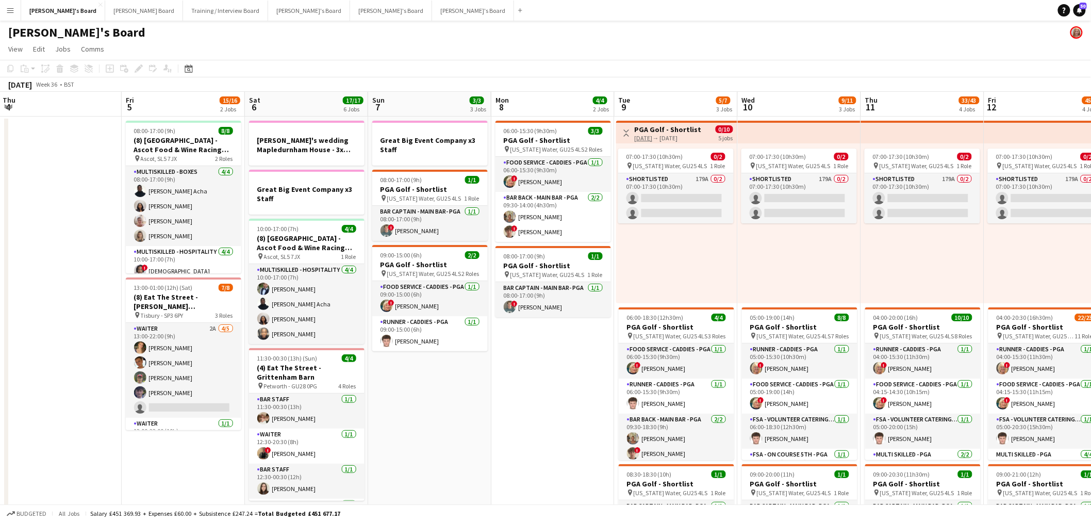
scroll to position [0, 260]
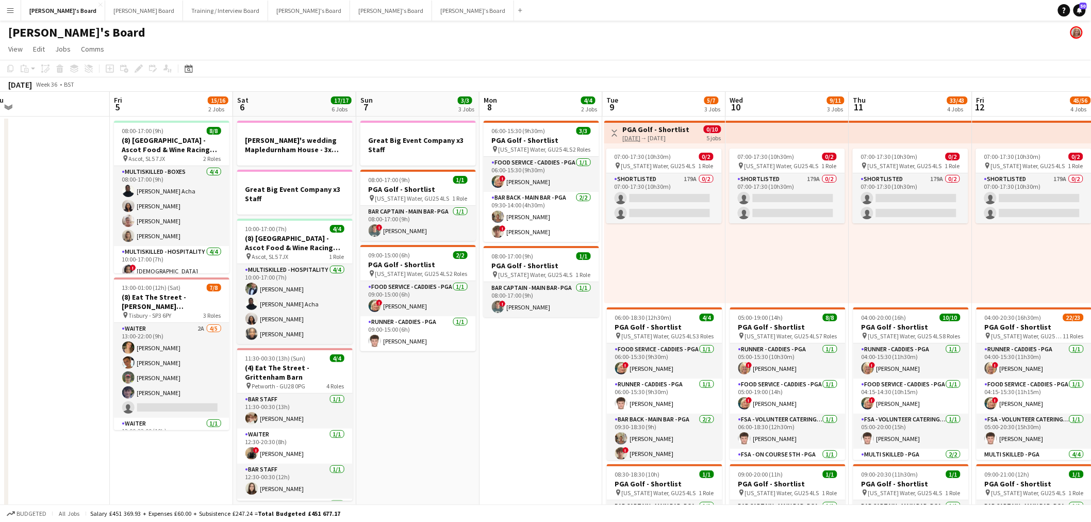
drag, startPoint x: 710, startPoint y: 441, endPoint x: 450, endPoint y: 349, distance: 276.4
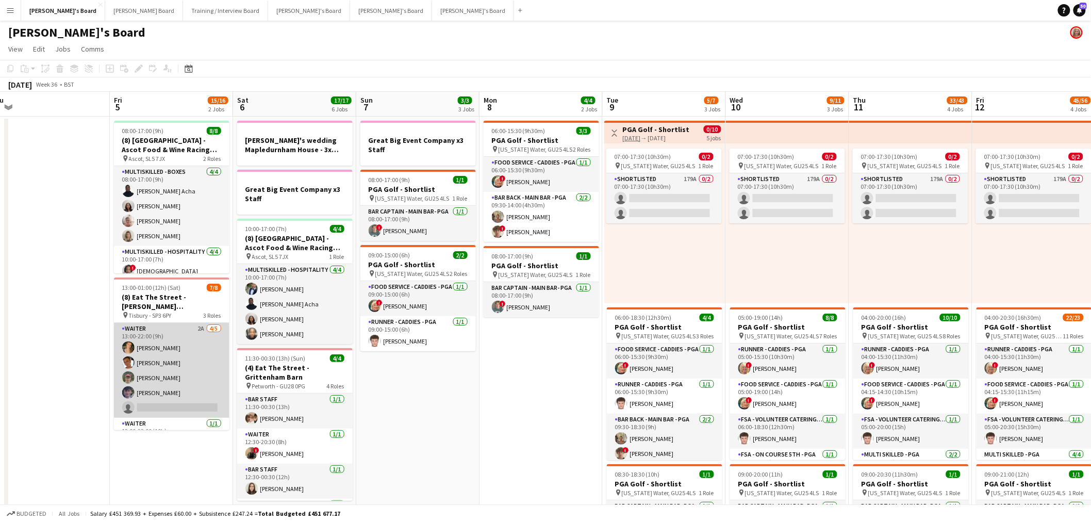
click at [143, 362] on app-card-role "Waiter 2A 4/5 13:00-22:00 (9h) annabelle lawrence Izzy Davies Joseph Keating Al…" at bounding box center [171, 370] width 115 height 95
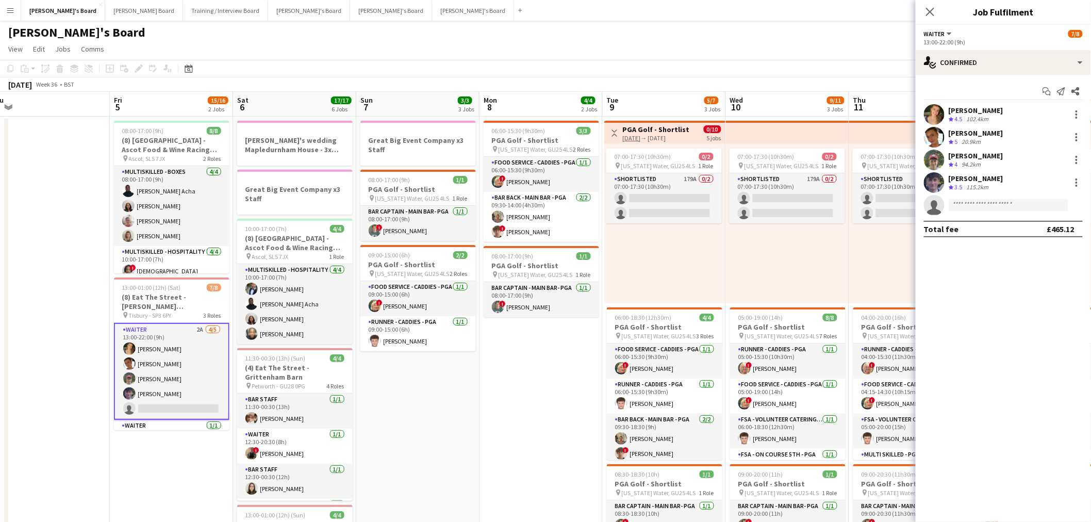
click at [439, 423] on app-date-cell "Great Big Event Company x3 Staff 08:00-17:00 (9h) 1/1 PGA Golf - Shortlist pin …" at bounding box center [417, 474] width 123 height 714
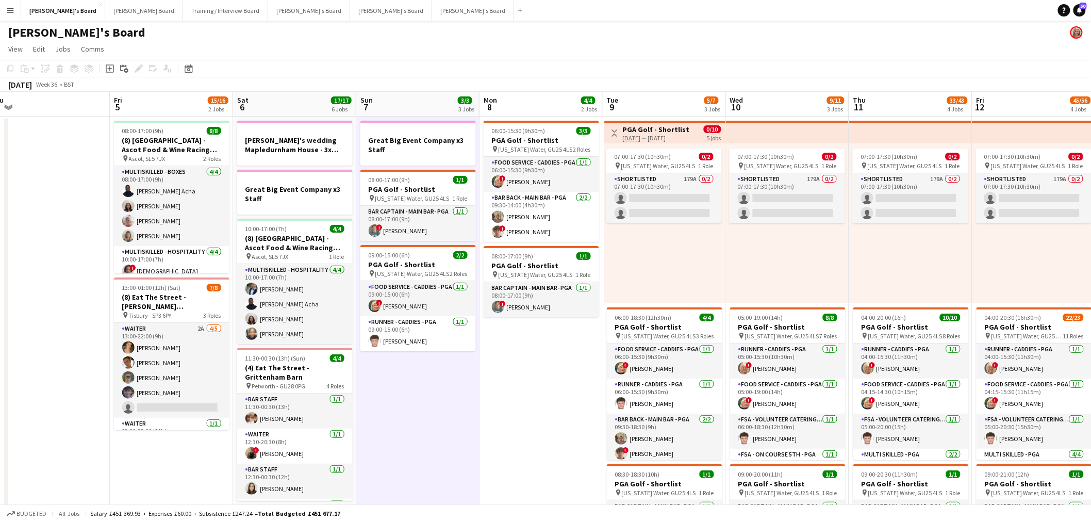
drag, startPoint x: 439, startPoint y: 423, endPoint x: 429, endPoint y: 416, distance: 12.3
click at [439, 422] on app-date-cell "Great Big Event Company x3 Staff 08:00-17:00 (9h) 1/1 PGA Golf - Shortlist pin …" at bounding box center [417, 474] width 123 height 714
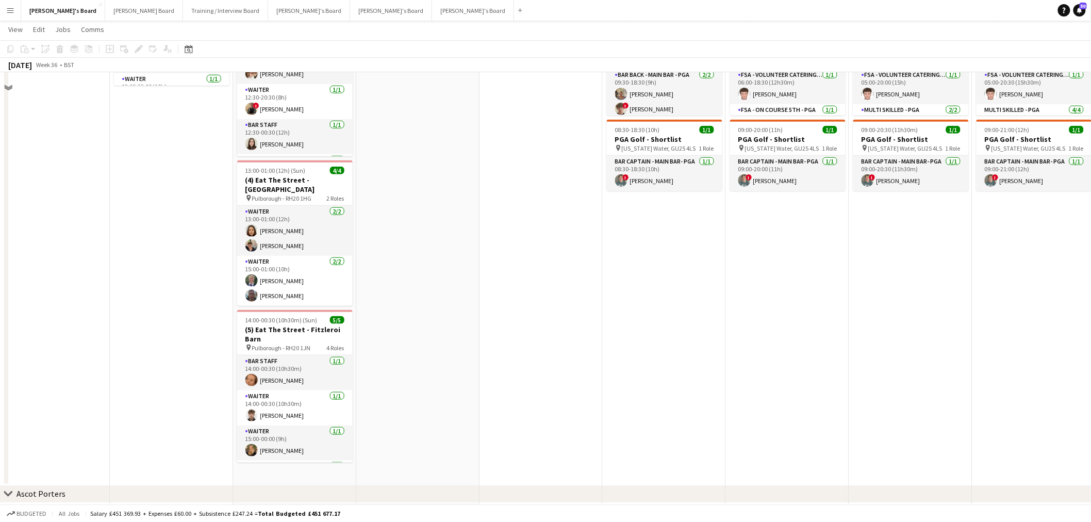
scroll to position [172, 0]
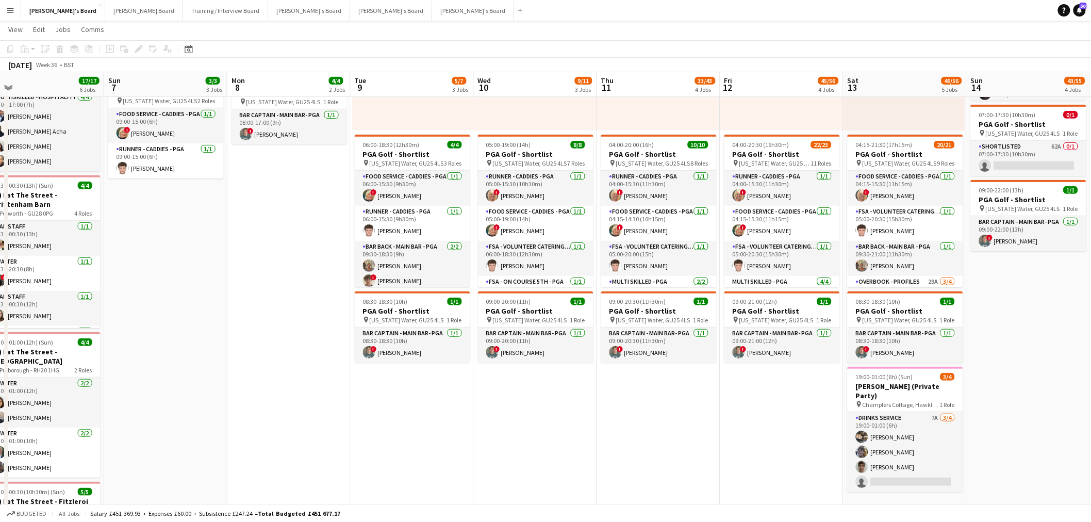
drag, startPoint x: 158, startPoint y: 362, endPoint x: 100, endPoint y: 372, distance: 59.7
click at [100, 372] on app-calendar-viewport "Tue 2 Wed 3 Thu 4 Fri 5 15/16 2 Jobs Sat 6 17/17 6 Jobs Sun 7 3/3 3 Jobs Mon 8 …" at bounding box center [545, 469] width 1091 height 1200
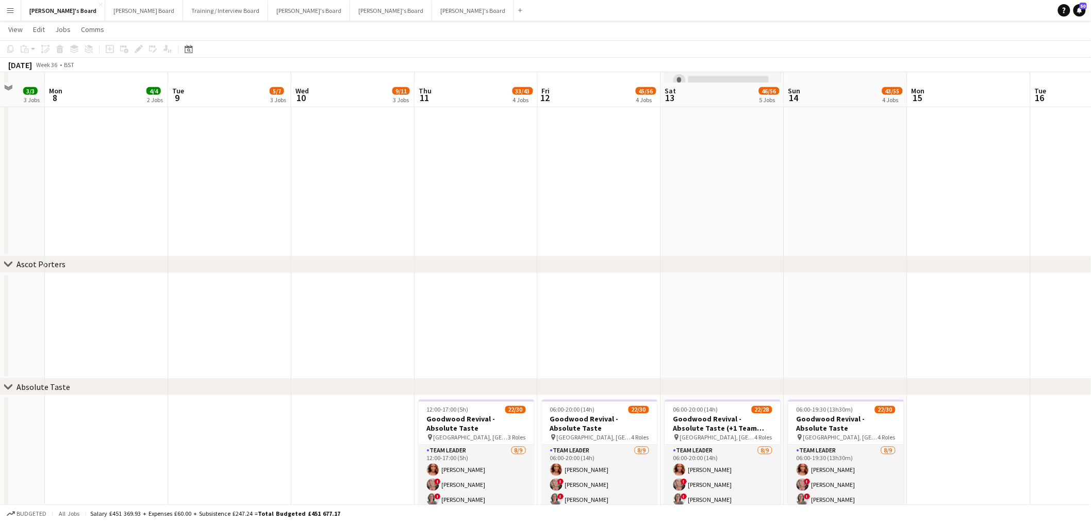
scroll to position [736, 0]
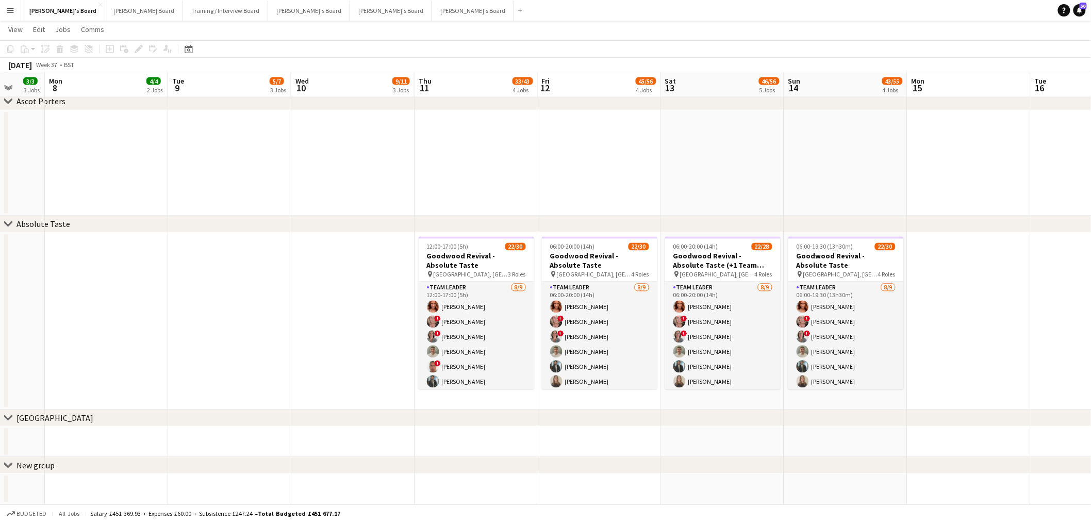
drag, startPoint x: 362, startPoint y: 318, endPoint x: -66, endPoint y: 339, distance: 429.0
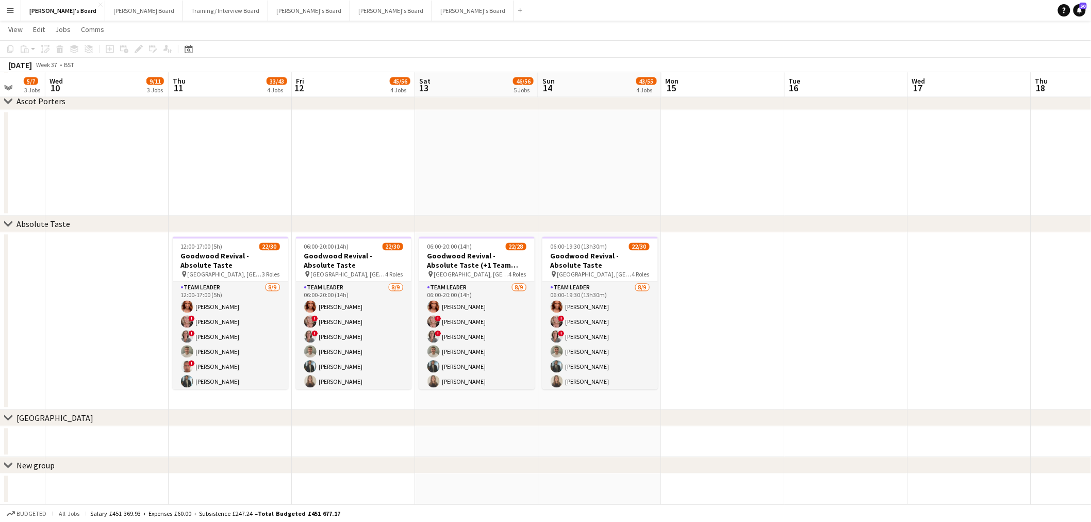
drag, startPoint x: 607, startPoint y: 323, endPoint x: 888, endPoint y: 318, distance: 281.6
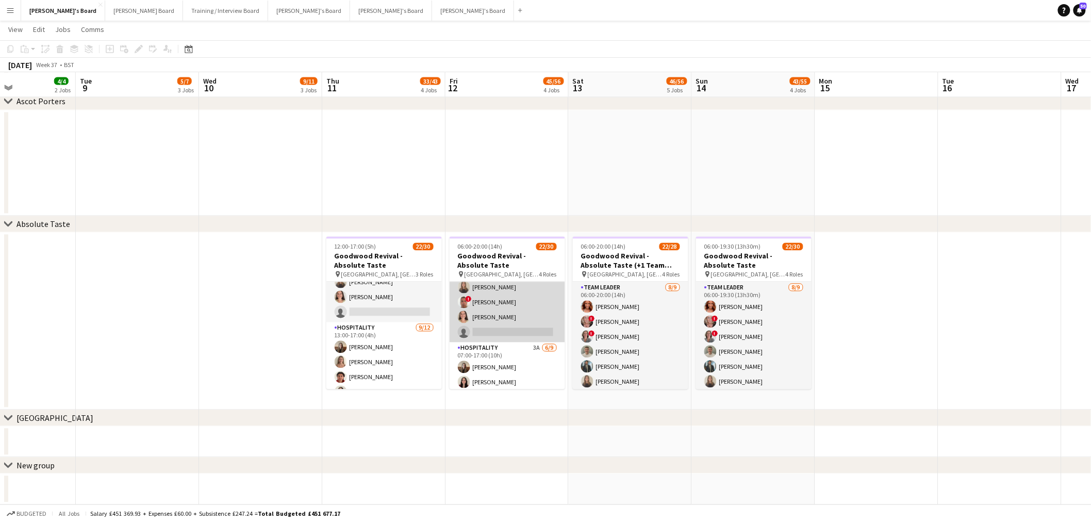
scroll to position [114, 0]
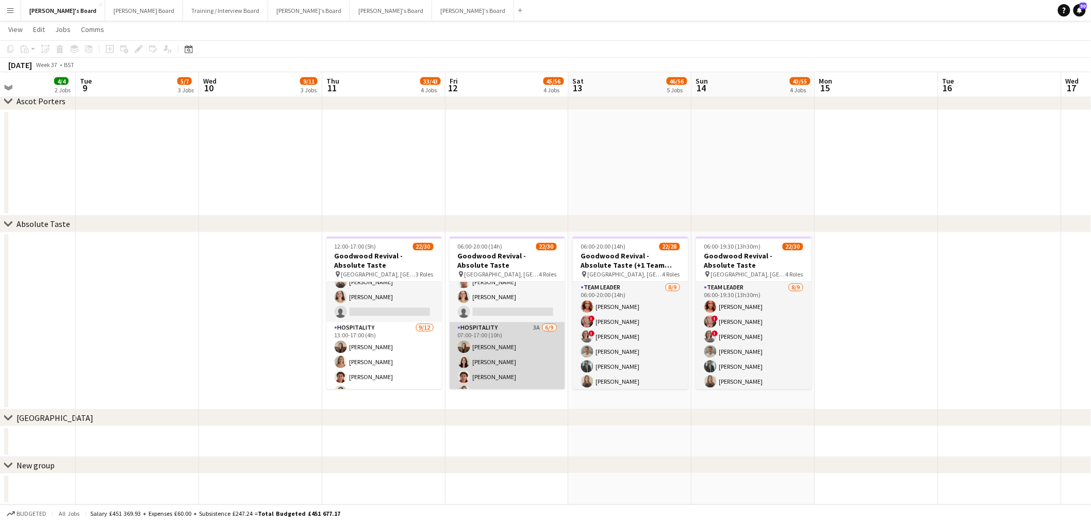
click at [497, 341] on app-card-role "Hospitality 3A 6/9 07:00-17:00 (10h) Chloe Kirkham Jayda Brown Max Goubert Niam…" at bounding box center [507, 399] width 115 height 155
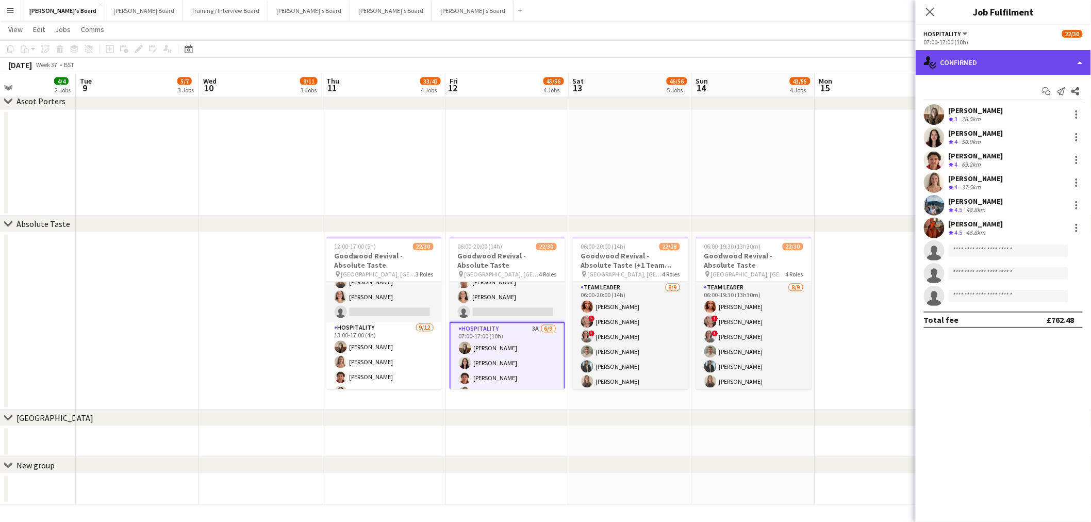
click at [1008, 55] on div "single-neutral-actions-check-2 Confirmed" at bounding box center [1003, 62] width 175 height 25
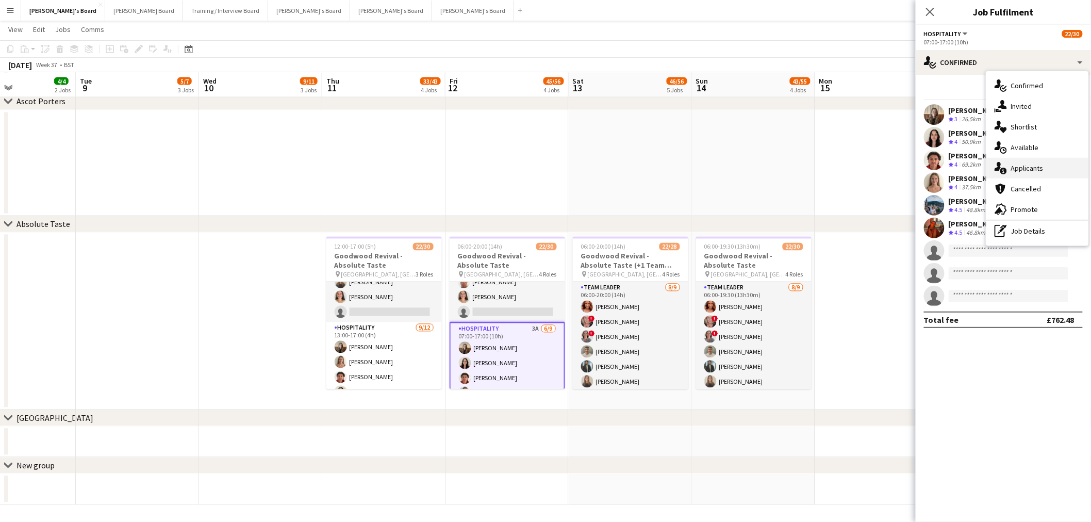
click at [1021, 171] on span "Applicants" at bounding box center [1027, 167] width 32 height 9
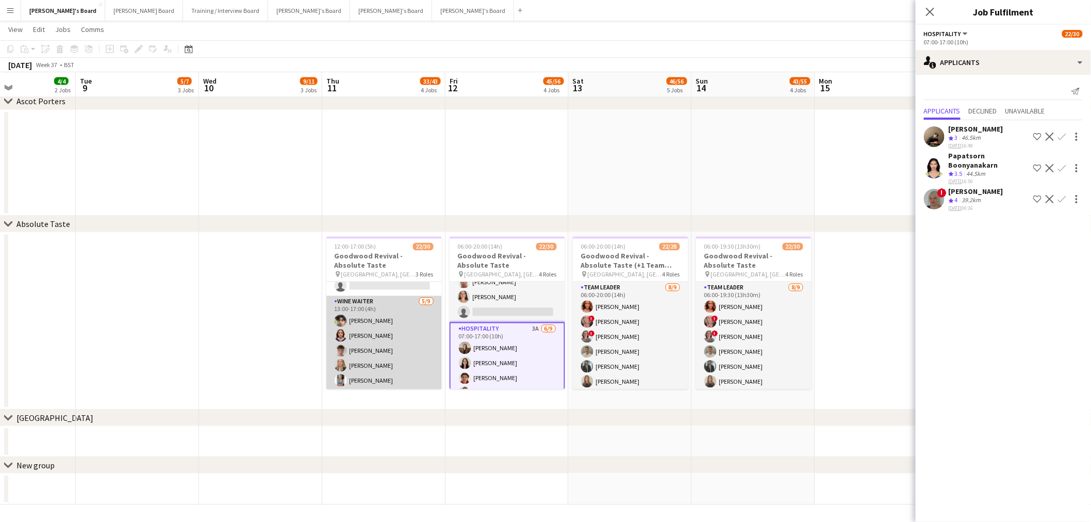
scroll to position [401, 0]
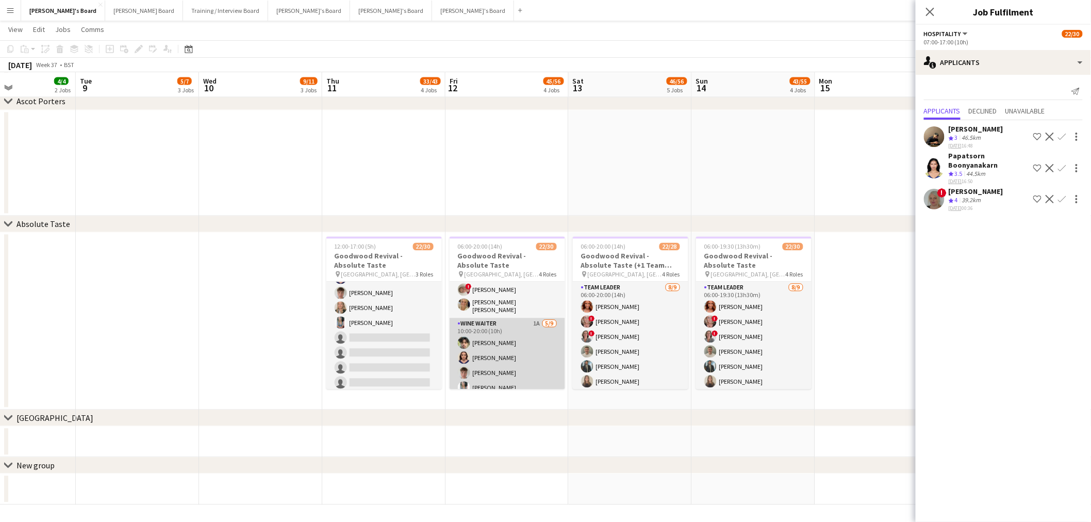
click at [501, 360] on app-card-role "WINE WAITER 1A 5/9 10:00-20:00 (10h) elliott bradford Molly Harper Tom Spencer …" at bounding box center [507, 395] width 115 height 155
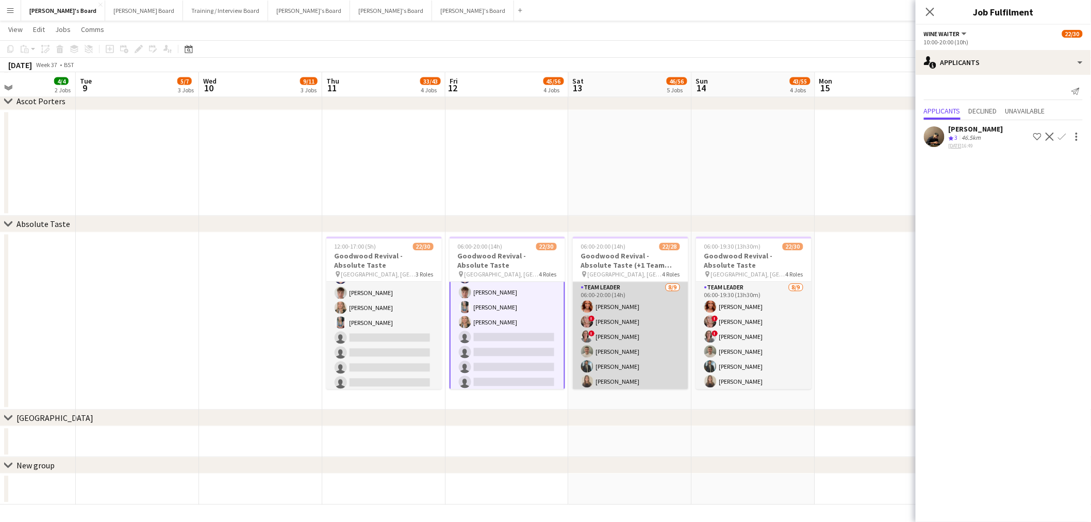
scroll to position [172, 0]
click at [619, 332] on app-card-role "Hospitality 1A 6/8 07:00-17:00 (10h) Chloe Kirkham Max Goubert Andrey Prince Ni…" at bounding box center [630, 335] width 115 height 140
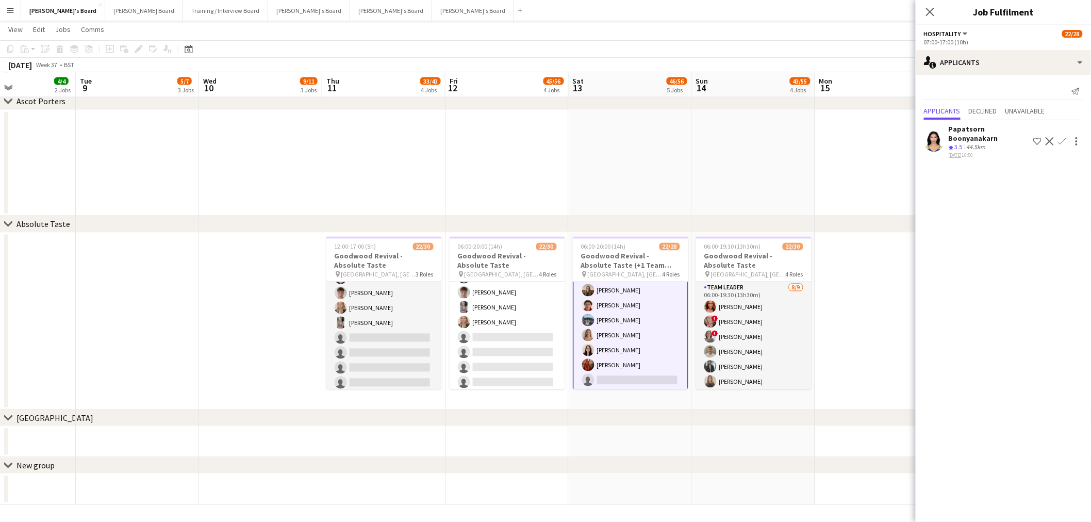
scroll to position [287, 0]
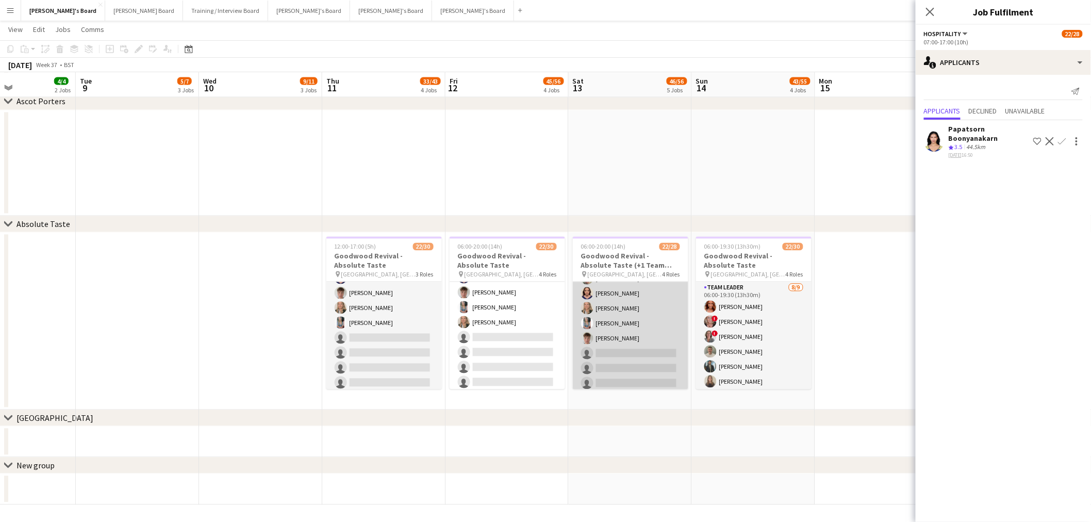
click at [626, 334] on app-card-role "WINE WAITER 5/8 10:00-19:30 (9h30m) elliott bradford Molly Harper Lily Scott-Hu…" at bounding box center [630, 324] width 115 height 140
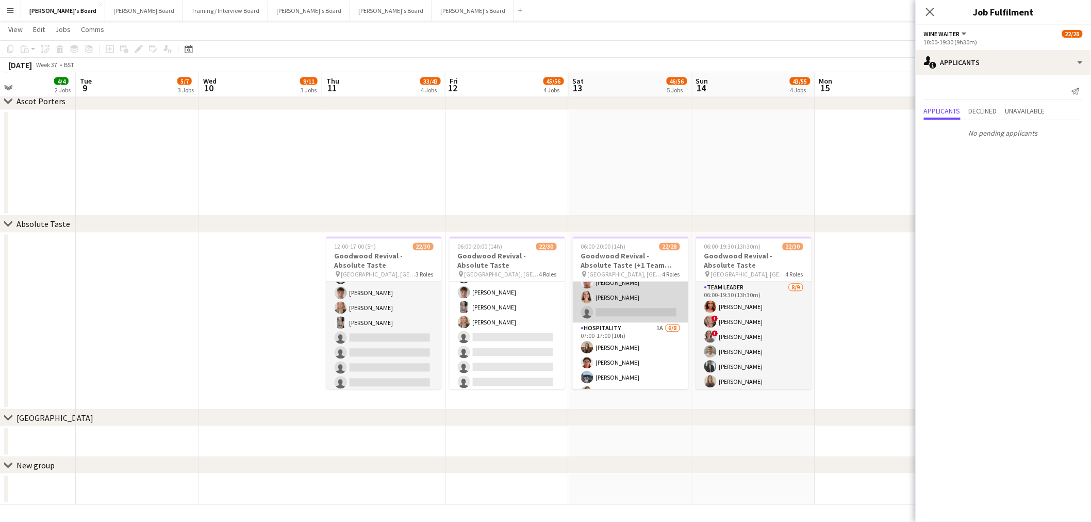
scroll to position [114, 0]
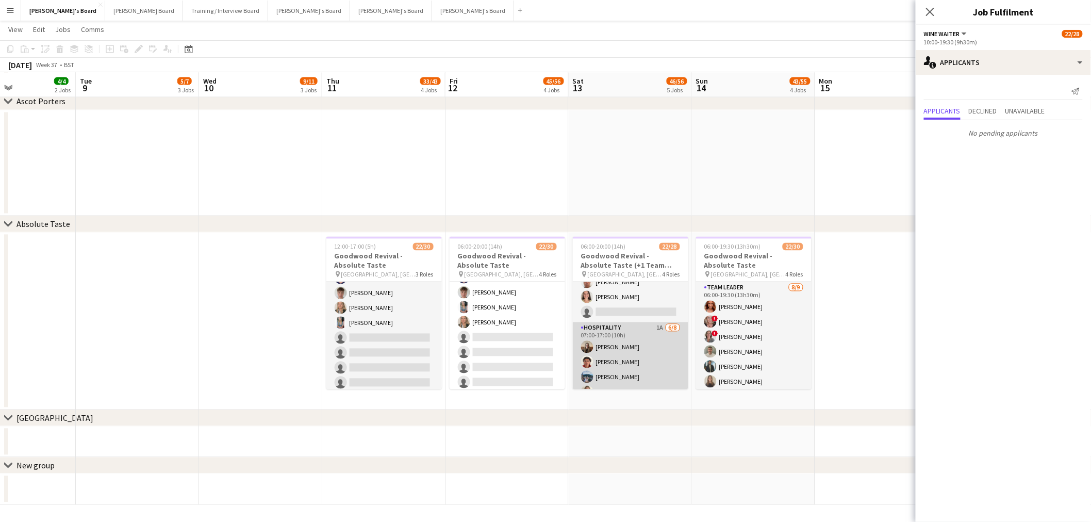
click at [639, 346] on app-card-role "Hospitality 1A 6/8 07:00-17:00 (10h) Chloe Kirkham Max Goubert Andrey Prince Ni…" at bounding box center [630, 392] width 115 height 140
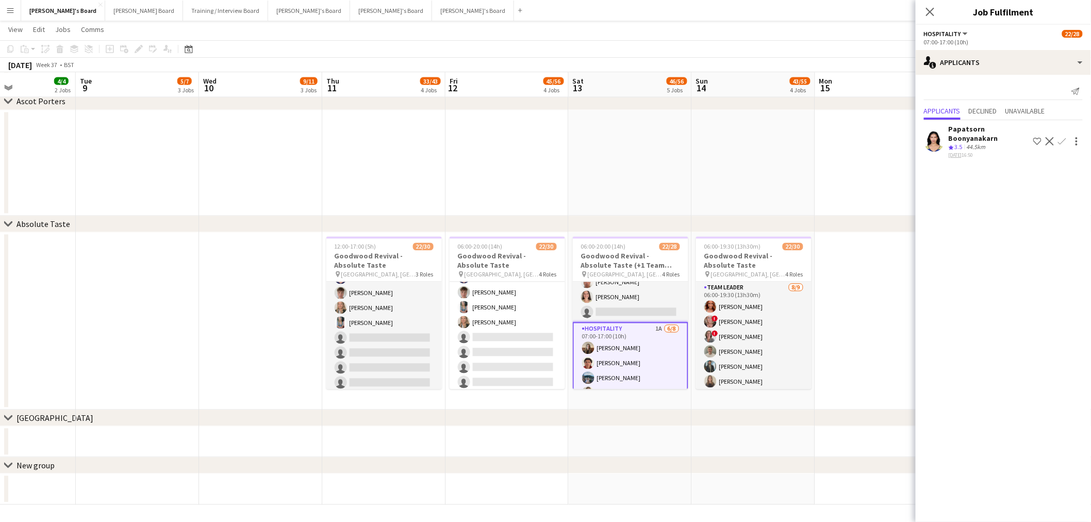
scroll to position [0, 0]
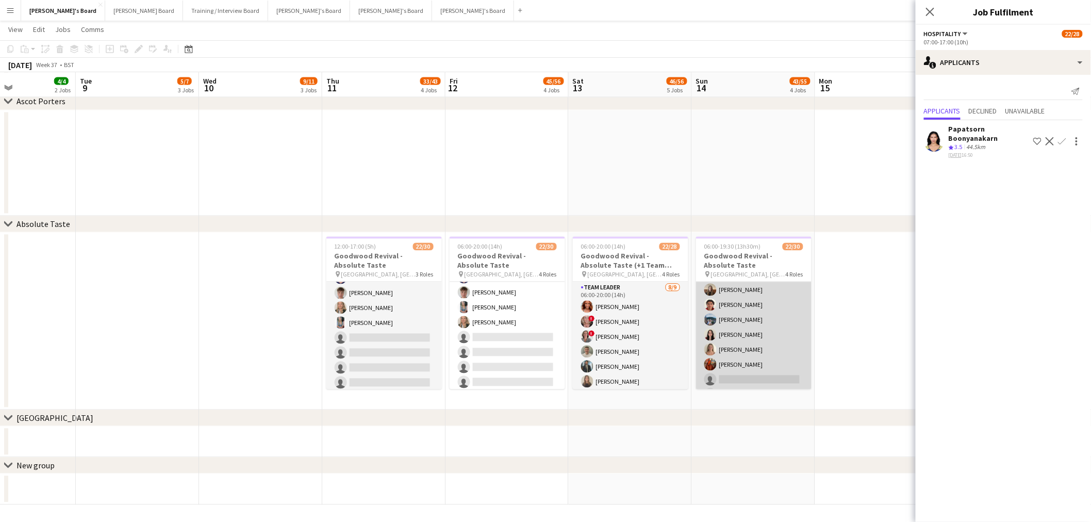
click at [779, 324] on app-card-role "Hospitality 2A 6/9 07:00-17:00 (10h) Chloe Kirkham Max Goubert Andrey Prince Ja…" at bounding box center [753, 342] width 115 height 155
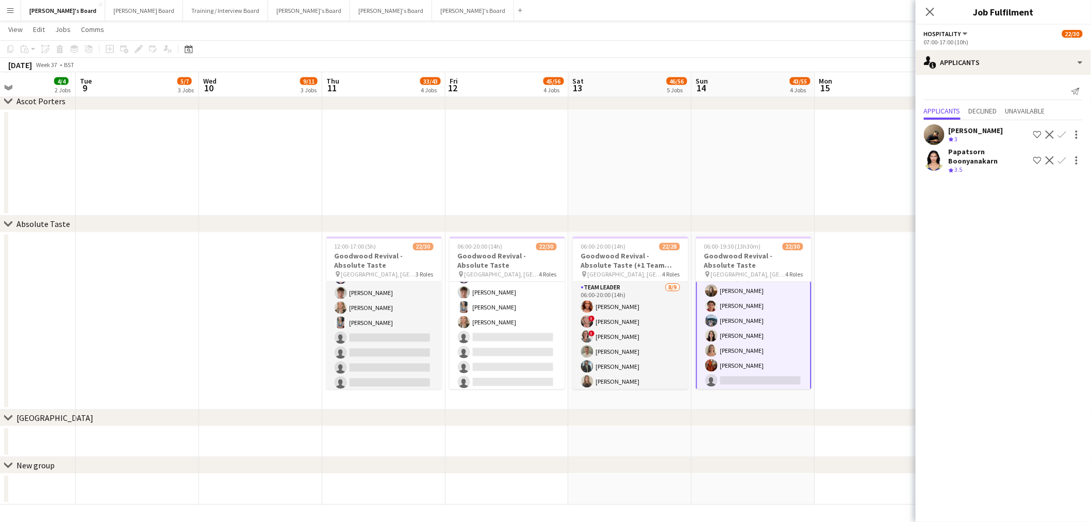
scroll to position [172, 0]
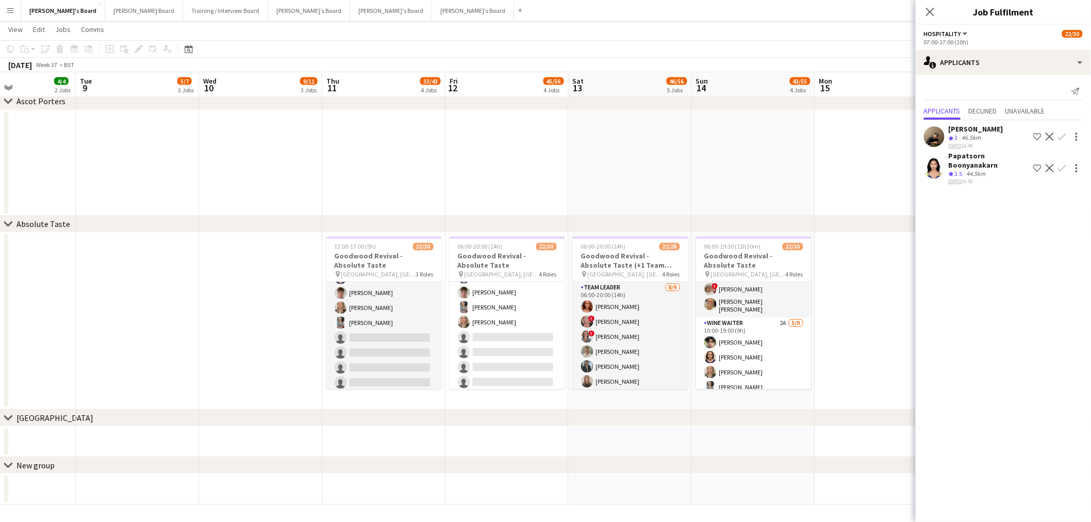
click at [763, 337] on app-card-role "WINE WAITER 2A 5/9 10:00-19:00 (9h) elliott bradford Molly Harper Lily Scott-Hu…" at bounding box center [753, 395] width 115 height 155
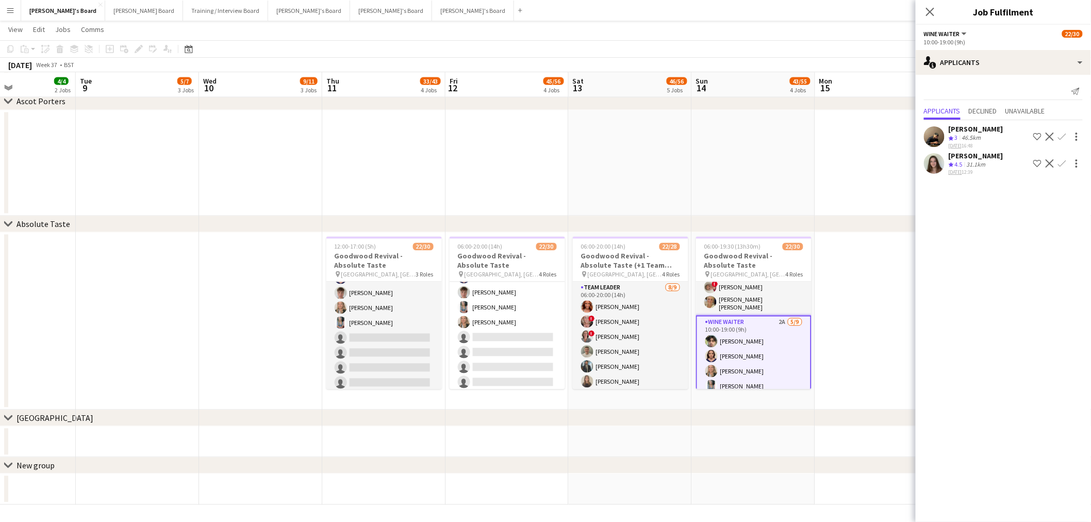
scroll to position [343, 0]
click at [981, 172] on div "03-09-2025 12:39" at bounding box center [976, 172] width 55 height 7
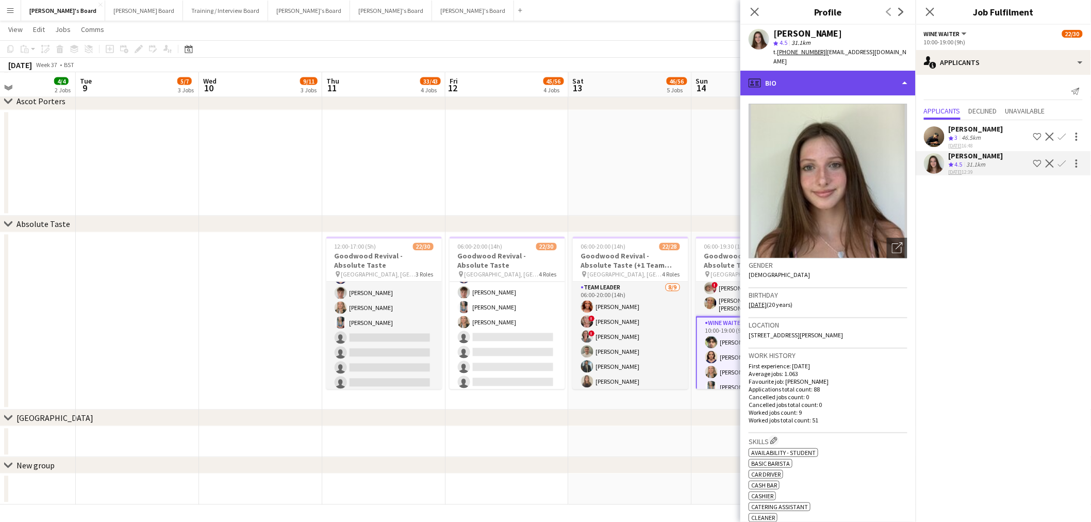
click at [813, 71] on div "profile Bio" at bounding box center [827, 83] width 175 height 25
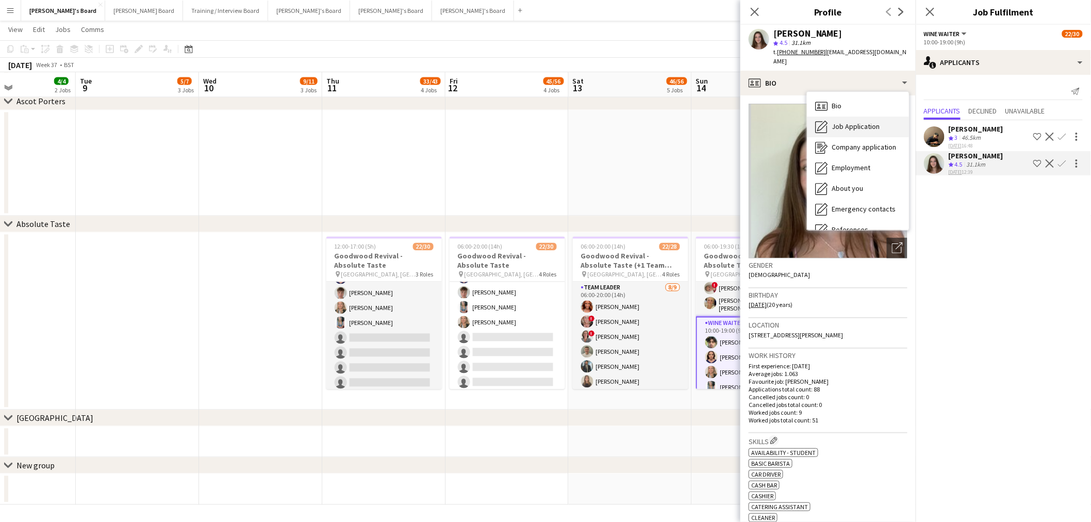
click at [857, 122] on span "Job Application" at bounding box center [856, 126] width 48 height 9
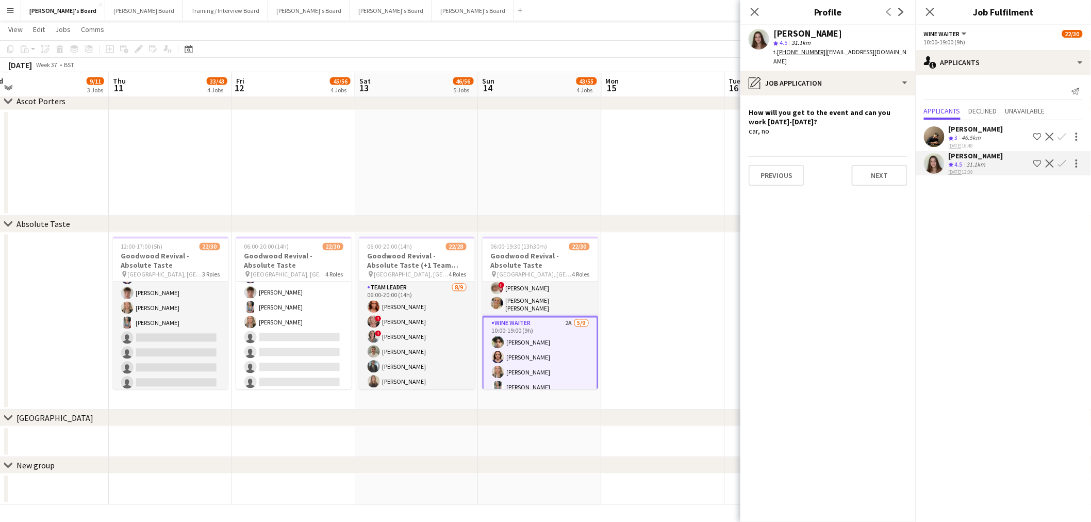
drag, startPoint x: 572, startPoint y: 139, endPoint x: 358, endPoint y: 230, distance: 232.6
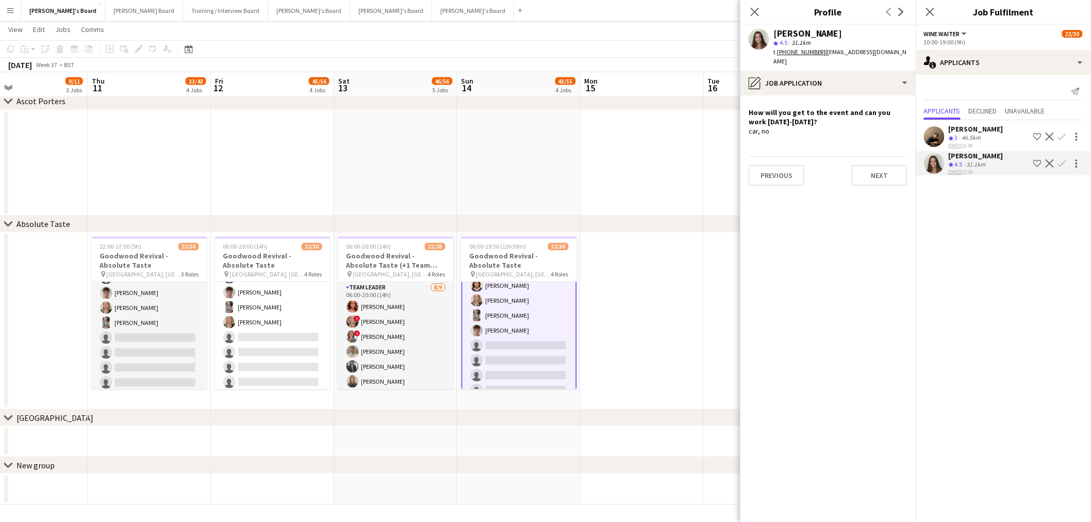
scroll to position [423, 0]
click at [635, 170] on app-date-cell at bounding box center [642, 163] width 123 height 106
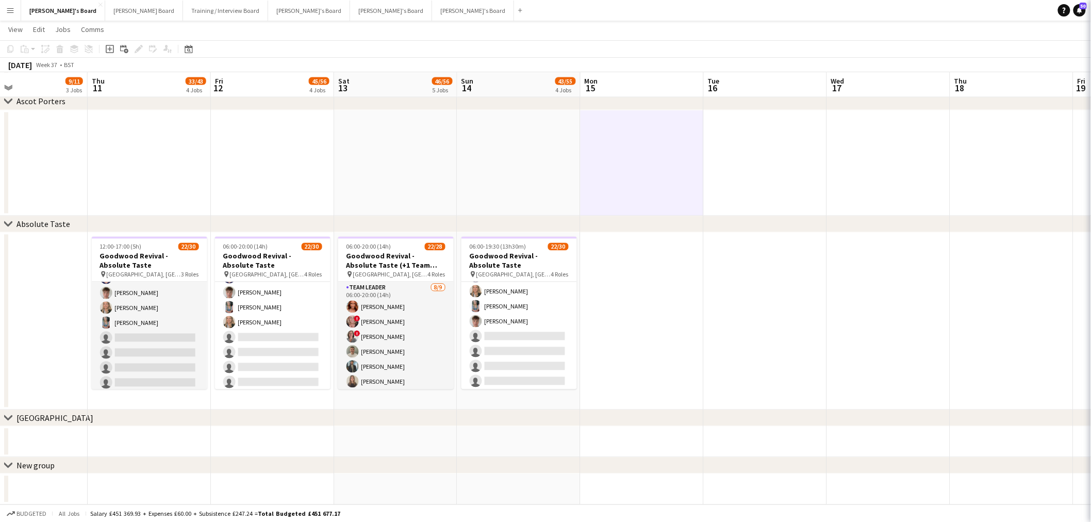
scroll to position [422, 0]
click at [635, 170] on app-date-cell at bounding box center [642, 163] width 123 height 106
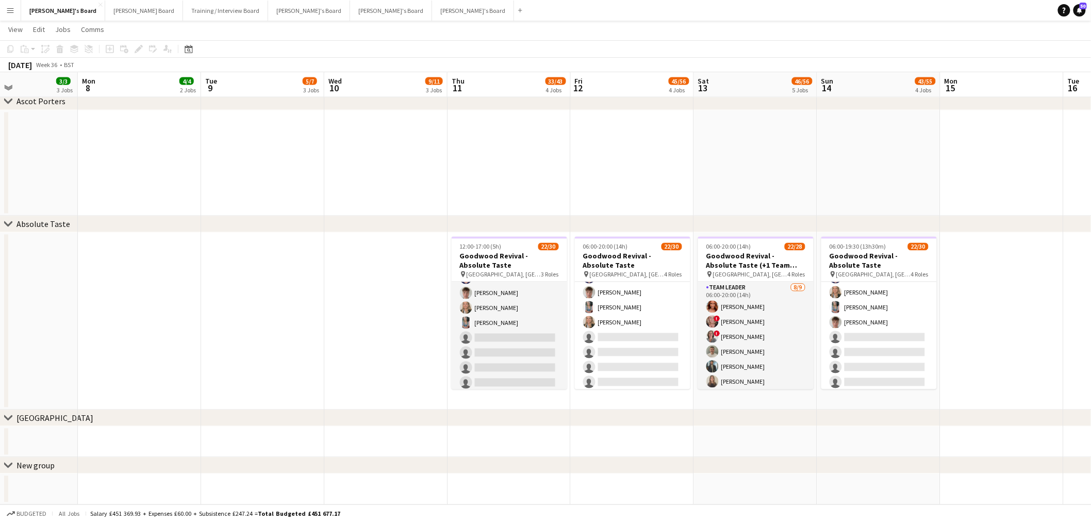
drag, startPoint x: 200, startPoint y: 268, endPoint x: 317, endPoint y: 279, distance: 118.1
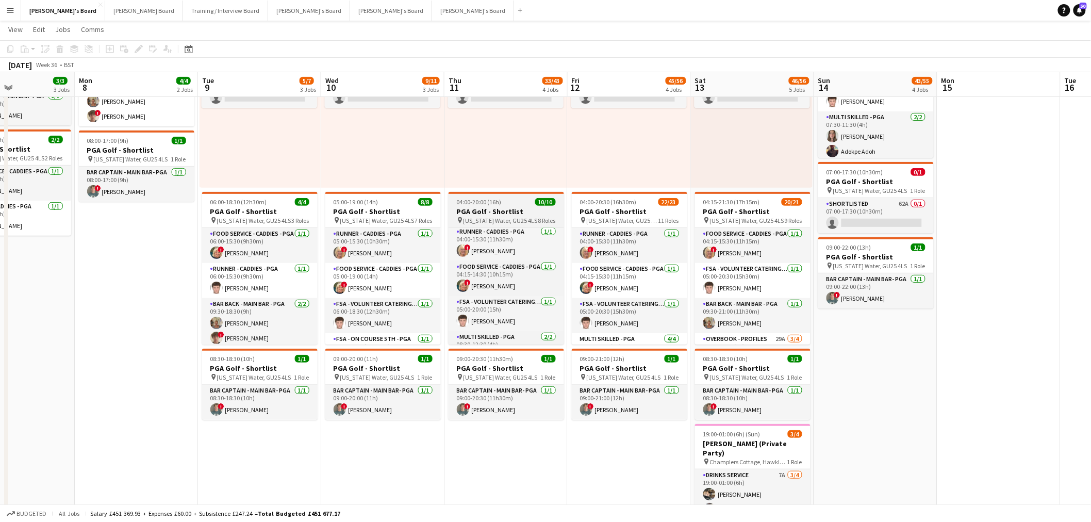
scroll to position [0, 0]
click at [300, 150] on div "07:00-17:30 (10h30m) 0/2 pin Virginia Water, GU25 4LS 1 Role Shortlisted 179A 0…" at bounding box center [260, 108] width 121 height 160
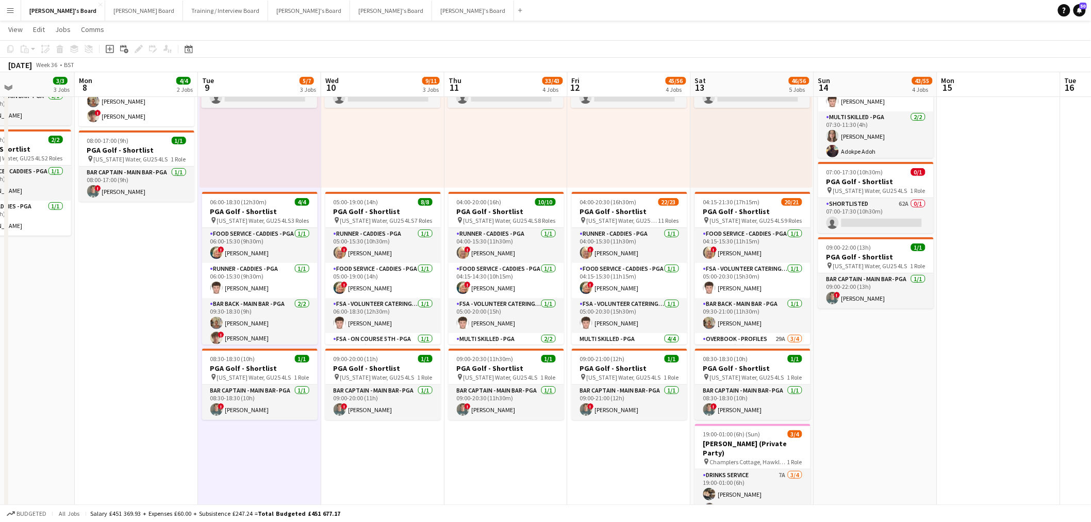
click at [300, 150] on div "07:00-17:30 (10h30m) 0/2 pin Virginia Water, GU25 4LS 1 Role Shortlisted 179A 0…" at bounding box center [260, 108] width 121 height 160
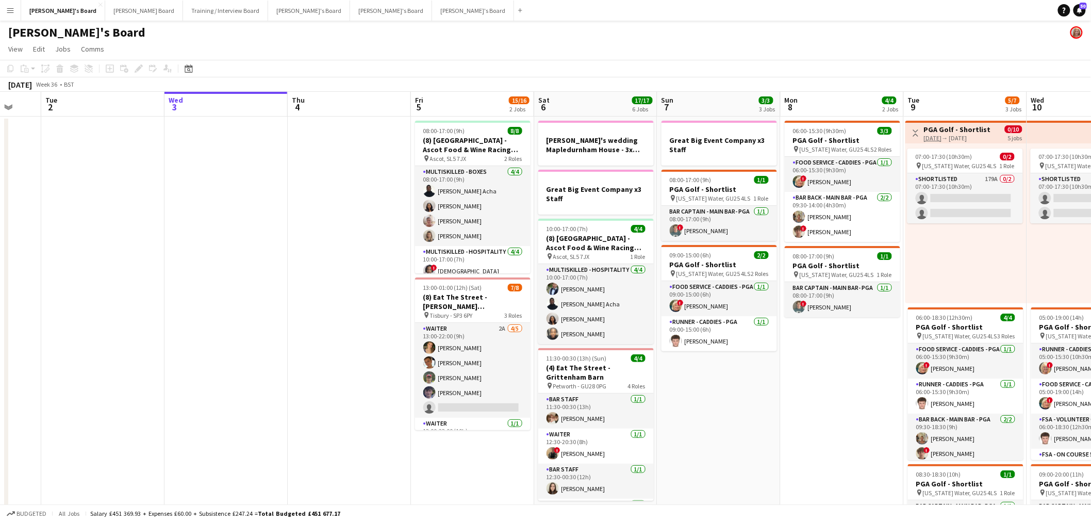
drag, startPoint x: 277, startPoint y: 260, endPoint x: 1003, endPoint y: 249, distance: 726.0
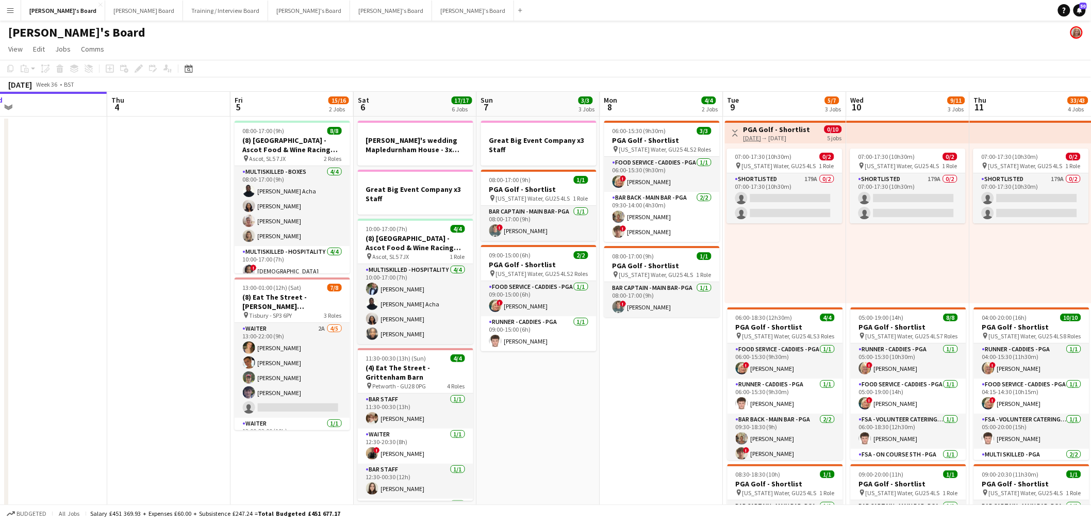
drag, startPoint x: 308, startPoint y: 244, endPoint x: 74, endPoint y: 262, distance: 234.7
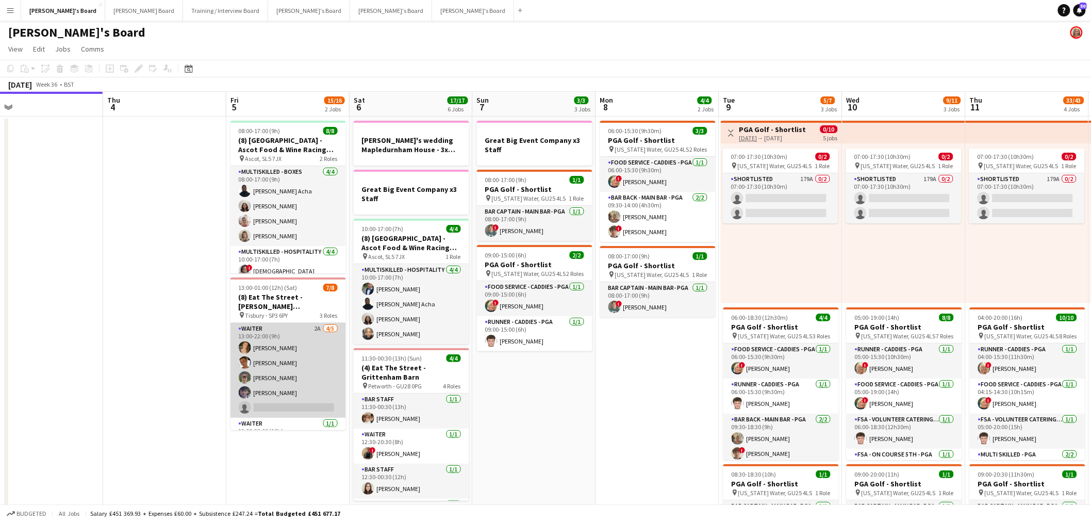
click at [297, 371] on app-card-role "Waiter 2A 4/5 13:00-22:00 (9h) annabelle lawrence Izzy Davies Joseph Keating Al…" at bounding box center [287, 370] width 115 height 95
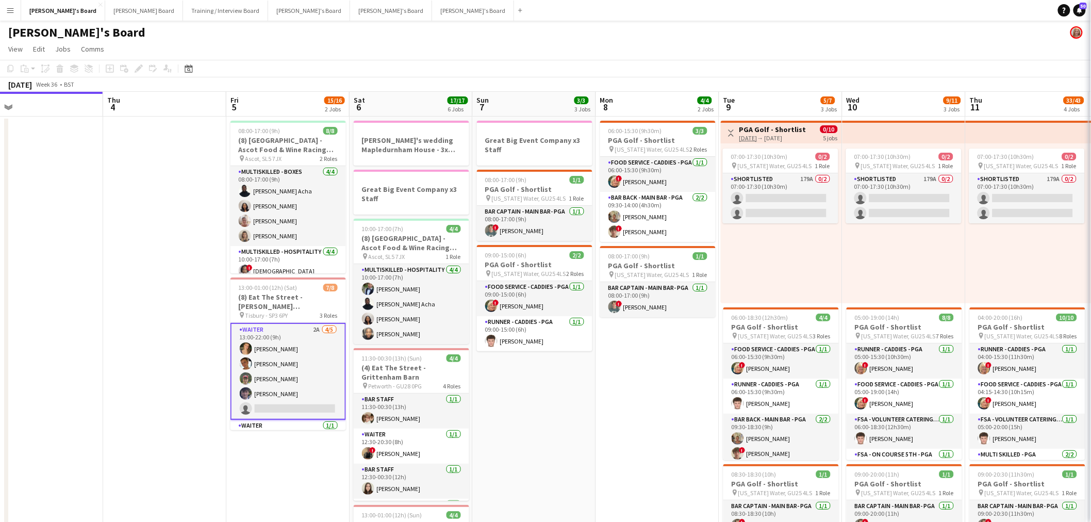
scroll to position [0, 390]
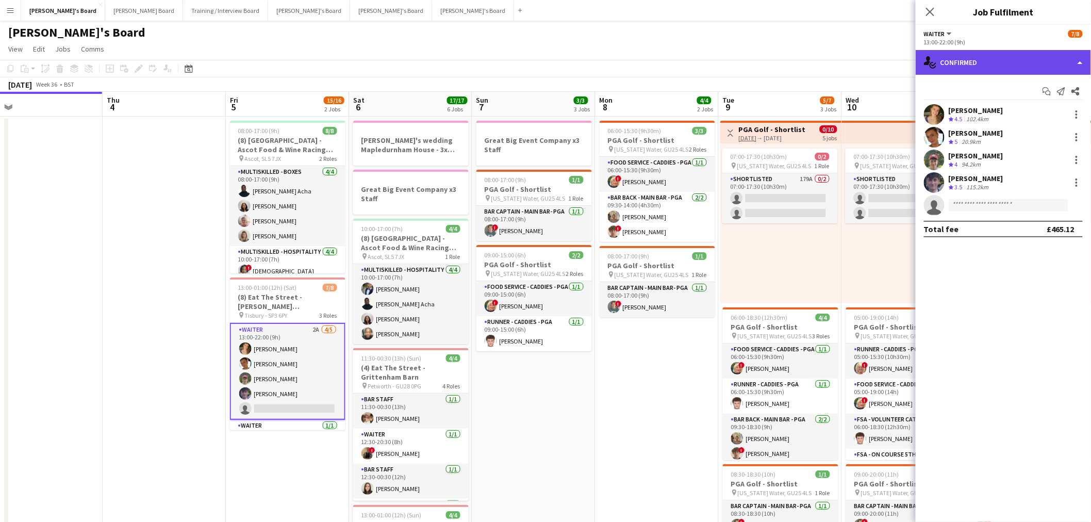
click at [1008, 53] on div "single-neutral-actions-check-2 Confirmed" at bounding box center [1003, 62] width 175 height 25
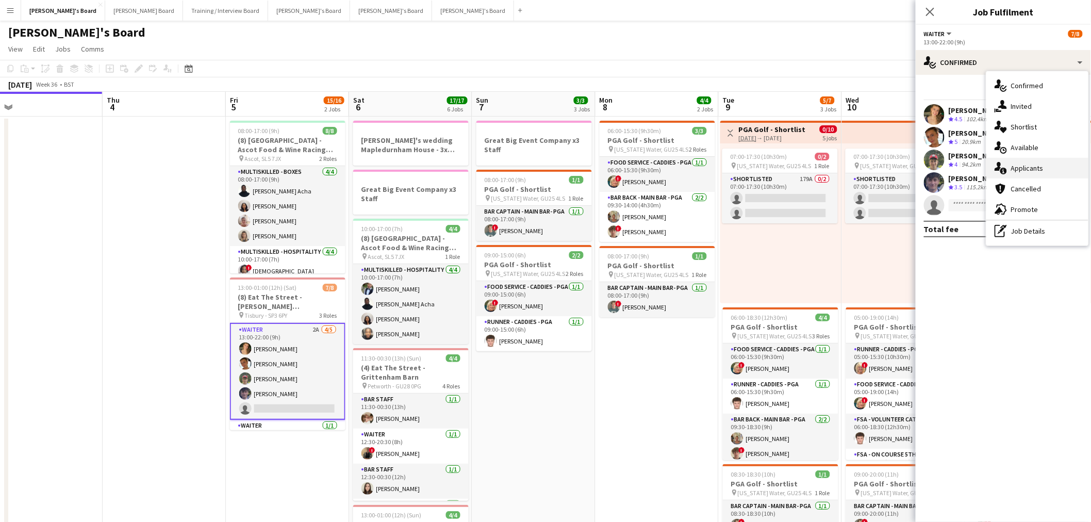
click at [1013, 173] on div "single-neutral-actions-information Applicants" at bounding box center [1037, 168] width 102 height 21
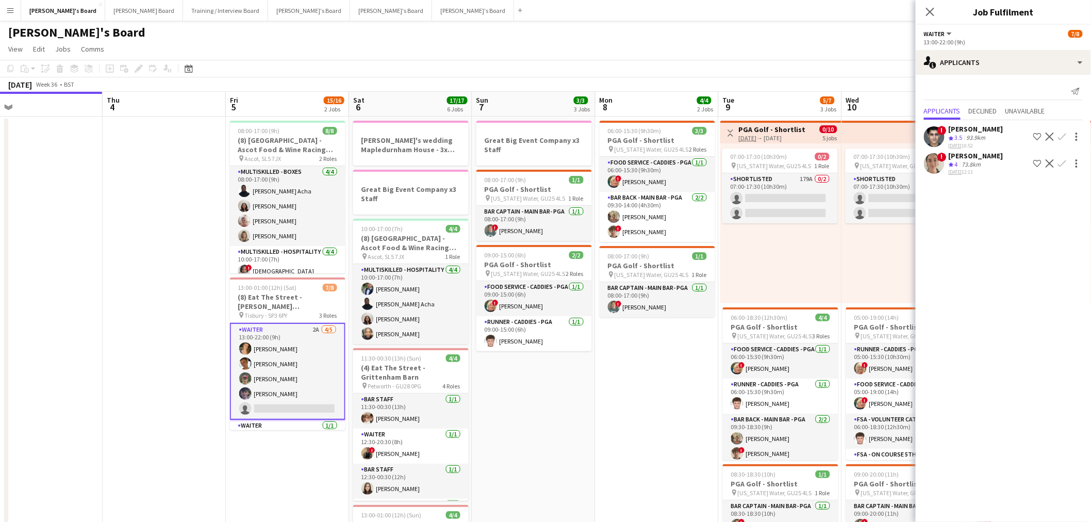
click at [185, 323] on app-date-cell at bounding box center [164, 474] width 123 height 714
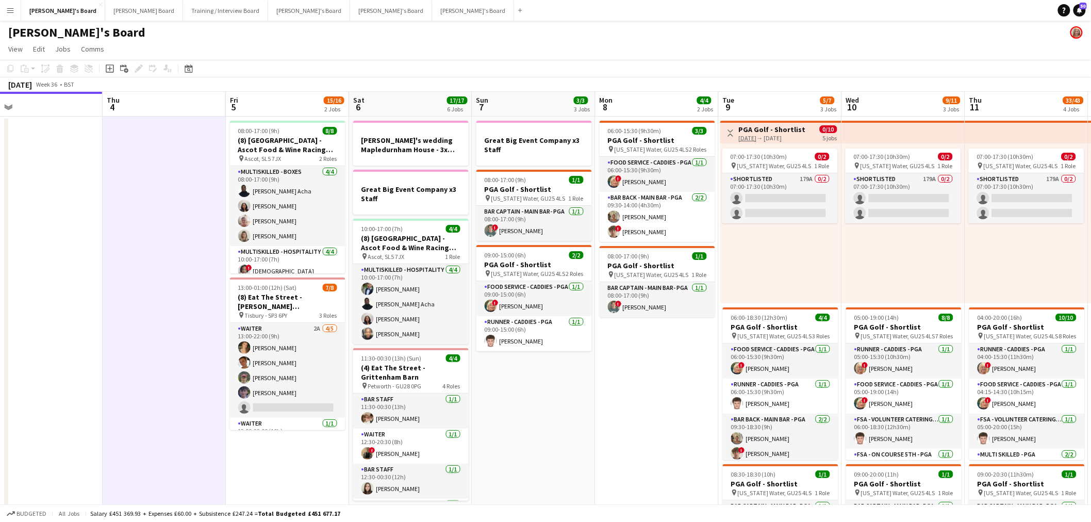
click at [185, 323] on app-date-cell at bounding box center [164, 474] width 123 height 714
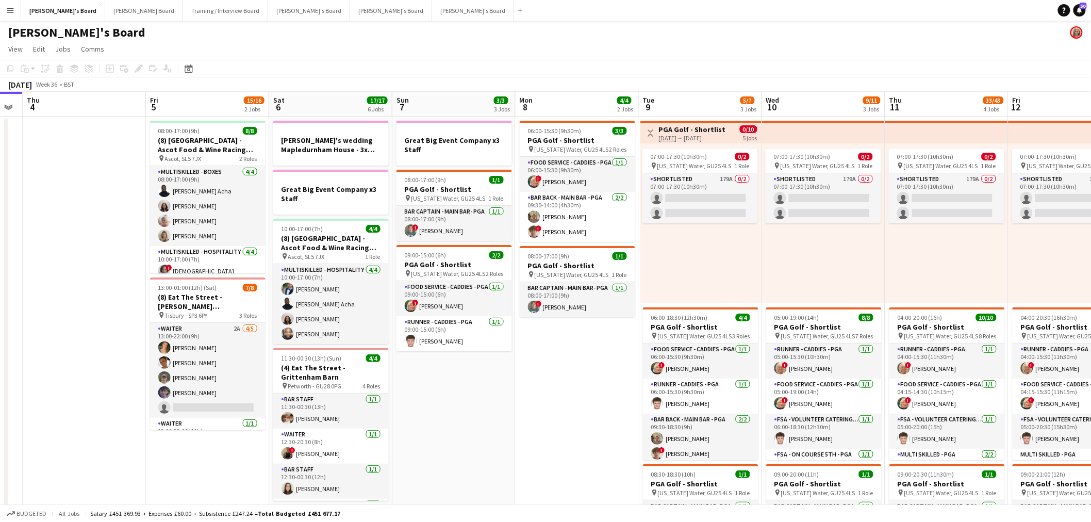
drag, startPoint x: 558, startPoint y: 406, endPoint x: 359, endPoint y: 413, distance: 199.7
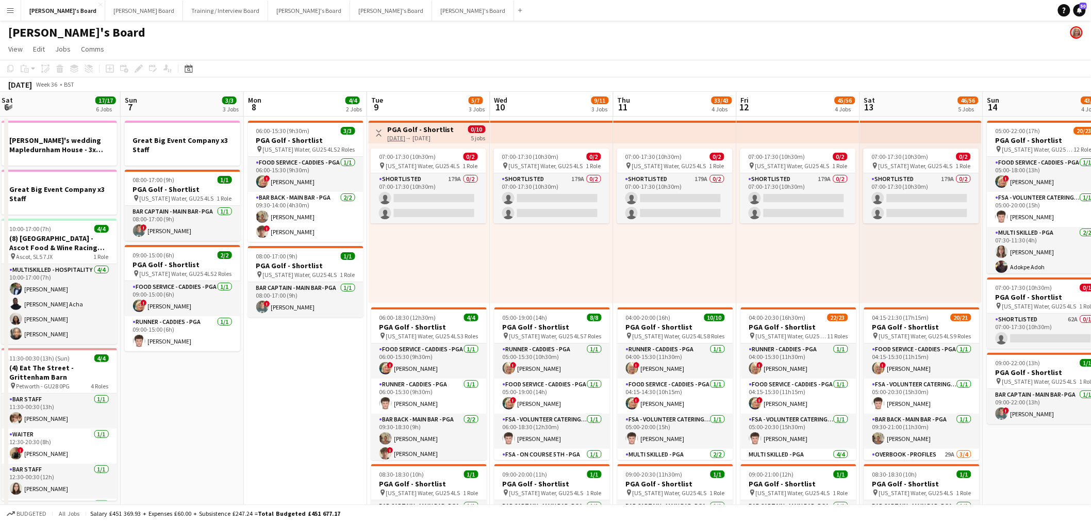
drag, startPoint x: 351, startPoint y: 370, endPoint x: 218, endPoint y: 384, distance: 133.3
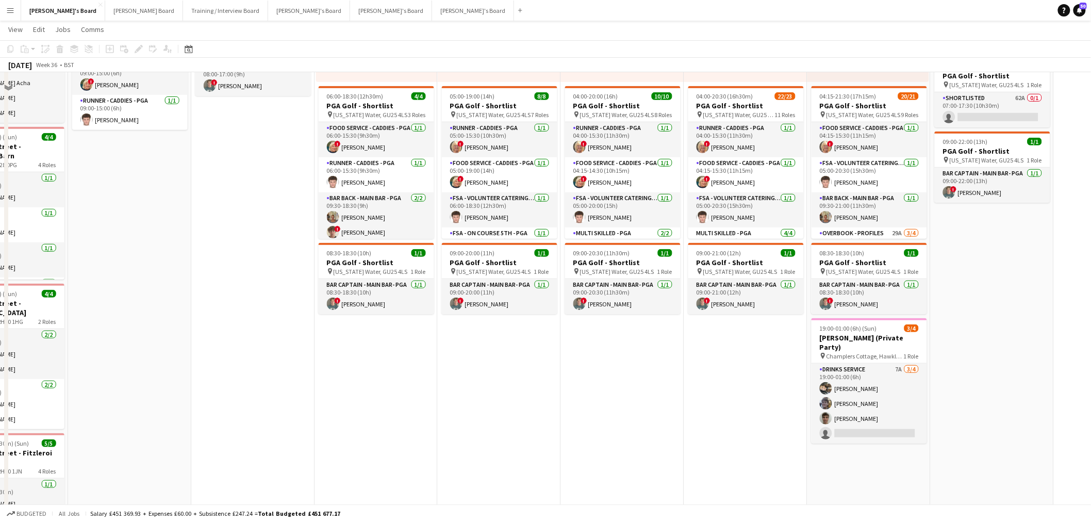
scroll to position [0, 0]
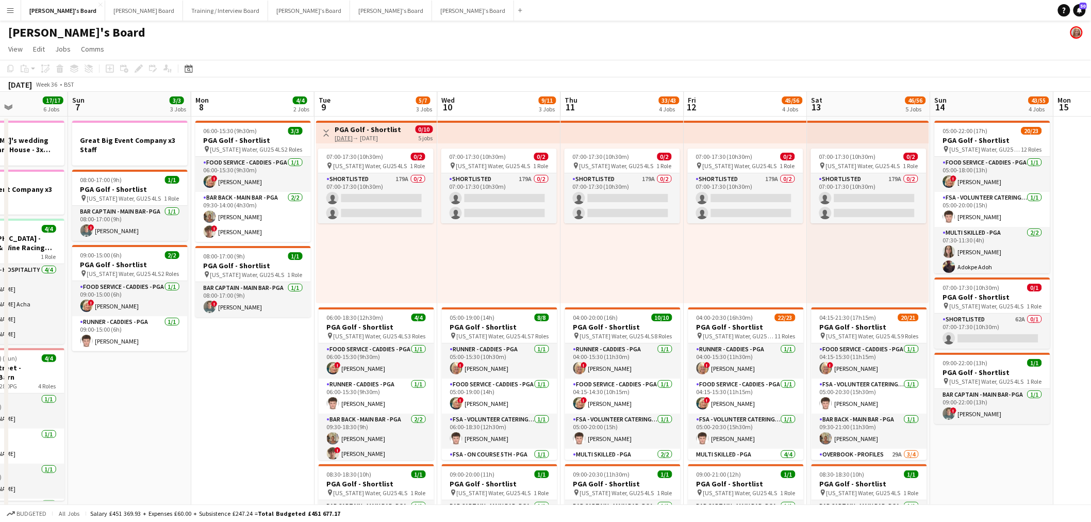
drag, startPoint x: 209, startPoint y: 361, endPoint x: 660, endPoint y: 380, distance: 451.0
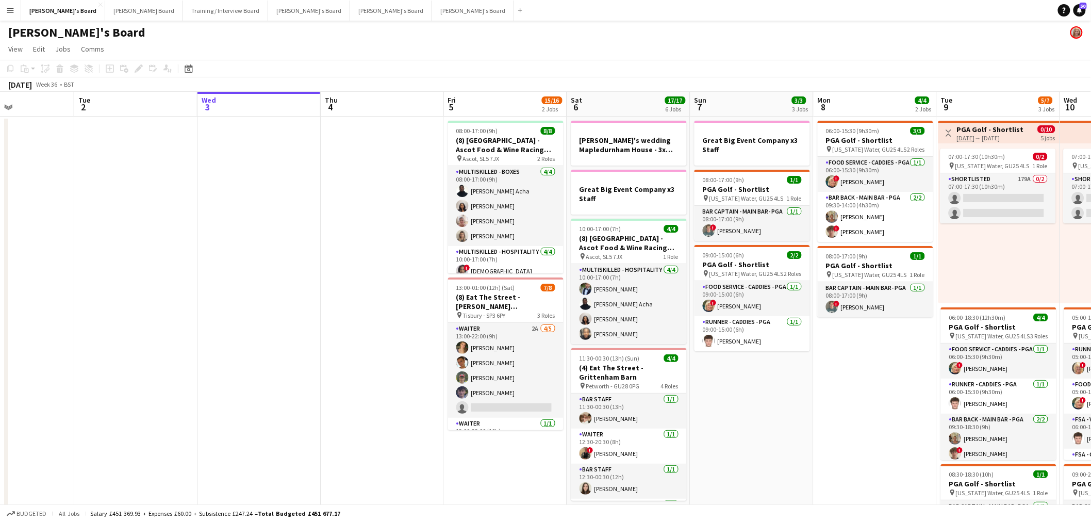
scroll to position [0, 425]
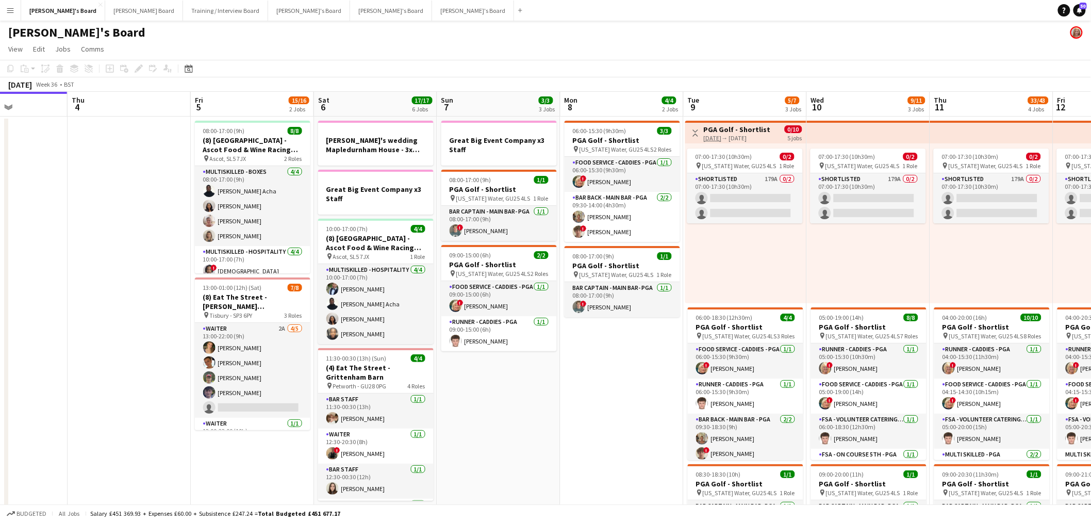
drag, startPoint x: 828, startPoint y: 367, endPoint x: 429, endPoint y: 375, distance: 399.2
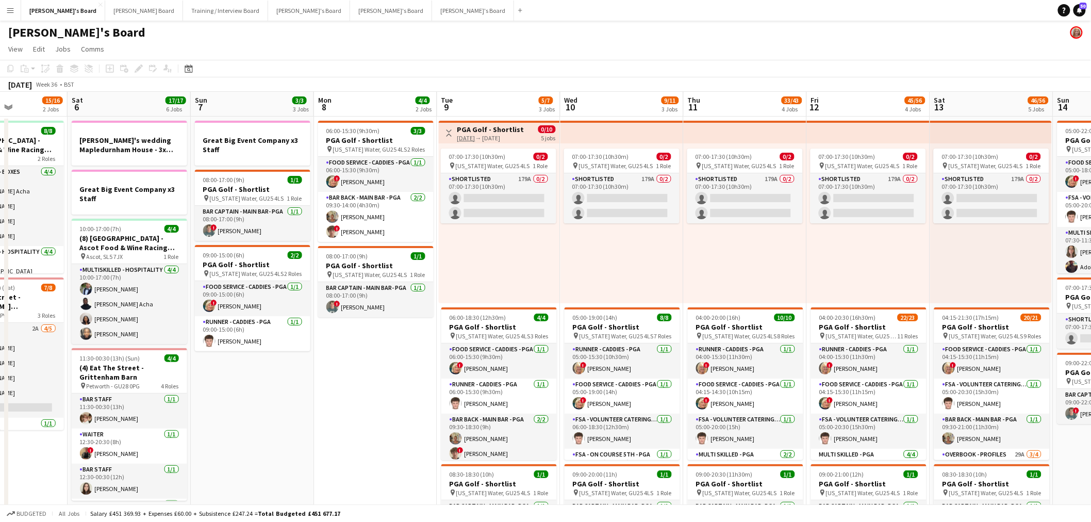
scroll to position [0, 370]
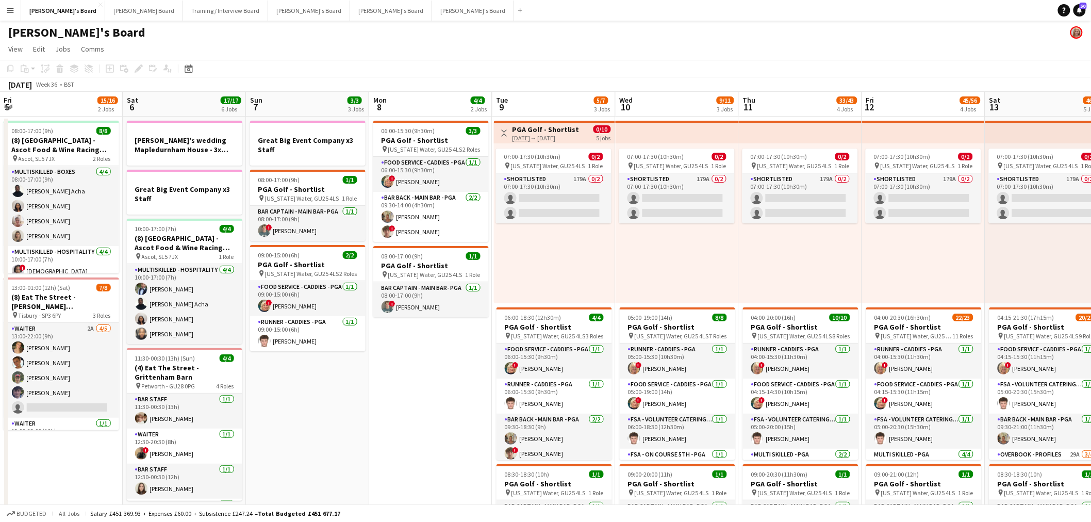
drag, startPoint x: 646, startPoint y: 362, endPoint x: 455, endPoint y: 372, distance: 191.6
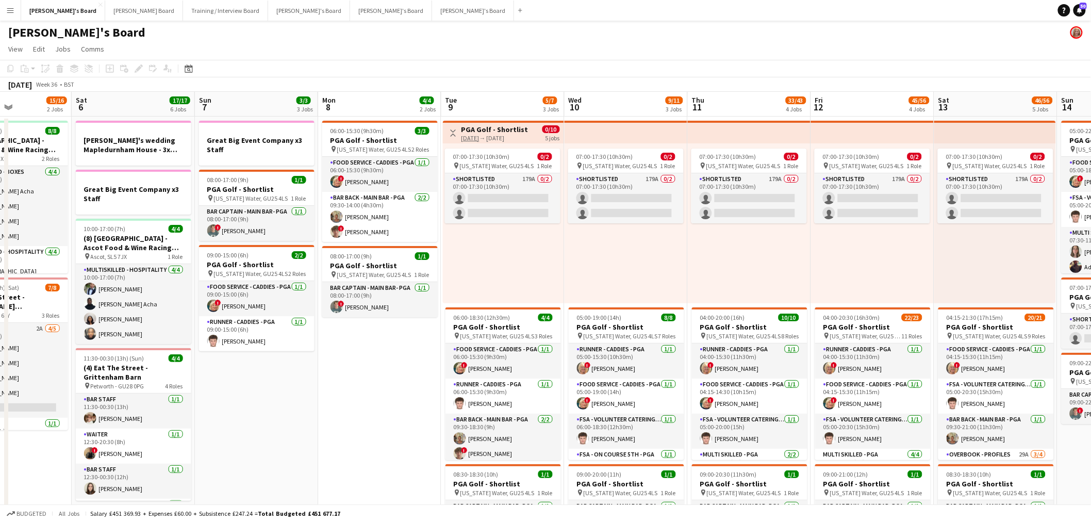
scroll to position [0, 358]
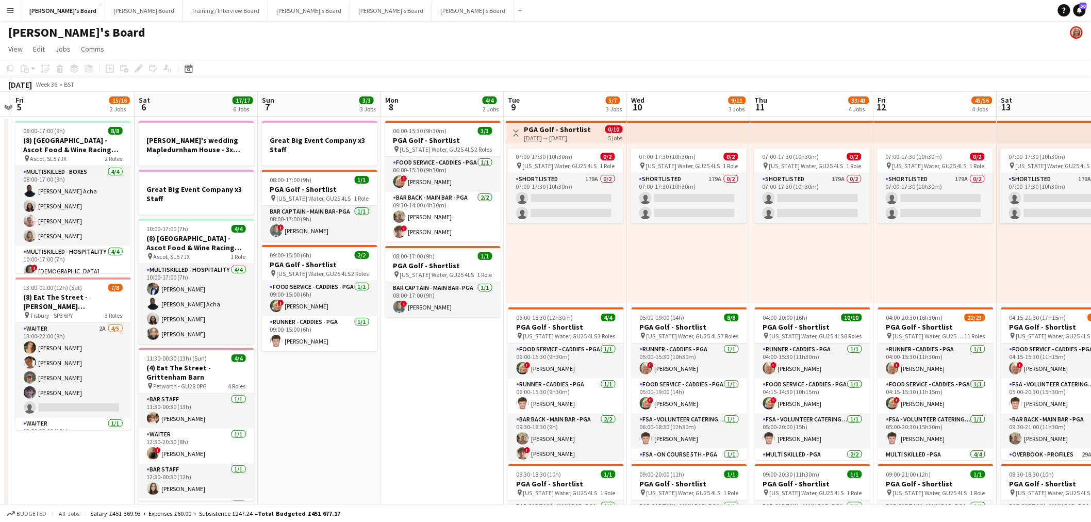
drag, startPoint x: 475, startPoint y: 347, endPoint x: 266, endPoint y: 370, distance: 210.6
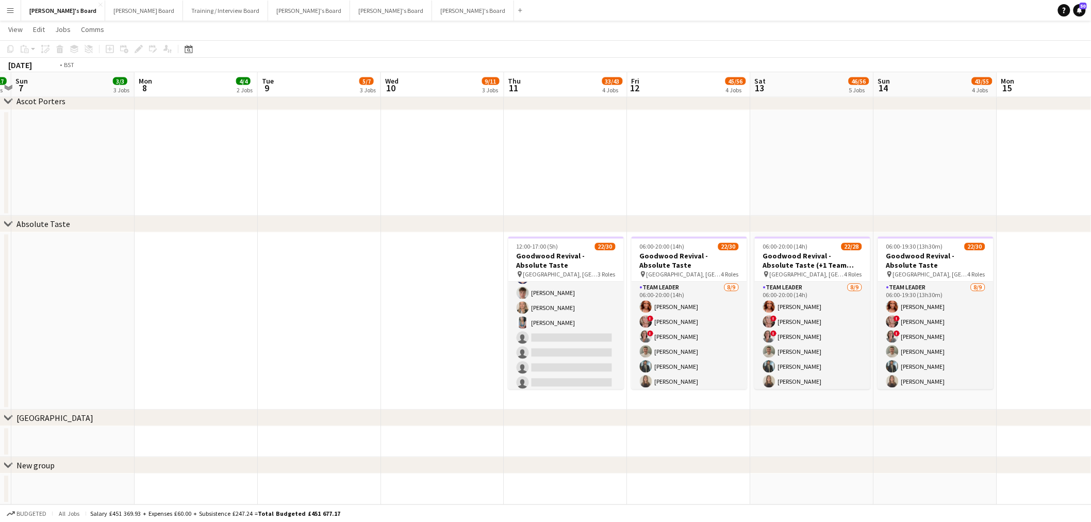
scroll to position [0, 346]
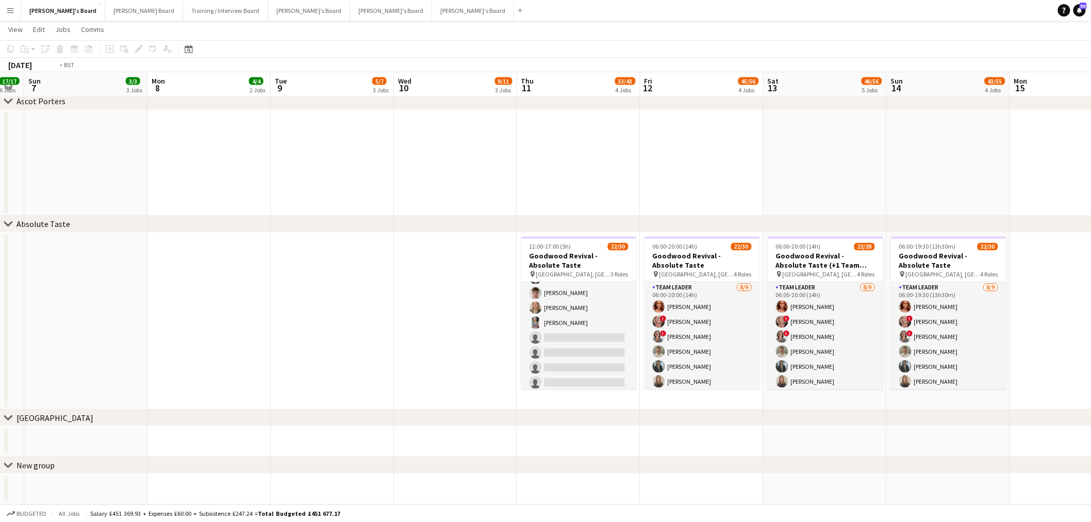
drag, startPoint x: 384, startPoint y: 292, endPoint x: 151, endPoint y: 330, distance: 236.1
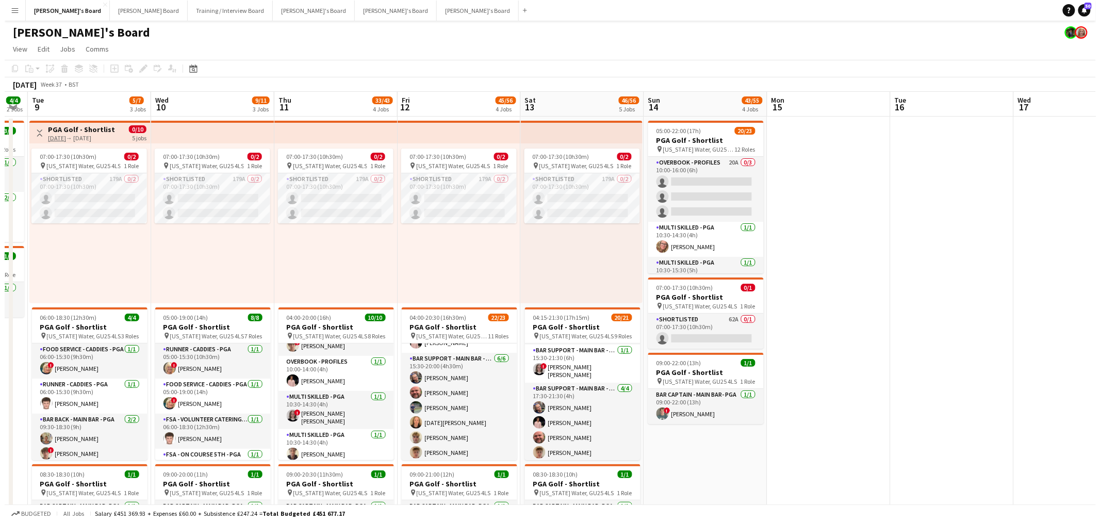
scroll to position [194, 0]
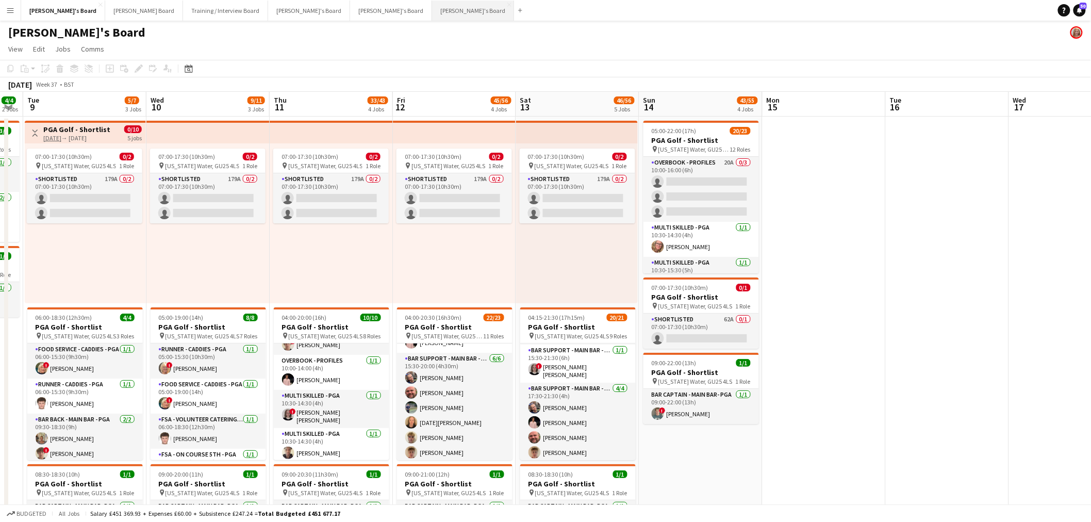
click at [432, 8] on button "Luke's Board Close" at bounding box center [473, 11] width 82 height 20
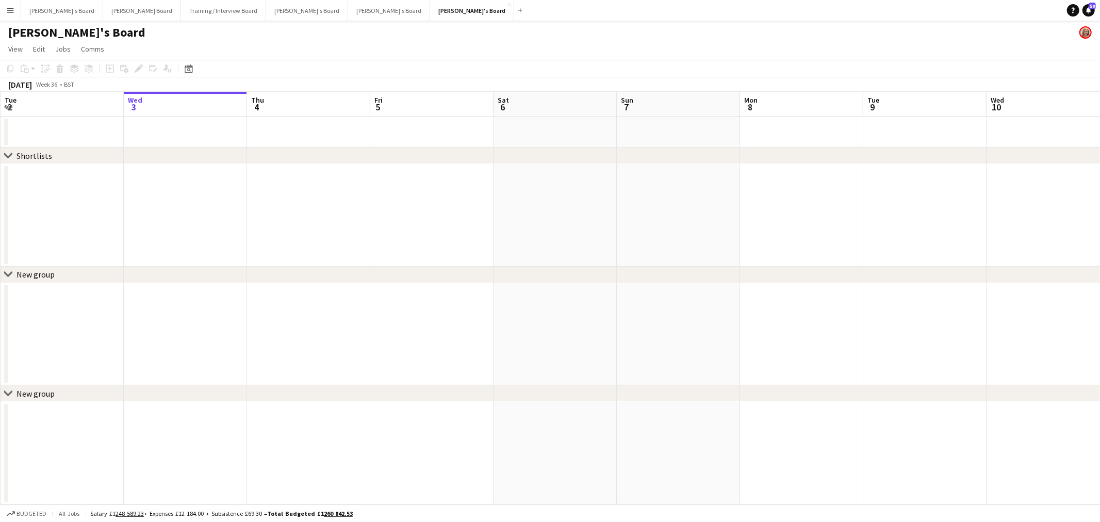
scroll to position [0, 323]
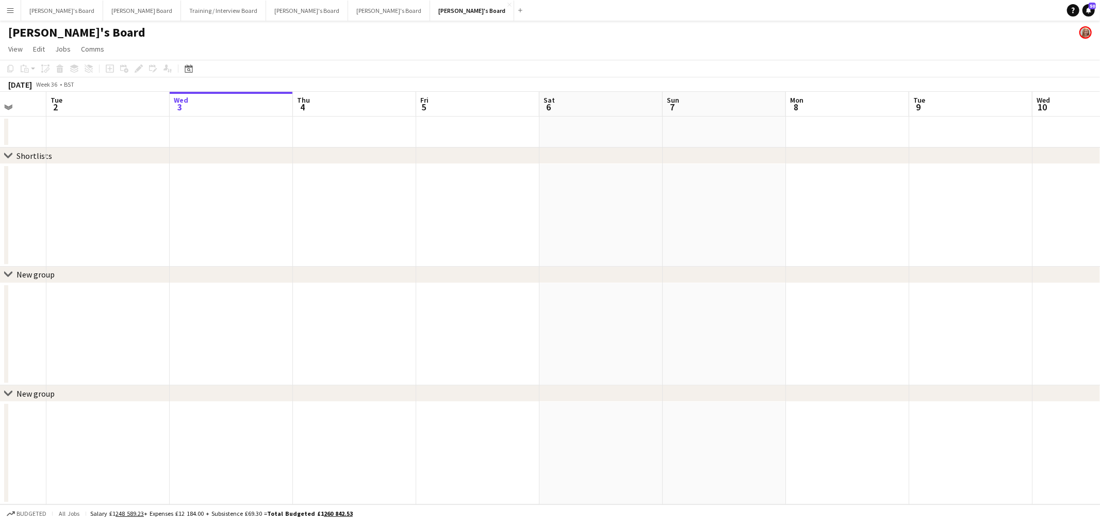
drag, startPoint x: 187, startPoint y: 258, endPoint x: 582, endPoint y: 269, distance: 395.1
click at [582, 269] on div "chevron-right Shortlists chevron-right New group chevron-right New group Sat 30…" at bounding box center [550, 298] width 1100 height 412
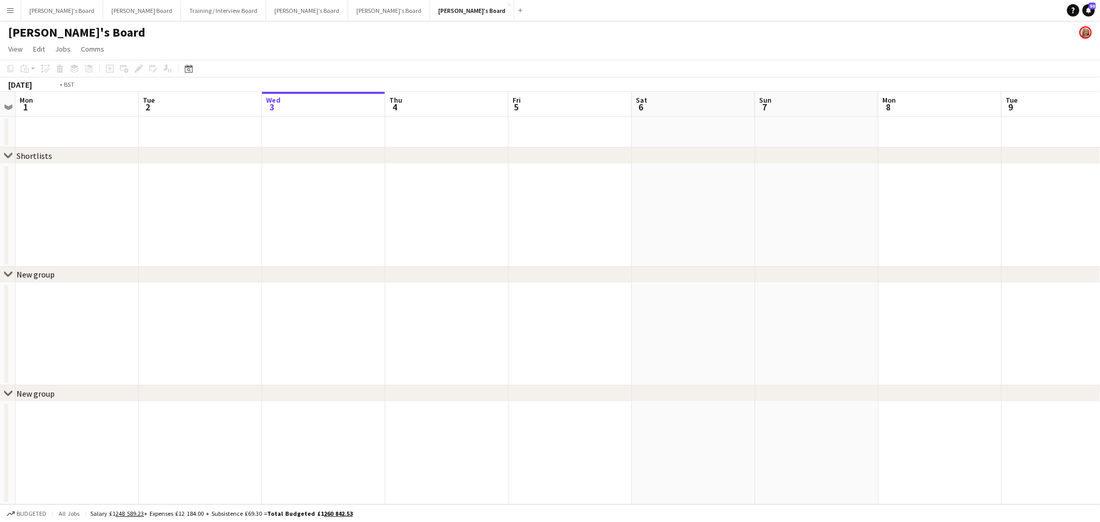
drag, startPoint x: 153, startPoint y: 235, endPoint x: 491, endPoint y: 220, distance: 339.1
click at [491, 220] on app-calendar-viewport "Sat 30 Sun 31 Mon 1 Tue 2 Wed 3 Thu 4 Fri 5 Sat 6 Sun 7 Mon 8 Tue 9 Wed 10 Thu …" at bounding box center [550, 298] width 1100 height 412
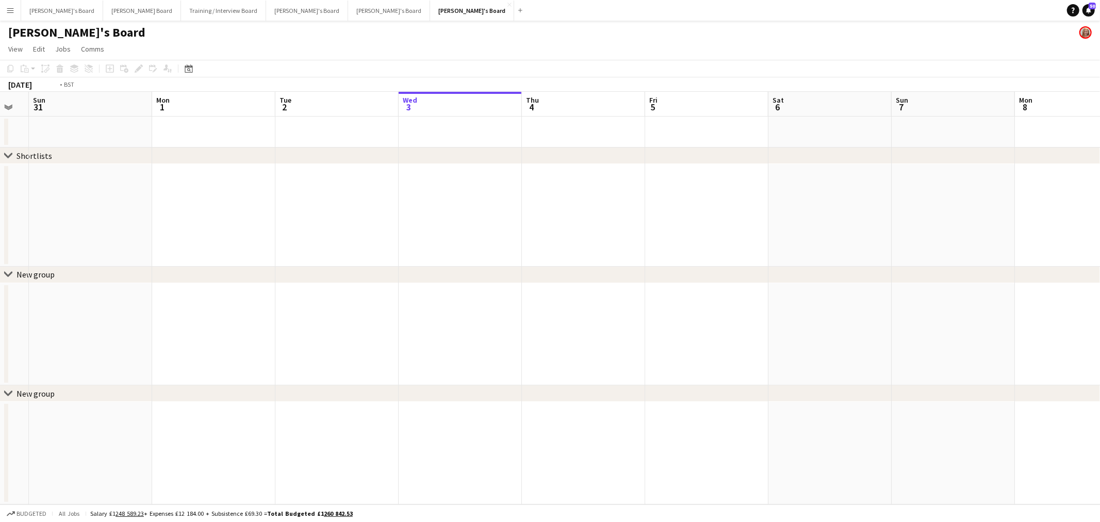
drag, startPoint x: 378, startPoint y: 260, endPoint x: 153, endPoint y: 287, distance: 227.0
click at [153, 287] on app-calendar-viewport "Thu 28 Fri 29 Sat 30 Sun 31 Mon 1 Tue 2 Wed 3 Thu 4 Fri 5 Sat 6 Sun 7 Mon 8 Tue…" at bounding box center [550, 298] width 1100 height 412
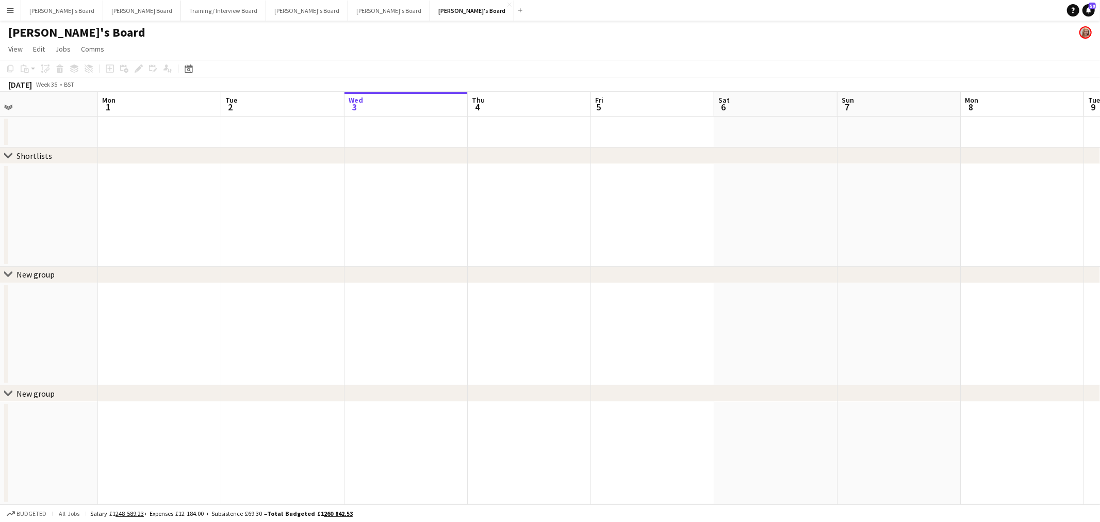
drag, startPoint x: 289, startPoint y: 307, endPoint x: 490, endPoint y: 342, distance: 204.0
click at [507, 334] on app-calendar-viewport "Fri 29 Sat 30 Sun 31 Mon 1 Tue 2 Wed 3 Thu 4 Fri 5 Sat 6 Sun 7 Mon 8 Tue 9 Wed …" at bounding box center [550, 298] width 1100 height 412
click at [47, 5] on button "Caitlin's Board Close" at bounding box center [62, 11] width 82 height 20
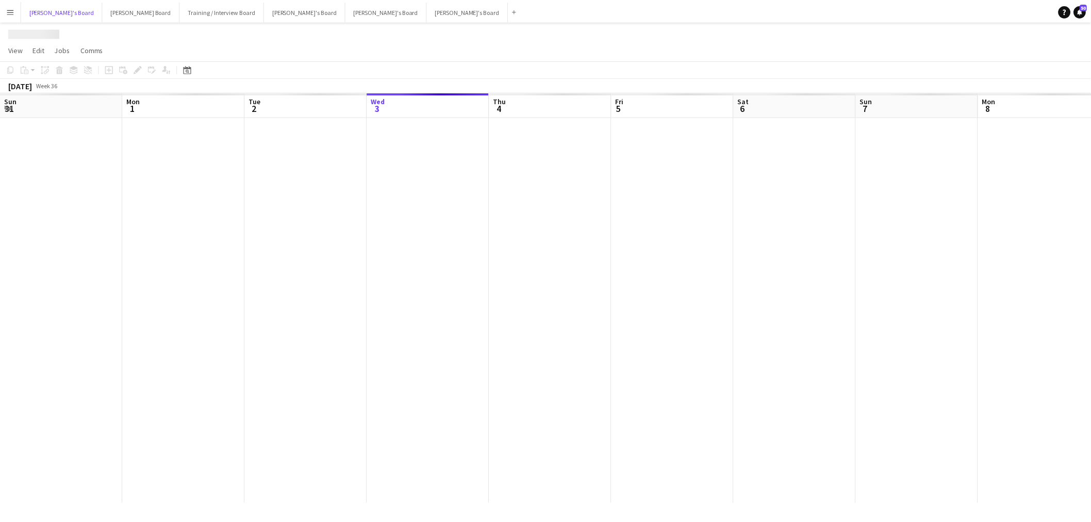
scroll to position [0, 246]
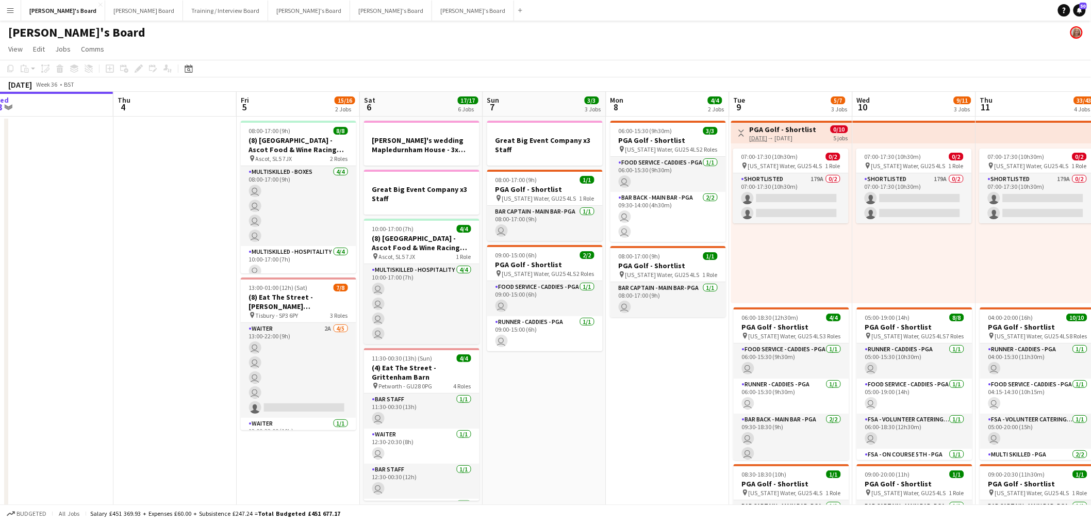
drag, startPoint x: 725, startPoint y: 402, endPoint x: 375, endPoint y: 408, distance: 349.6
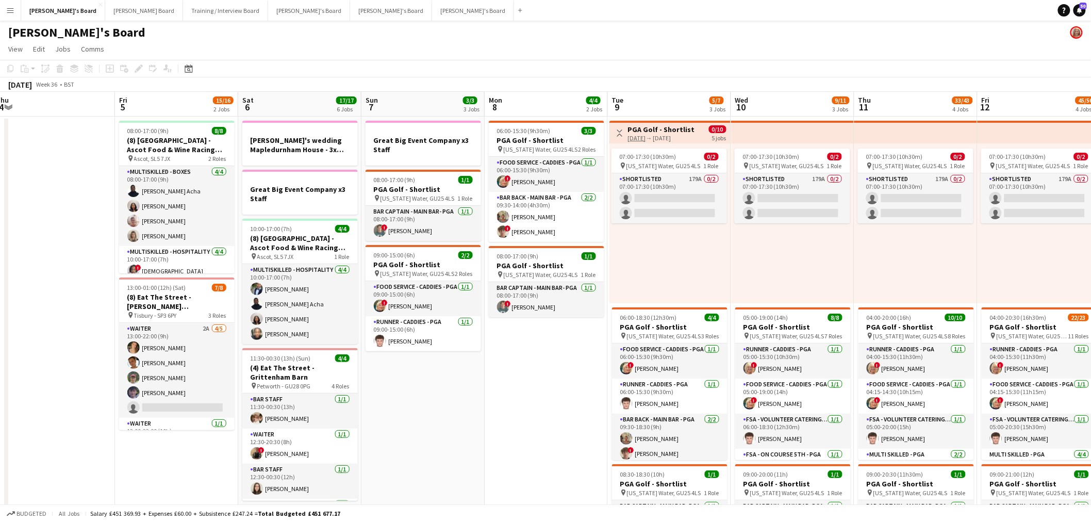
scroll to position [0, 276]
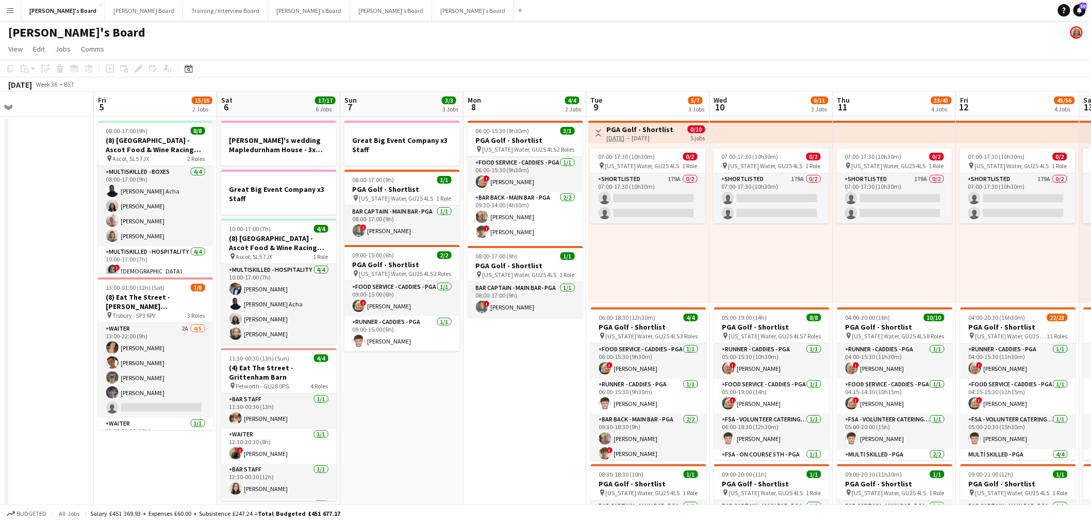
drag, startPoint x: 442, startPoint y: 379, endPoint x: 599, endPoint y: 377, distance: 156.2
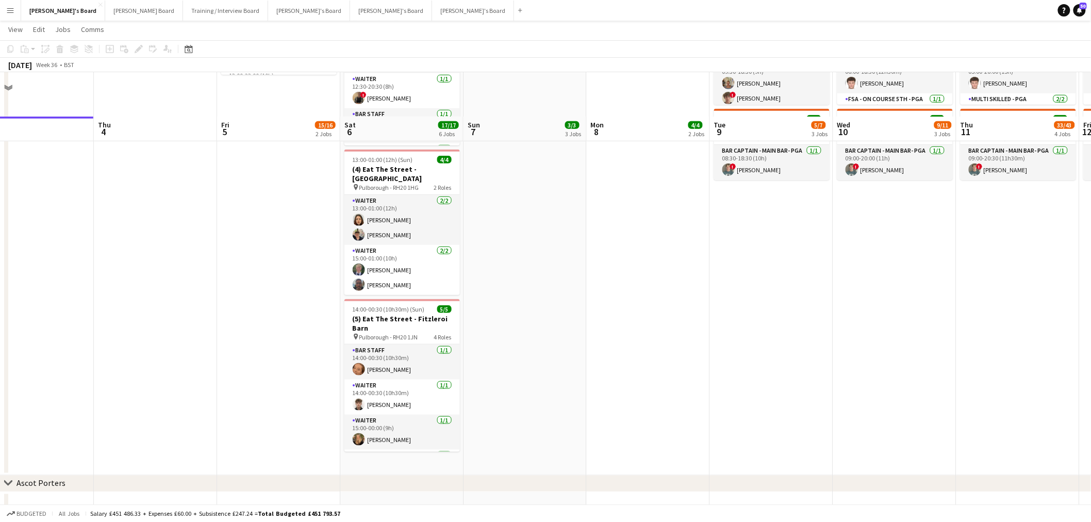
scroll to position [114, 0]
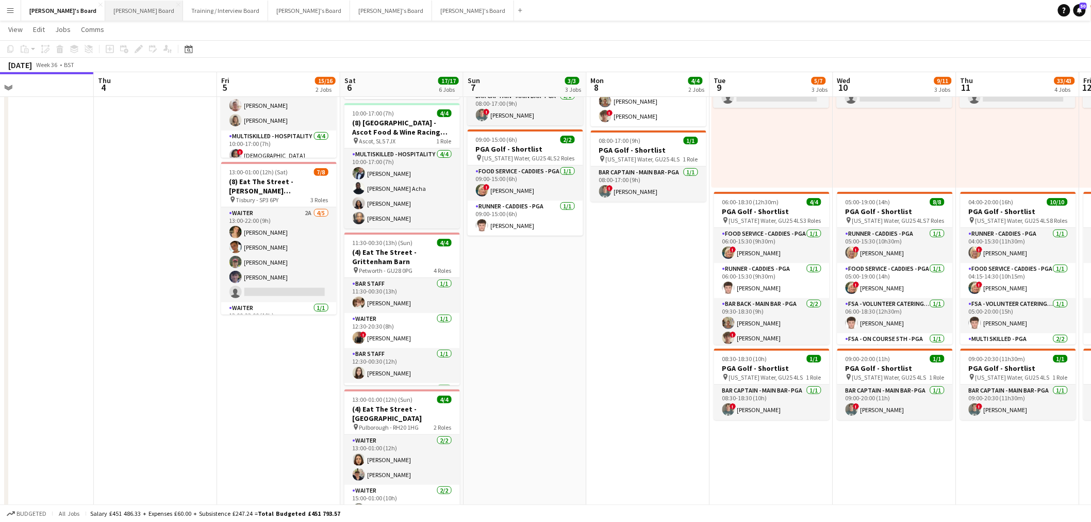
click at [105, 16] on button "Dean's Board Close" at bounding box center [144, 11] width 78 height 20
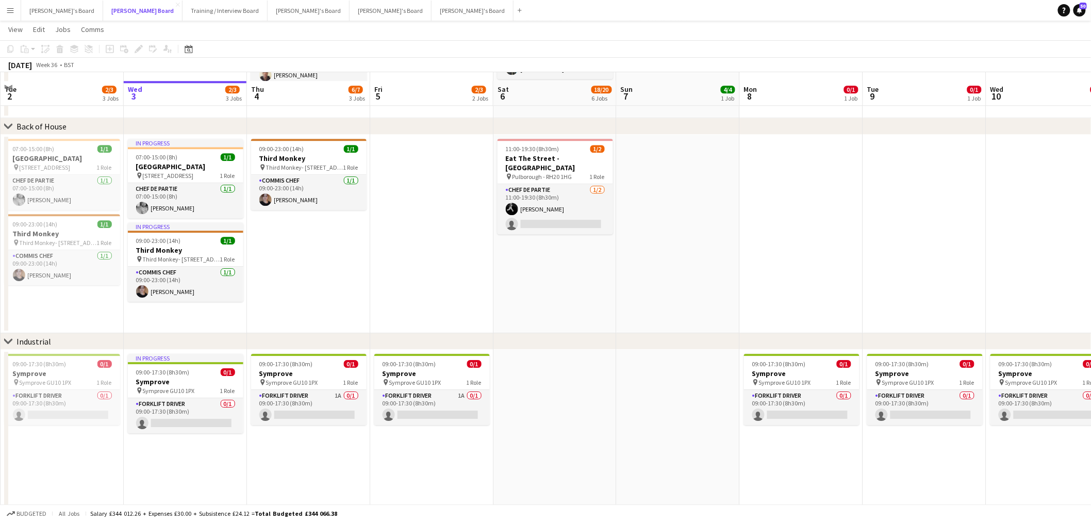
scroll to position [1203, 0]
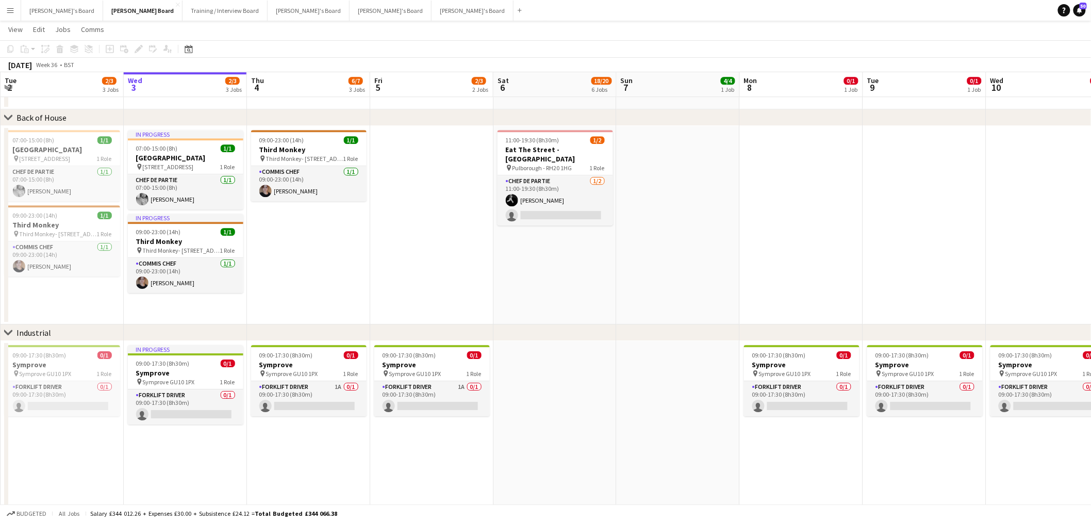
drag, startPoint x: 603, startPoint y: 237, endPoint x: 570, endPoint y: 219, distance: 37.9
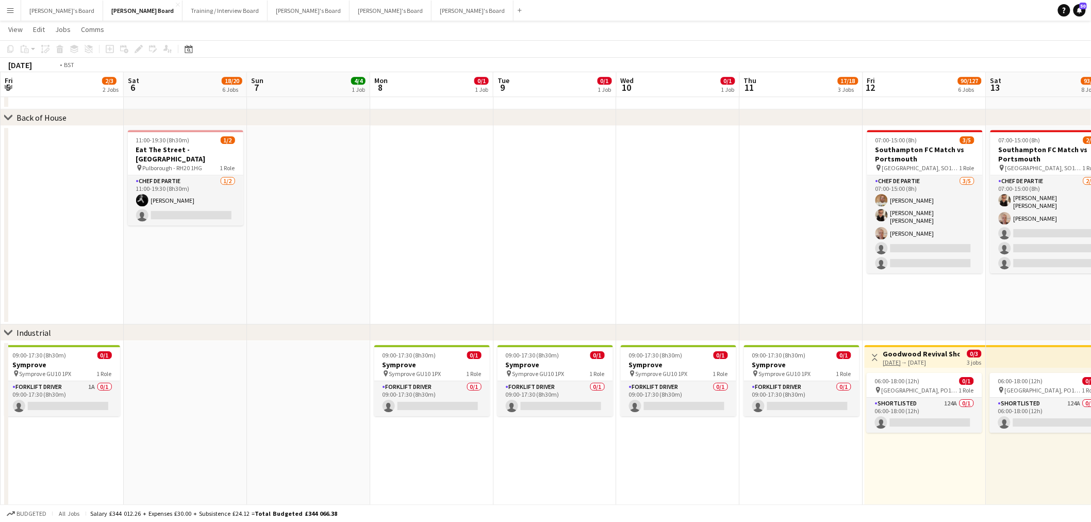
drag, startPoint x: 570, startPoint y: 219, endPoint x: 241, endPoint y: 195, distance: 330.3
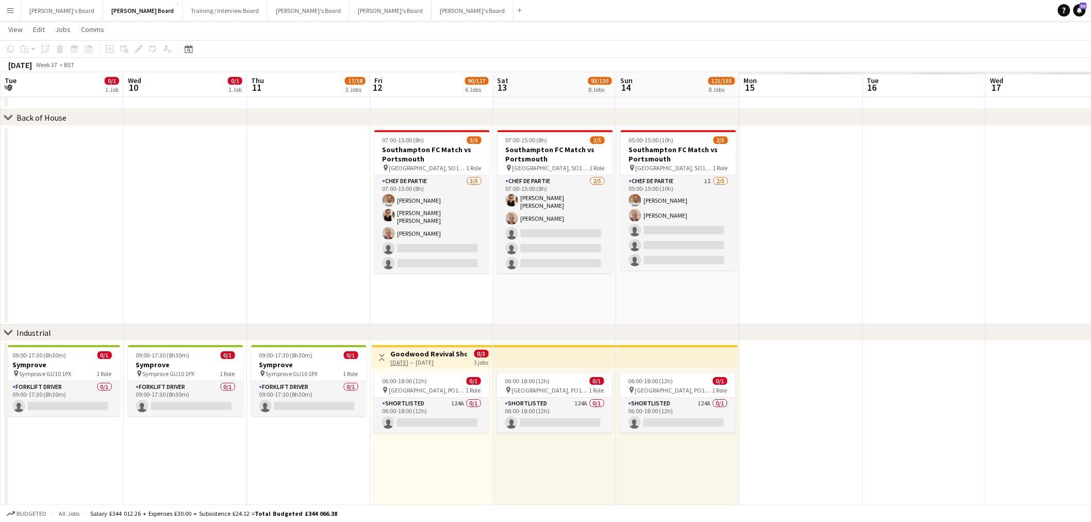
drag, startPoint x: 393, startPoint y: 197, endPoint x: 53, endPoint y: 194, distance: 340.8
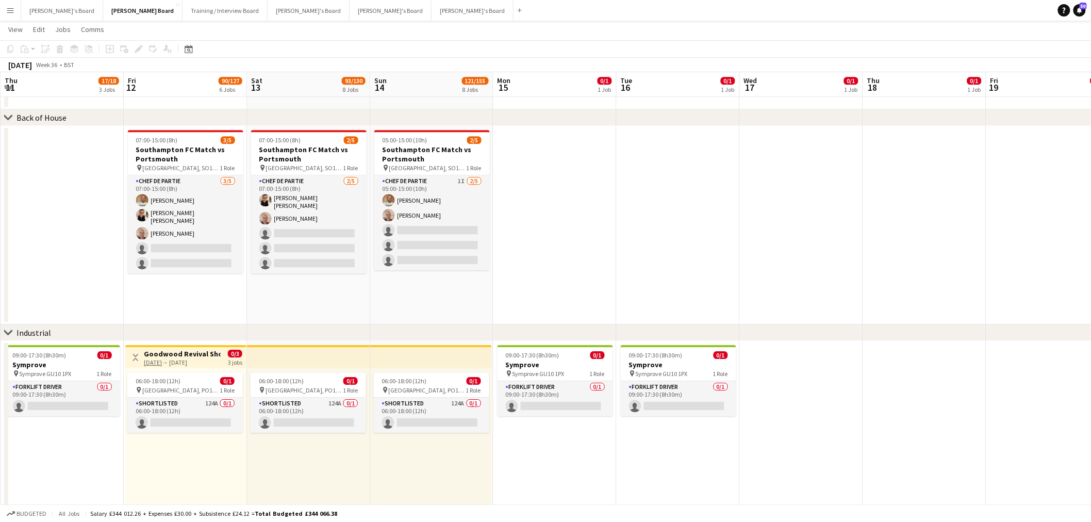
scroll to position [0, 360]
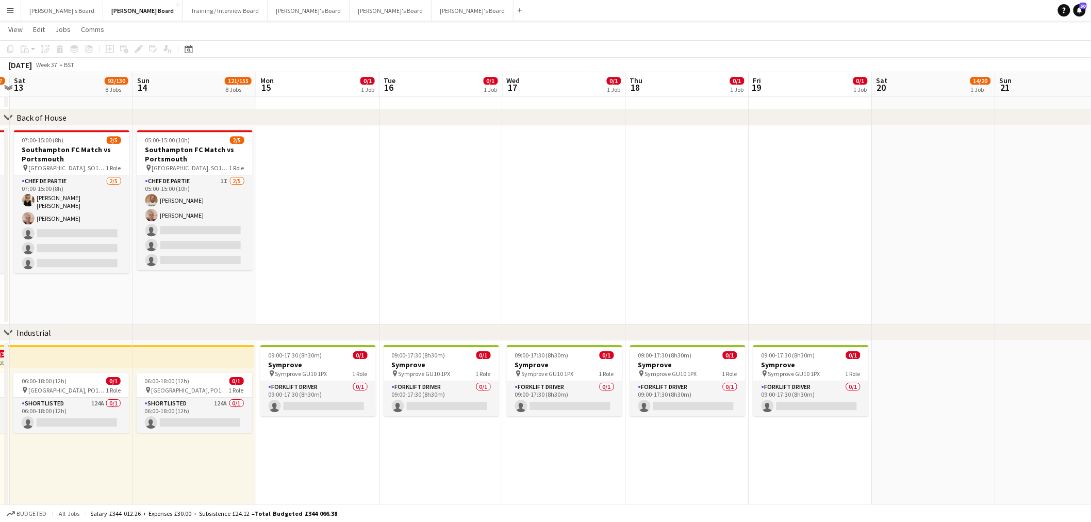
drag, startPoint x: 511, startPoint y: 266, endPoint x: 426, endPoint y: 265, distance: 85.6
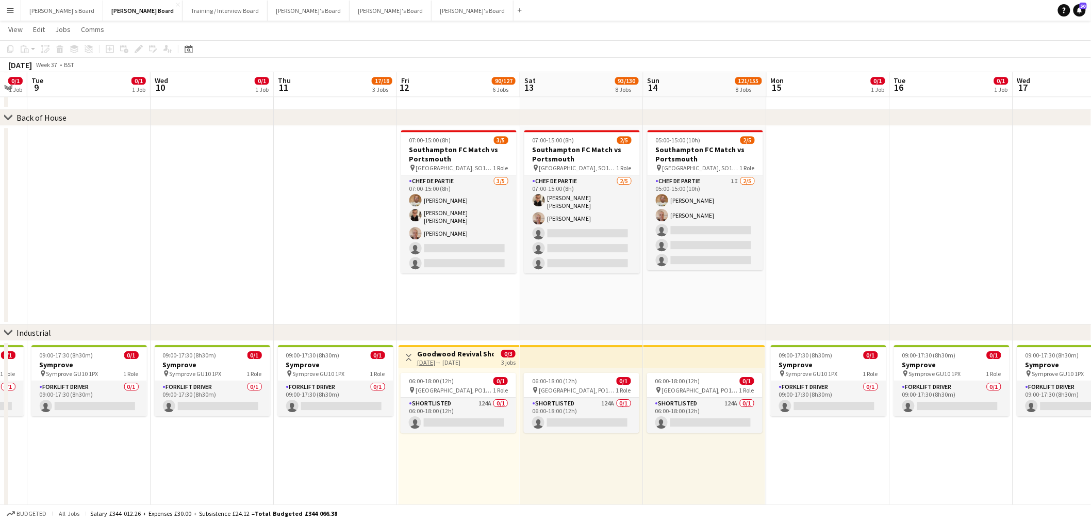
scroll to position [0, 240]
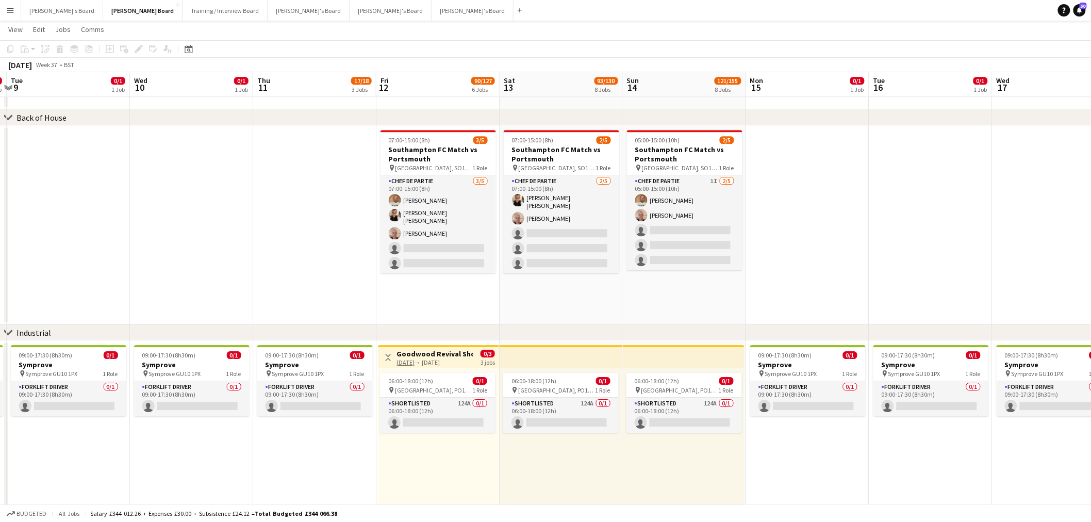
drag, startPoint x: 51, startPoint y: 275, endPoint x: 327, endPoint y: 297, distance: 277.8
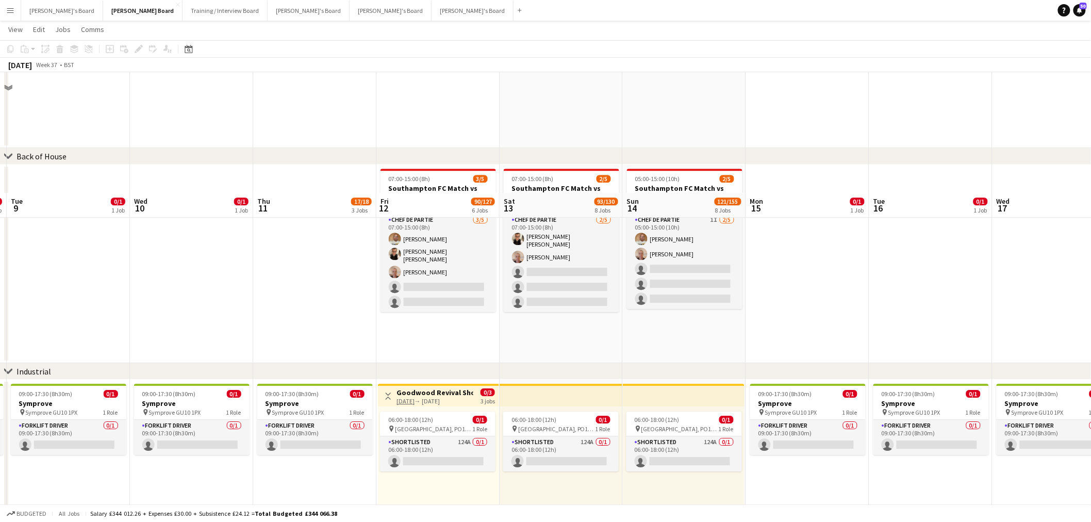
scroll to position [1317, 0]
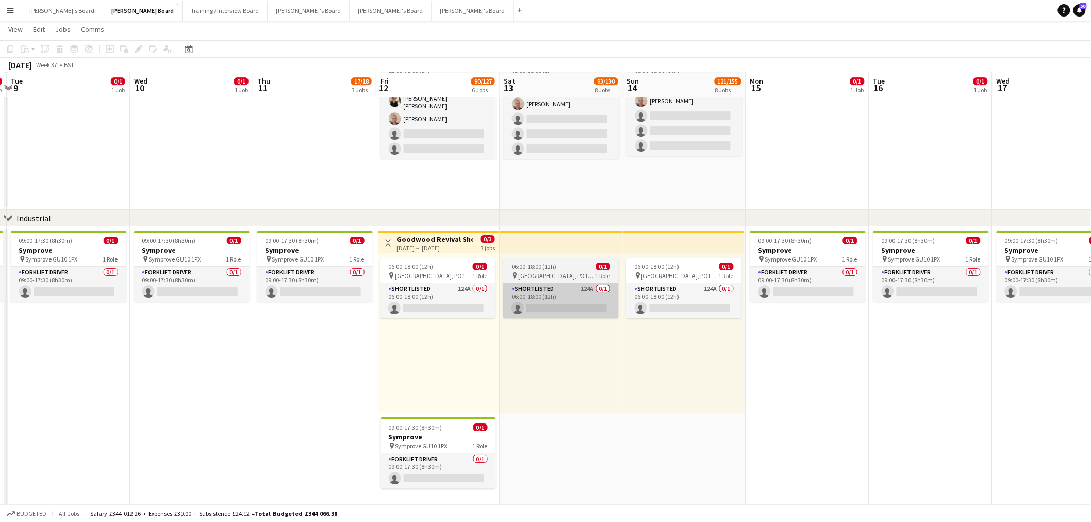
drag, startPoint x: 437, startPoint y: 304, endPoint x: 610, endPoint y: 302, distance: 173.8
click at [436, 304] on app-card-role "Shortlisted 124A 0/1 06:00-18:00 (12h) single-neutral-actions" at bounding box center [437, 300] width 115 height 35
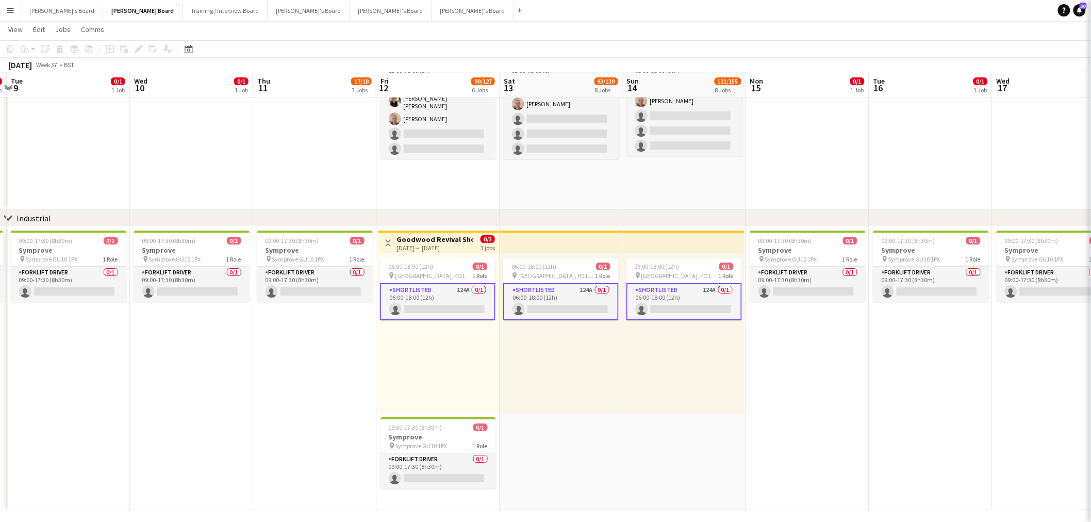
scroll to position [0, 240]
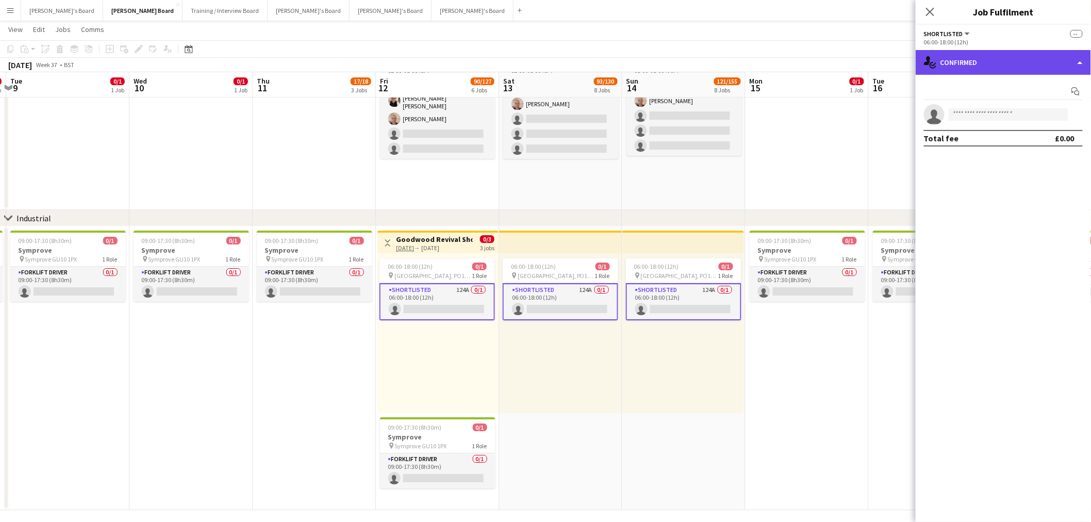
click at [1013, 73] on div "single-neutral-actions-check-2 Confirmed" at bounding box center [1003, 62] width 175 height 25
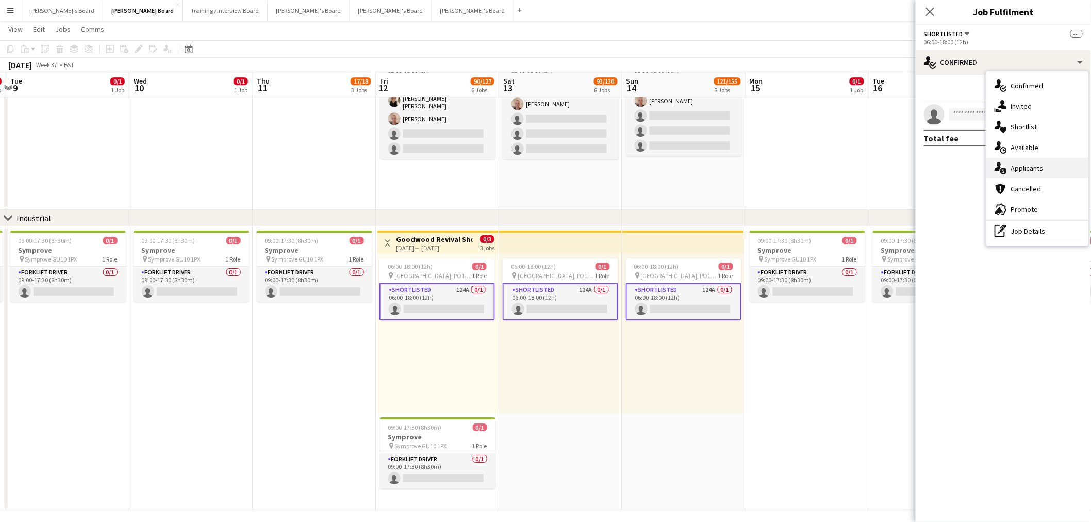
click at [1027, 164] on span "Applicants" at bounding box center [1027, 167] width 32 height 9
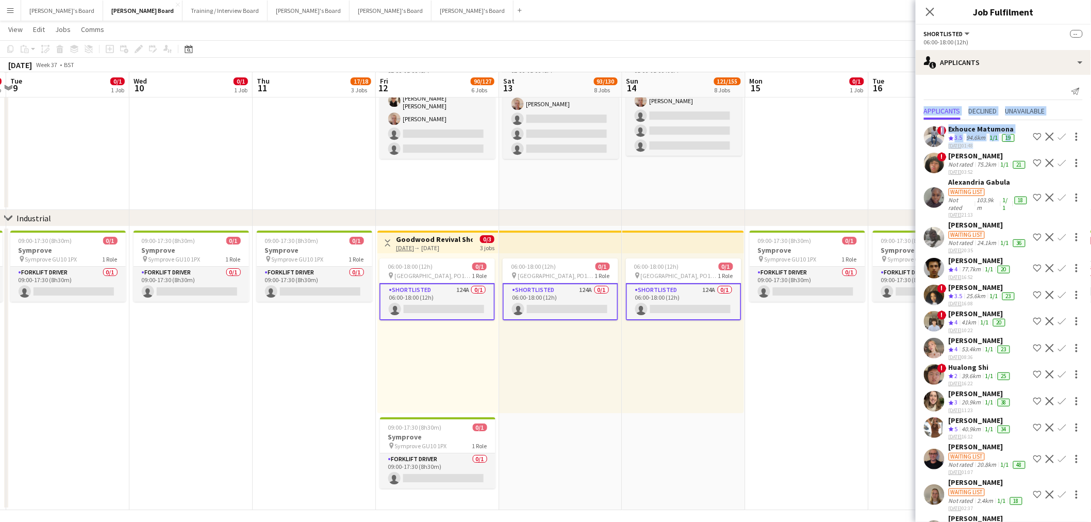
drag, startPoint x: 1075, startPoint y: 132, endPoint x: 1078, endPoint y: 86, distance: 46.5
click at [1078, 86] on div "Send notification Applicants Declined Unavailable ! Exhouce Matumona Crew ratin…" at bounding box center [1003, 316] width 175 height 483
click at [993, 85] on div "Send notification" at bounding box center [1003, 91] width 159 height 17
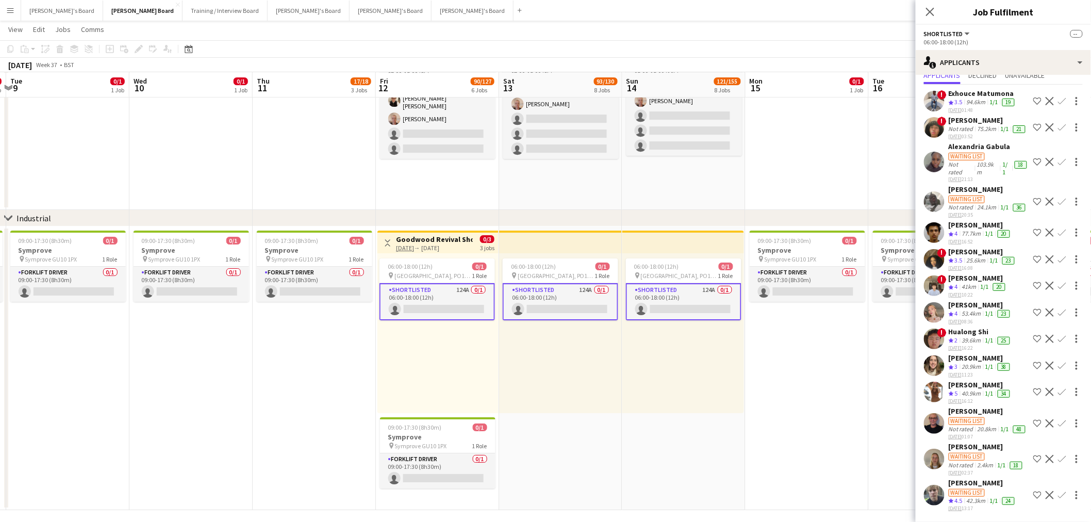
click at [931, 444] on div "Lily Smith Waiting list Not rated 2.4km 1/1 18 01-09-2025 02:37 Shortlist crew …" at bounding box center [1003, 459] width 175 height 34
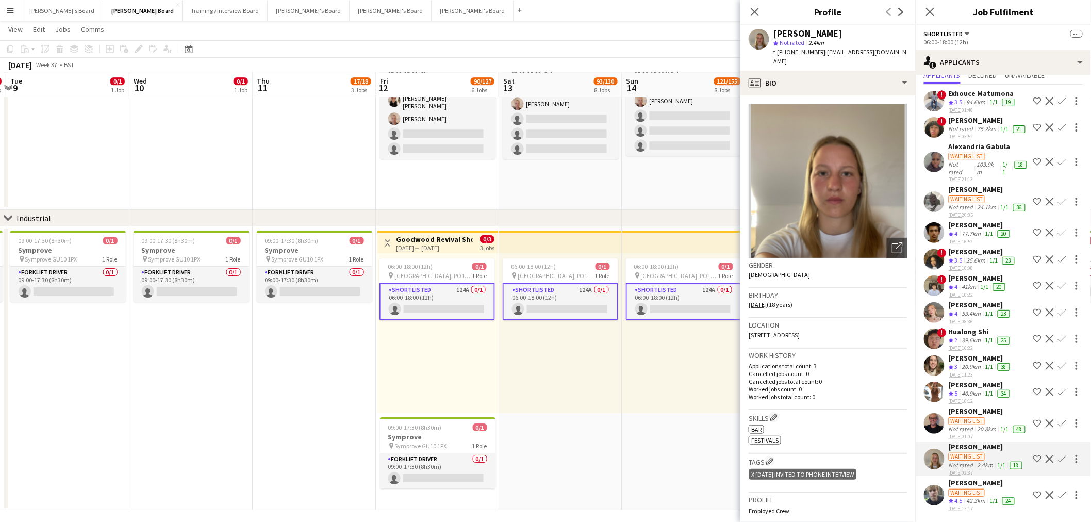
click at [966, 493] on div "Waiting list" at bounding box center [967, 493] width 36 height 8
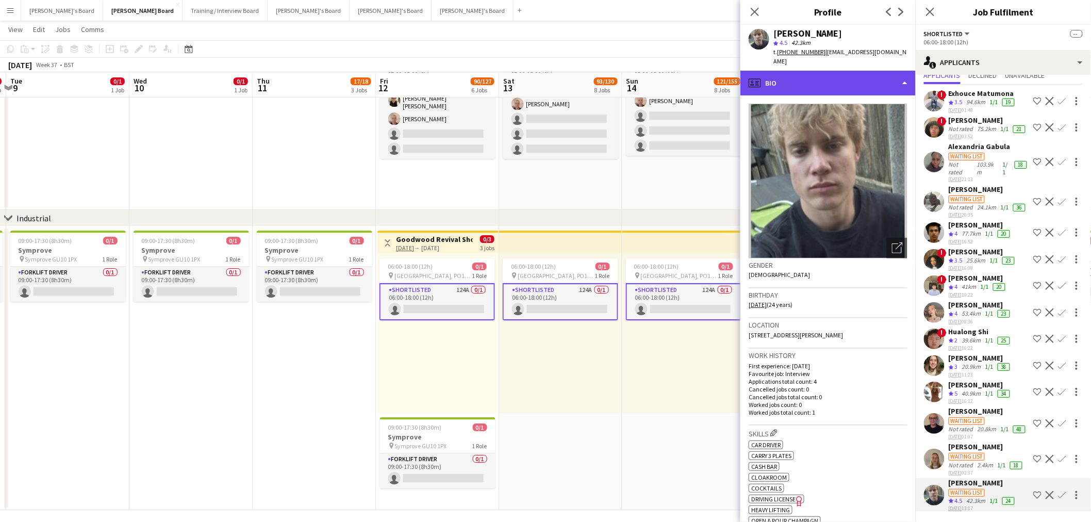
click at [819, 71] on div "profile Bio" at bounding box center [827, 83] width 175 height 25
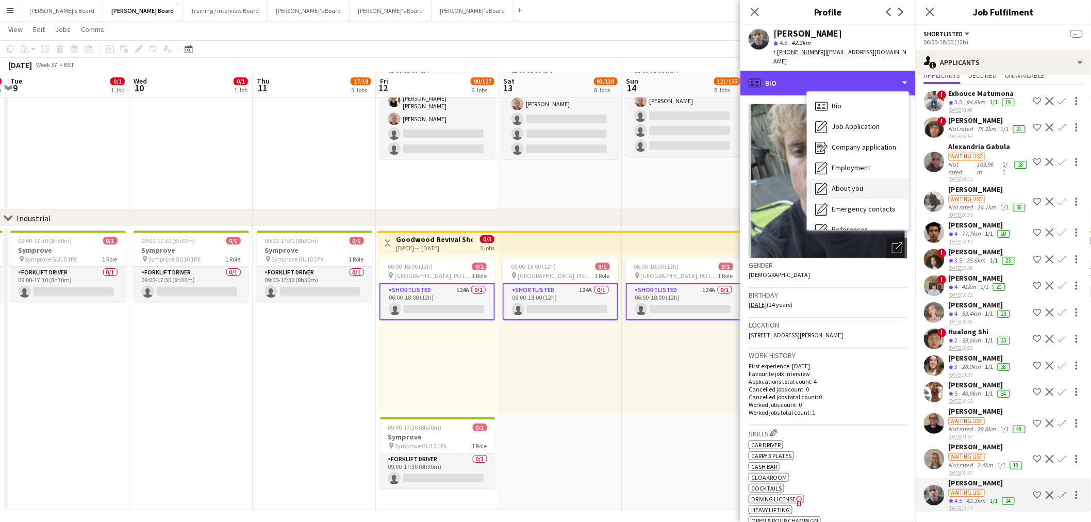
scroll to position [158, 0]
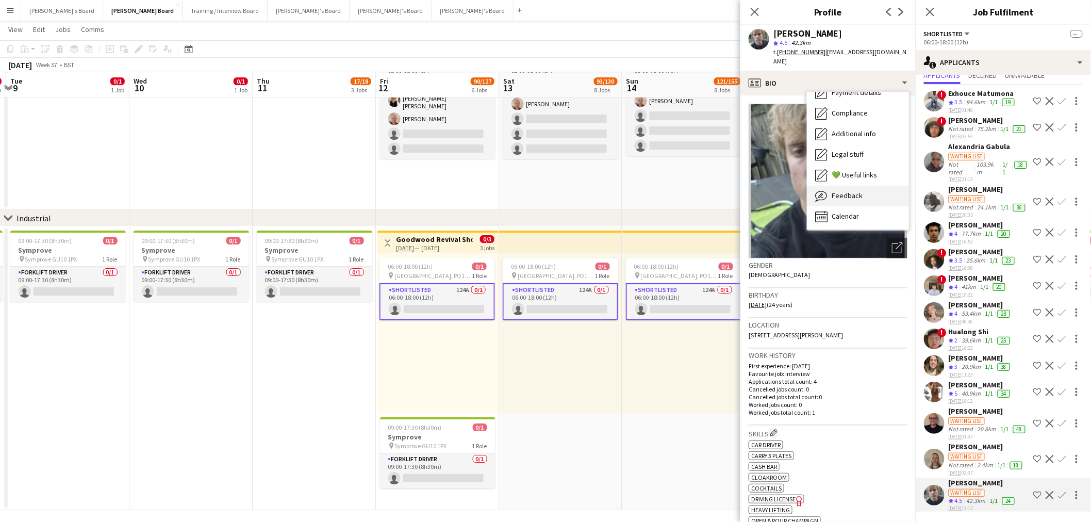
click at [844, 186] on div "Feedback Feedback" at bounding box center [858, 196] width 102 height 21
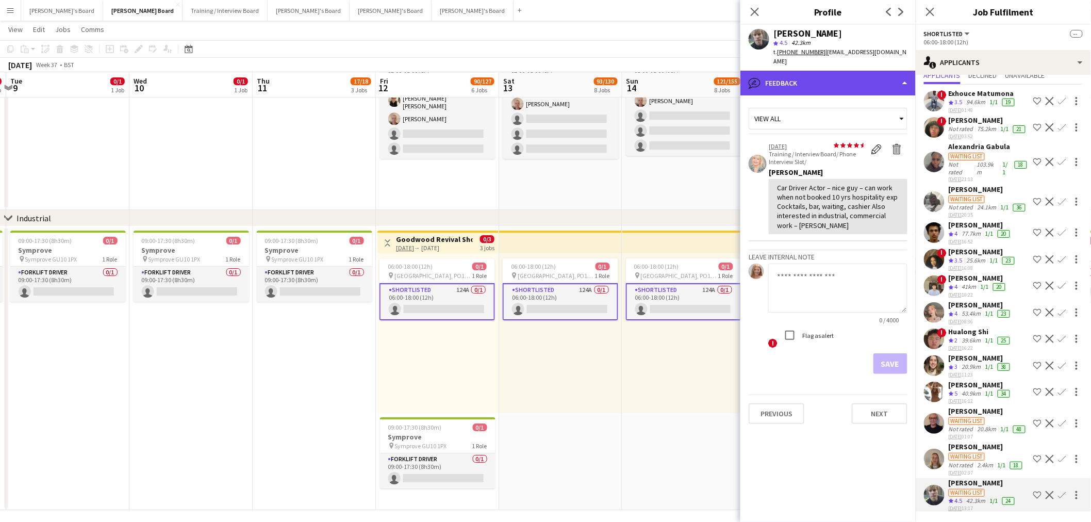
click at [859, 85] on div "bubble-pencil Feedback" at bounding box center [827, 83] width 175 height 25
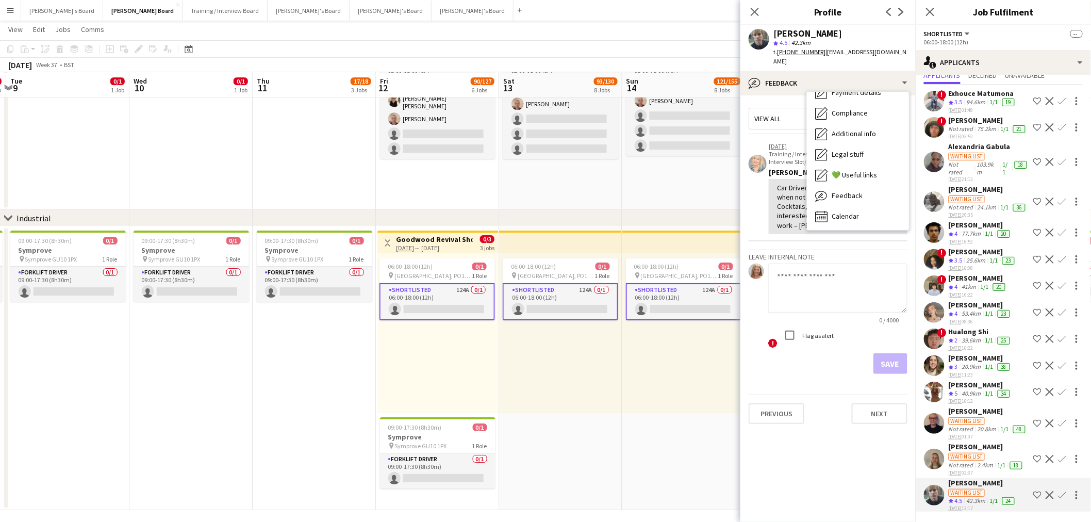
click at [843, 221] on div "Car Driver Actor – nice guy – can work when not booked 10 yrs hospitality exp C…" at bounding box center [838, 206] width 139 height 55
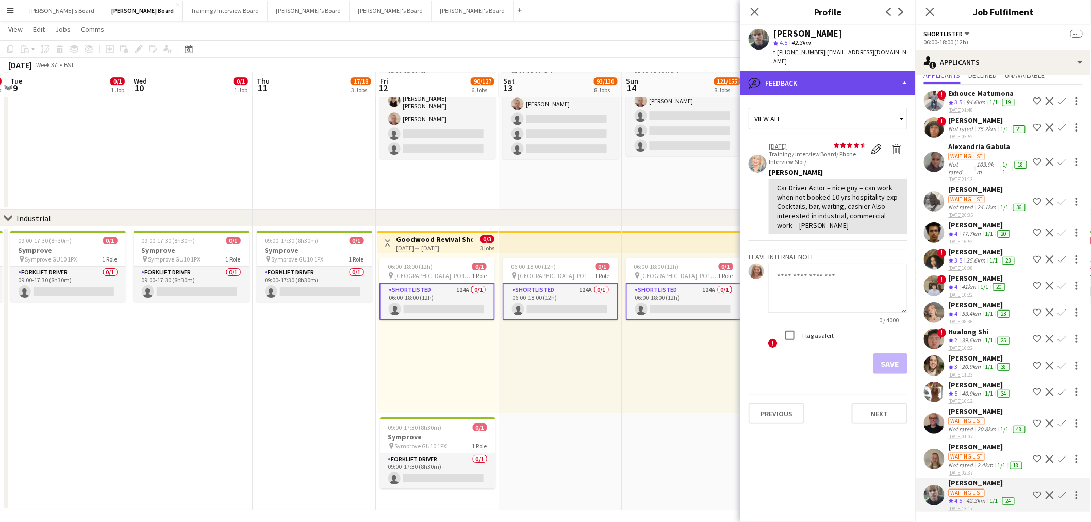
click at [821, 76] on div "bubble-pencil Feedback" at bounding box center [827, 83] width 175 height 25
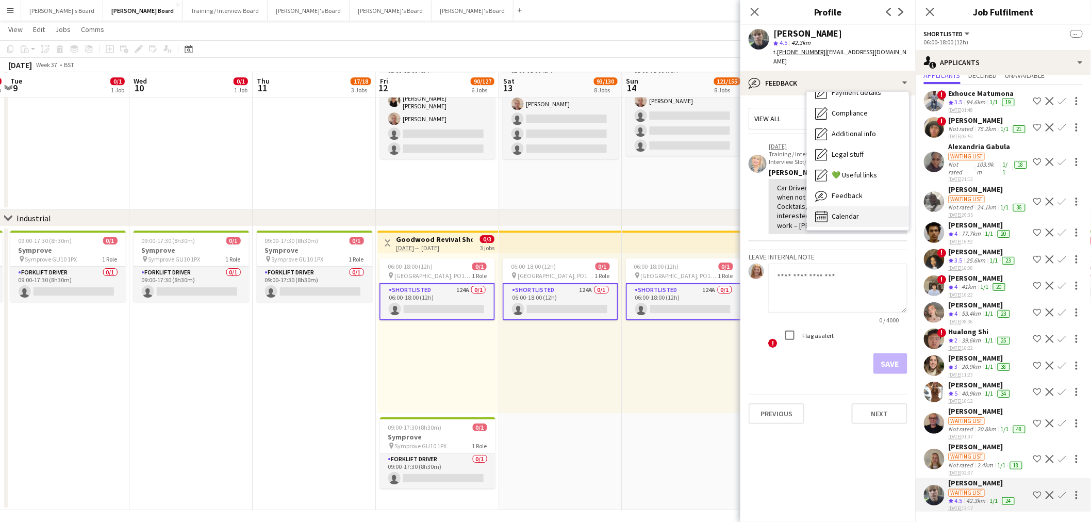
click at [823, 210] on icon "Calendar" at bounding box center [821, 216] width 12 height 12
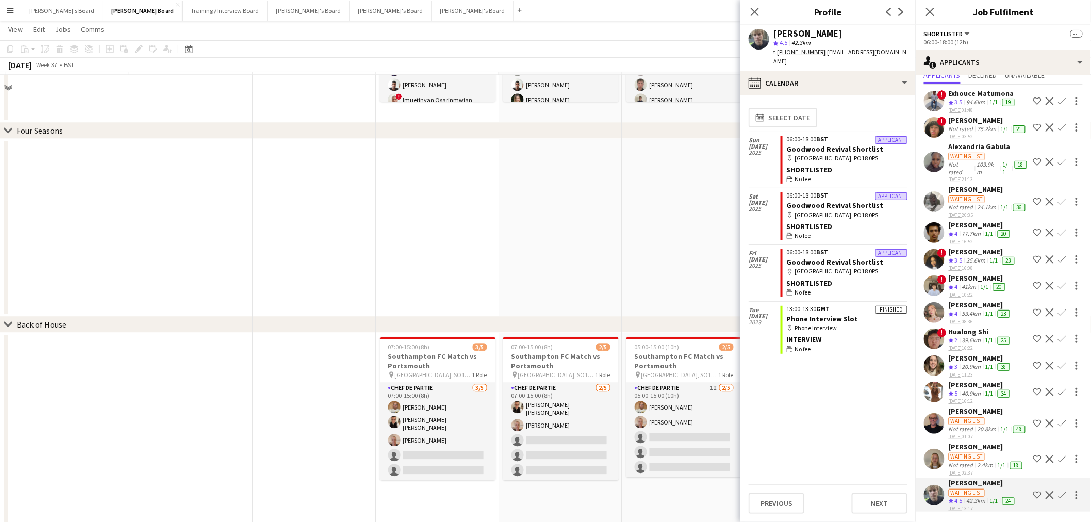
scroll to position [973, 0]
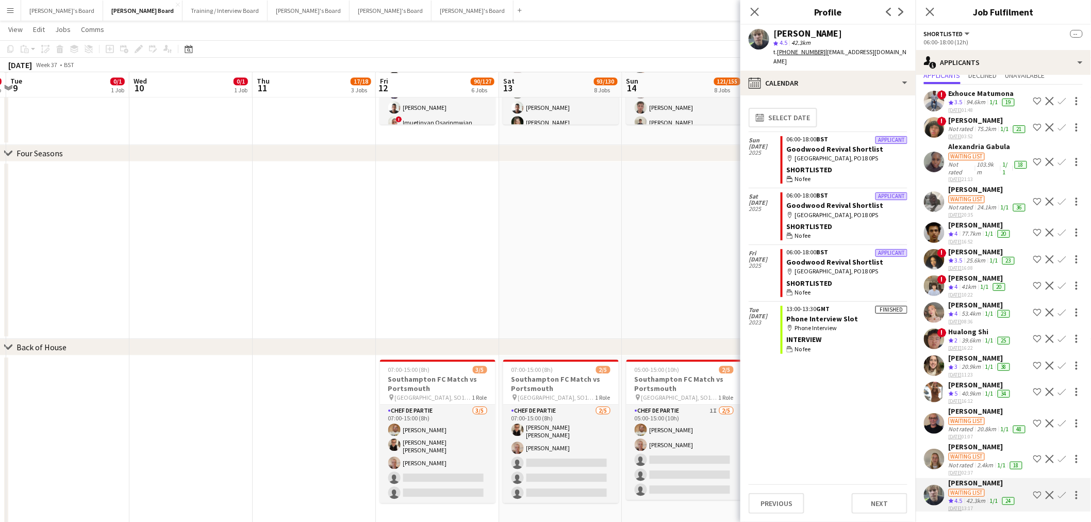
click at [411, 283] on app-date-cell at bounding box center [437, 249] width 123 height 177
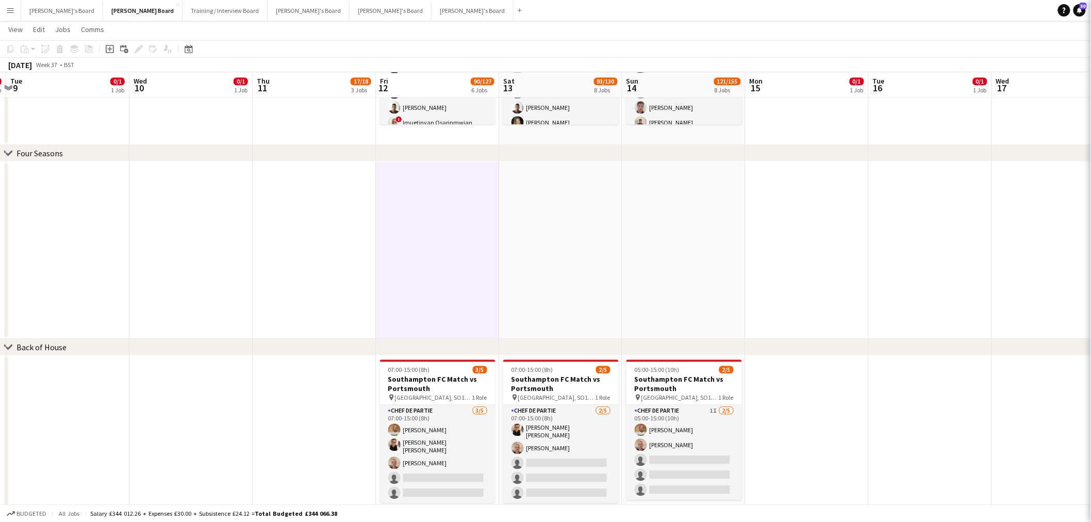
scroll to position [0, 0]
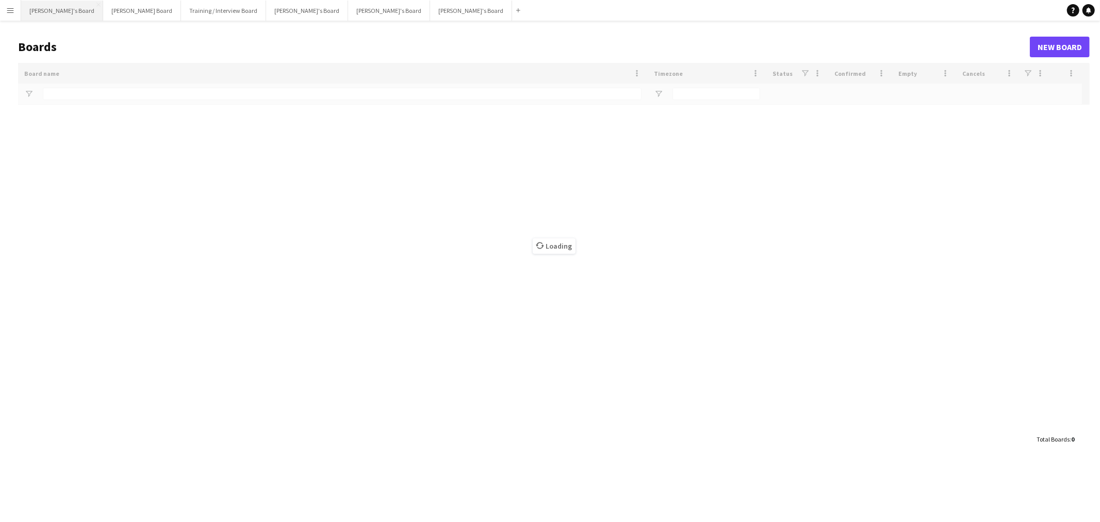
click at [54, 12] on button "[PERSON_NAME]'s Board Close" at bounding box center [62, 11] width 82 height 20
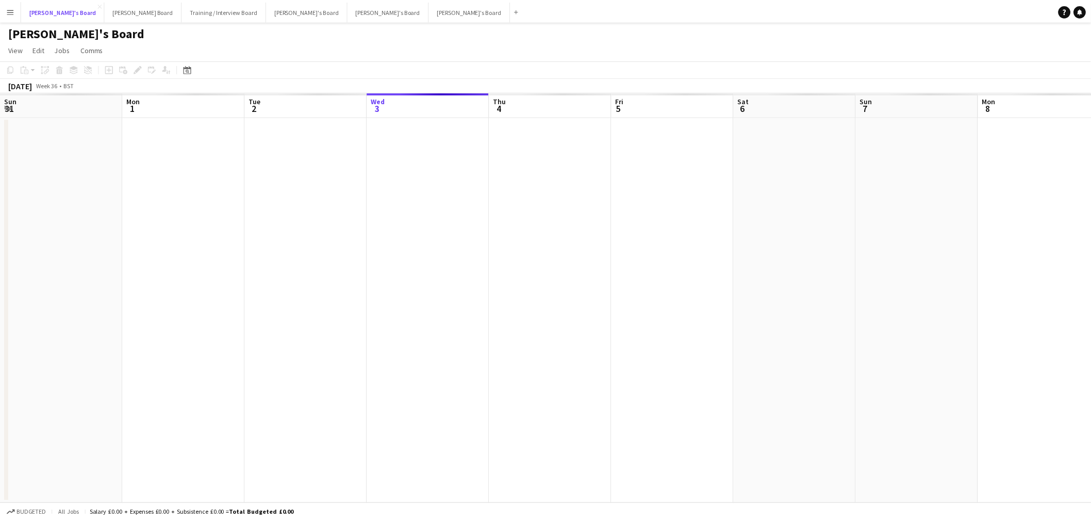
scroll to position [0, 246]
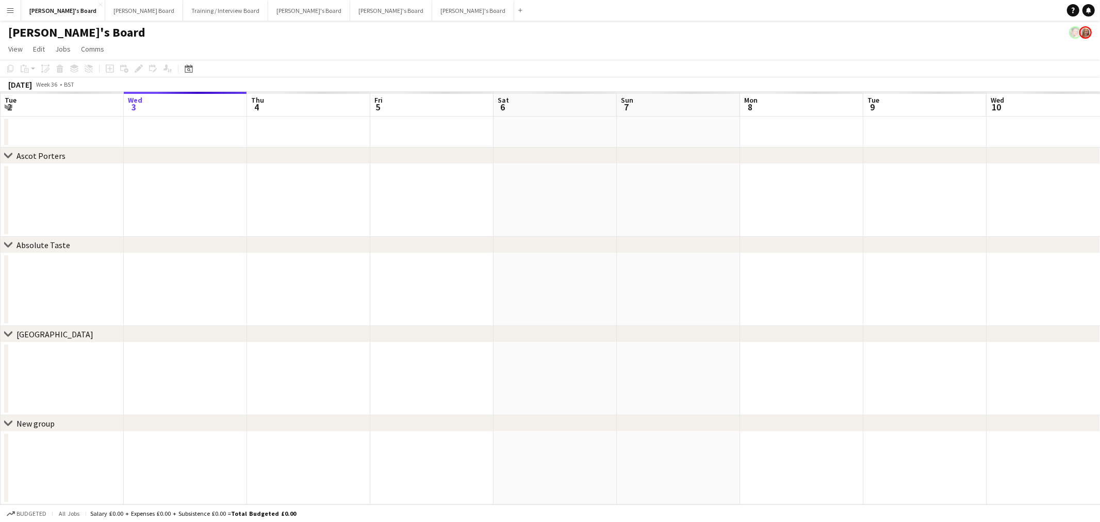
click at [14, 282] on app-calendar-viewport "Sun 31 Mon 1 Tue 2 Wed 3 Thu 4 Fri 5 Sat 6 Sun 7 Mon 8 Tue 9 Wed 10 Thu 11 Fri …" at bounding box center [550, 298] width 1100 height 412
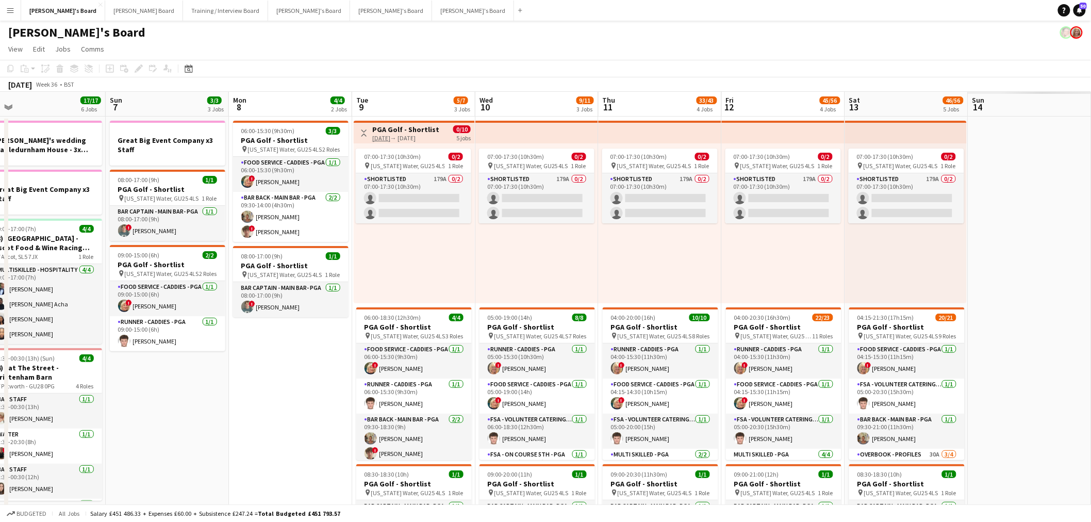
drag, startPoint x: 309, startPoint y: 288, endPoint x: 209, endPoint y: 291, distance: 100.1
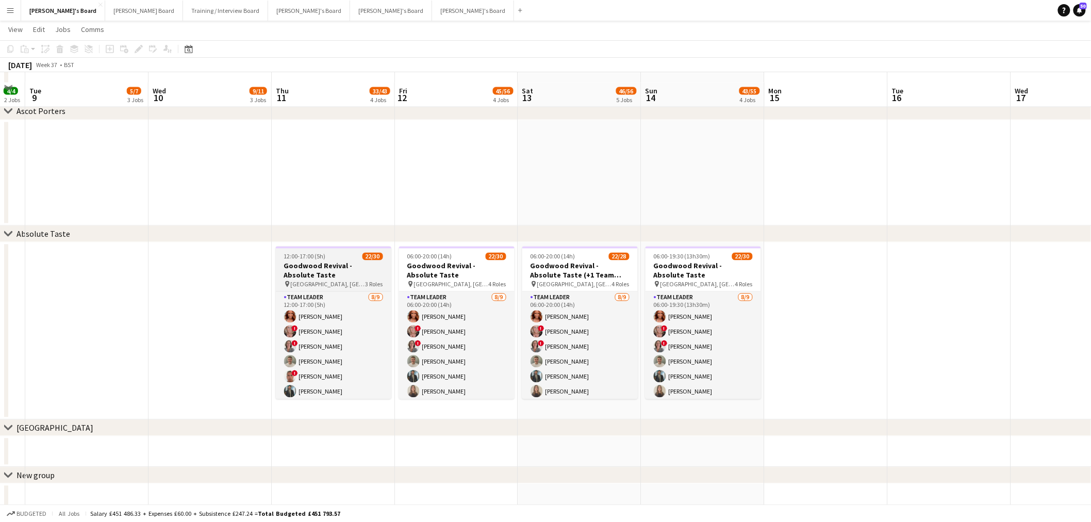
scroll to position [736, 0]
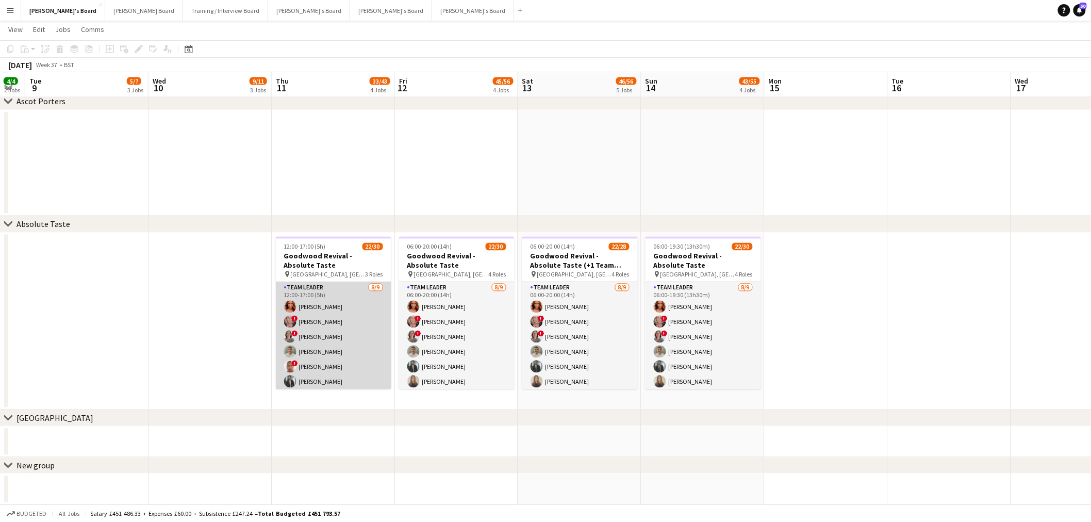
click at [325, 308] on app-card-role "TEAM LEADER [DATE] 12:00-17:00 (5h) [PERSON_NAME] ! [PERSON_NAME] ! [PERSON_NAM…" at bounding box center [333, 359] width 115 height 155
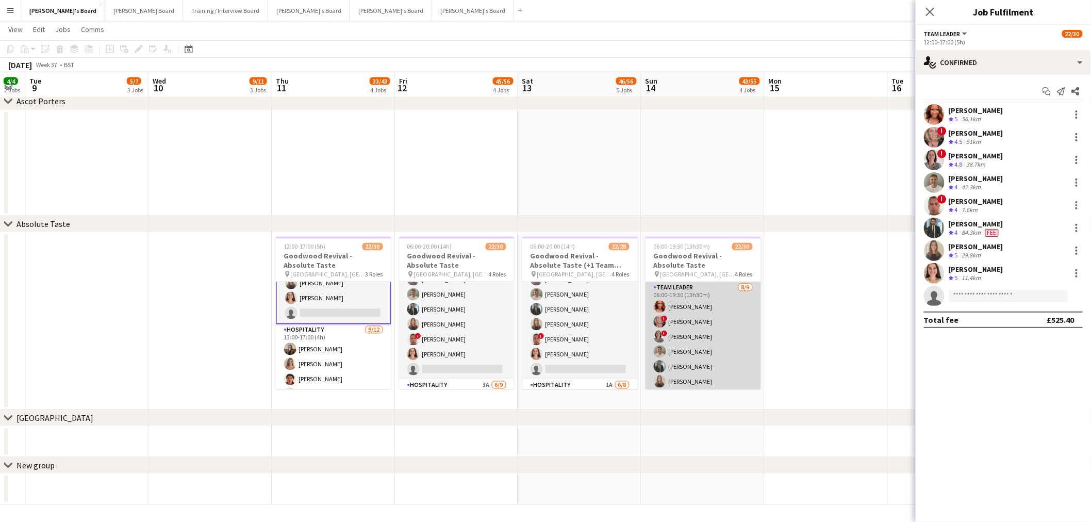
scroll to position [57, 0]
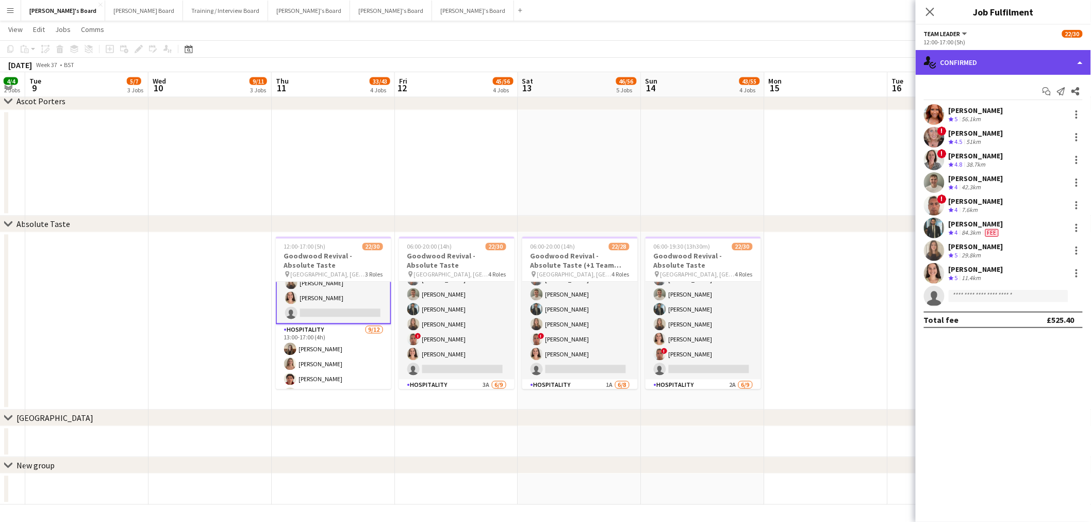
click at [954, 58] on div "single-neutral-actions-check-2 Confirmed" at bounding box center [1003, 62] width 175 height 25
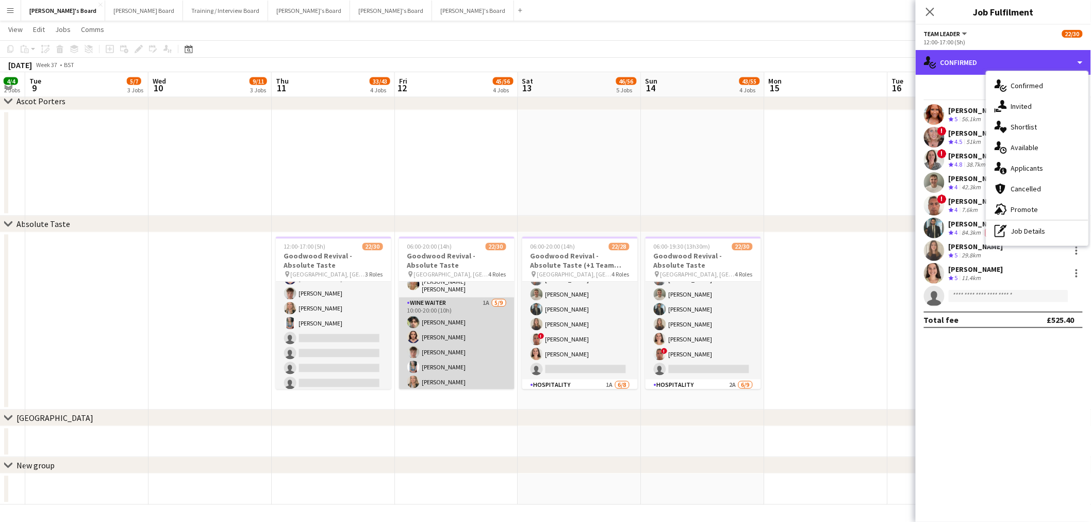
scroll to position [343, 0]
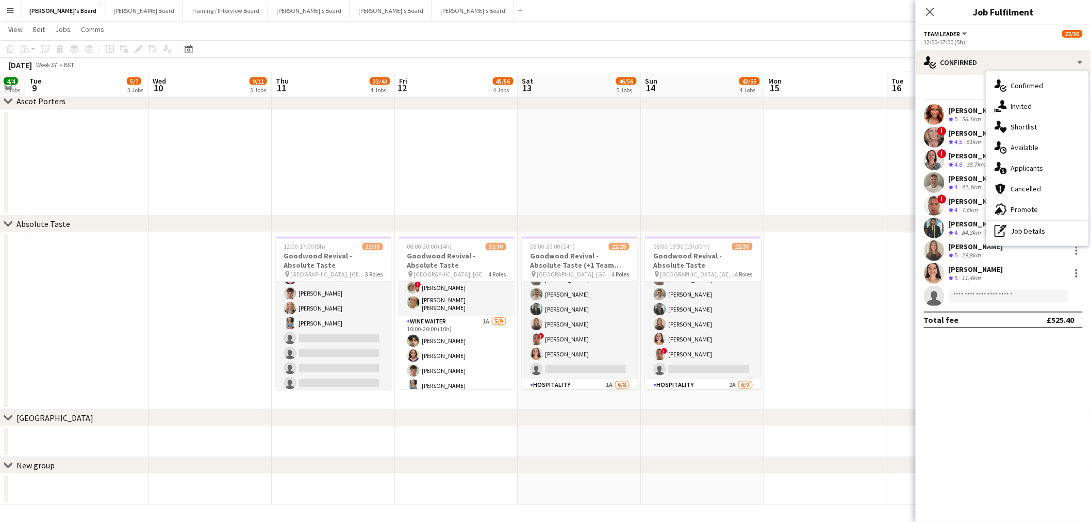
click at [339, 171] on app-date-cell at bounding box center [333, 163] width 123 height 106
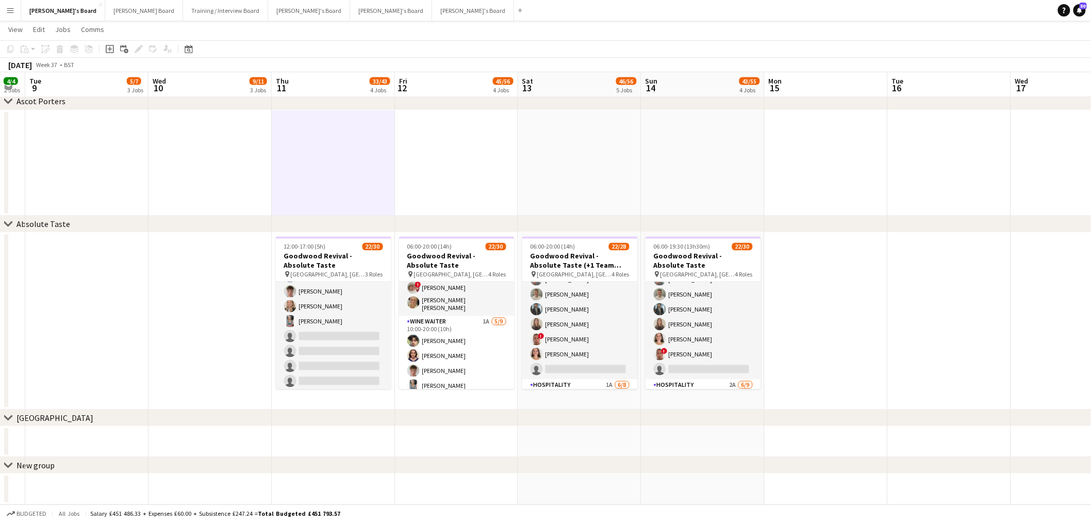
scroll to position [401, 0]
click at [339, 171] on app-date-cell at bounding box center [333, 163] width 123 height 106
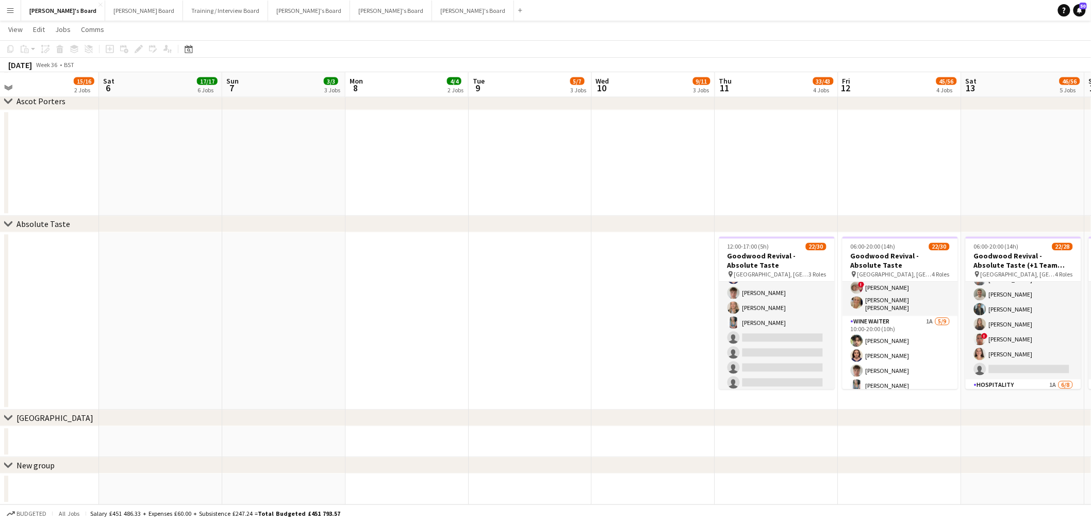
drag, startPoint x: 198, startPoint y: 192, endPoint x: 543, endPoint y: 192, distance: 344.9
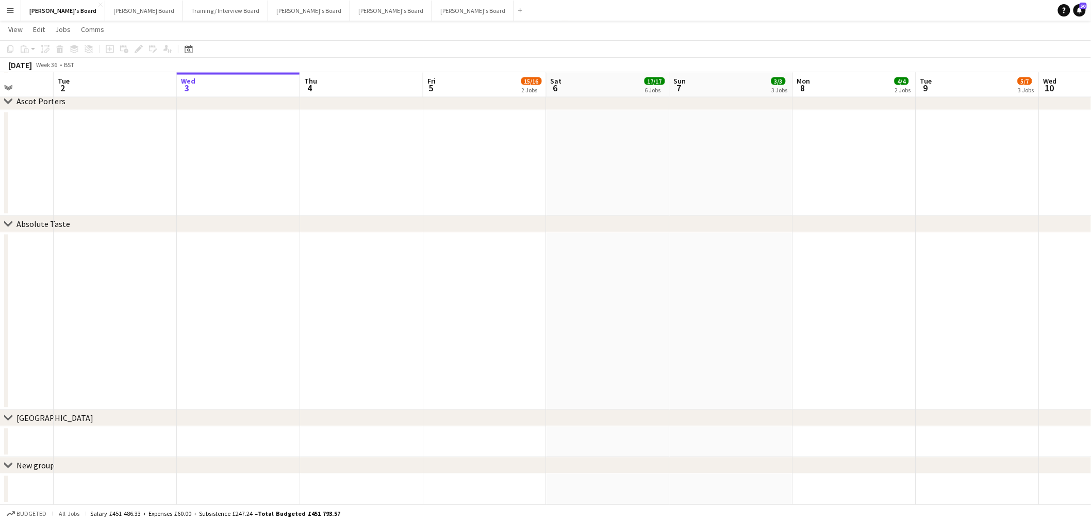
drag, startPoint x: 175, startPoint y: 187, endPoint x: 555, endPoint y: 202, distance: 379.8
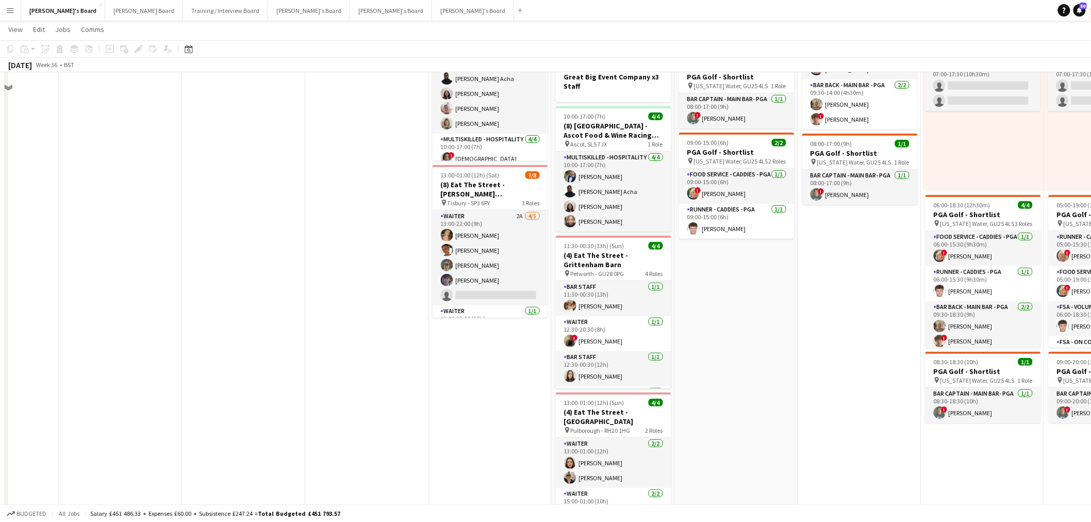
scroll to position [114, 0]
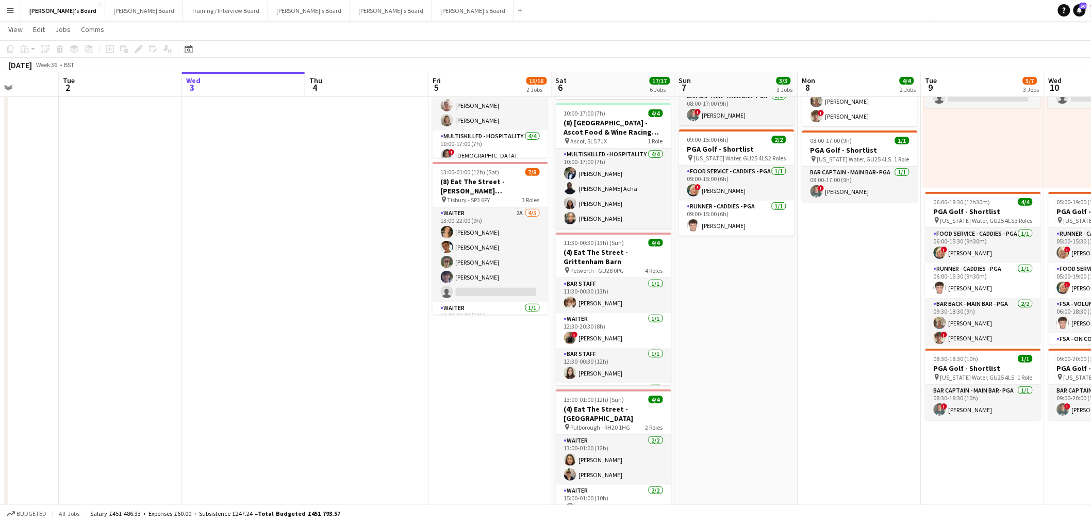
click at [452, 398] on app-date-cell "08:00-17:00 (9h) 8/8 (8) [GEOGRAPHIC_DATA] - Ascot Food & Wine Racing Weekend🏇🏼…" at bounding box center [489, 358] width 123 height 714
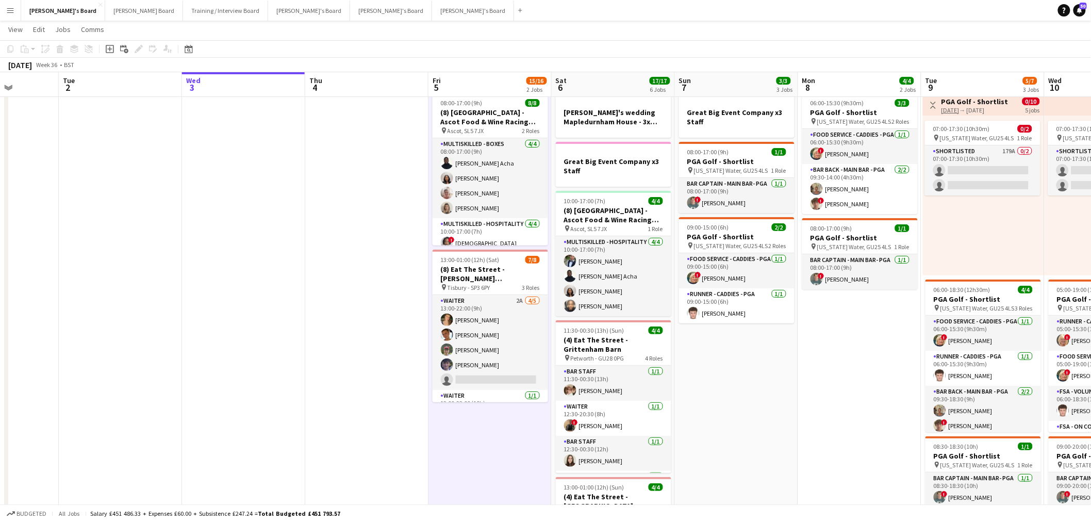
scroll to position [0, 0]
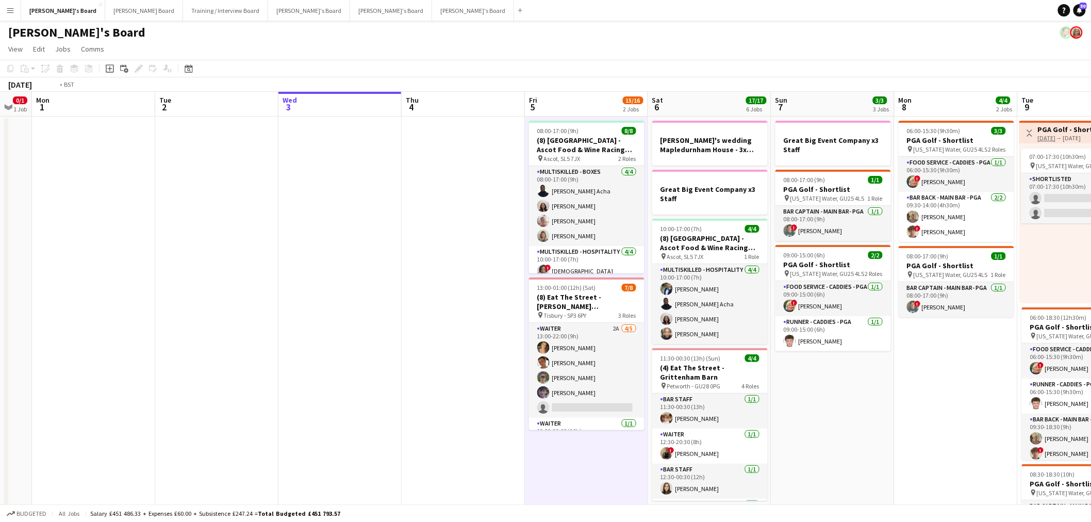
drag, startPoint x: 173, startPoint y: 296, endPoint x: 564, endPoint y: 294, distance: 390.3
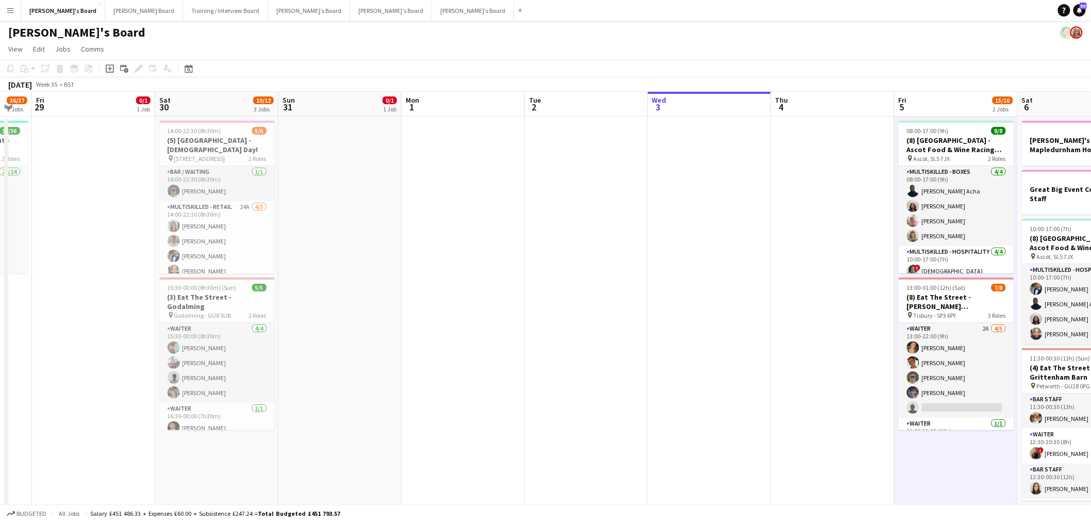
scroll to position [0, 292]
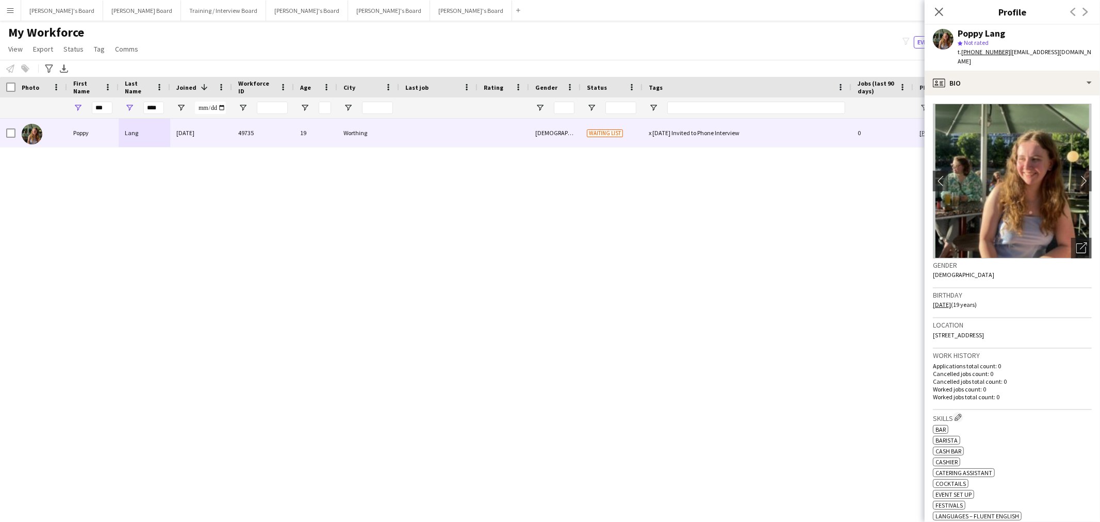
click at [935, 20] on div "Close pop-in" at bounding box center [938, 12] width 29 height 24
click at [937, 12] on icon "Close pop-in" at bounding box center [939, 12] width 10 height 10
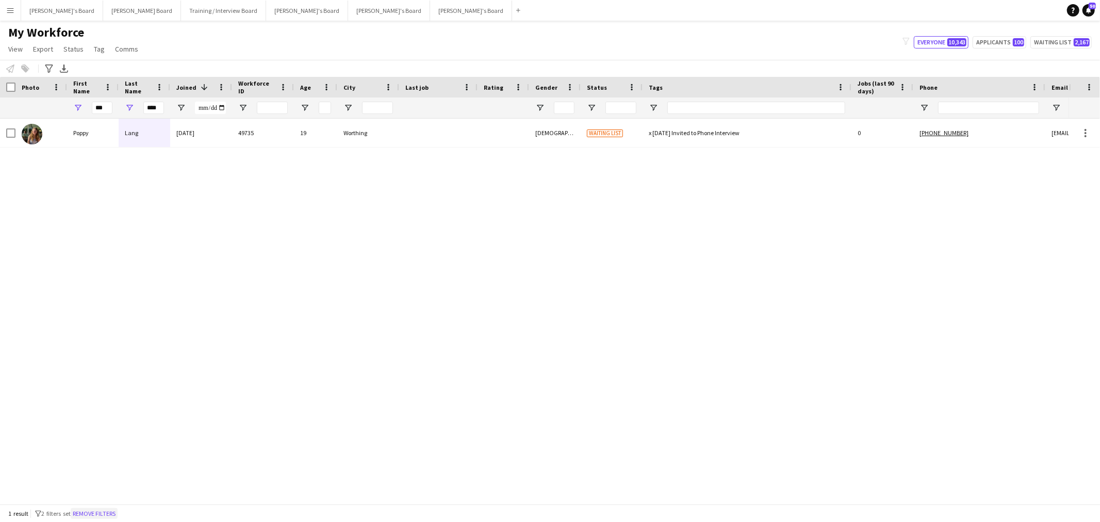
click at [86, 517] on button "Remove filters" at bounding box center [94, 513] width 47 height 11
click at [106, 506] on div "1 result filter-1 2 filters set Remove filters" at bounding box center [550, 513] width 1100 height 18
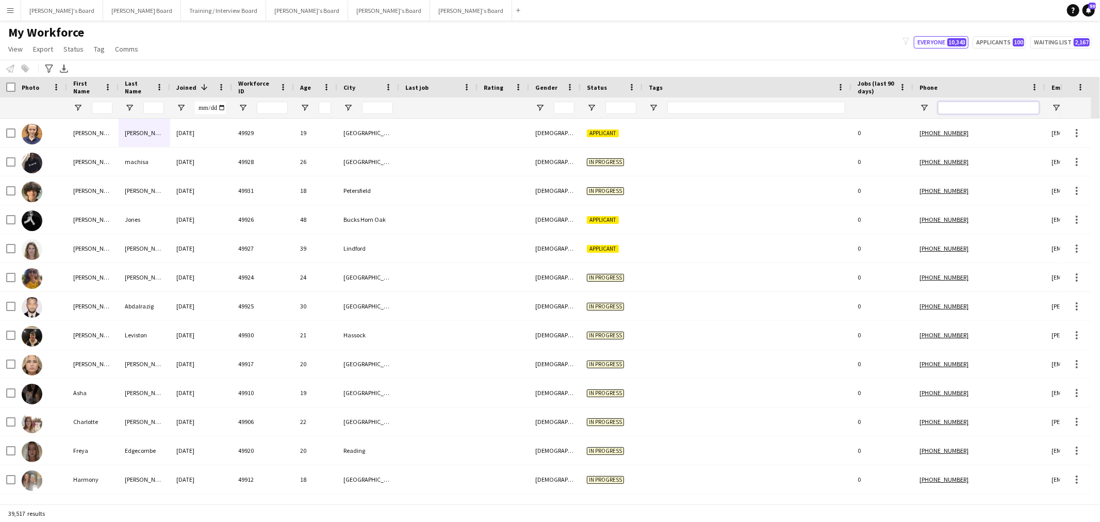
click at [969, 112] on input "Phone Filter Input" at bounding box center [988, 108] width 101 height 12
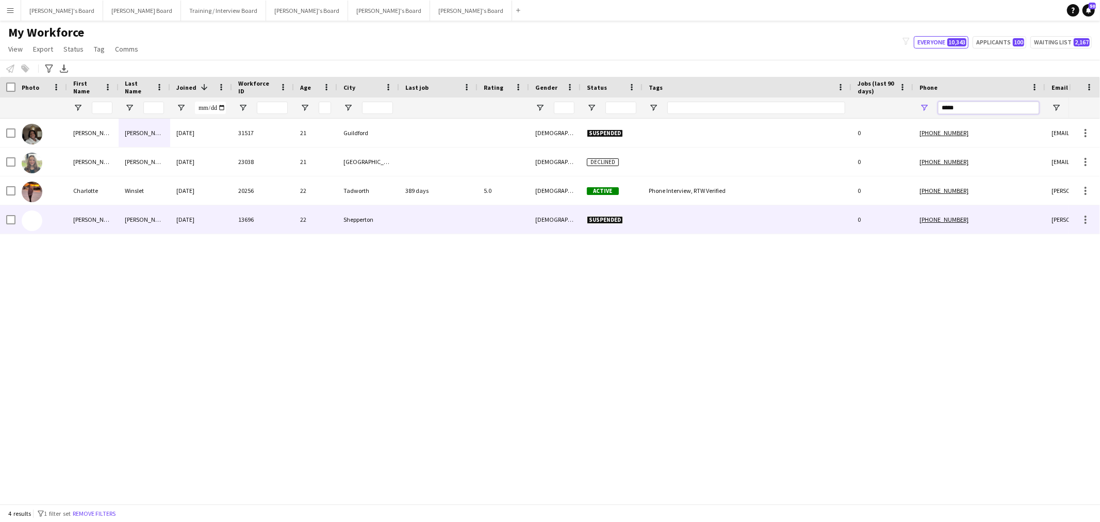
type input "*****"
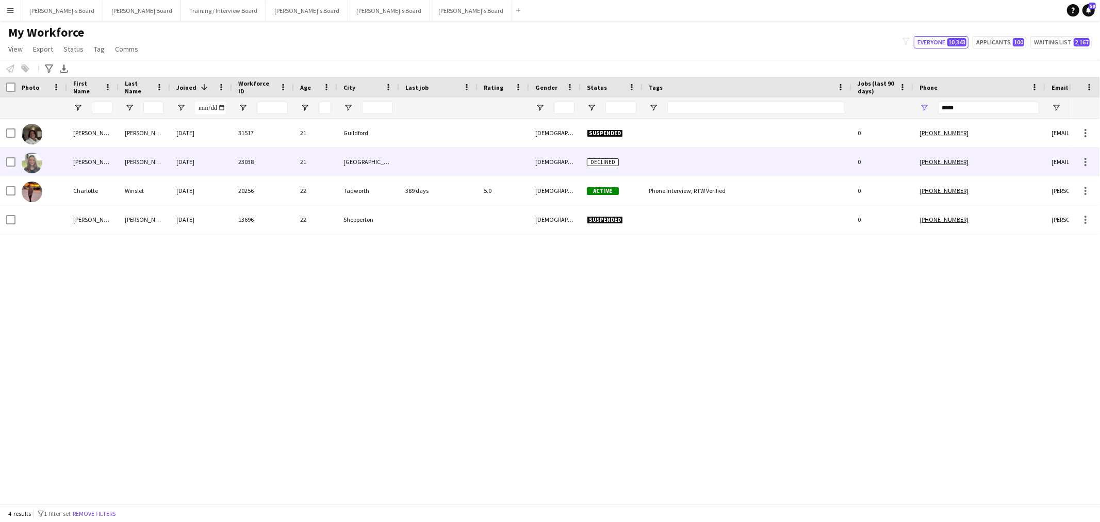
click at [116, 171] on div "[PERSON_NAME]" at bounding box center [93, 161] width 52 height 28
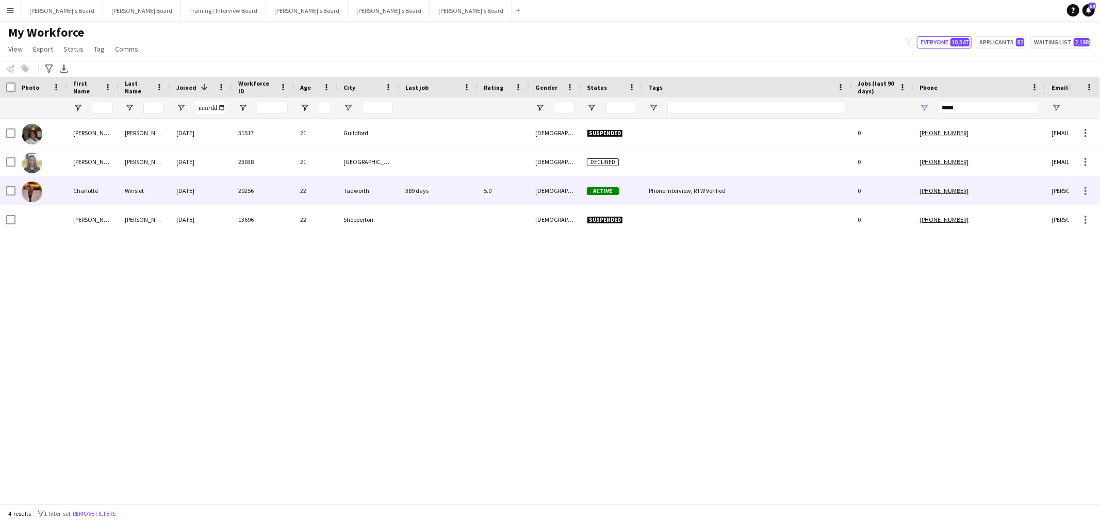
click at [109, 196] on div "Charlotte" at bounding box center [93, 190] width 52 height 28
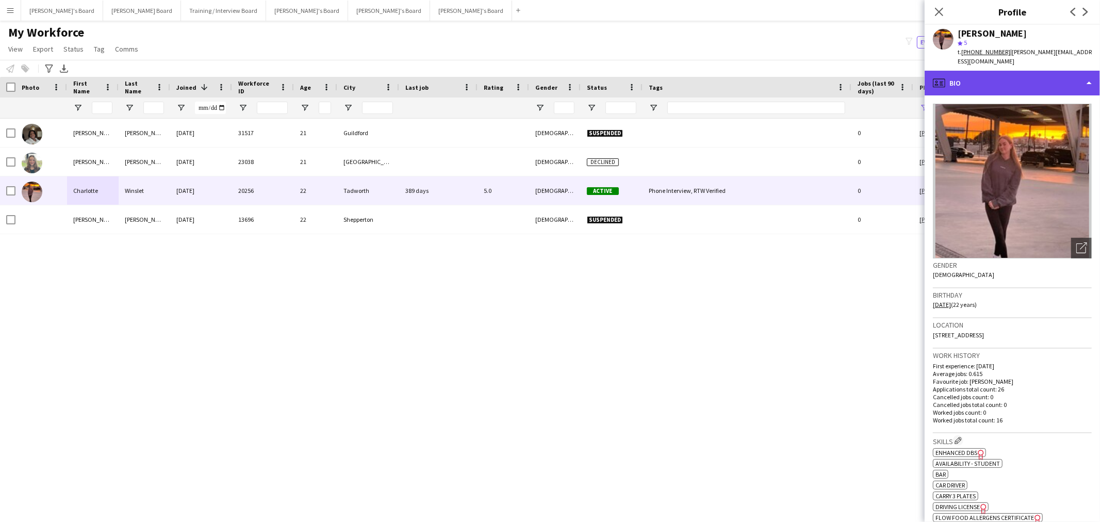
click at [1010, 81] on div "profile Bio" at bounding box center [1011, 83] width 175 height 25
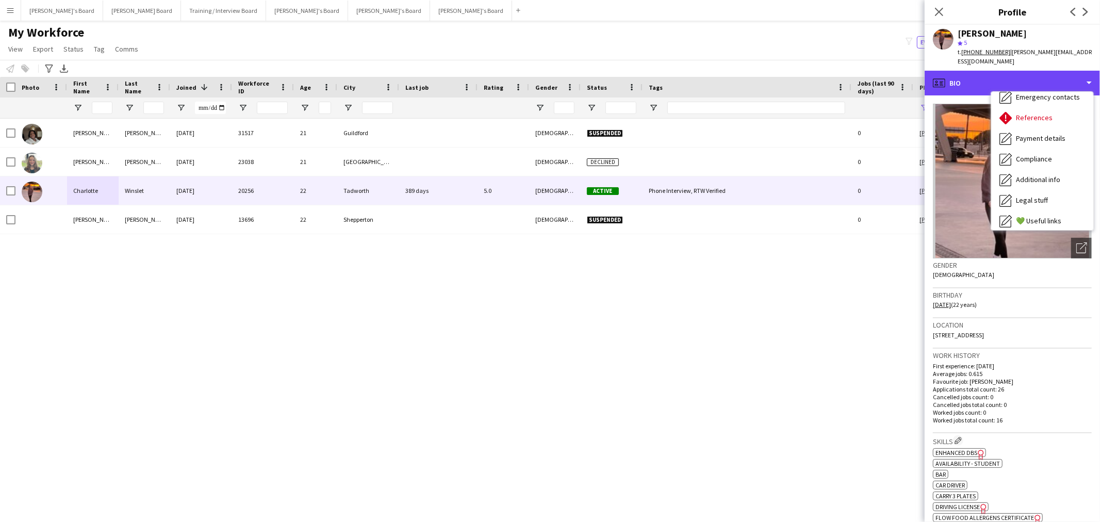
scroll to position [137, 0]
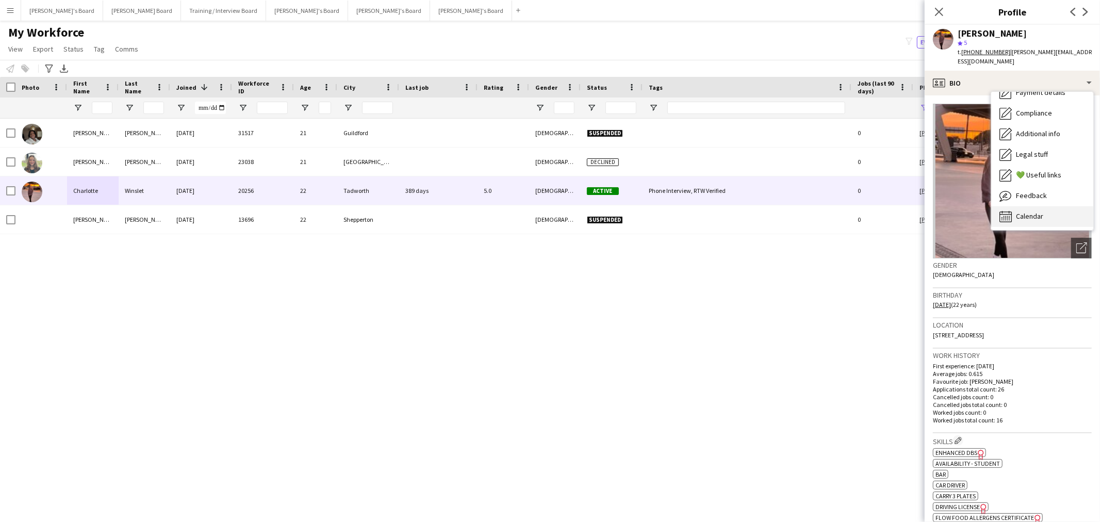
click at [1041, 211] on span "Calendar" at bounding box center [1029, 215] width 27 height 9
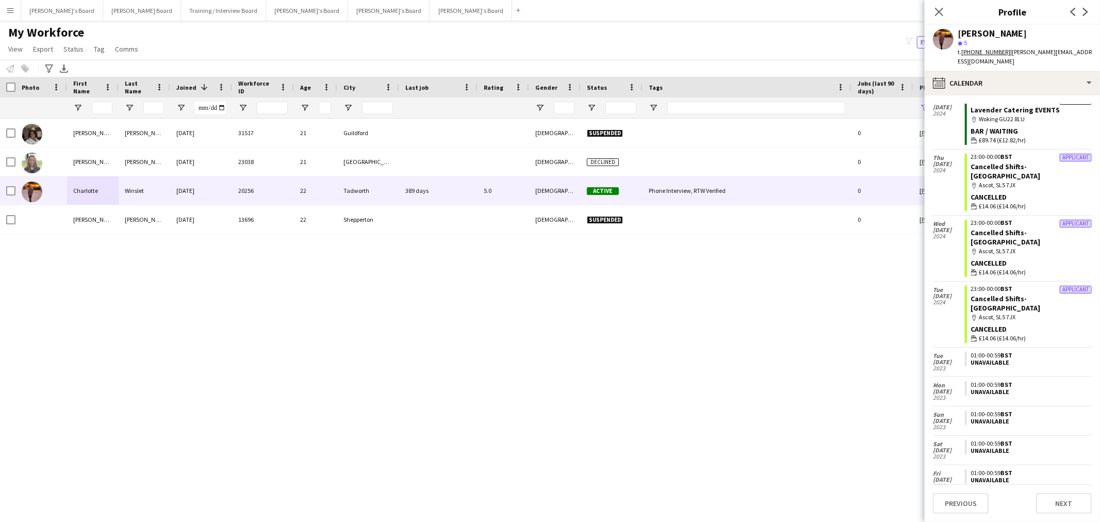
scroll to position [0, 0]
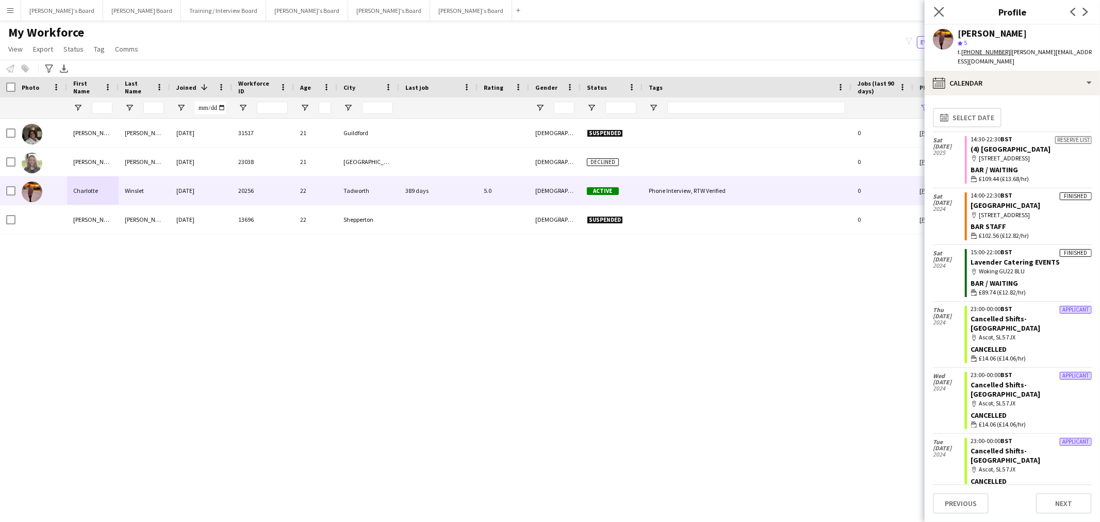
click at [933, 14] on app-icon "Close pop-in" at bounding box center [939, 12] width 15 height 15
